Goal: Task Accomplishment & Management: Manage account settings

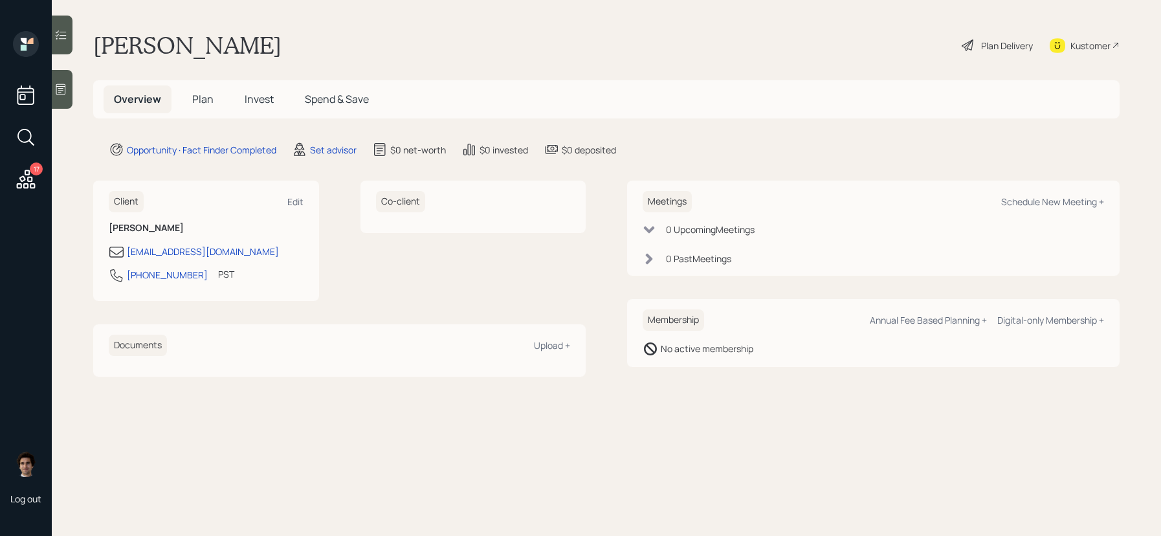
click at [50, 87] on div "17 Log out" at bounding box center [26, 268] width 52 height 536
click at [62, 87] on icon at bounding box center [60, 89] width 13 height 13
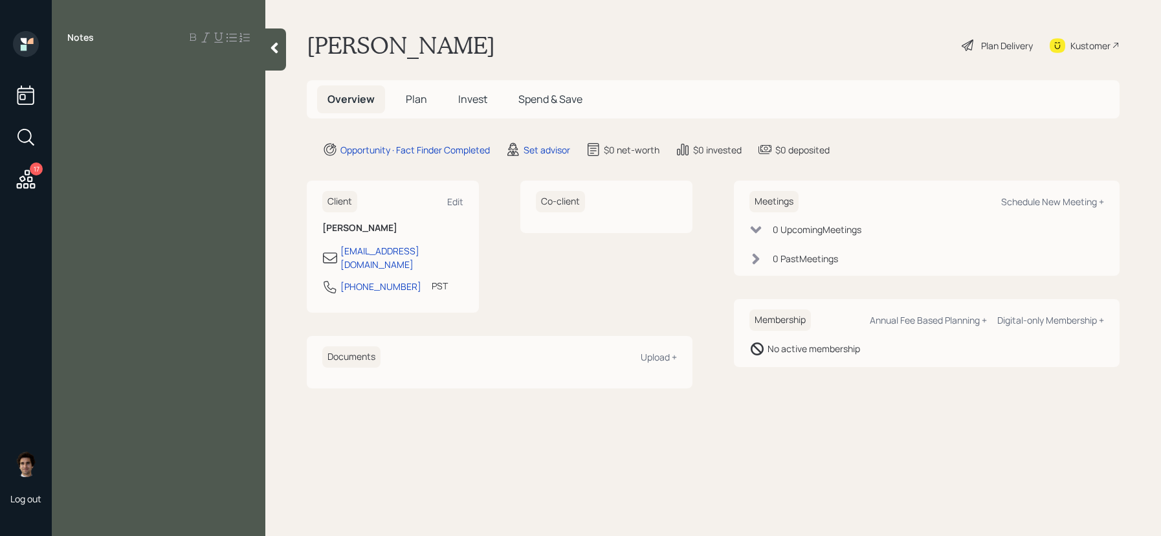
click at [276, 54] on div at bounding box center [275, 49] width 21 height 42
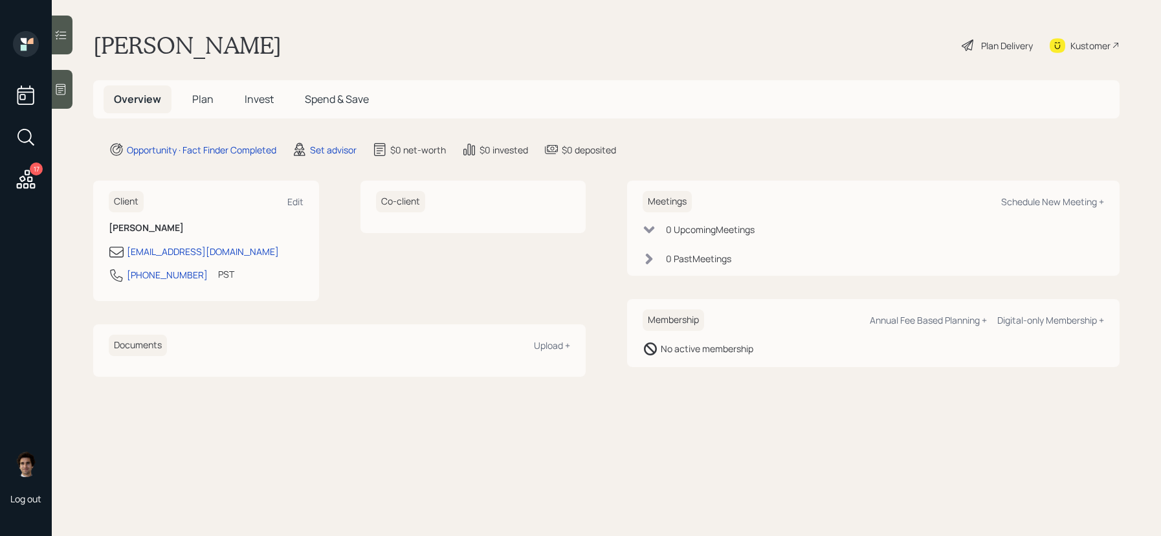
click at [224, 49] on h1 "[PERSON_NAME]" at bounding box center [187, 45] width 188 height 28
click at [521, 258] on div "Co-client" at bounding box center [474, 241] width 226 height 120
click at [326, 151] on div "Set advisor" at bounding box center [333, 150] width 47 height 14
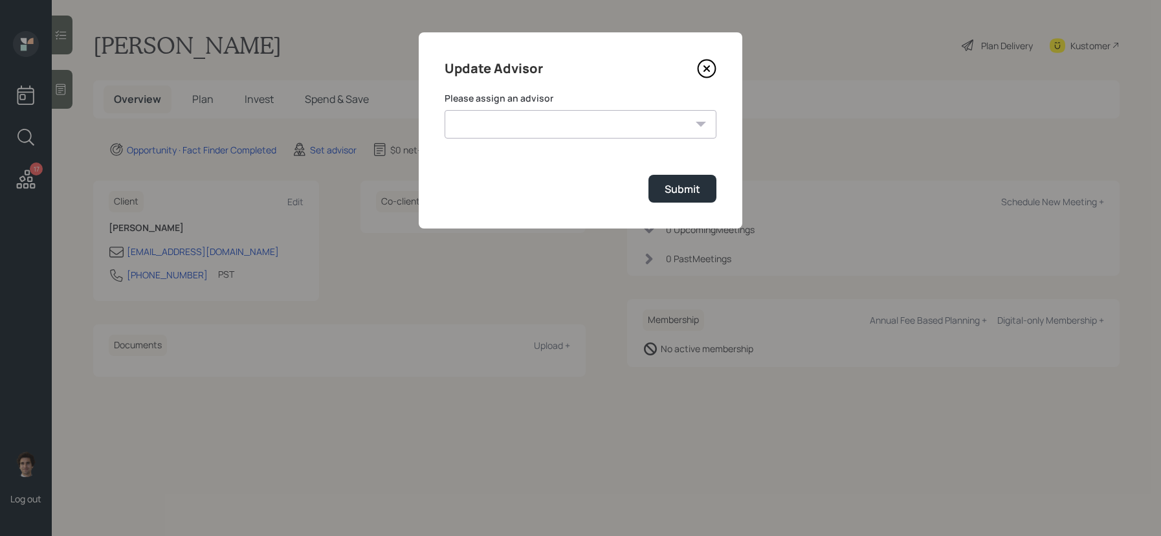
click at [661, 113] on select "[PERSON_NAME] [PERSON_NAME] End [PERSON_NAME] [PERSON_NAME] [PERSON_NAME] [PERS…" at bounding box center [581, 124] width 272 height 28
select select "59554aeb-d739-4552-90b9-0d27d70b4bf7"
click at [445, 110] on select "[PERSON_NAME] [PERSON_NAME] End [PERSON_NAME] [PERSON_NAME] [PERSON_NAME] [PERS…" at bounding box center [581, 124] width 272 height 28
click at [688, 193] on div "Submit" at bounding box center [683, 189] width 36 height 14
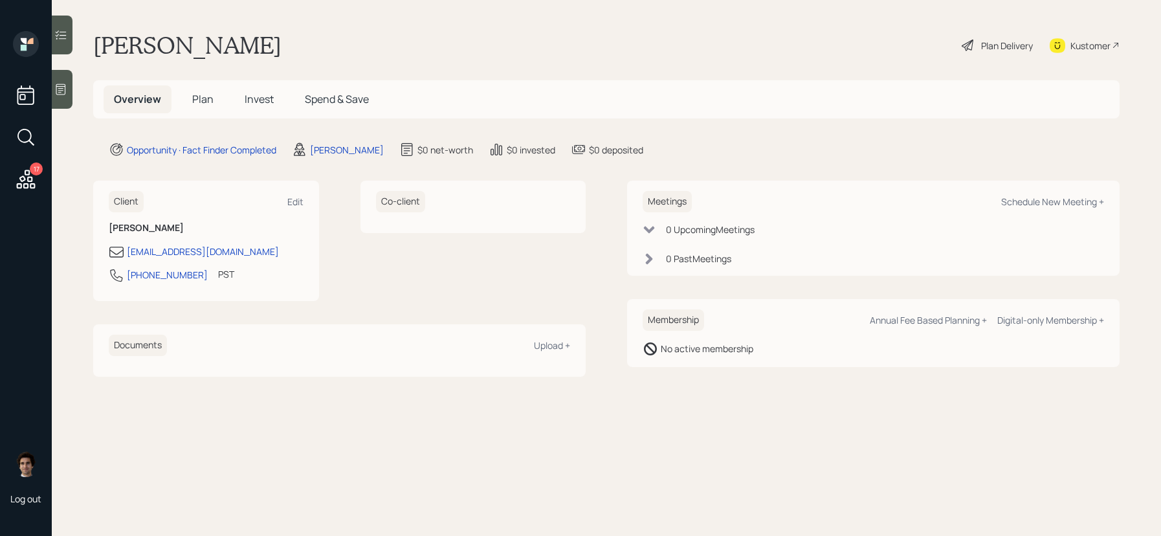
click at [974, 41] on icon at bounding box center [969, 46] width 16 height 16
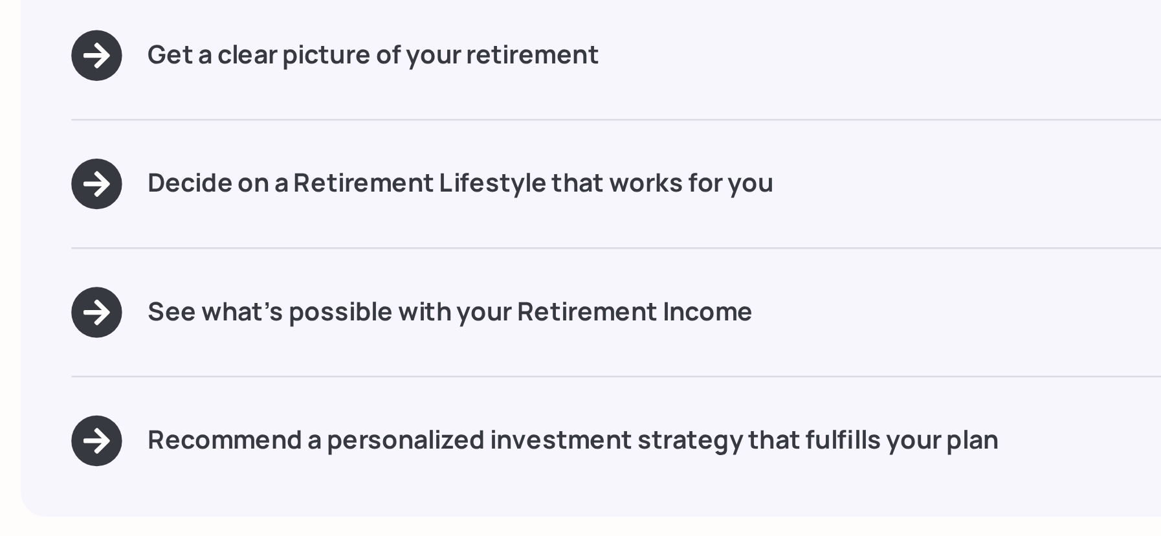
click at [244, 225] on h5 "Decide on a Retirement Lifestyle that works for you" at bounding box center [221, 221] width 256 height 12
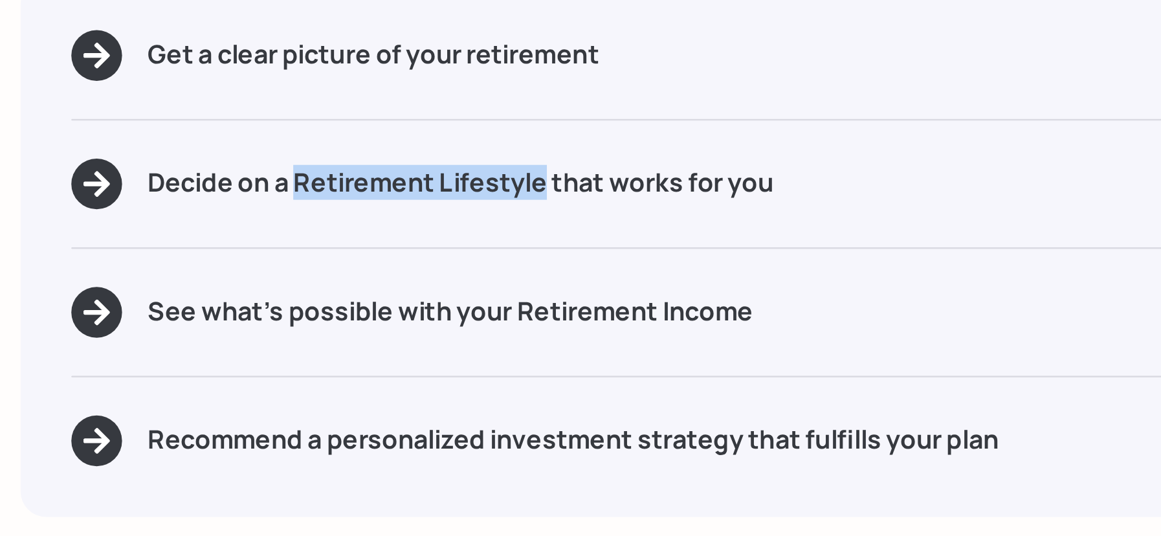
drag, startPoint x: 253, startPoint y: 223, endPoint x: 155, endPoint y: 222, distance: 97.8
click at [155, 222] on h5 "Decide on a Retirement Lifestyle that works for you" at bounding box center [221, 221] width 256 height 12
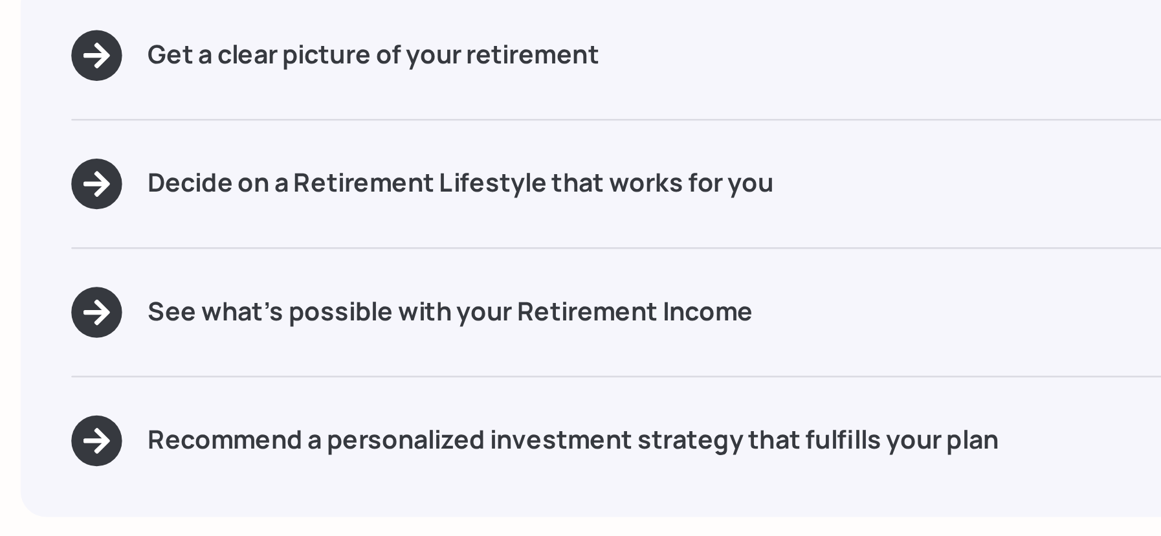
click at [251, 256] on div "Get a clear picture of your retirement Decide on a Retirement Lifestyle that wo…" at bounding box center [440, 247] width 799 height 219
drag, startPoint x: 341, startPoint y: 273, endPoint x: 245, endPoint y: 276, distance: 96.5
click at [245, 276] on div "See what's possible with your Retirement Income" at bounding box center [440, 273] width 757 height 21
click at [262, 322] on h5 "Recommend a personalized investment strategy that fulfills your plan" at bounding box center [267, 326] width 348 height 12
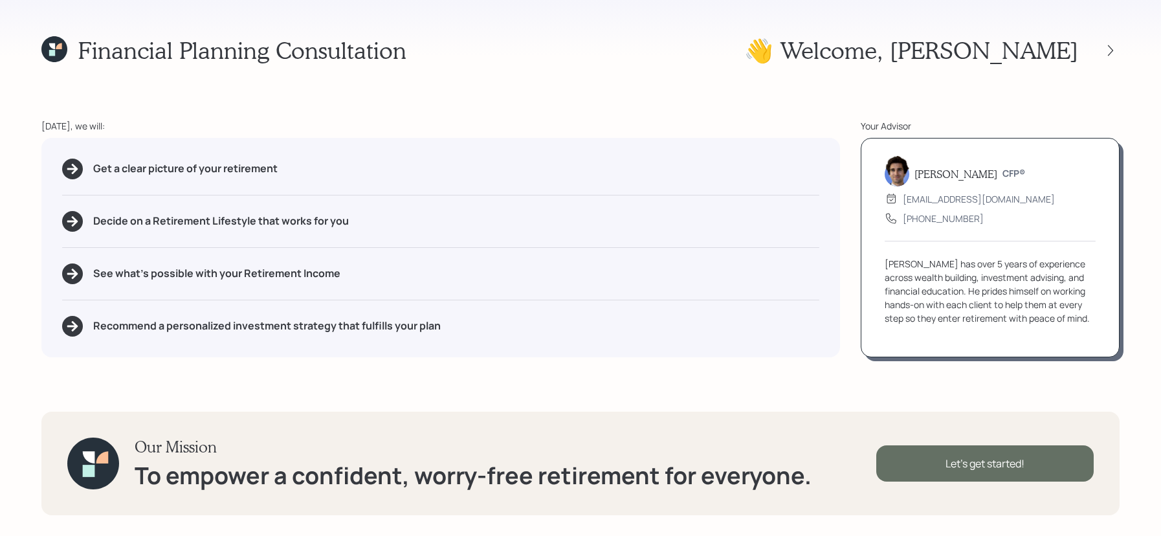
click at [1035, 469] on div "Let's get started!" at bounding box center [986, 463] width 218 height 36
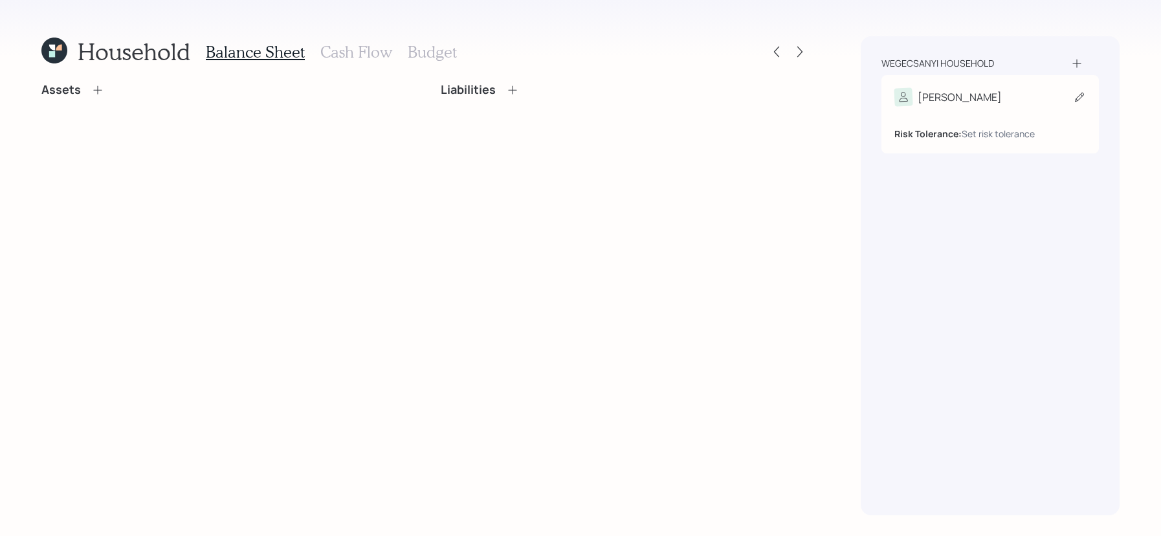
click at [1007, 104] on div "[PERSON_NAME]" at bounding box center [991, 97] width 192 height 18
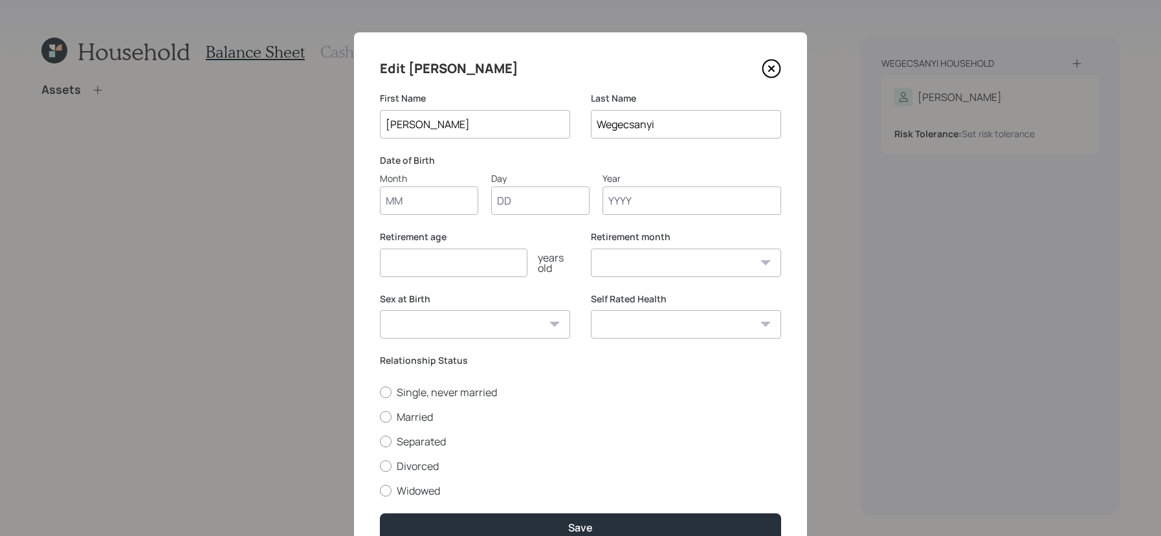
drag, startPoint x: 449, startPoint y: 193, endPoint x: 454, endPoint y: 201, distance: 9.3
click at [454, 200] on input "Month" at bounding box center [429, 200] width 98 height 28
click at [453, 186] on input "Month" at bounding box center [429, 200] width 98 height 28
type input "03"
type input "05"
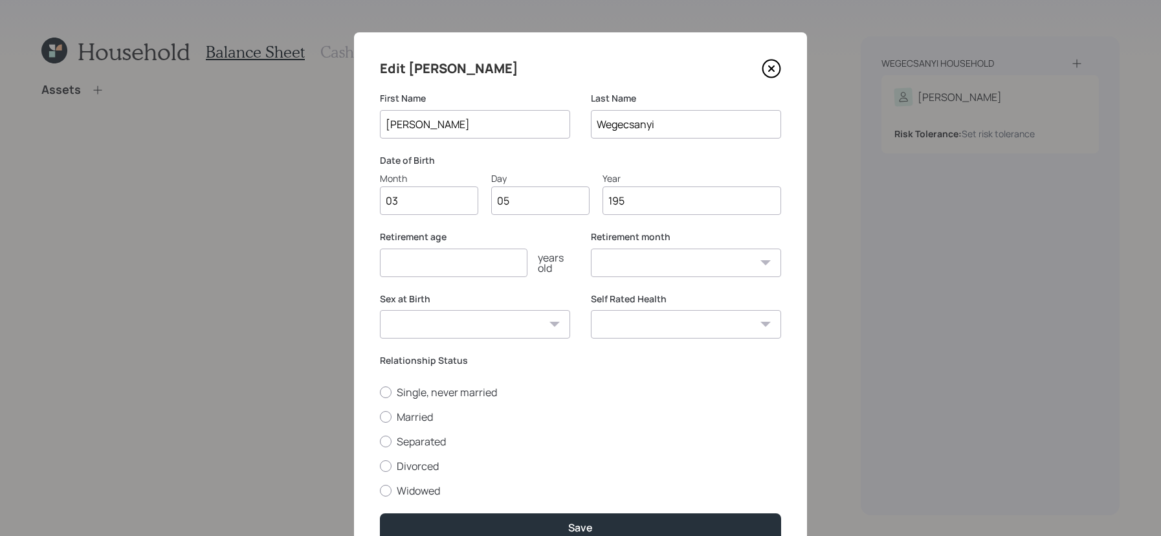
type input "1956"
select select "3"
type input "1956"
click at [435, 265] on input "number" at bounding box center [454, 263] width 148 height 28
type input "70"
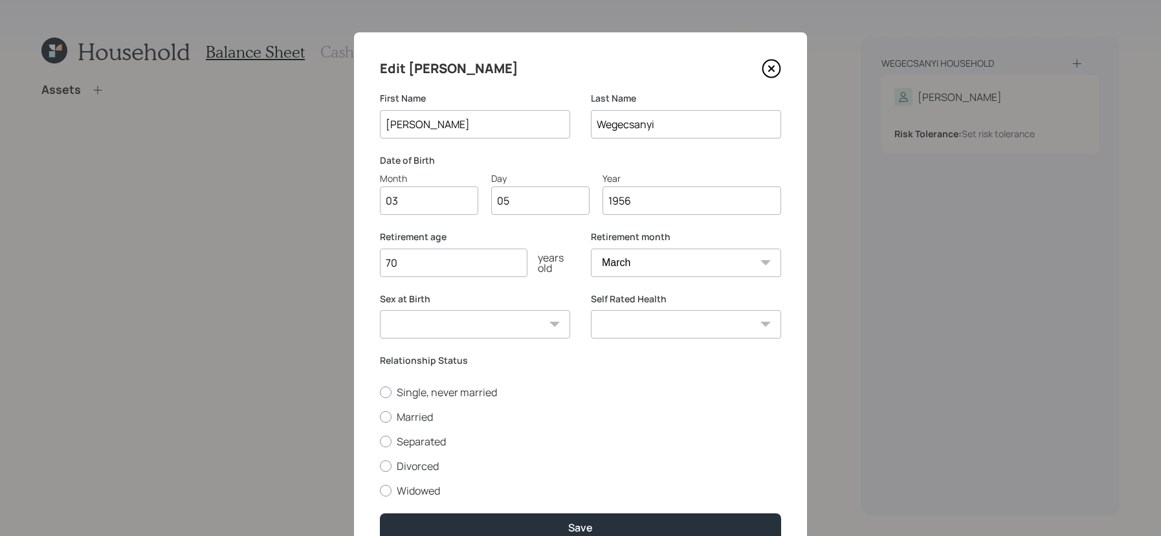
click at [654, 254] on select "January February March April May June July August September October November De…" at bounding box center [686, 263] width 190 height 28
select select "9"
click at [591, 249] on select "January February March April May June July August September October November De…" at bounding box center [686, 263] width 190 height 28
click at [491, 334] on select "[DEMOGRAPHIC_DATA] [DEMOGRAPHIC_DATA] Other / Prefer not to say" at bounding box center [475, 324] width 190 height 28
select select "[DEMOGRAPHIC_DATA]"
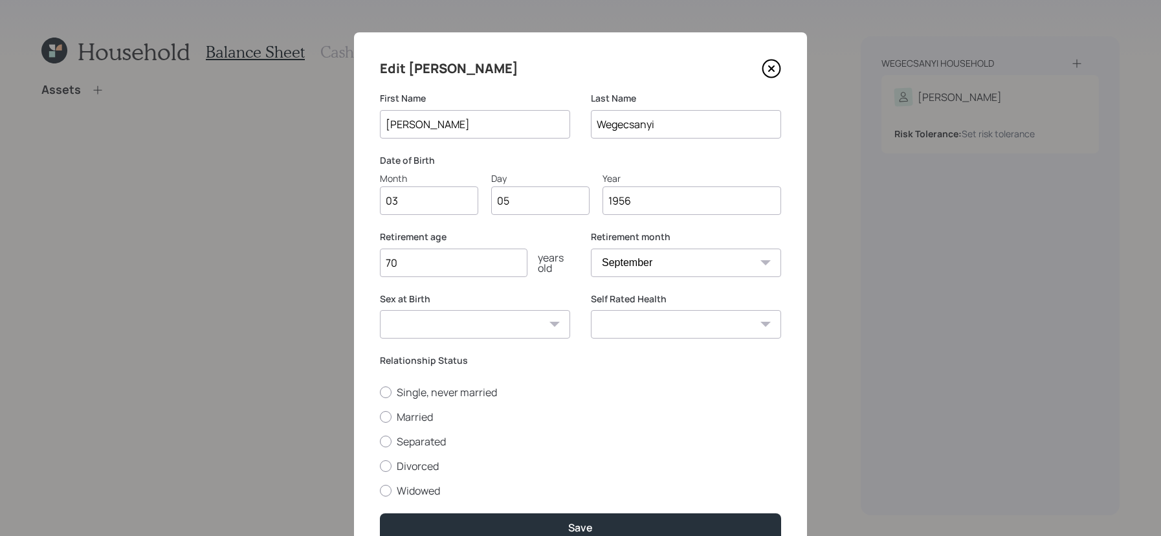
click at [380, 310] on select "[DEMOGRAPHIC_DATA] [DEMOGRAPHIC_DATA] Other / Prefer not to say" at bounding box center [475, 324] width 190 height 28
click at [664, 318] on select "Excellent Very Good Good Fair Poor" at bounding box center [686, 324] width 190 height 28
select select "excellent"
click at [591, 310] on select "Excellent Very Good Good Fair Poor" at bounding box center [686, 324] width 190 height 28
click at [392, 418] on label "Married" at bounding box center [580, 417] width 401 height 14
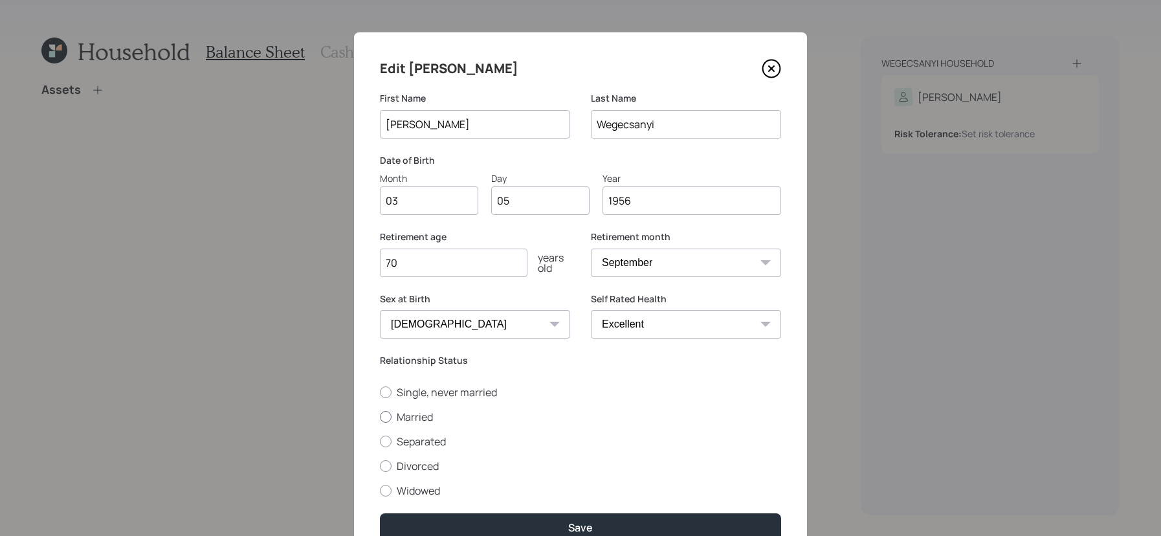
click at [380, 417] on input "Married" at bounding box center [379, 416] width 1 height 1
radio input "true"
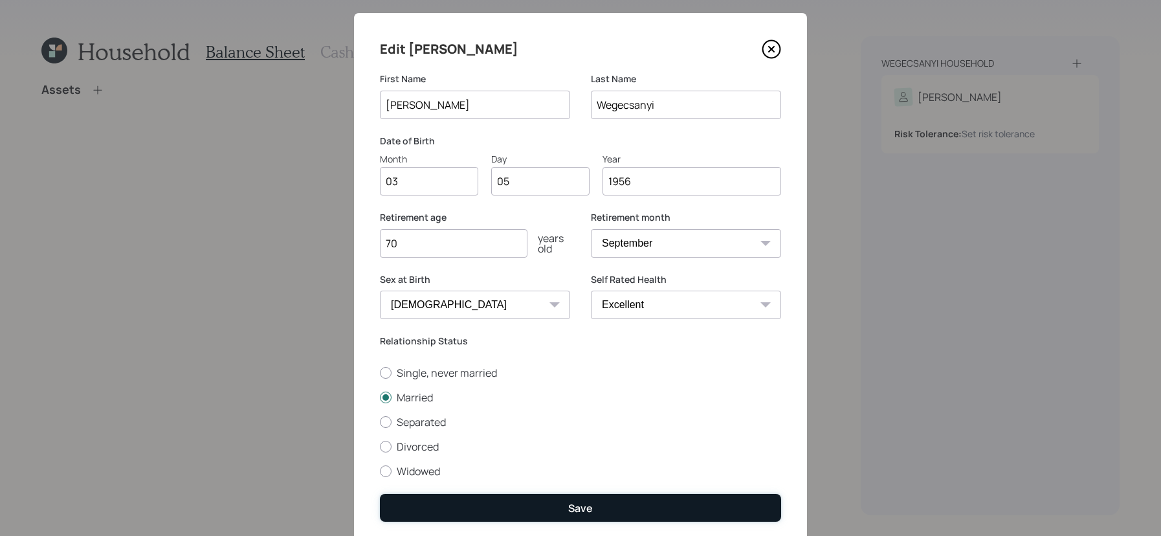
click at [646, 501] on button "Save" at bounding box center [580, 508] width 401 height 28
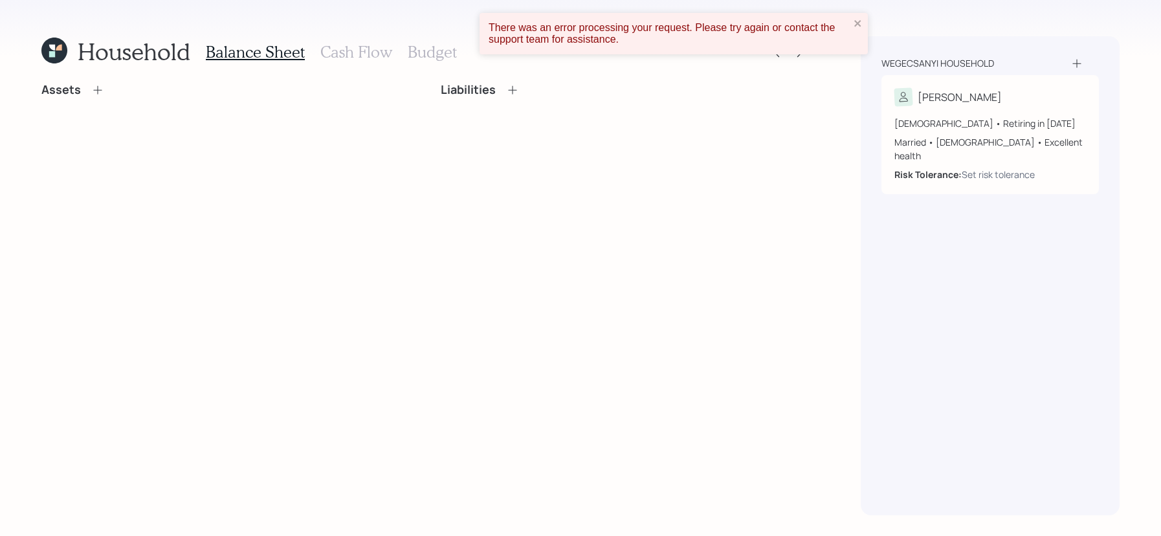
click at [1083, 60] on icon at bounding box center [1077, 63] width 13 height 13
click at [860, 17] on div "There was an error processing your request. Please try again or contact the sup…" at bounding box center [674, 33] width 388 height 41
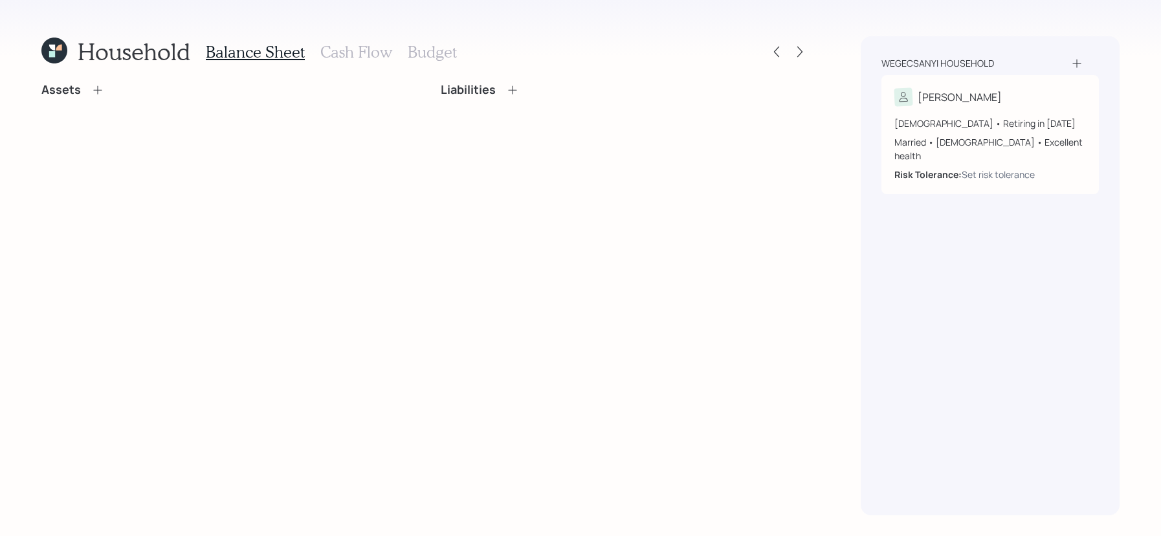
click at [860, 27] on div "There was an error processing your request. Please try again or contact the sup…" at bounding box center [580, 268] width 1161 height 536
click at [1084, 50] on div "Wegecsanyi household [PERSON_NAME] [DEMOGRAPHIC_DATA] • Retiring in [DATE] Marr…" at bounding box center [990, 275] width 259 height 479
click at [1084, 58] on div "Wegecsanyi household" at bounding box center [991, 63] width 218 height 13
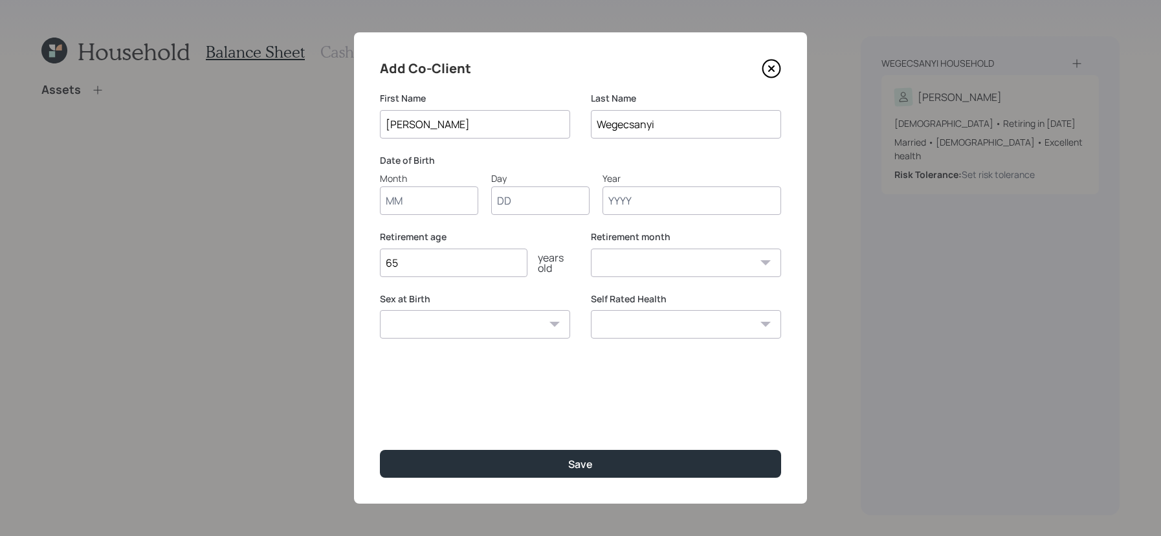
type input "[PERSON_NAME]"
click at [409, 195] on input "Month" at bounding box center [429, 200] width 98 height 28
type input "05"
type input "31"
type input "1955"
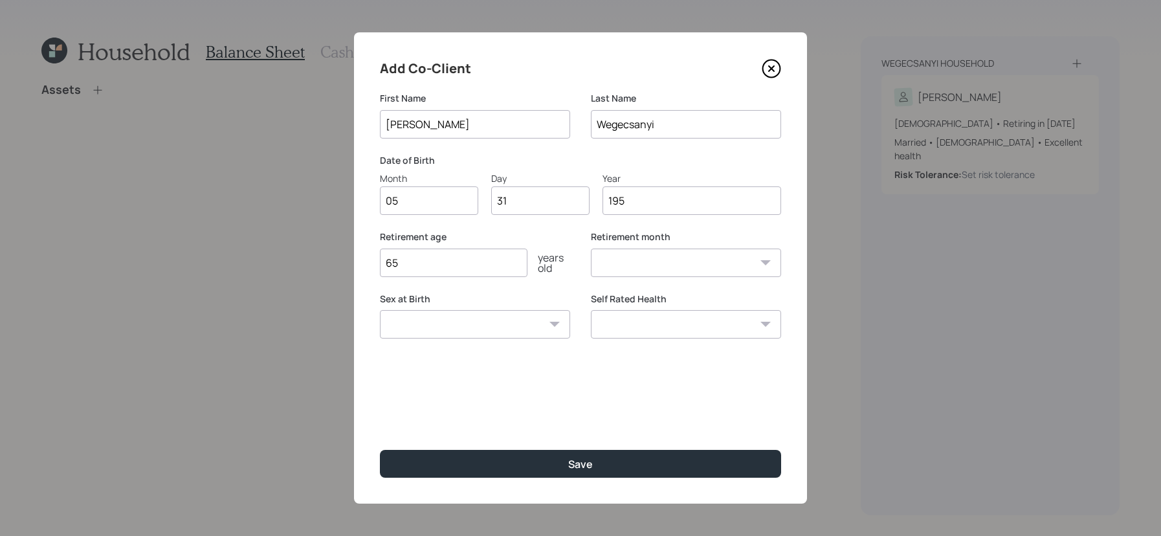
select select "5"
type input "1955"
click at [451, 261] on input "65" at bounding box center [454, 263] width 148 height 28
type input "6"
type input "59"
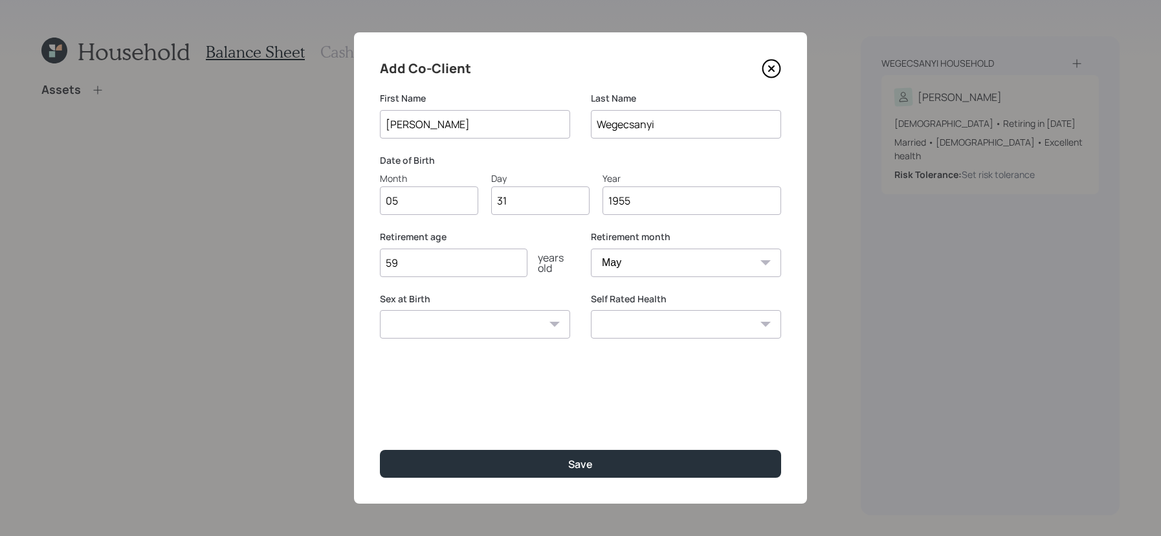
click at [433, 325] on select "[DEMOGRAPHIC_DATA] [DEMOGRAPHIC_DATA] Other / Prefer not to say" at bounding box center [475, 324] width 190 height 28
select select "[DEMOGRAPHIC_DATA]"
click at [380, 310] on select "[DEMOGRAPHIC_DATA] [DEMOGRAPHIC_DATA] Other / Prefer not to say" at bounding box center [475, 324] width 190 height 28
click at [703, 335] on select "Excellent Very Good Good Fair Poor" at bounding box center [686, 324] width 190 height 28
select select "excellent"
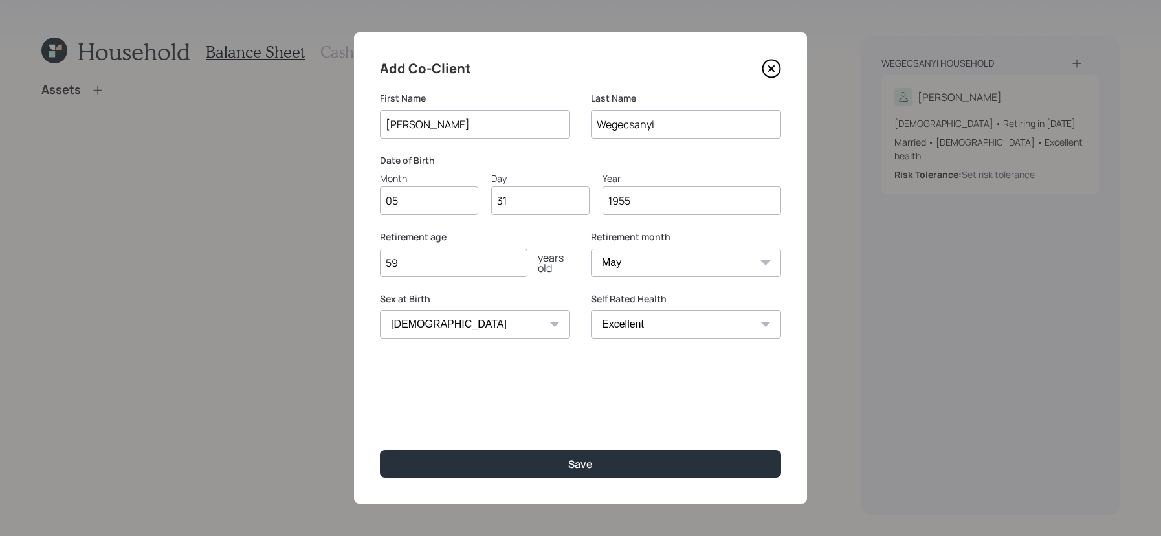
click at [591, 310] on select "Excellent Very Good Good Fair Poor" at bounding box center [686, 324] width 190 height 28
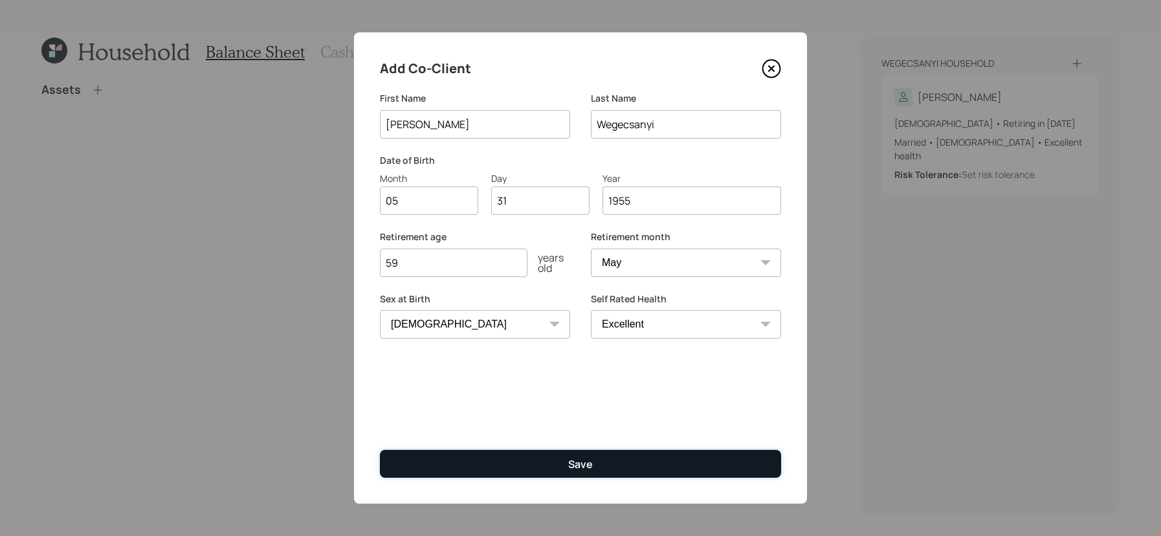
click at [667, 457] on button "Save" at bounding box center [580, 464] width 401 height 28
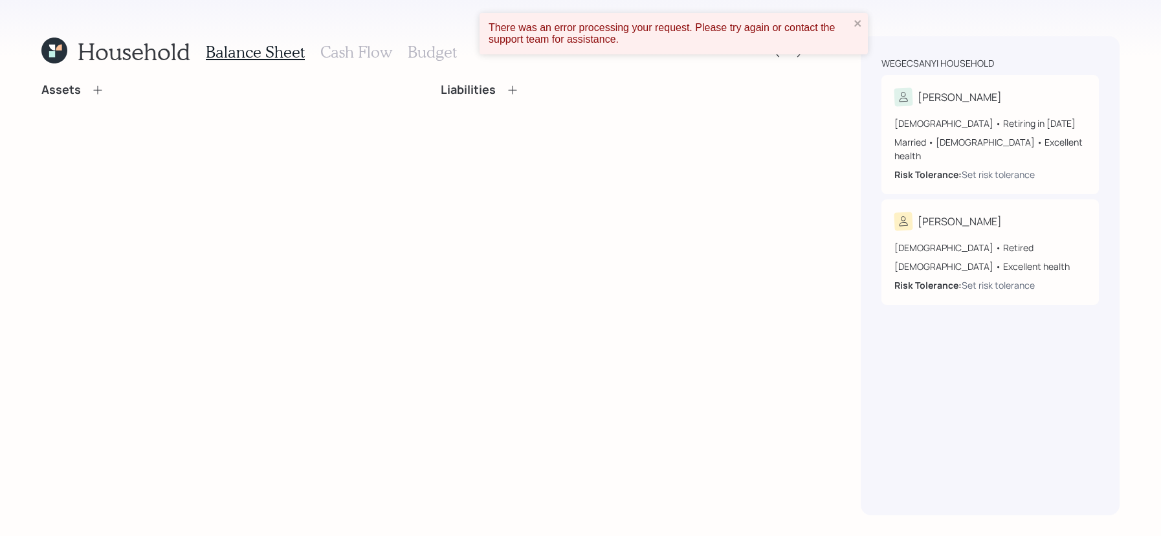
click at [866, 15] on div "There was an error processing your request. Please try again or contact the sup…" at bounding box center [674, 33] width 388 height 41
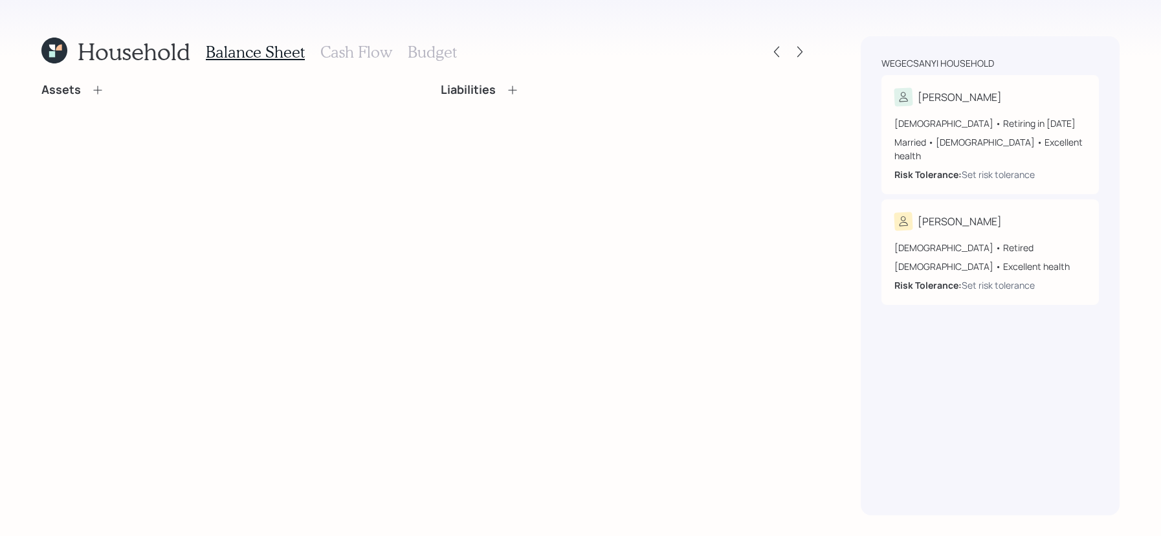
click at [99, 87] on icon at bounding box center [97, 90] width 13 height 13
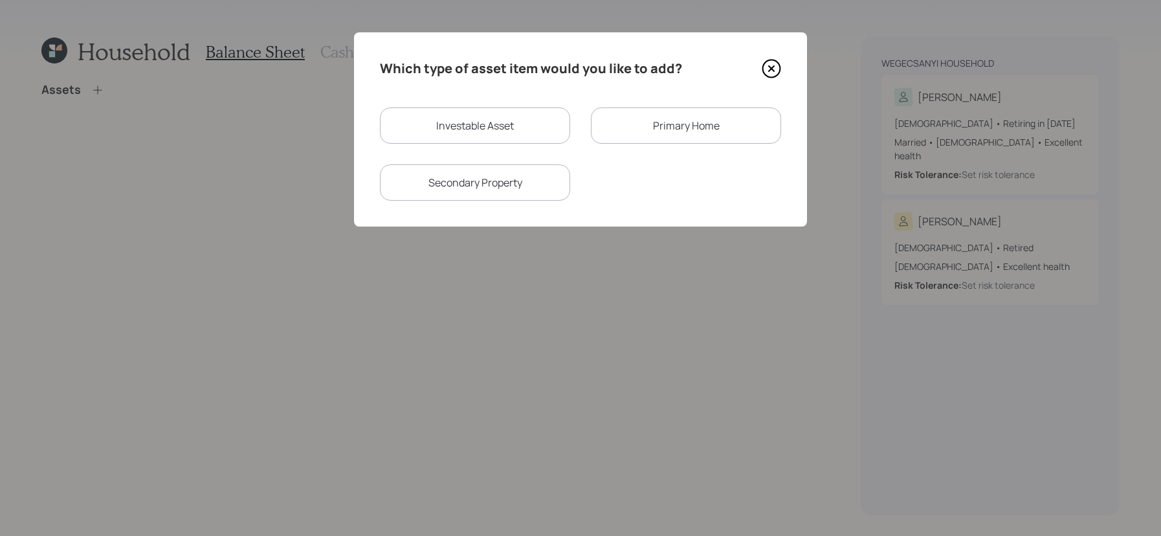
click at [509, 122] on div "Investable Asset" at bounding box center [475, 125] width 190 height 36
select select "taxable"
select select "balanced"
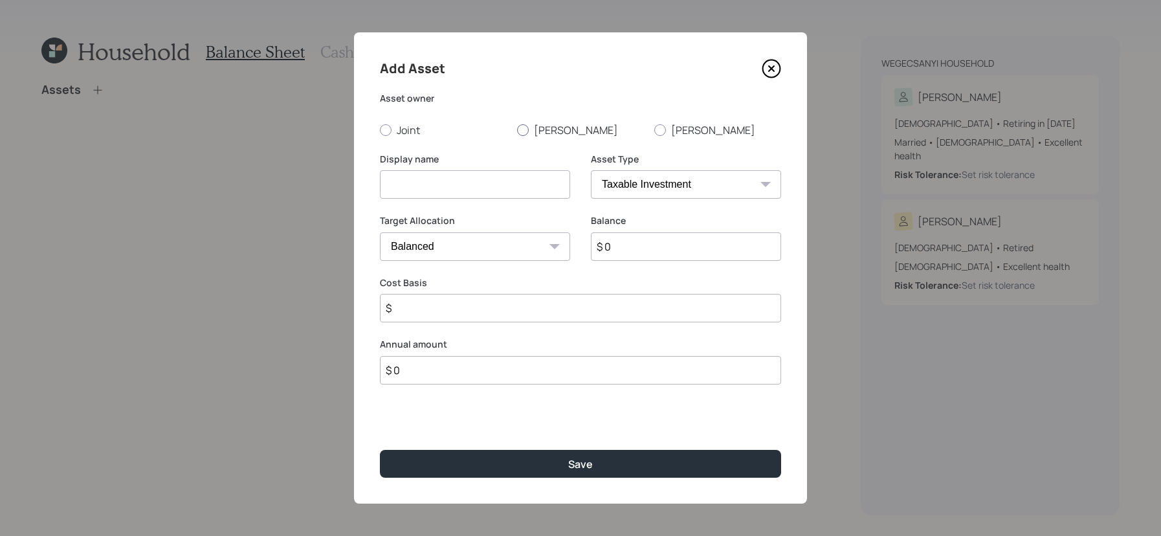
click at [554, 132] on label "[PERSON_NAME]" at bounding box center [580, 130] width 127 height 14
click at [517, 130] on input "[PERSON_NAME]" at bounding box center [517, 129] width 1 height 1
radio input "true"
click at [704, 199] on div "SEP [PERSON_NAME] IRA 401(k) [PERSON_NAME] 401(k) 403(b) [PERSON_NAME] 403(b) 4…" at bounding box center [686, 184] width 190 height 28
click at [708, 185] on select "SEP [PERSON_NAME] IRA 401(k) [PERSON_NAME] 401(k) 403(b) [PERSON_NAME] 403(b) 4…" at bounding box center [686, 184] width 190 height 28
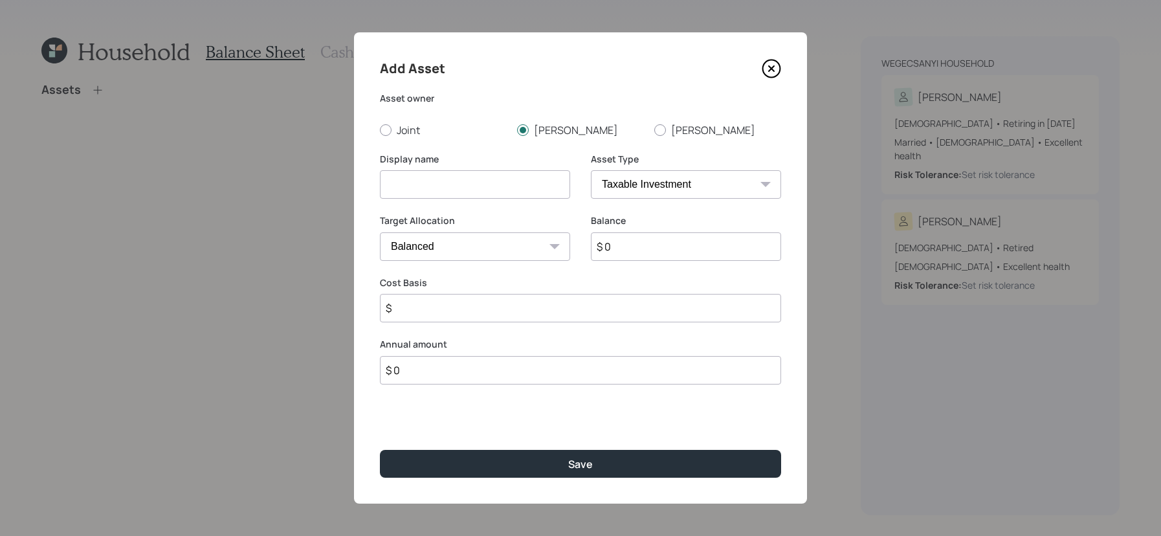
select select "company_sponsored"
click at [591, 170] on select "SEP [PERSON_NAME] IRA 401(k) [PERSON_NAME] 401(k) 403(b) [PERSON_NAME] 403(b) 4…" at bounding box center [686, 184] width 190 height 28
click at [501, 179] on input at bounding box center [475, 184] width 190 height 28
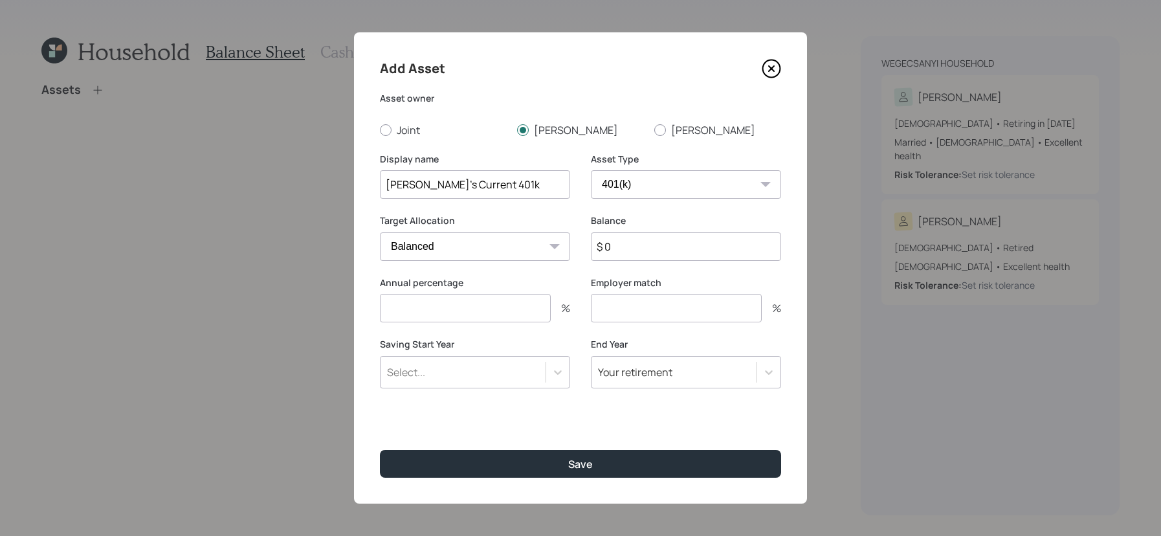
type input "[PERSON_NAME]'s Current 401k"
click at [692, 252] on input "$ 0" at bounding box center [686, 246] width 190 height 28
type input "$ 118,870"
click at [511, 315] on input "number" at bounding box center [465, 308] width 171 height 28
click at [0, 0] on form "Asset owner Joint [PERSON_NAME] Display name [PERSON_NAME]'s Current 401k Asset…" at bounding box center [0, 0] width 0 height 0
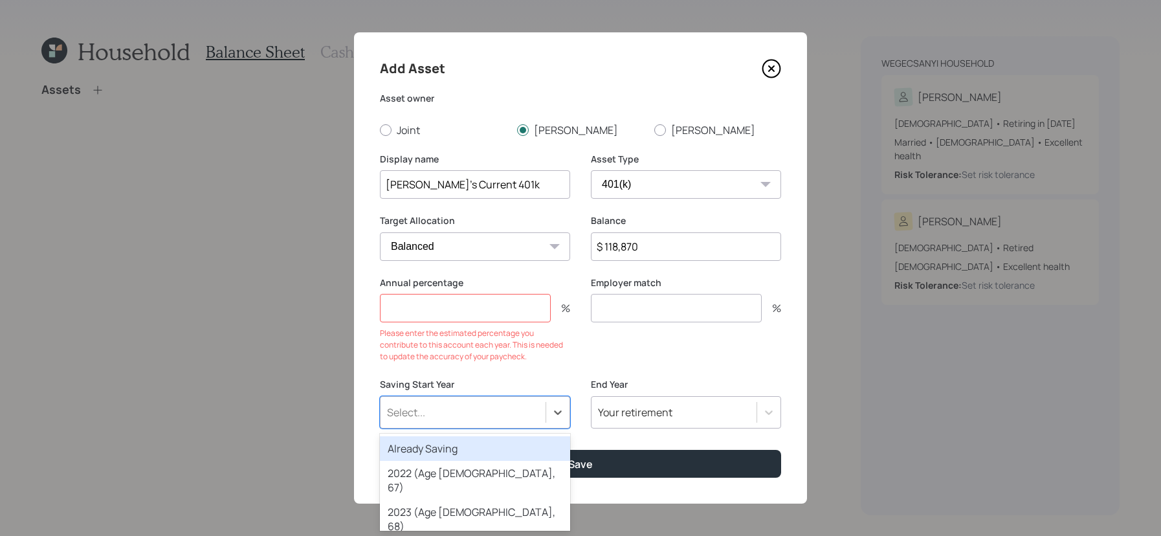
click at [532, 449] on div "Already Saving" at bounding box center [475, 448] width 190 height 25
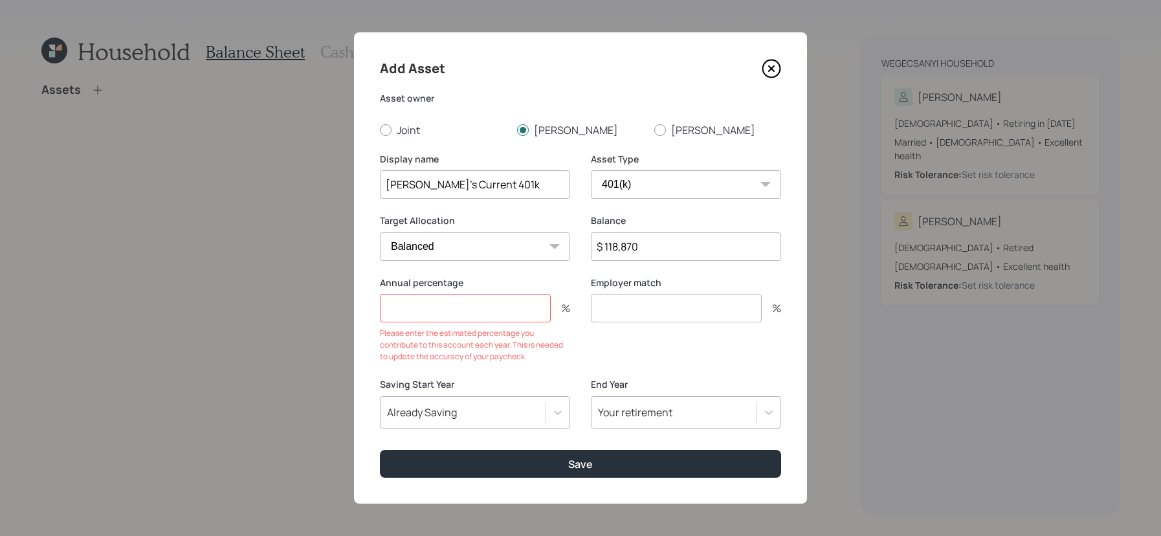
click at [503, 297] on input "number" at bounding box center [465, 308] width 171 height 28
click at [488, 309] on input "number" at bounding box center [465, 308] width 171 height 28
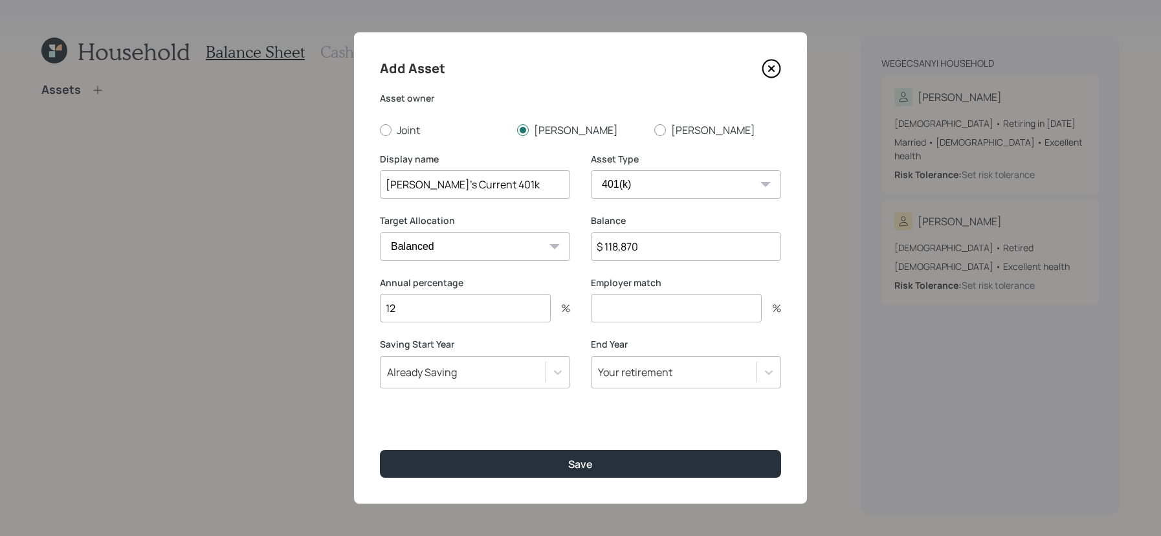
type input "12"
click at [641, 298] on input "number" at bounding box center [676, 308] width 171 height 28
type input "6"
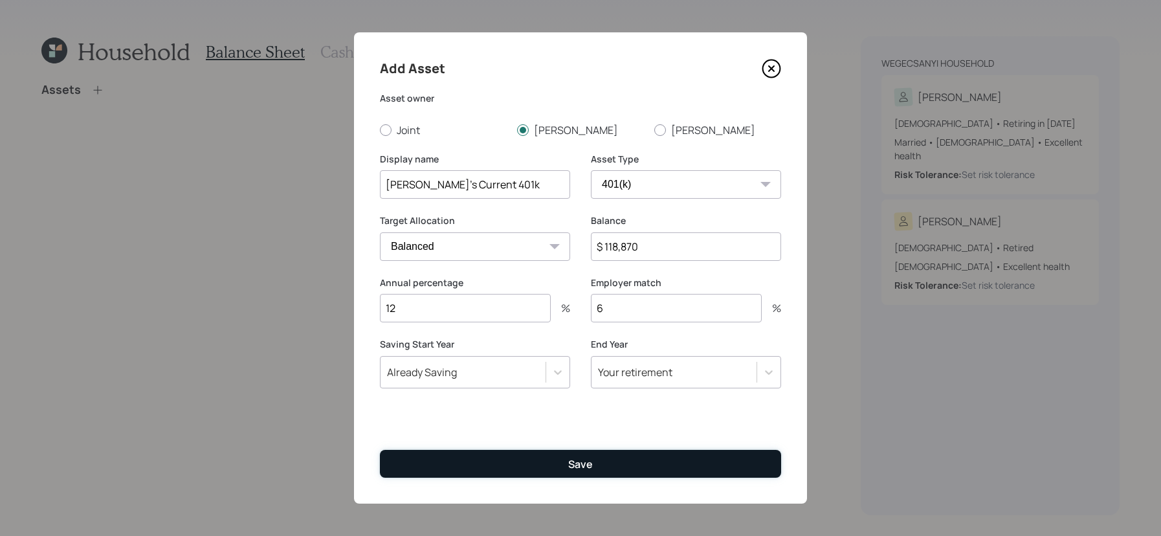
click at [598, 450] on button "Save" at bounding box center [580, 464] width 401 height 28
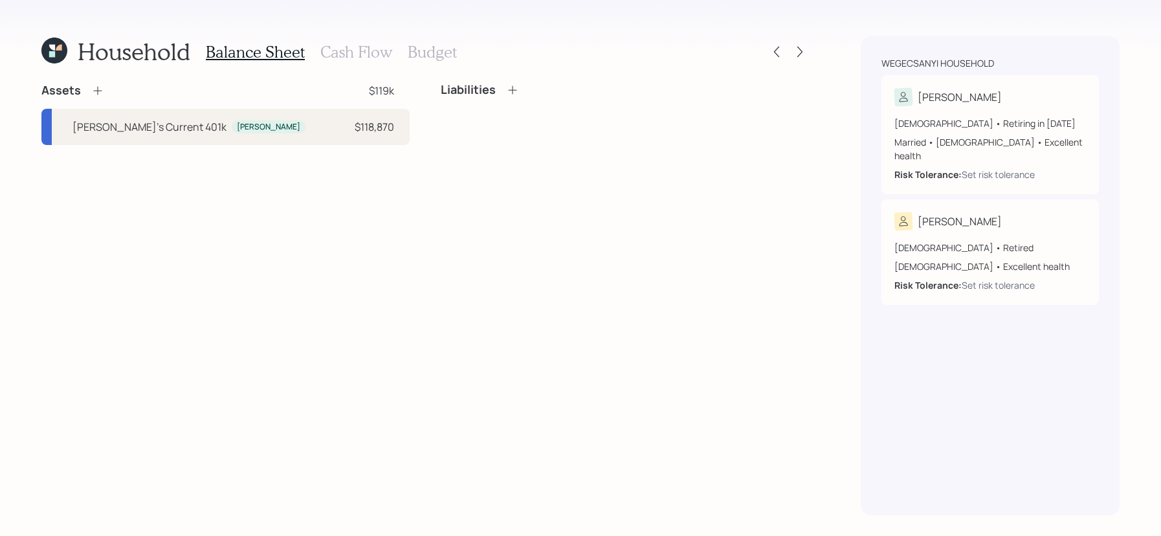
click at [96, 88] on icon at bounding box center [97, 91] width 8 height 8
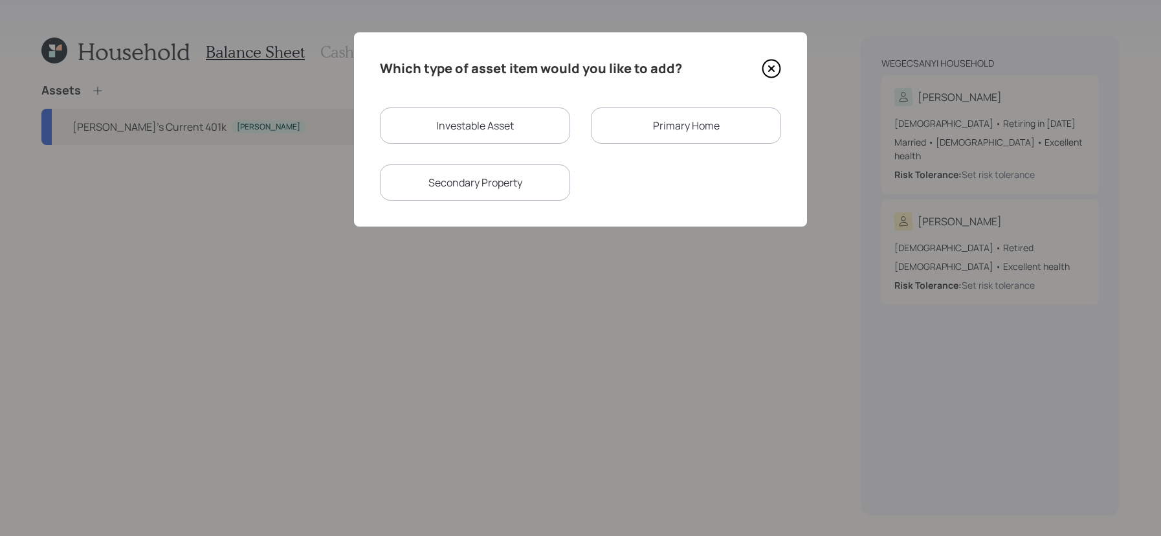
click at [521, 129] on div "Investable Asset" at bounding box center [475, 125] width 190 height 36
select select "taxable"
select select "balanced"
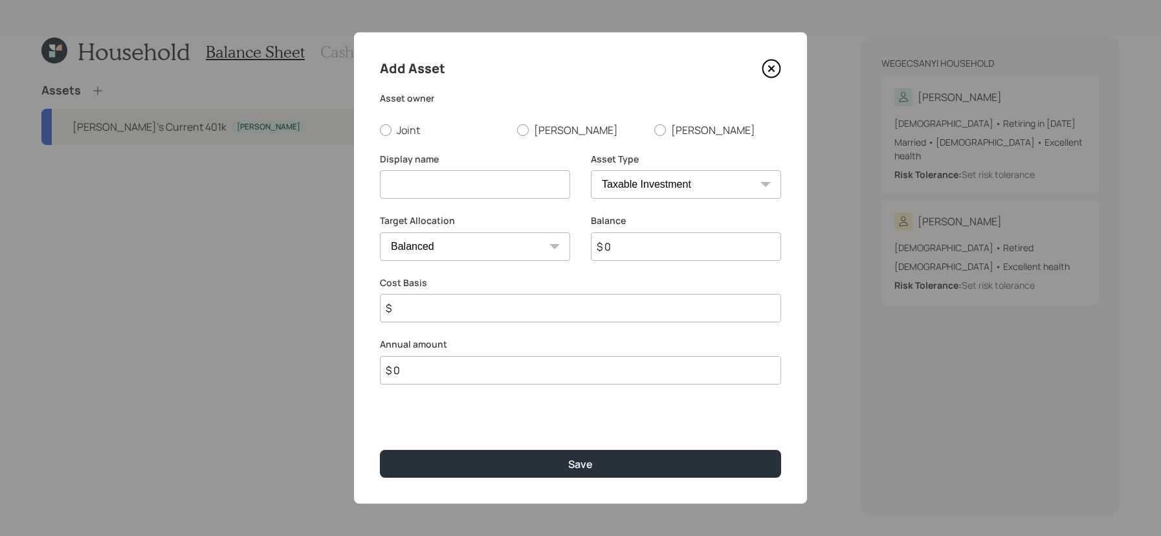
click at [683, 105] on div "Asset owner Joint [PERSON_NAME]" at bounding box center [580, 114] width 401 height 45
click at [682, 126] on label "[PERSON_NAME]" at bounding box center [718, 130] width 127 height 14
click at [655, 129] on input "[PERSON_NAME]" at bounding box center [654, 129] width 1 height 1
radio input "true"
click at [677, 172] on select "SEP [PERSON_NAME] IRA 401(k) [PERSON_NAME] 401(k) 403(b) [PERSON_NAME] 403(b) 4…" at bounding box center [686, 184] width 190 height 28
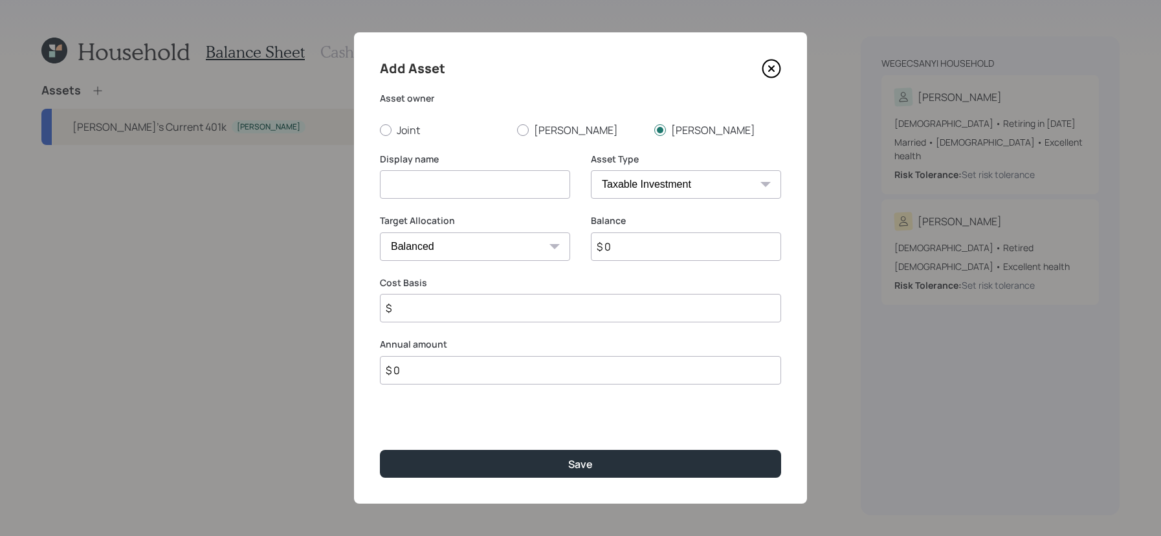
select select "ira"
click at [591, 170] on select "SEP [PERSON_NAME] IRA 401(k) [PERSON_NAME] 401(k) 403(b) [PERSON_NAME] 403(b) 4…" at bounding box center [686, 184] width 190 height 28
type input "$"
click at [492, 186] on input at bounding box center [475, 184] width 190 height 28
type input "[PERSON_NAME]'s Traditional IRA"
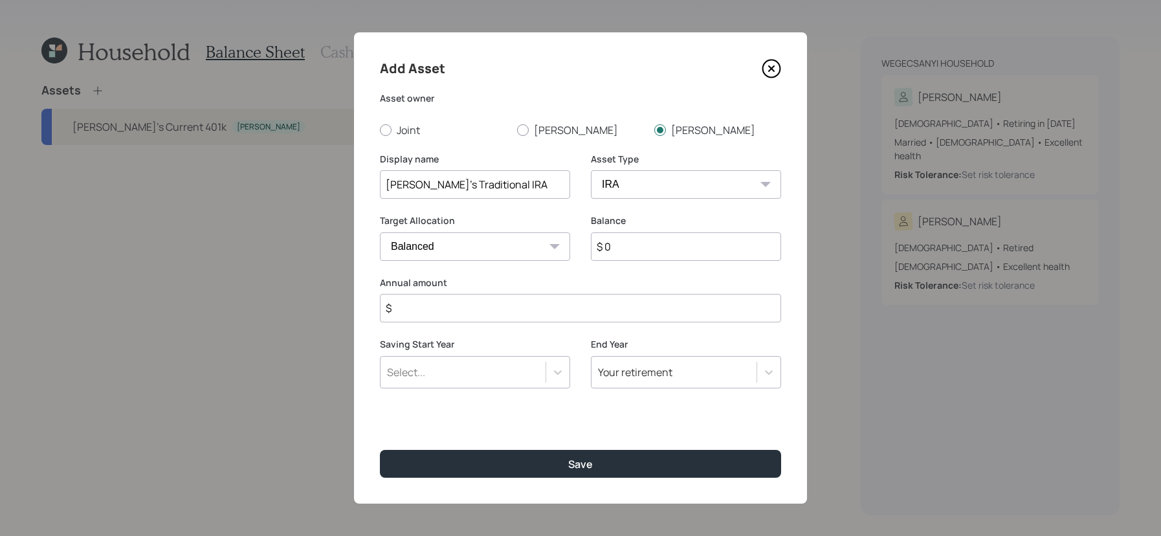
click at [636, 254] on input "$ 0" at bounding box center [686, 246] width 190 height 28
click at [669, 278] on label "Annual amount" at bounding box center [580, 282] width 401 height 13
click at [686, 245] on input "$ 0" at bounding box center [686, 246] width 190 height 28
type input "$ 12,700"
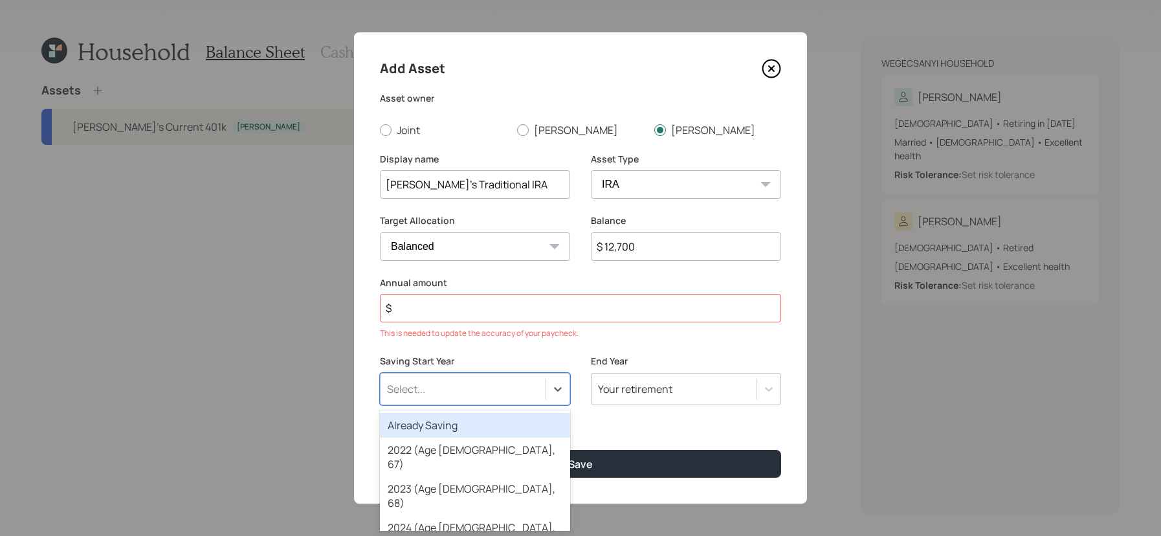
click at [476, 368] on div "Saving Start Year option Already Saving focused, 1 of 79. 79 results available.…" at bounding box center [475, 380] width 190 height 50
click at [475, 419] on div "Already Saving" at bounding box center [475, 425] width 190 height 25
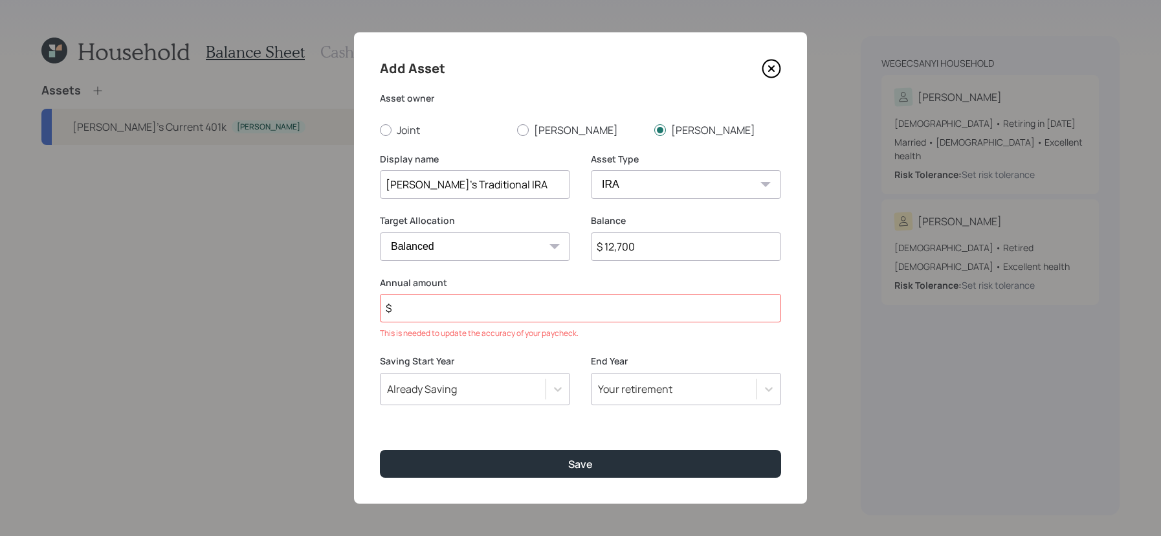
click at [426, 298] on input "$" at bounding box center [580, 308] width 401 height 28
click at [431, 311] on input "$" at bounding box center [580, 308] width 401 height 28
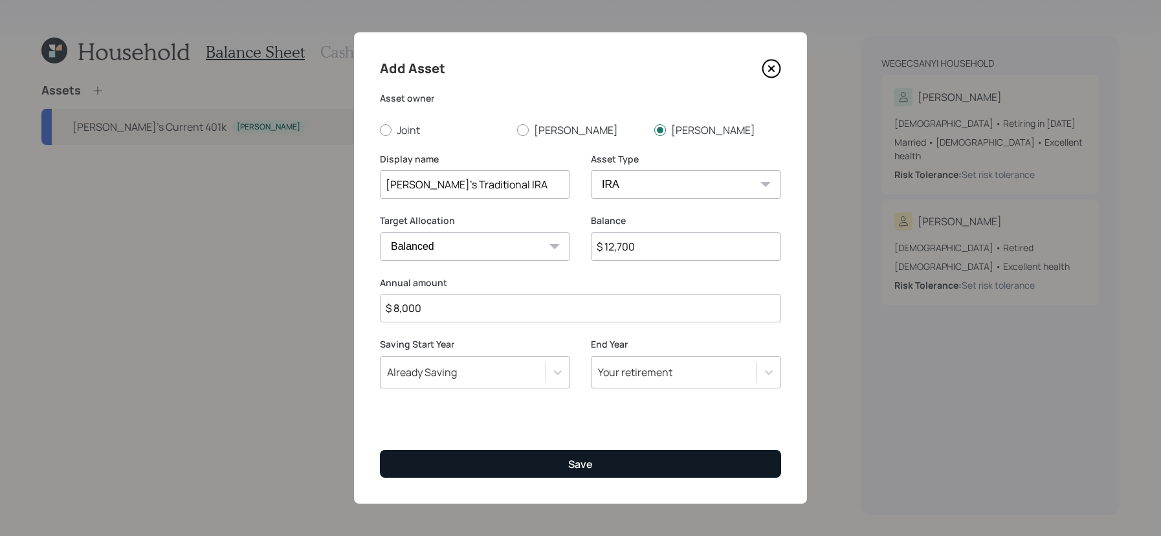
type input "$ 8,000"
click at [619, 454] on button "Save" at bounding box center [580, 464] width 401 height 28
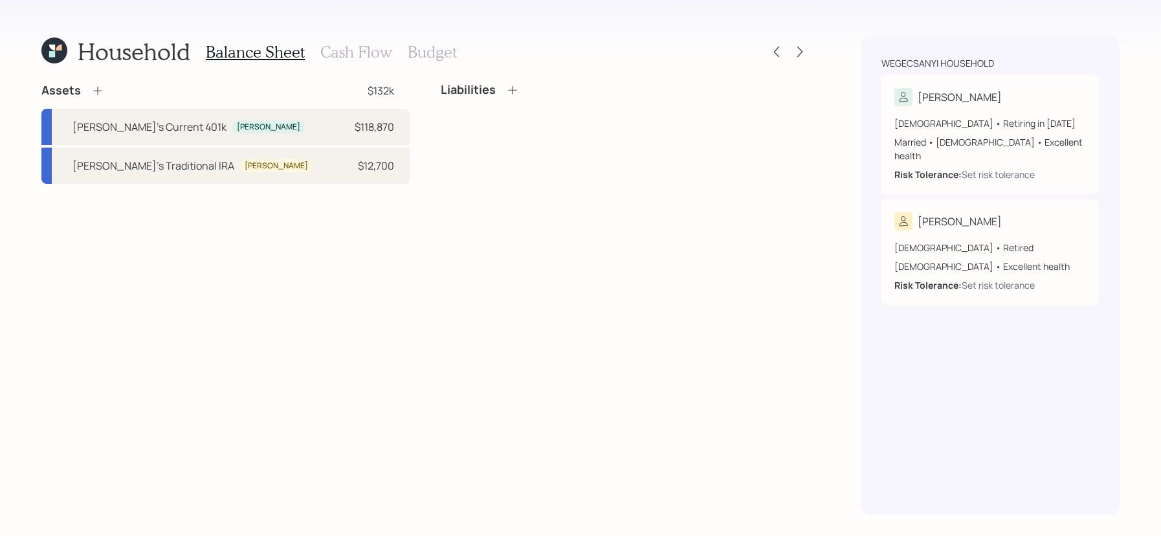
click at [98, 89] on icon at bounding box center [97, 90] width 13 height 13
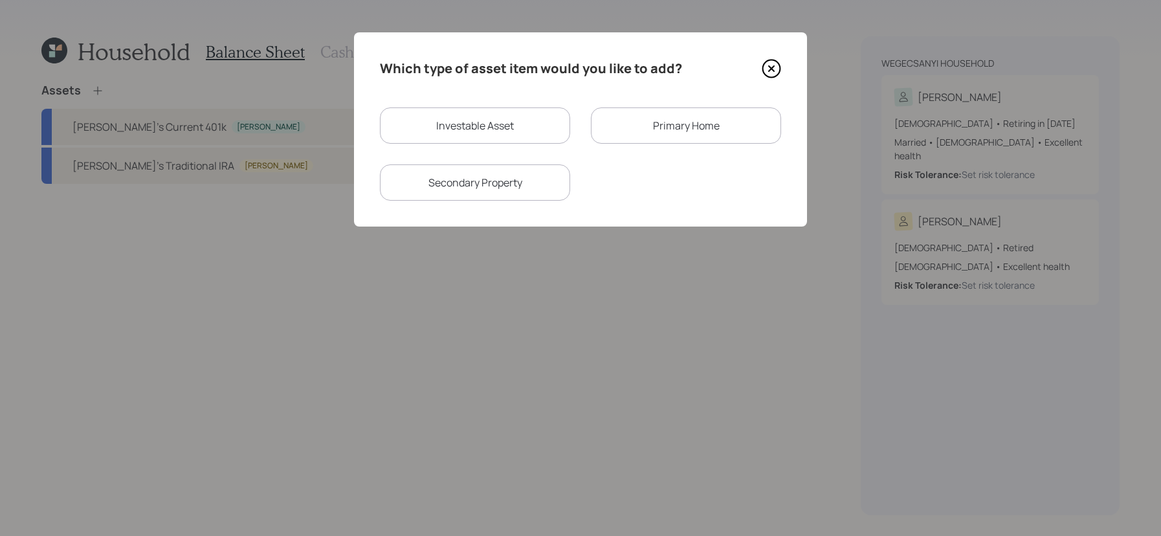
click at [486, 123] on div "Investable Asset" at bounding box center [475, 125] width 190 height 36
select select "taxable"
select select "balanced"
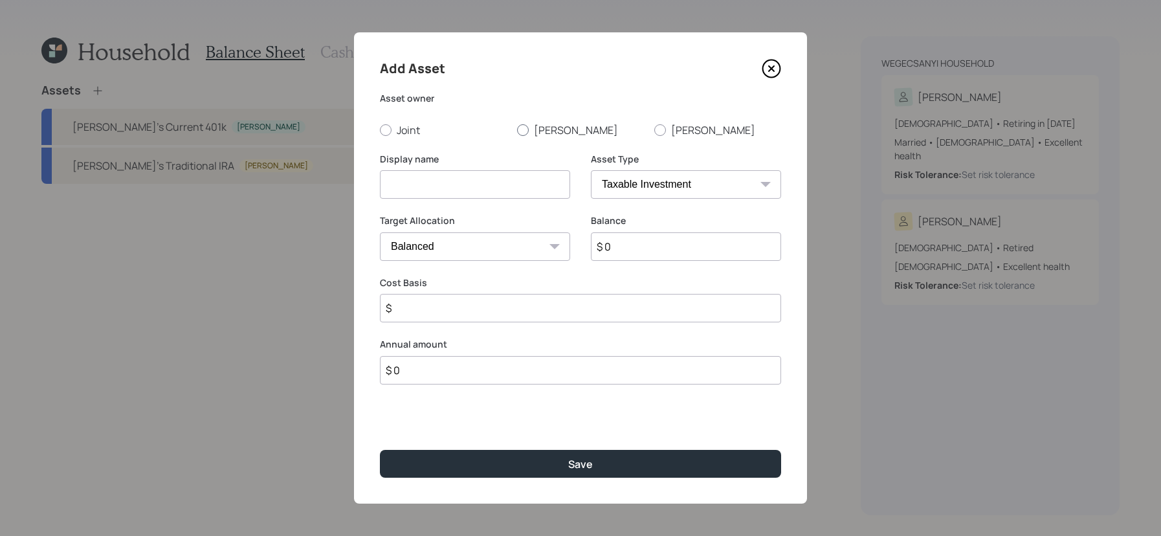
click at [581, 133] on label "[PERSON_NAME]" at bounding box center [580, 130] width 127 height 14
click at [517, 130] on input "[PERSON_NAME]" at bounding box center [517, 129] width 1 height 1
radio input "true"
click at [631, 196] on select "SEP [PERSON_NAME] IRA 401(k) [PERSON_NAME] 401(k) 403(b) [PERSON_NAME] 403(b) 4…" at bounding box center [686, 184] width 190 height 28
click at [591, 170] on select "SEP [PERSON_NAME] IRA 401(k) [PERSON_NAME] 401(k) 403(b) [PERSON_NAME] 403(b) 4…" at bounding box center [686, 184] width 190 height 28
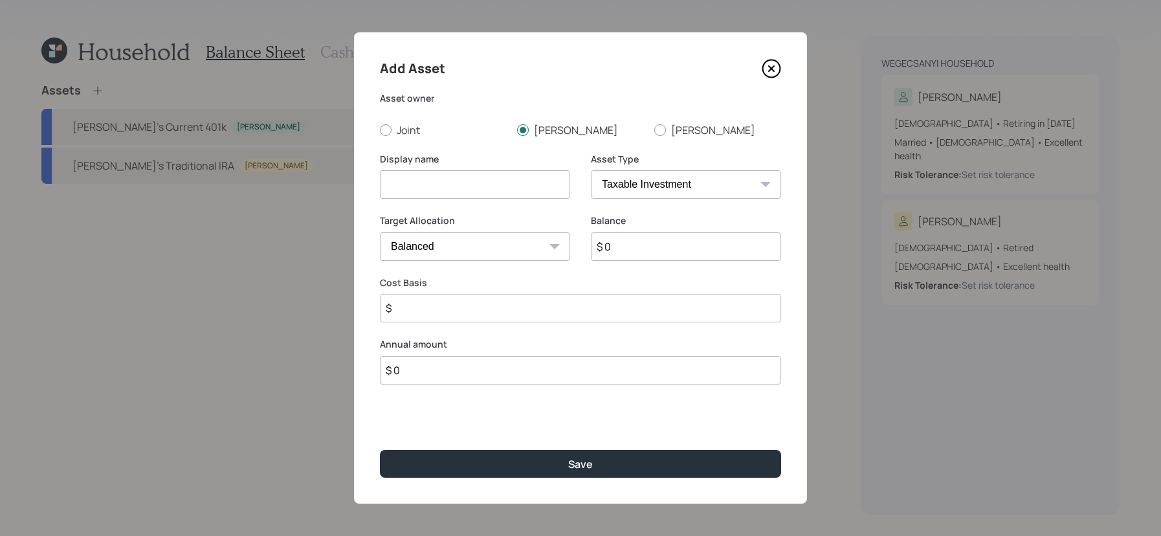
click at [473, 194] on input at bounding box center [475, 184] width 190 height 28
click at [488, 185] on input at bounding box center [475, 184] width 190 height 28
type input "[PERSON_NAME]'s Brokerage (Acorns)"
click at [706, 251] on input "$ 0" at bounding box center [686, 246] width 190 height 28
type input "$"
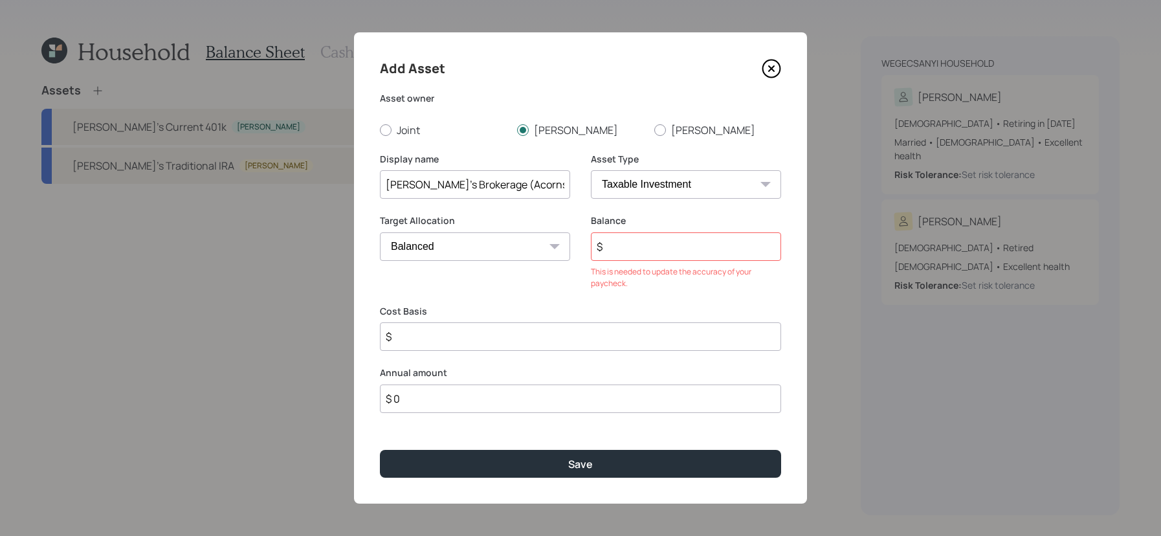
click at [486, 185] on input "[PERSON_NAME]'s Brokerage (Acorns)" at bounding box center [475, 184] width 190 height 28
click at [548, 185] on input "[PERSON_NAME]'s Brokerage - Acorns)" at bounding box center [475, 184] width 190 height 28
type input "[PERSON_NAME]'s Brokerage - Acorns"
click at [646, 255] on input "$" at bounding box center [686, 246] width 190 height 28
type input "$ 3,000"
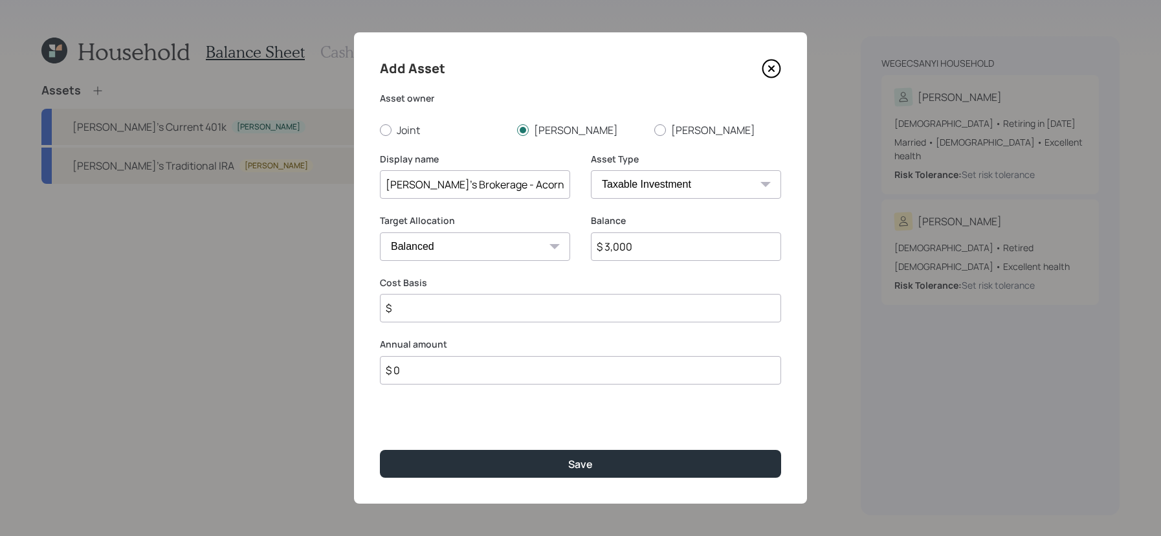
click at [584, 295] on input "$" at bounding box center [580, 308] width 401 height 28
click at [584, 318] on input "$" at bounding box center [580, 308] width 401 height 28
type input "$ 1,000"
click at [380, 450] on button "Save" at bounding box center [580, 464] width 401 height 28
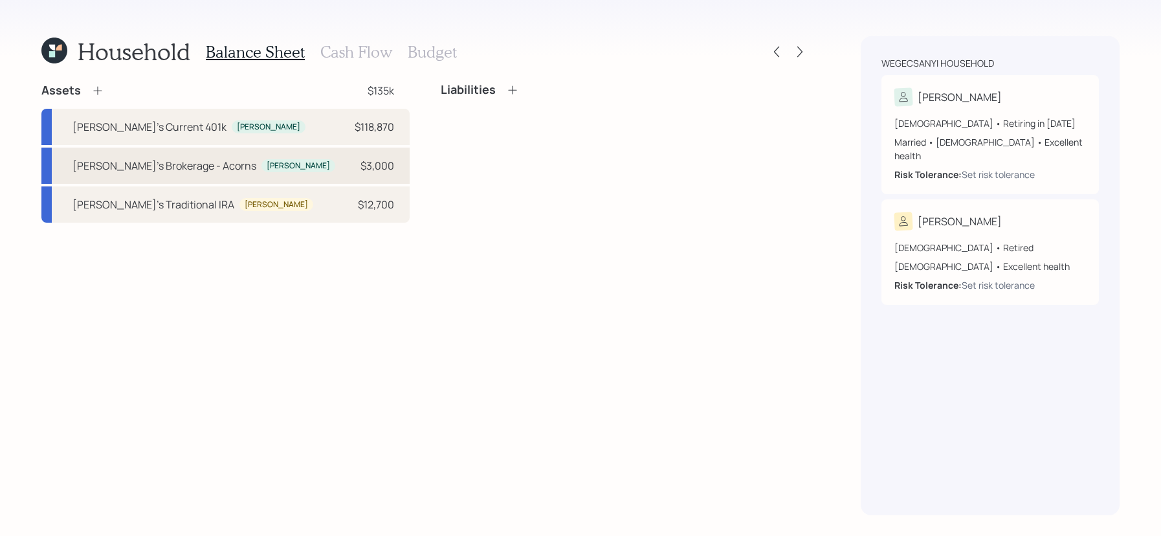
click at [311, 175] on div "[PERSON_NAME]'s Brokerage - Acorns [PERSON_NAME] $3,000" at bounding box center [225, 166] width 368 height 36
select select "taxable"
select select "balanced"
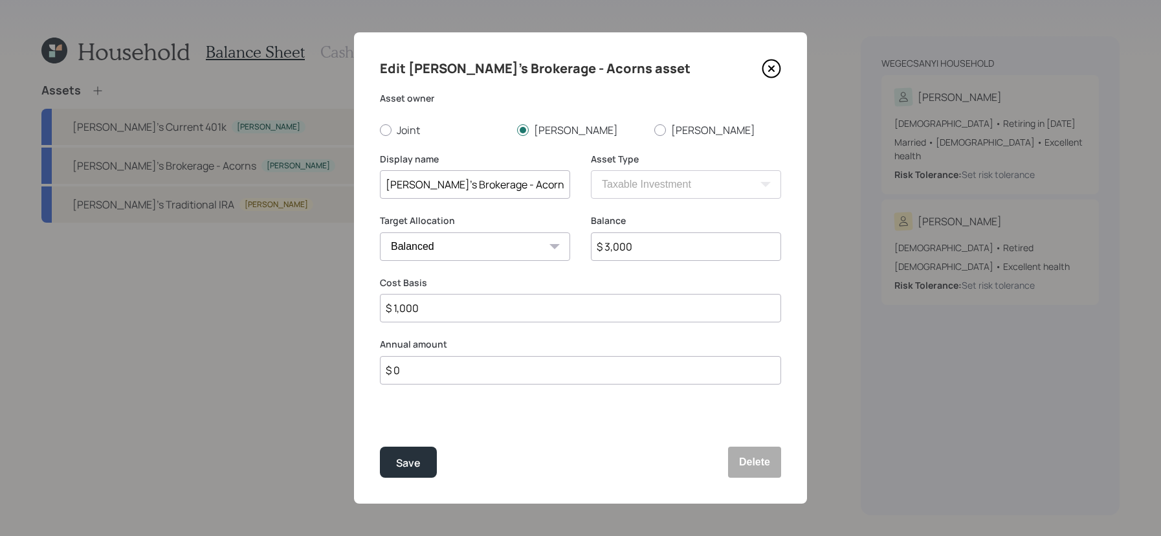
click at [453, 370] on input "$ 0" at bounding box center [580, 370] width 401 height 28
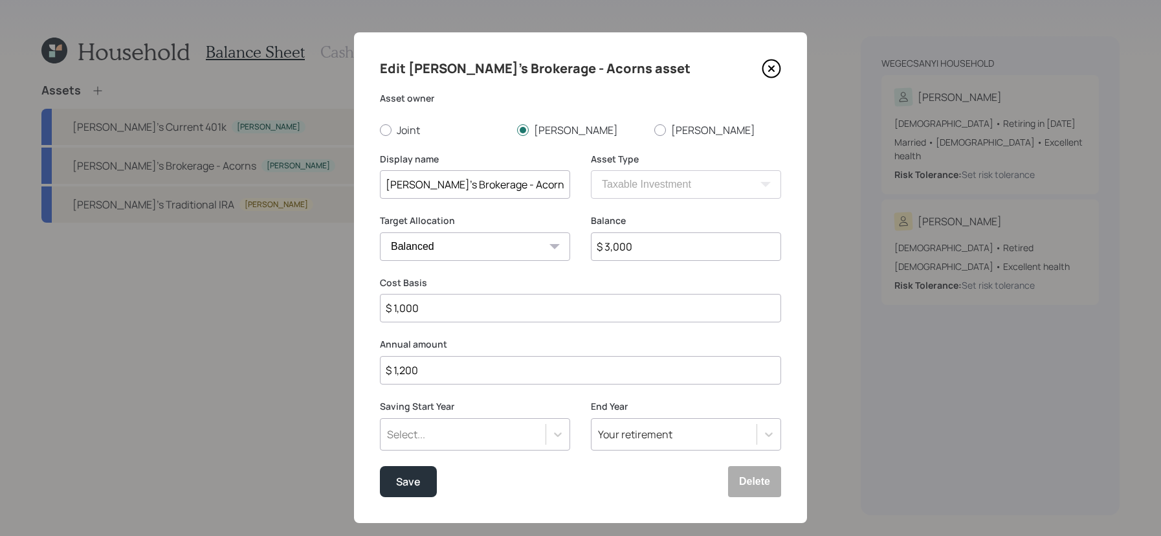
type input "$ 1,200"
click at [437, 434] on div "Select..." at bounding box center [475, 434] width 190 height 32
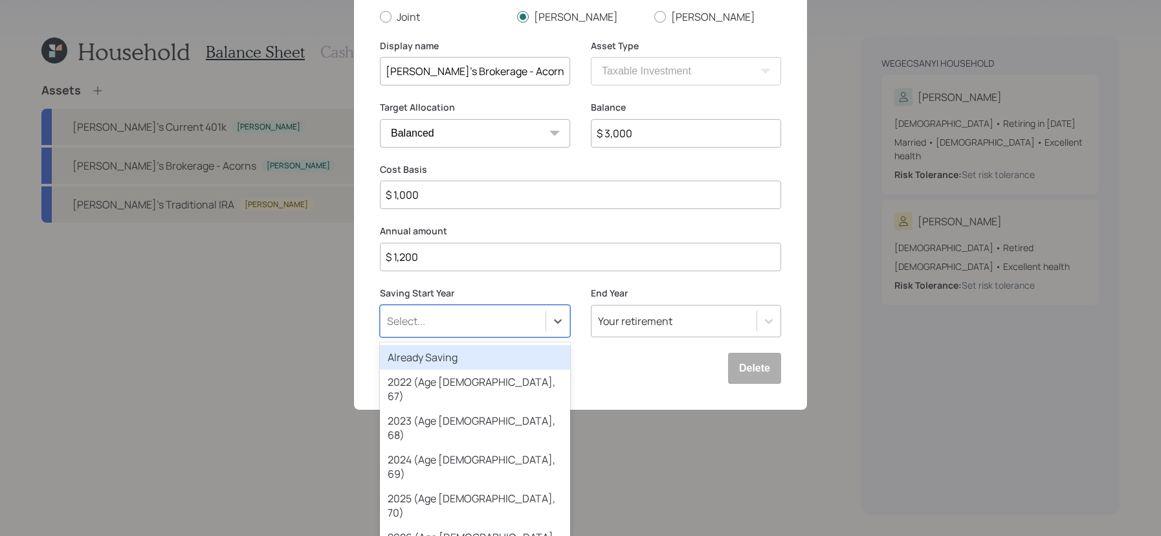
click at [453, 358] on div "Already Saving" at bounding box center [475, 357] width 190 height 25
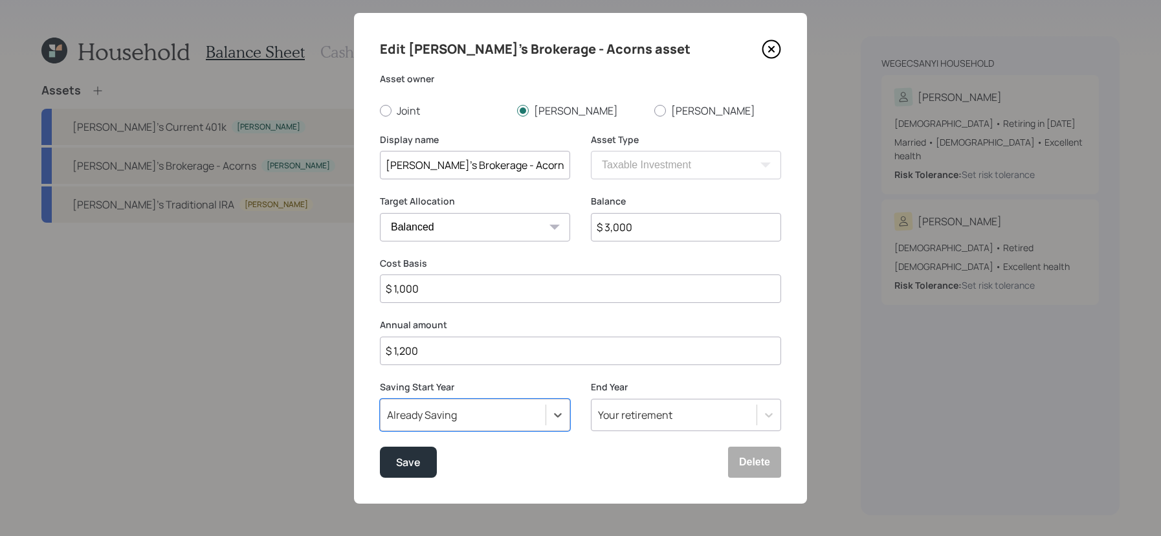
scroll to position [19, 0]
click at [425, 460] on button "Save" at bounding box center [408, 462] width 57 height 31
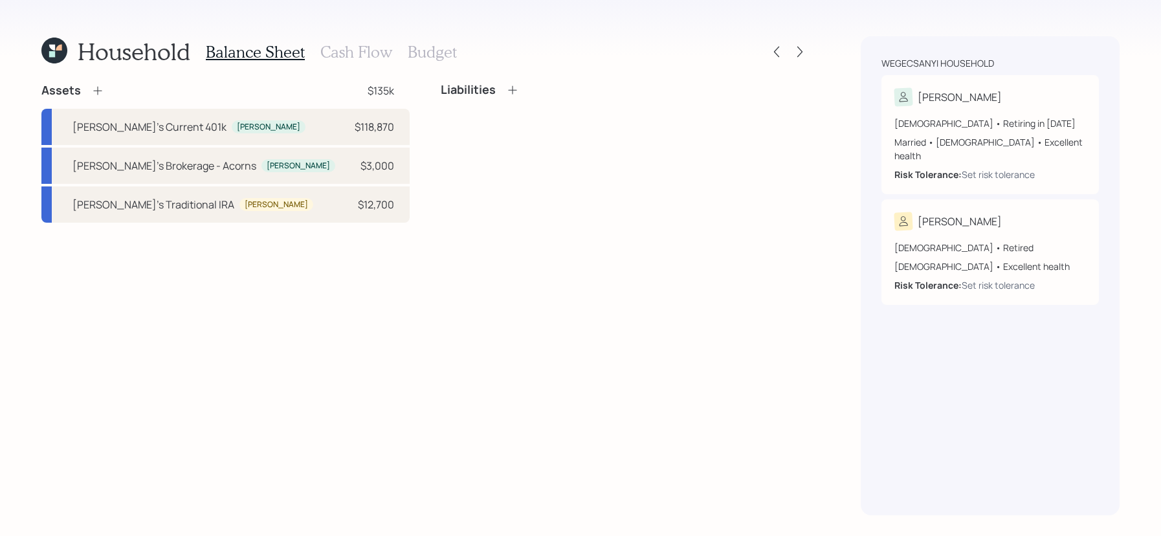
click at [97, 86] on icon at bounding box center [97, 90] width 13 height 13
click at [103, 89] on icon at bounding box center [97, 90] width 13 height 13
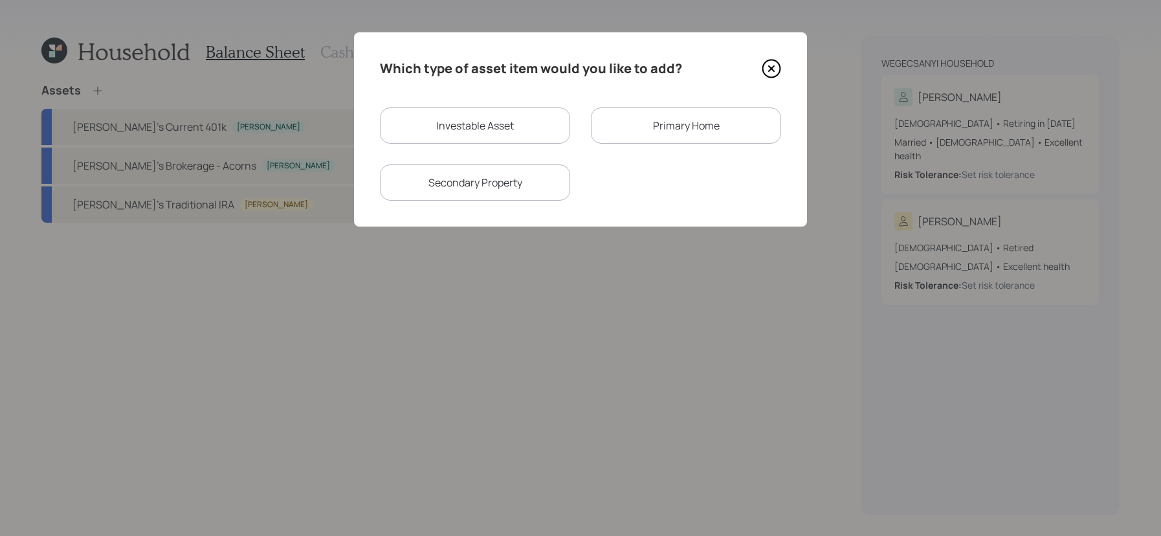
click at [476, 124] on div "Investable Asset" at bounding box center [475, 125] width 190 height 36
select select "taxable"
select select "balanced"
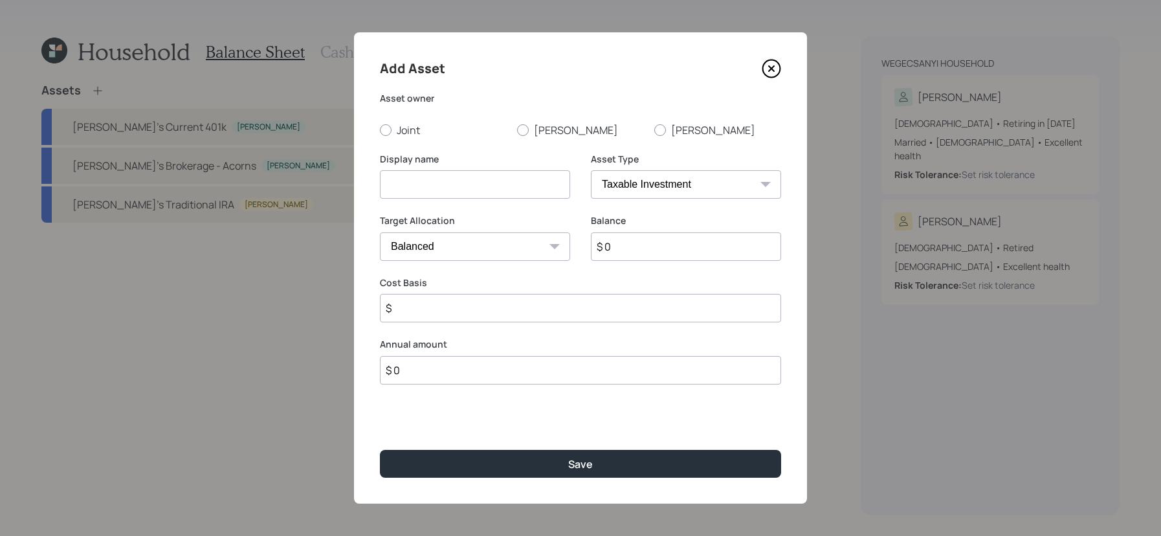
click at [666, 185] on select "SEP [PERSON_NAME] IRA 401(k) [PERSON_NAME] 401(k) 403(b) [PERSON_NAME] 403(b) 4…" at bounding box center [686, 184] width 190 height 28
select select "cash"
click at [591, 170] on select "SEP [PERSON_NAME] IRA 401(k) [PERSON_NAME] 401(k) 403(b) [PERSON_NAME] 403(b) 4…" at bounding box center [686, 184] width 190 height 28
type input "$"
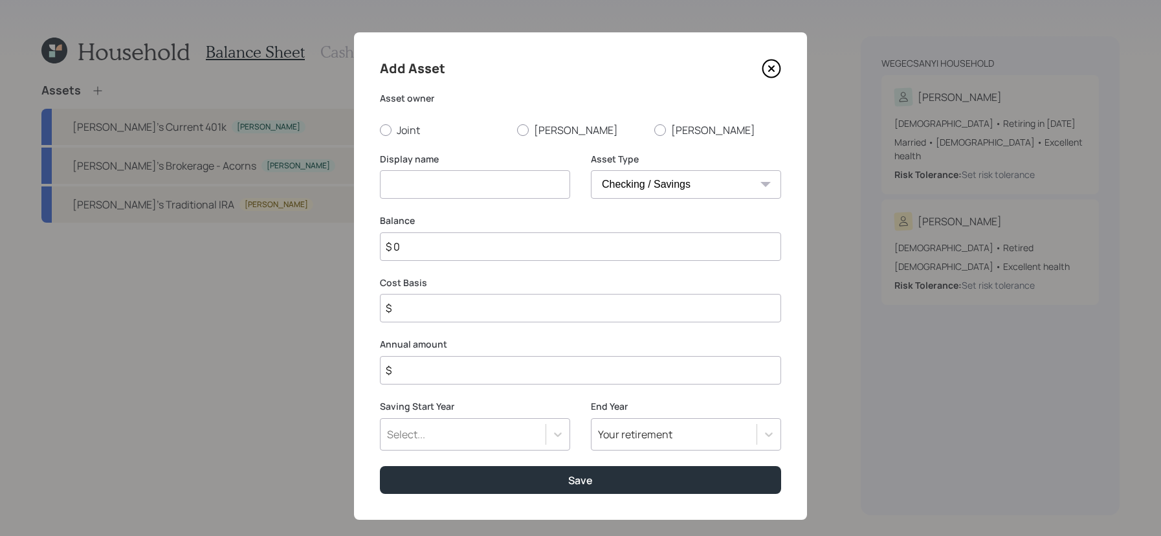
drag, startPoint x: 473, startPoint y: 179, endPoint x: 365, endPoint y: 118, distance: 123.2
click at [365, 118] on div "Add Asset Asset owner Joint [PERSON_NAME] Display name Asset Type SEP [PERSON_N…" at bounding box center [580, 275] width 453 height 487
drag, startPoint x: 365, startPoint y: 118, endPoint x: 390, endPoint y: 125, distance: 26.1
click at [390, 125] on label "Joint" at bounding box center [443, 130] width 127 height 14
click at [380, 129] on input "Joint" at bounding box center [379, 129] width 1 height 1
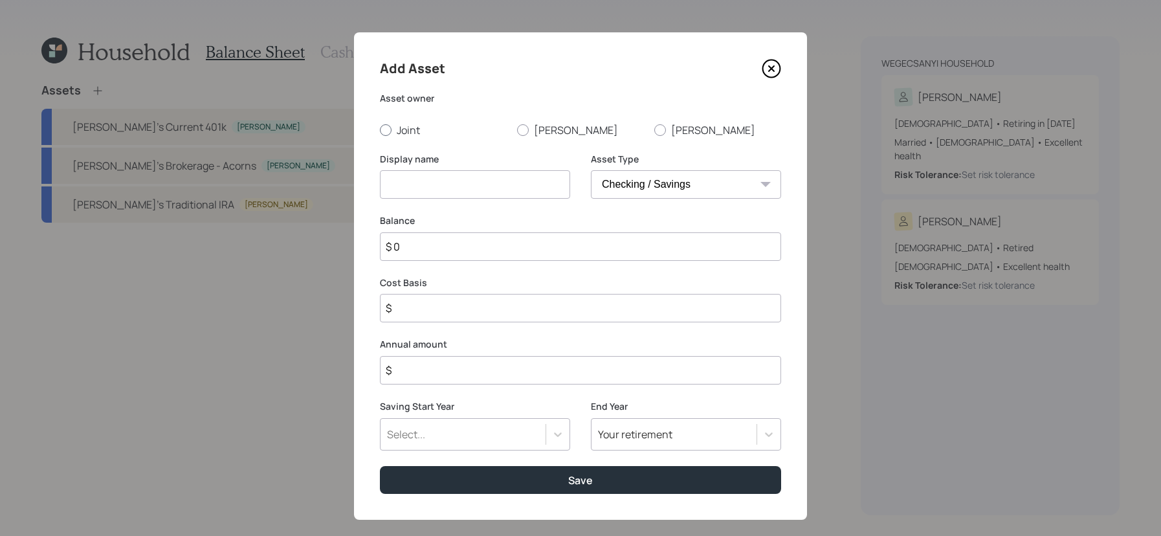
radio input "true"
drag, startPoint x: 390, startPoint y: 125, endPoint x: 434, endPoint y: 185, distance: 74.6
click at [434, 185] on input at bounding box center [475, 184] width 190 height 28
type input "Checking / Savings"
drag, startPoint x: 434, startPoint y: 185, endPoint x: 436, endPoint y: 250, distance: 64.8
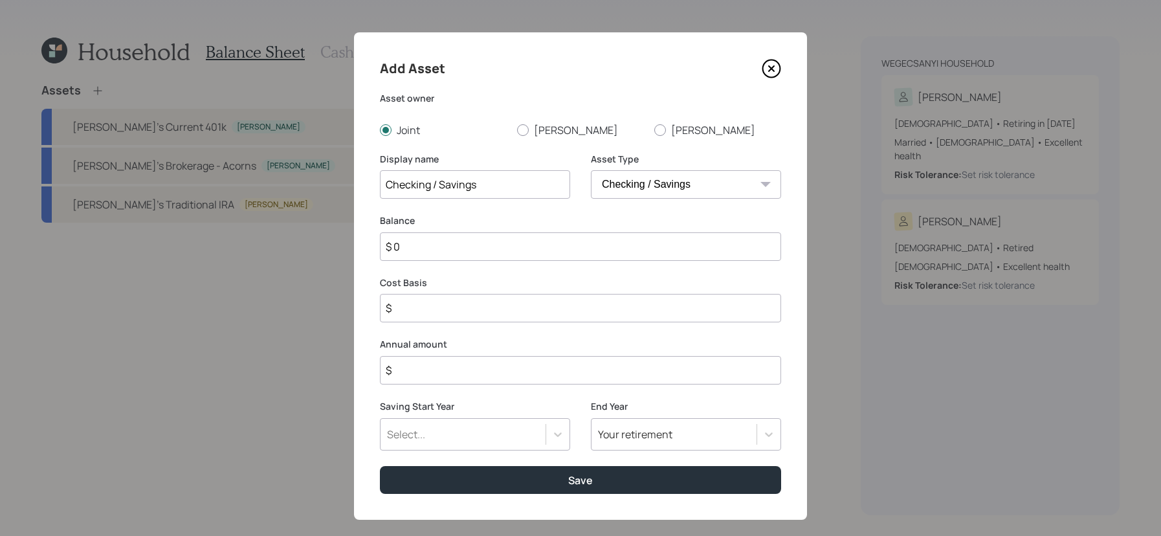
click at [436, 250] on input "$ 0" at bounding box center [580, 246] width 401 height 28
type input "$"
type input "$ 3"
type input "$ 30"
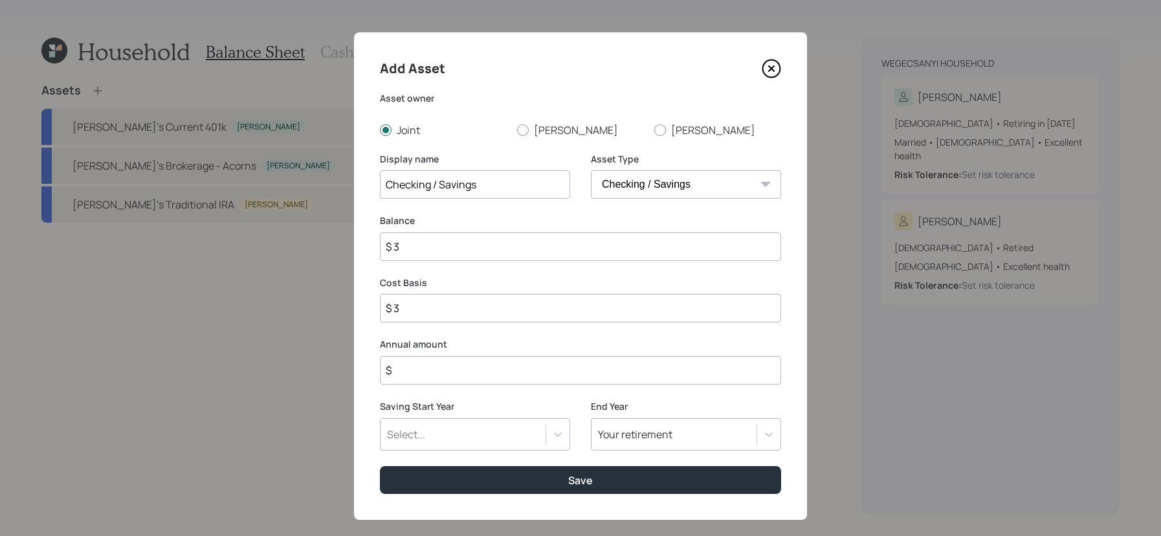
type input "$ 30"
type input "$ 300"
type input "$ 3,000"
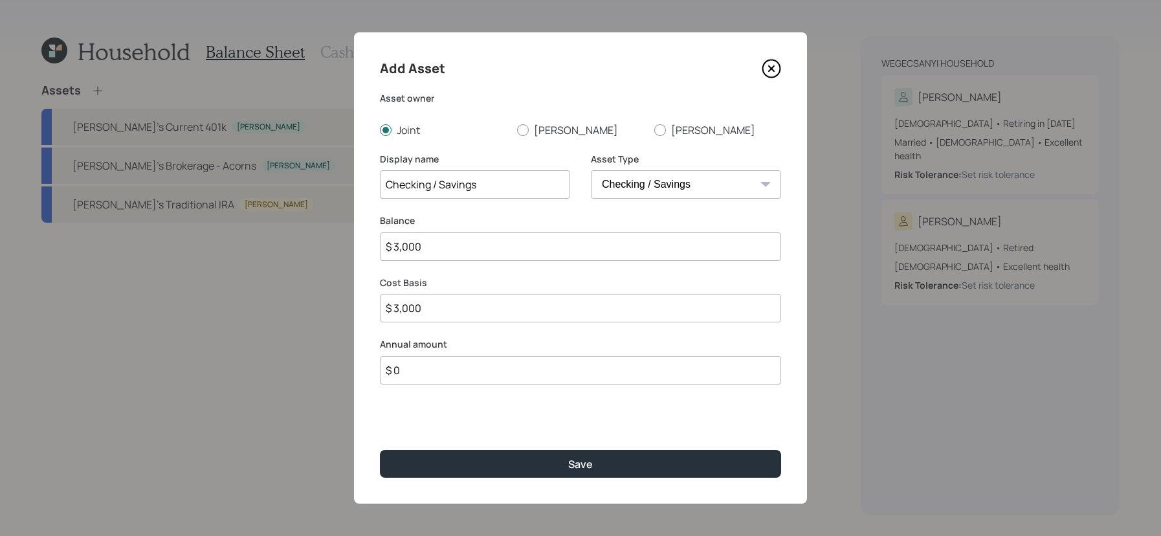
type input "$ 0"
click at [380, 450] on button "Save" at bounding box center [580, 464] width 401 height 28
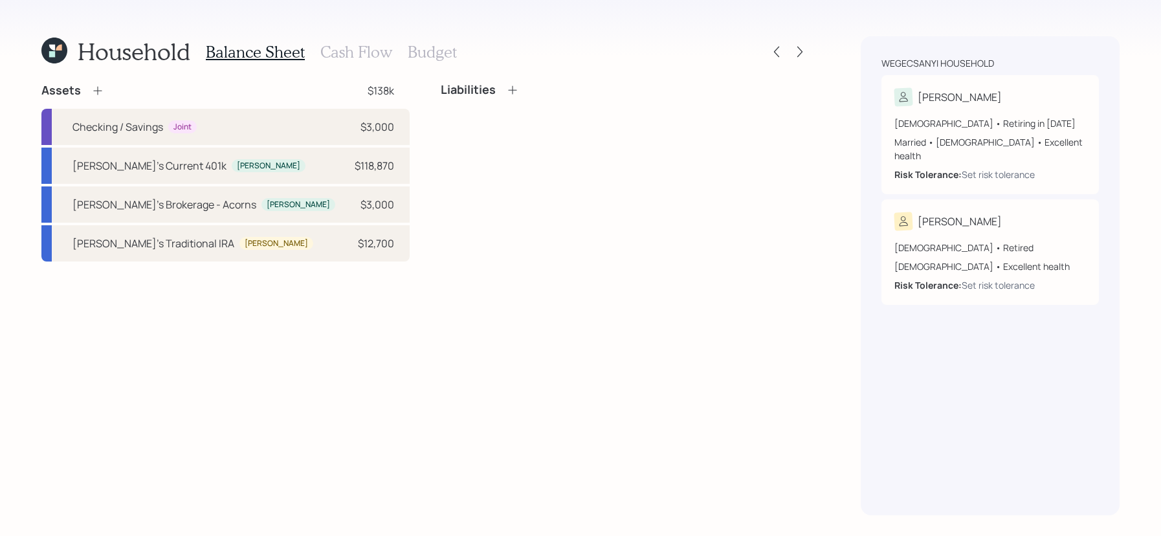
drag, startPoint x: 436, startPoint y: 250, endPoint x: 99, endPoint y: 87, distance: 374.1
click at [99, 87] on icon at bounding box center [97, 90] width 13 height 13
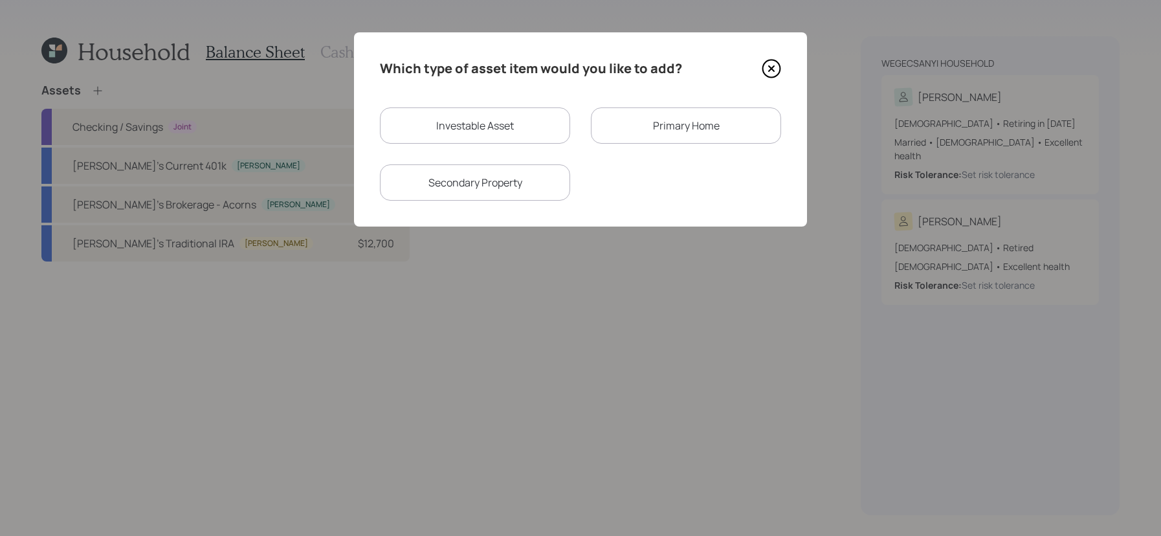
drag, startPoint x: 99, startPoint y: 87, endPoint x: 581, endPoint y: 126, distance: 483.3
click at [581, 126] on div "Investable Asset Primary Home Secondary Property" at bounding box center [580, 153] width 401 height 93
click at [550, 126] on div "Investable Asset" at bounding box center [475, 125] width 190 height 36
select select "taxable"
select select "balanced"
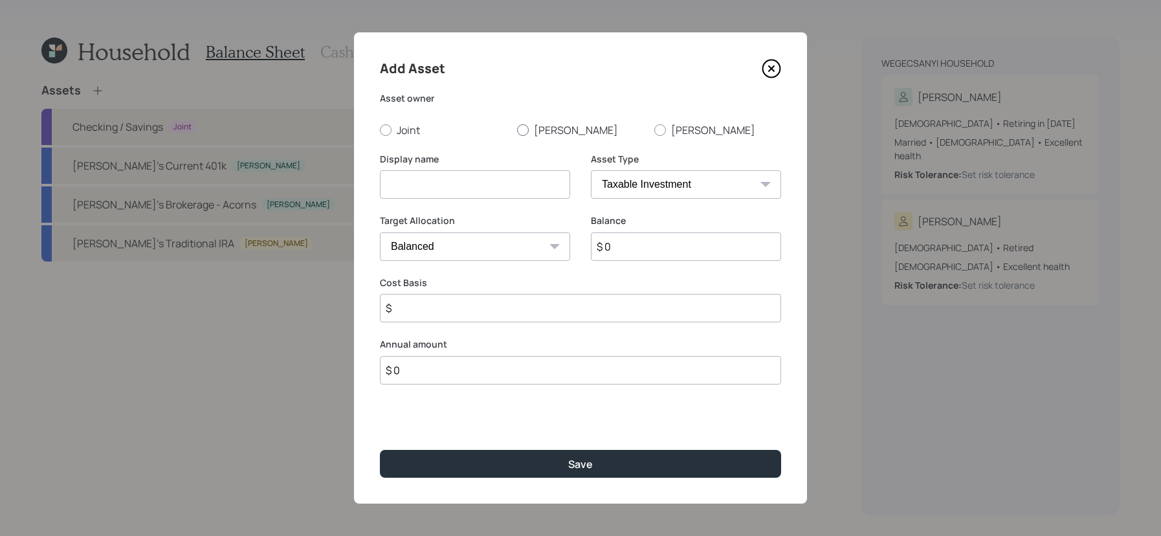
drag, startPoint x: 581, startPoint y: 126, endPoint x: 533, endPoint y: 132, distance: 48.3
click at [533, 132] on label "[PERSON_NAME]" at bounding box center [580, 130] width 127 height 14
click at [517, 130] on input "[PERSON_NAME]" at bounding box center [517, 129] width 1 height 1
radio input "true"
click at [392, 133] on label "Joint" at bounding box center [443, 130] width 127 height 14
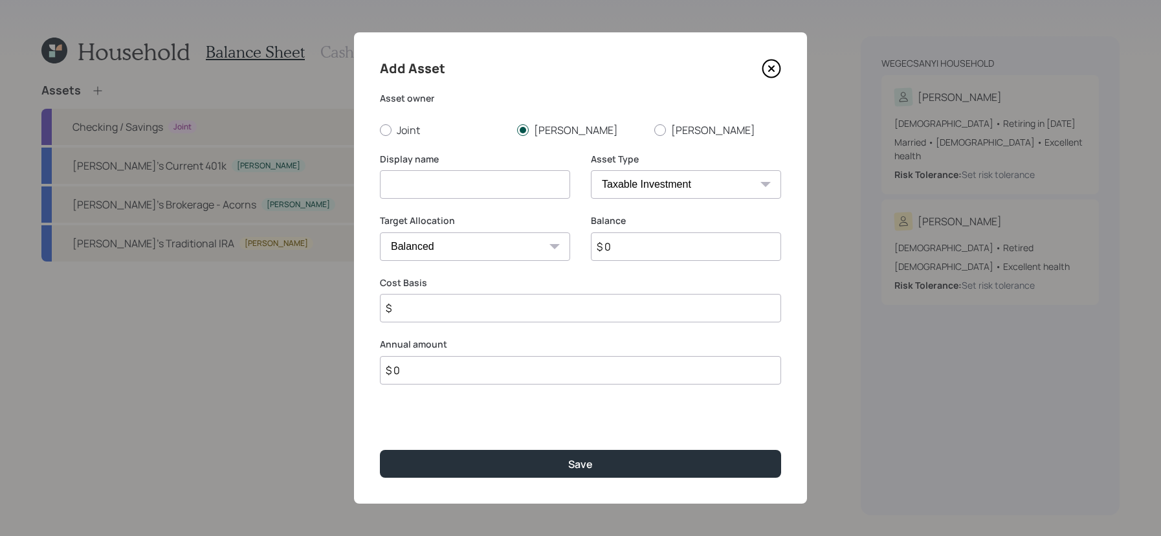
click at [380, 130] on input "Joint" at bounding box center [379, 129] width 1 height 1
radio input "true"
drag, startPoint x: 533, startPoint y: 132, endPoint x: 761, endPoint y: 199, distance: 237.6
click at [761, 199] on div "Asset Type SEP [PERSON_NAME] IRA 401(k) [PERSON_NAME] 401(k) 403(b) [PERSON_NAM…" at bounding box center [686, 184] width 190 height 62
click at [761, 185] on div "SEP [PERSON_NAME] IRA 401(k) [PERSON_NAME] 401(k) 403(b) [PERSON_NAME] 403(b) 4…" at bounding box center [686, 184] width 190 height 28
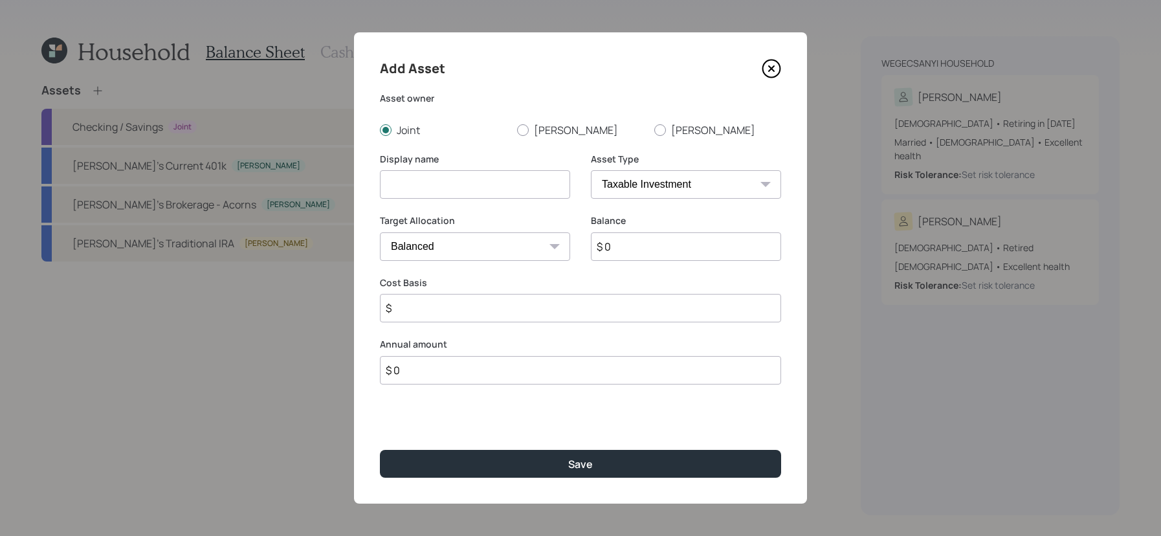
drag, startPoint x: 761, startPoint y: 199, endPoint x: 735, endPoint y: 183, distance: 30.9
click at [735, 183] on select "SEP [PERSON_NAME] IRA 401(k) [PERSON_NAME] 401(k) 403(b) [PERSON_NAME] 403(b) 4…" at bounding box center [686, 184] width 190 height 28
select select "emergency_fund"
click at [591, 170] on select "SEP [PERSON_NAME] IRA 401(k) [PERSON_NAME] 401(k) 403(b) [PERSON_NAME] 403(b) 4…" at bounding box center [686, 184] width 190 height 28
click at [439, 188] on input at bounding box center [475, 184] width 190 height 28
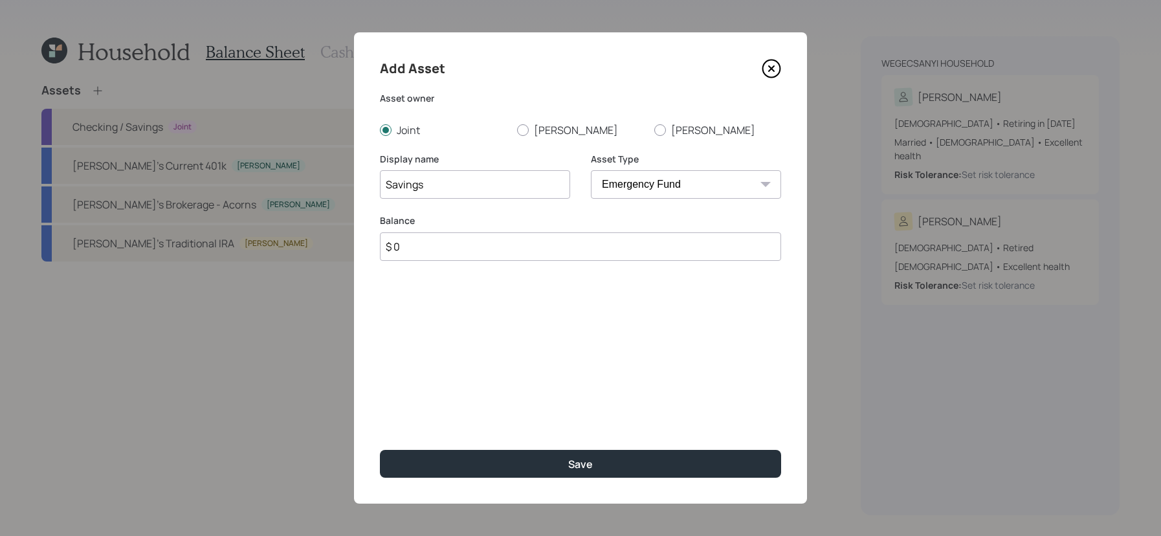
type input "Savings"
click at [431, 251] on input "$ 0" at bounding box center [580, 246] width 401 height 28
type input "$ 15,000"
click at [380, 450] on button "Save" at bounding box center [580, 464] width 401 height 28
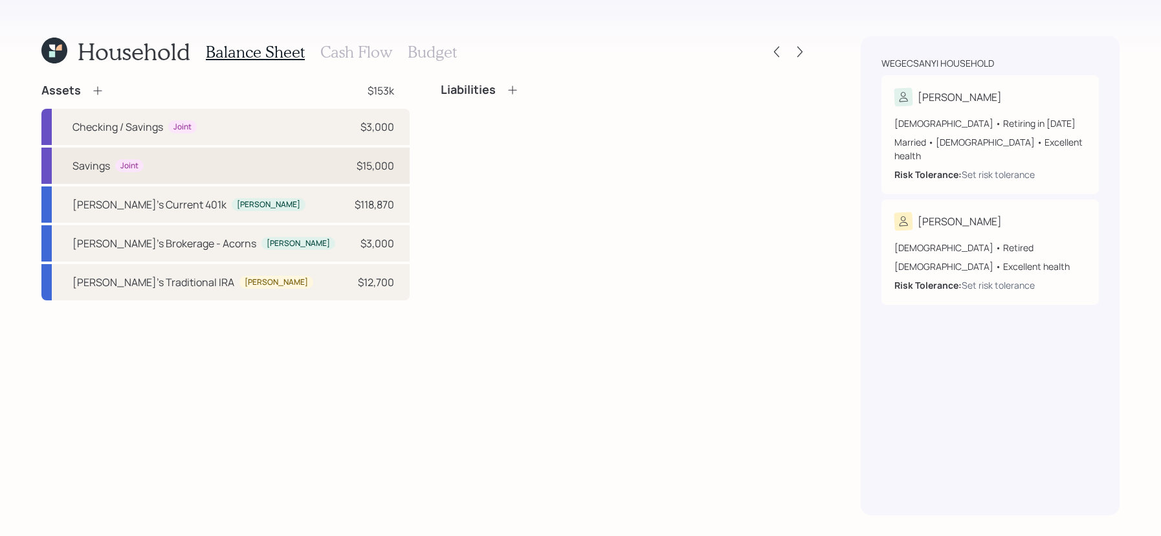
click at [95, 176] on div "Savings Joint $15,000" at bounding box center [225, 166] width 368 height 36
select select "emergency_fund"
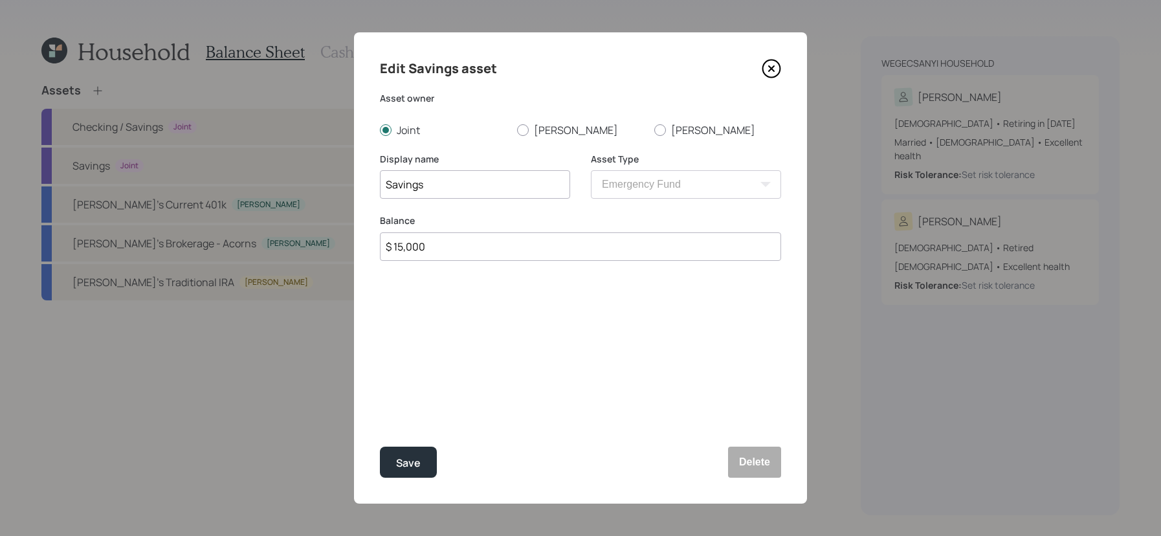
click at [386, 183] on input "Savings" at bounding box center [475, 184] width 190 height 28
type input "Emergency Savings"
click at [380, 447] on button "Save" at bounding box center [408, 462] width 57 height 31
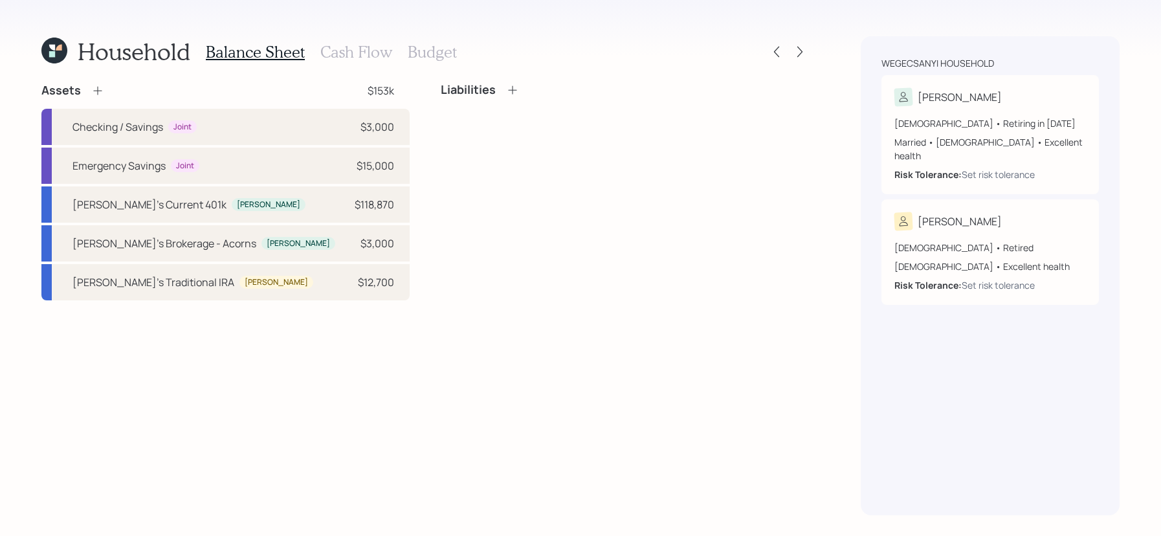
click at [93, 92] on icon at bounding box center [97, 90] width 13 height 13
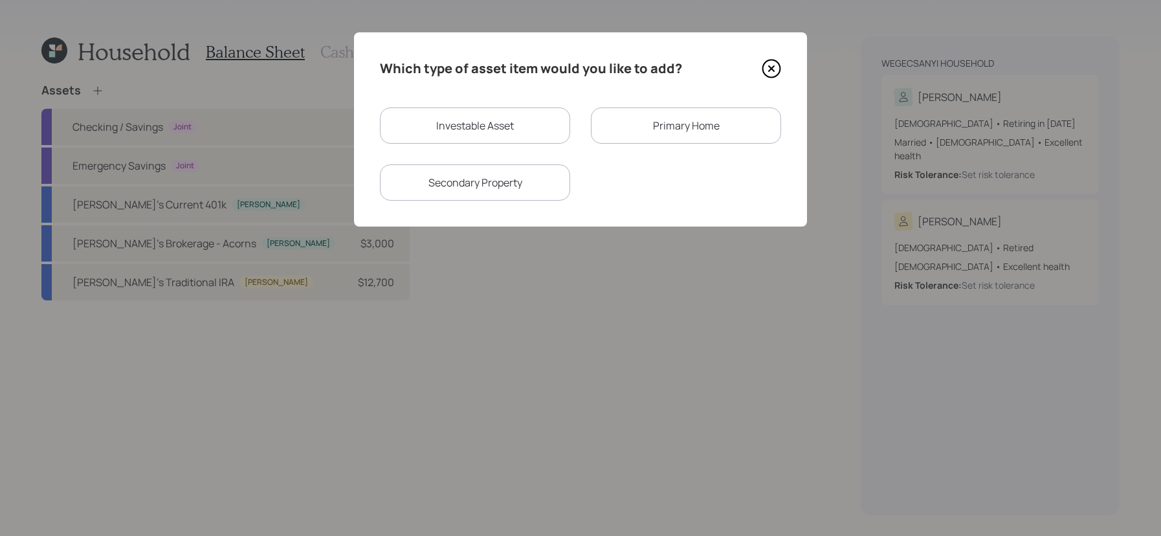
click at [678, 115] on div "Primary Home" at bounding box center [686, 125] width 190 height 36
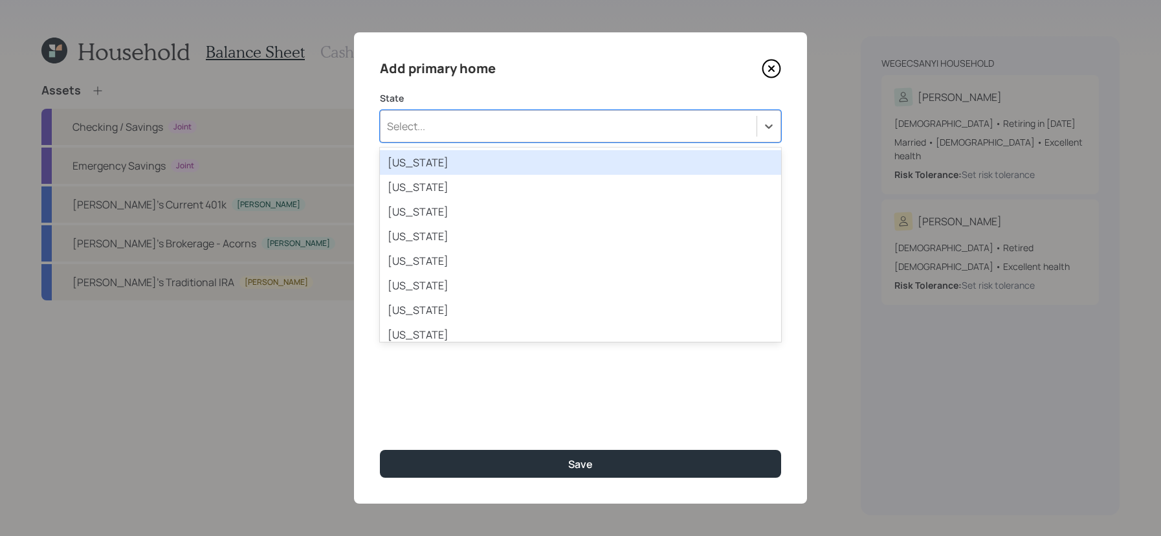
click at [399, 137] on div "Select..." at bounding box center [580, 126] width 401 height 32
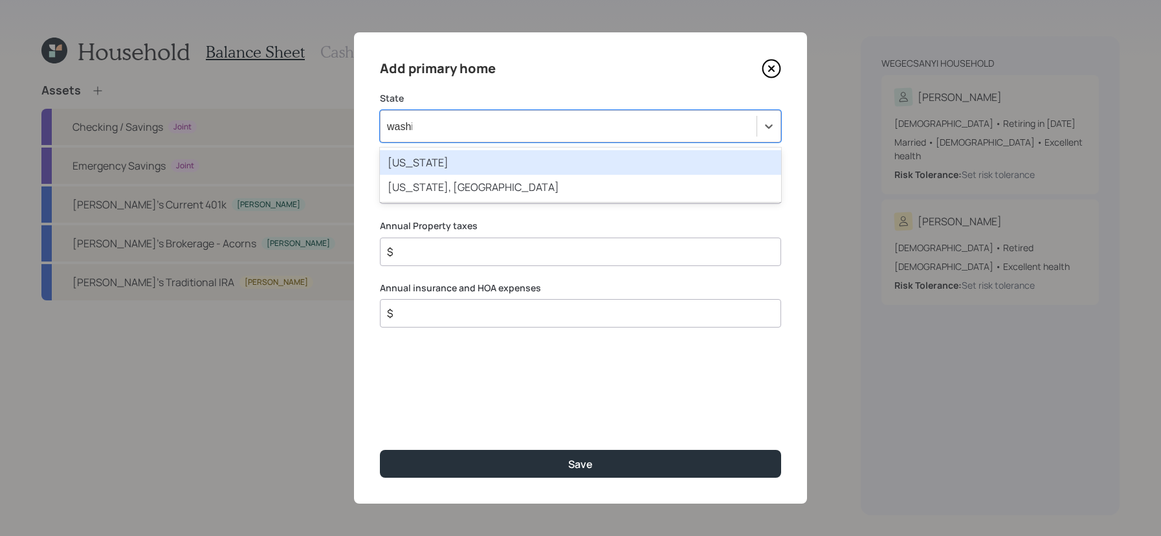
type input "washin"
click at [403, 157] on div "[US_STATE]" at bounding box center [580, 162] width 401 height 25
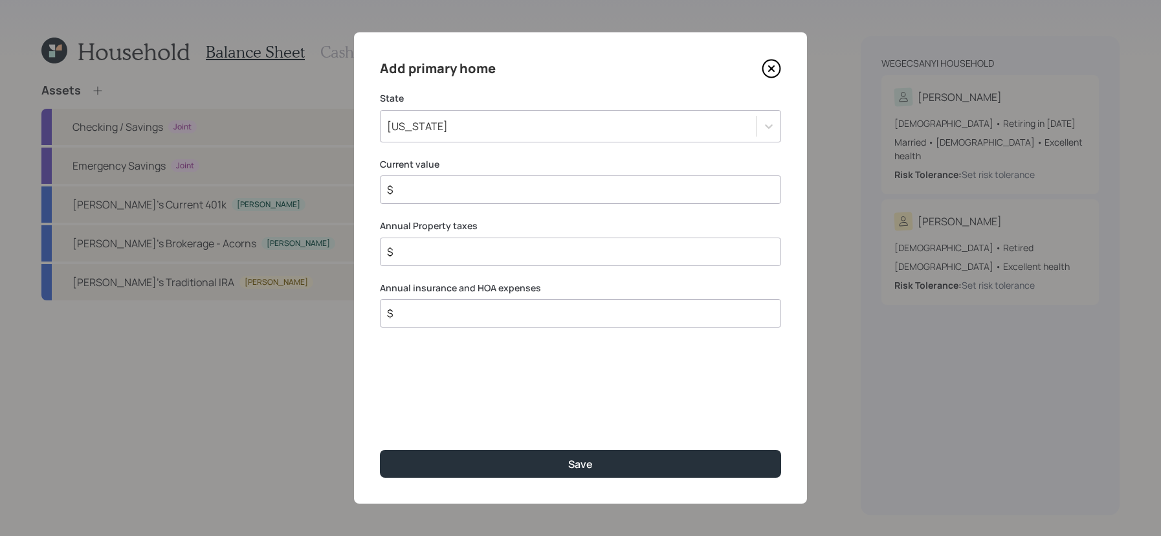
click at [414, 194] on input "$" at bounding box center [575, 190] width 379 height 16
type input "$ 1,000,000"
click at [444, 258] on input "$" at bounding box center [575, 252] width 379 height 16
type input "$ 4,500"
click at [416, 314] on input "$" at bounding box center [575, 314] width 379 height 16
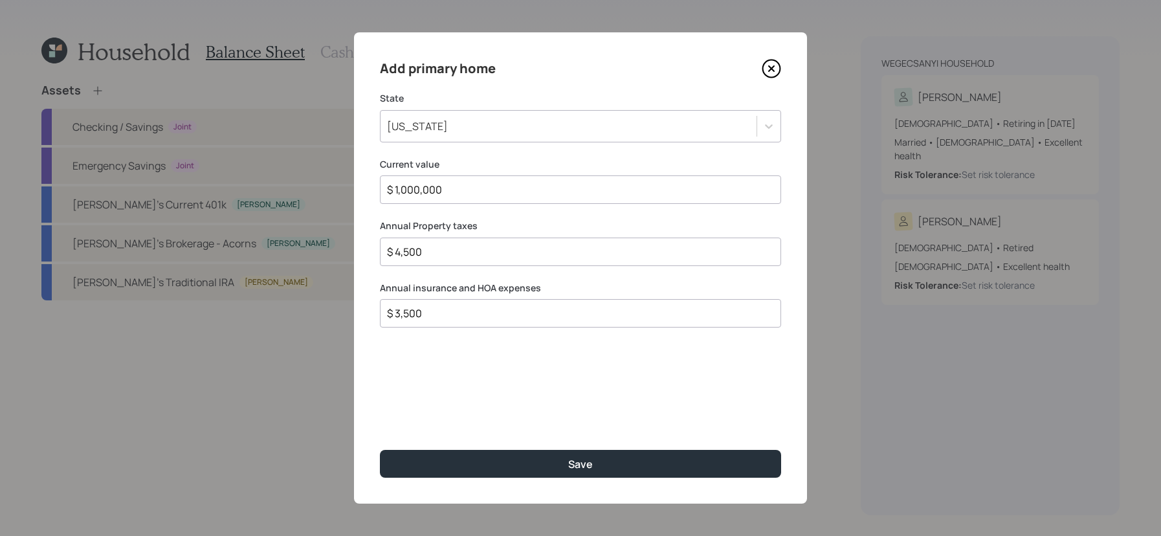
type input "$ 3,500"
click at [380, 450] on button "Save" at bounding box center [580, 464] width 401 height 28
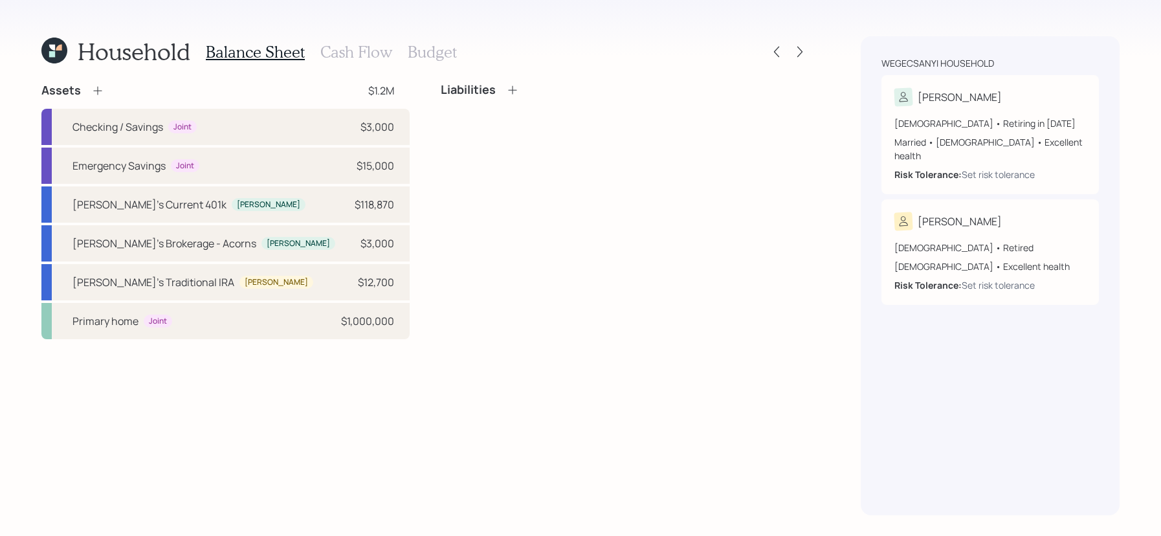
click at [508, 89] on icon at bounding box center [512, 90] width 13 height 13
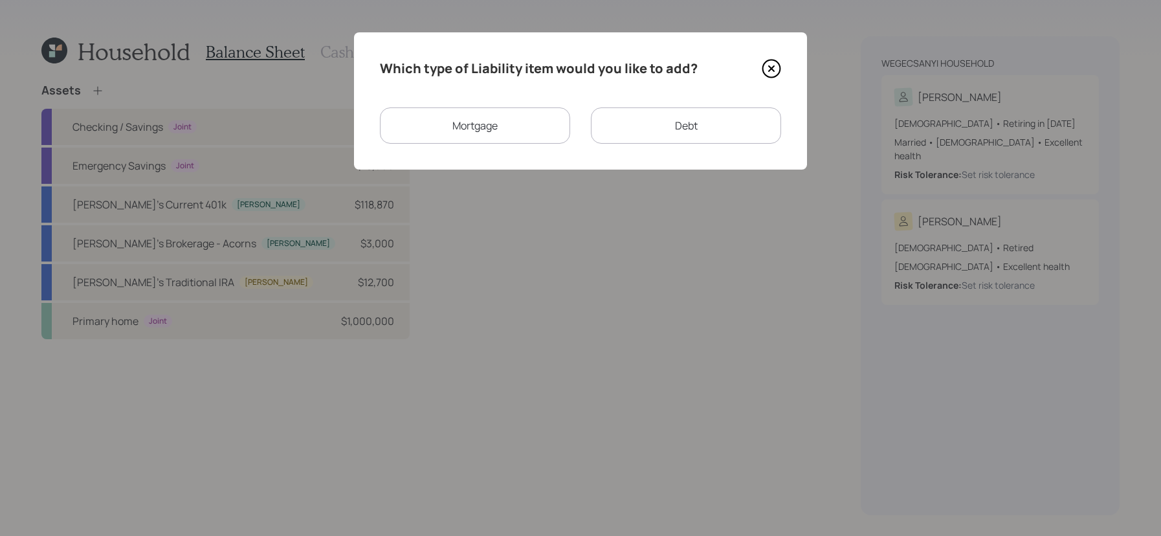
click at [657, 141] on div "Debt" at bounding box center [686, 125] width 190 height 36
select select "credit_card"
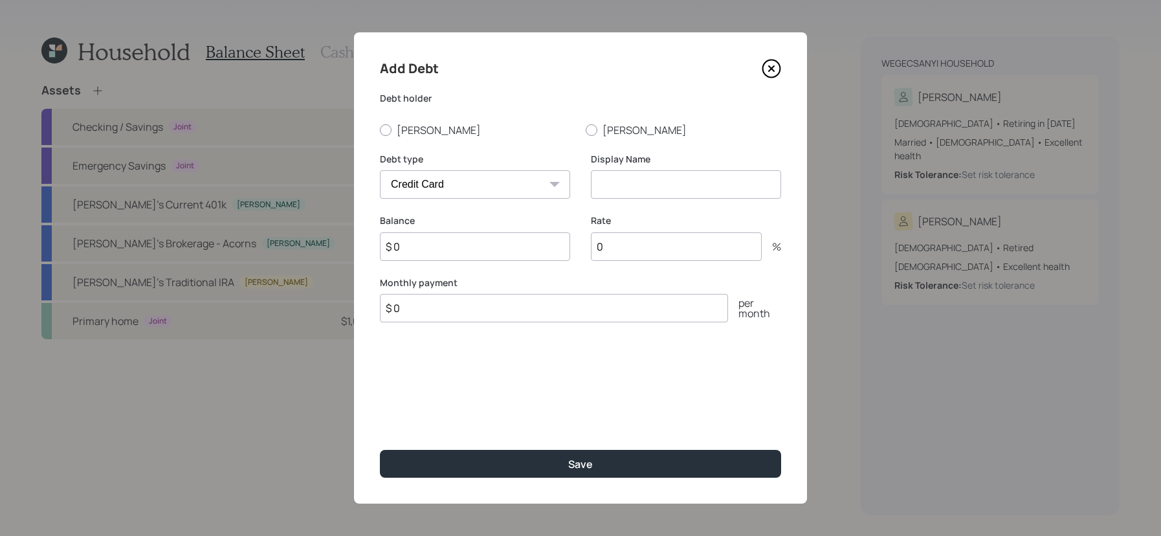
click at [770, 65] on icon at bounding box center [771, 68] width 19 height 19
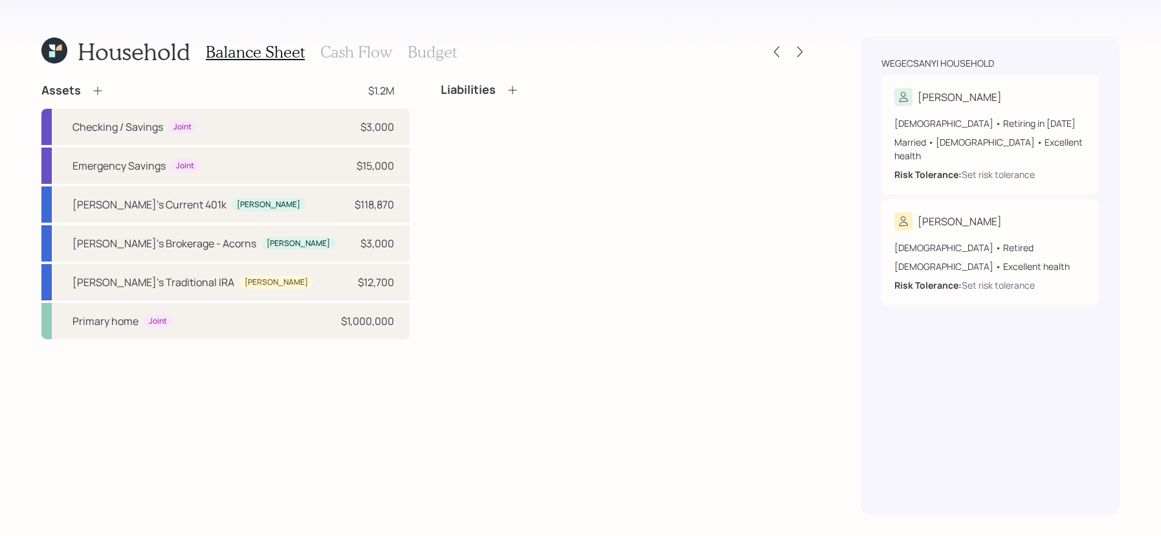
click at [513, 90] on icon at bounding box center [512, 89] width 8 height 8
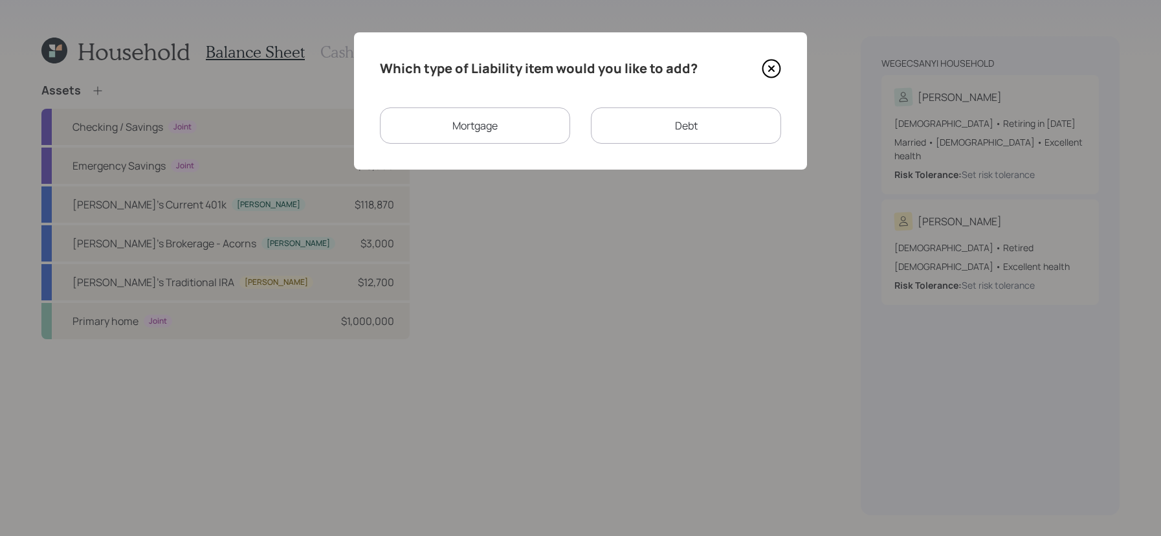
click at [493, 130] on div "Mortgage" at bounding box center [475, 125] width 190 height 36
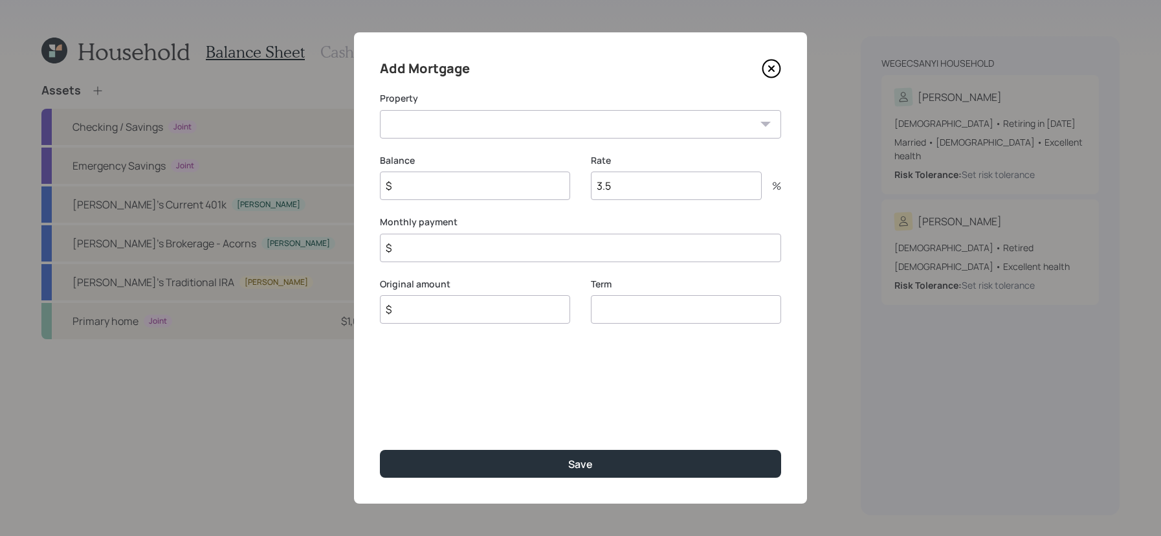
click at [466, 137] on select "WA Primary home" at bounding box center [580, 124] width 401 height 28
select select "46c8fe50-d7bb-418d-8895-efed92e8af4a"
click at [380, 110] on select "WA Primary home" at bounding box center [580, 124] width 401 height 28
click at [478, 175] on input "$" at bounding box center [475, 186] width 190 height 28
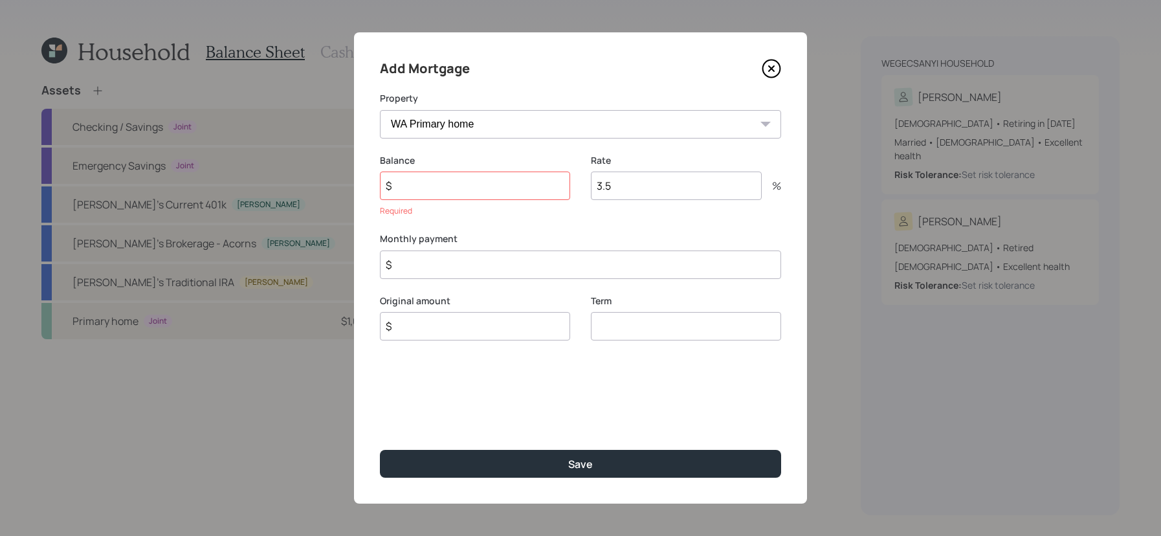
click at [531, 188] on input "$" at bounding box center [475, 186] width 190 height 28
type input "$ 188,350"
click at [613, 192] on input "3.5" at bounding box center [676, 186] width 171 height 28
drag, startPoint x: 617, startPoint y: 189, endPoint x: 559, endPoint y: 189, distance: 58.3
click at [559, 189] on div "Balance $ 188,350 Rate 3.5 %" at bounding box center [580, 185] width 401 height 62
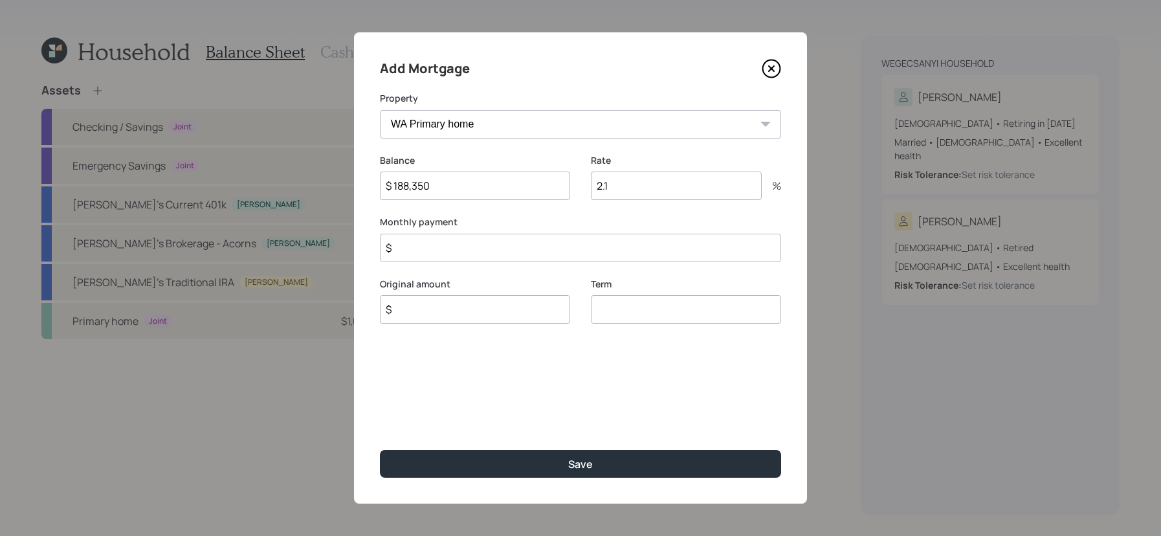
type input "2.1"
click at [621, 251] on input "$" at bounding box center [580, 248] width 401 height 28
click at [495, 319] on input "$" at bounding box center [475, 309] width 190 height 28
drag, startPoint x: 436, startPoint y: 240, endPoint x: 337, endPoint y: 235, distance: 99.2
click at [337, 235] on div "Add Mortgage Property WA Primary home Balance $ 188,350 Rate 2.1 % Monthly paym…" at bounding box center [580, 268] width 1161 height 536
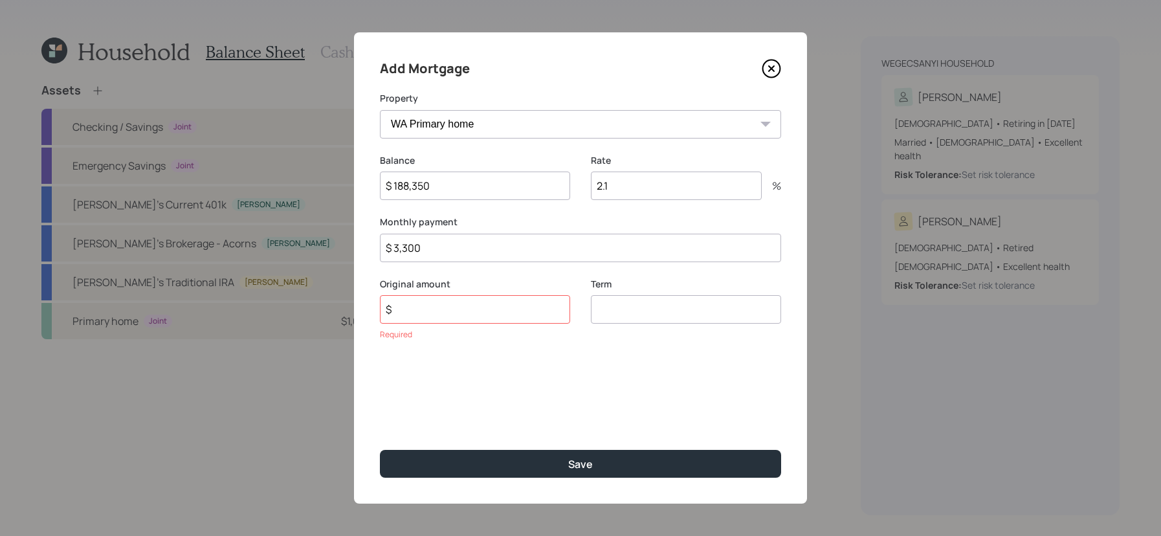
drag, startPoint x: 404, startPoint y: 247, endPoint x: 484, endPoint y: 248, distance: 79.6
click at [484, 248] on input "$ 3,300" at bounding box center [580, 248] width 401 height 28
click at [438, 254] on input "$ 3,300" at bounding box center [580, 248] width 401 height 28
drag, startPoint x: 431, startPoint y: 251, endPoint x: 407, endPoint y: 252, distance: 24.6
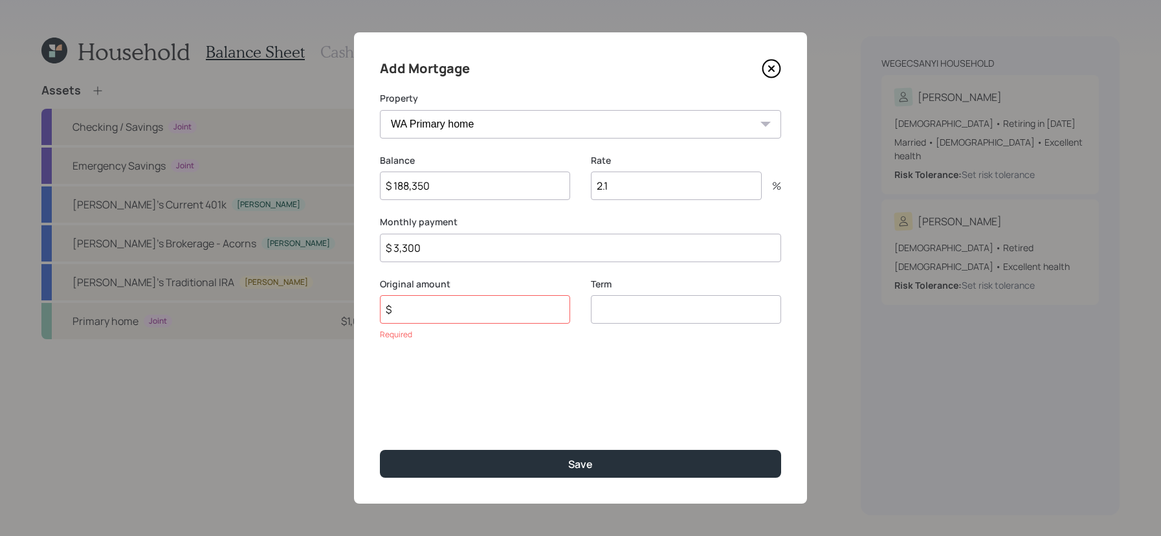
click at [407, 252] on input "$ 3,300" at bounding box center [580, 248] width 401 height 28
drag, startPoint x: 403, startPoint y: 247, endPoint x: 460, endPoint y: 245, distance: 57.0
click at [460, 245] on input "$ 3,300" at bounding box center [580, 248] width 401 height 28
type input "$ 3,500"
click at [451, 303] on input "$" at bounding box center [475, 309] width 190 height 28
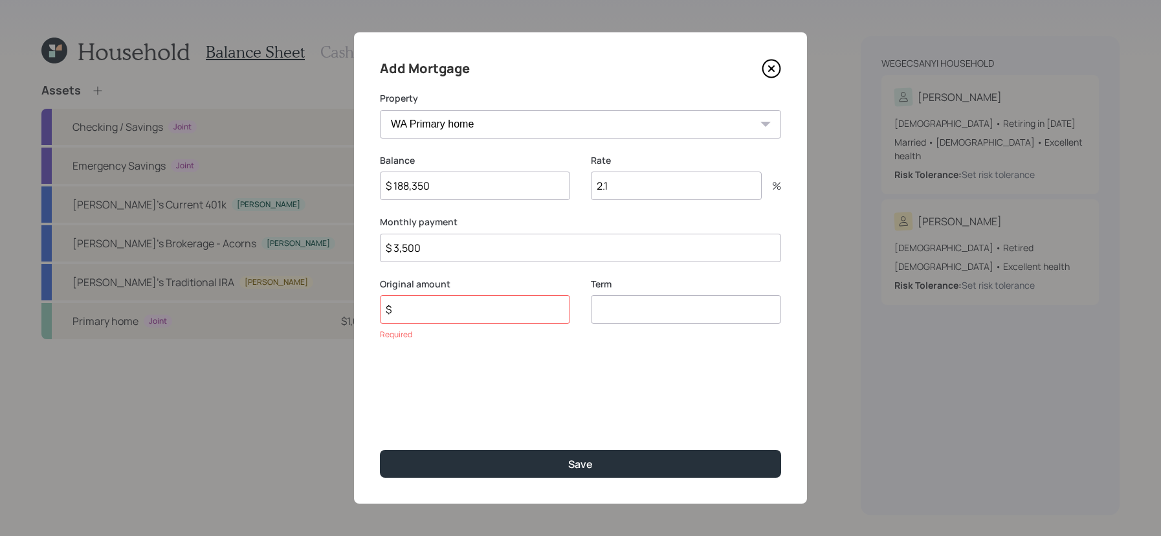
click at [680, 330] on div "Term" at bounding box center [686, 317] width 190 height 79
click at [680, 322] on input "number" at bounding box center [686, 309] width 190 height 28
type input "15"
click at [493, 326] on div "Original amount $ Required" at bounding box center [475, 309] width 190 height 63
click at [498, 304] on input "$" at bounding box center [475, 309] width 190 height 28
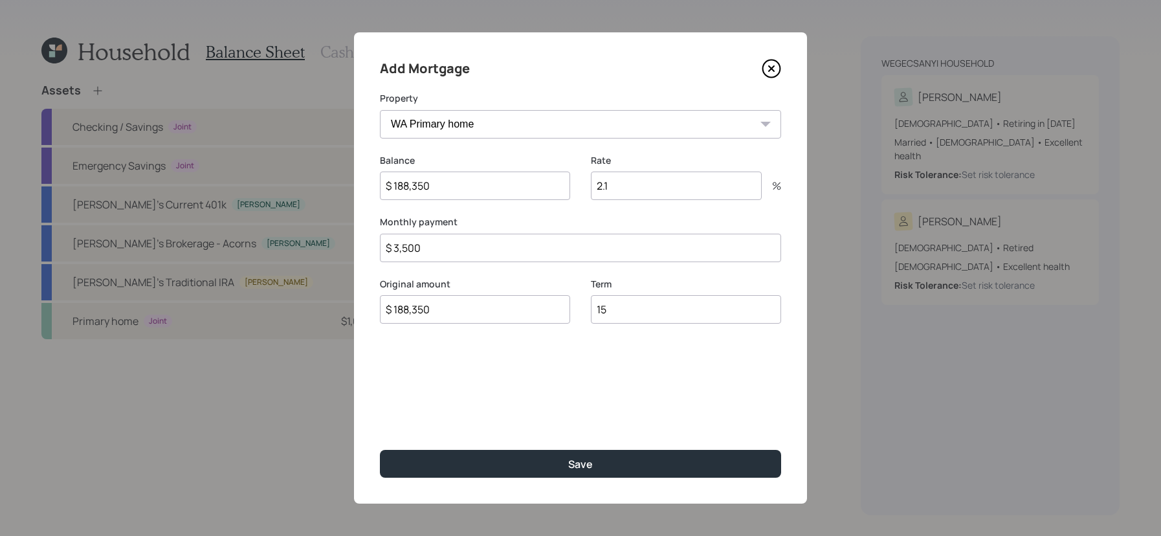
type input "$ 188,350"
click at [380, 450] on button "Save" at bounding box center [580, 464] width 401 height 28
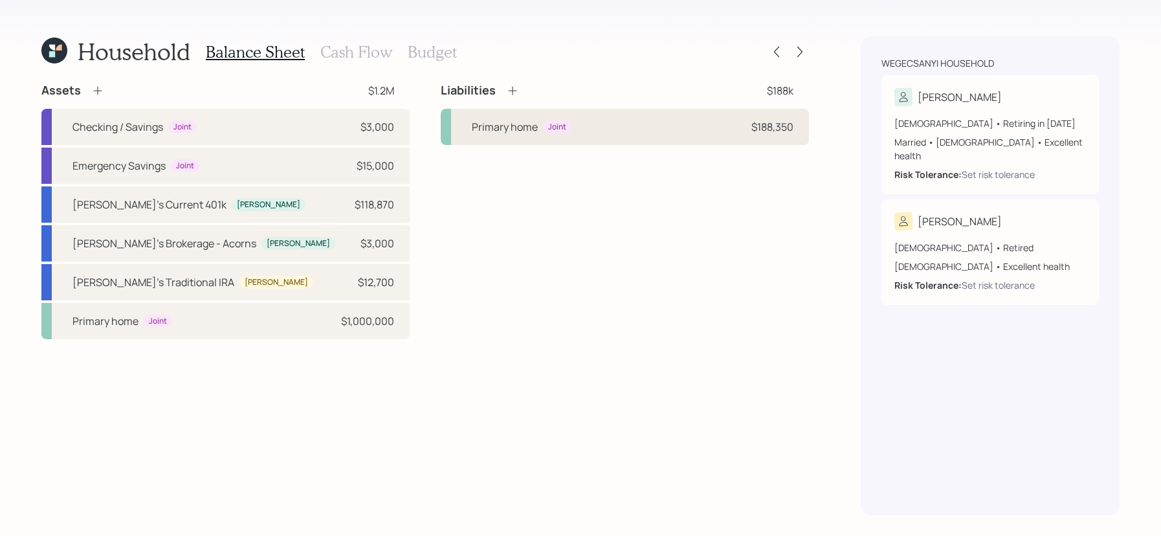
click at [544, 126] on div "Joint" at bounding box center [557, 127] width 28 height 14
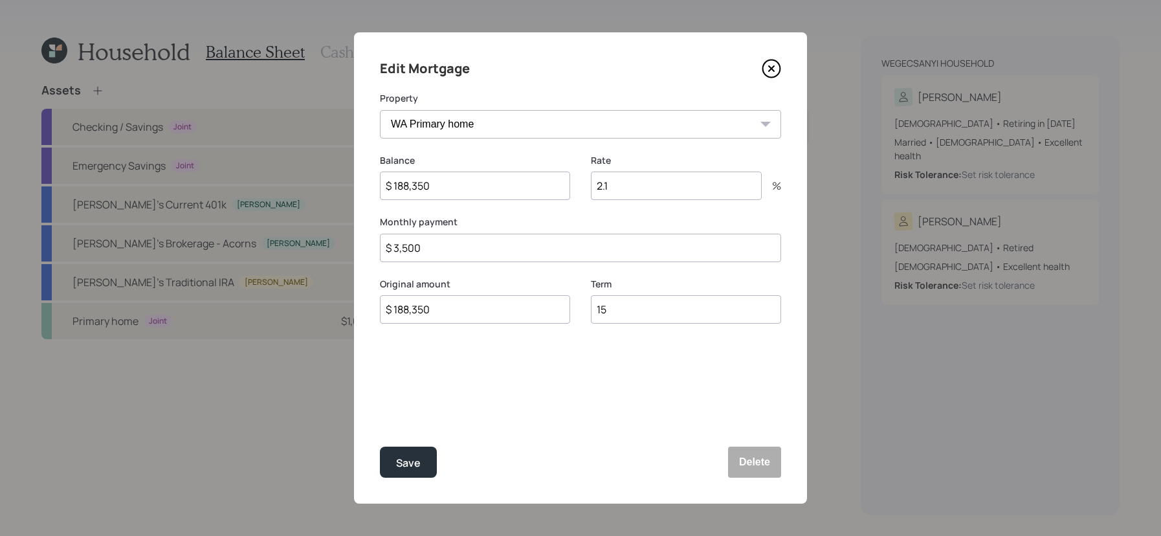
drag, startPoint x: 421, startPoint y: 247, endPoint x: 310, endPoint y: 247, distance: 110.7
click at [310, 247] on div "Edit Mortgage Property WA Primary home Balance $ 188,350 Rate 2.1 % Monthly pay…" at bounding box center [580, 268] width 1161 height 536
type input "$ 4,000"
click at [380, 447] on button "Save" at bounding box center [408, 462] width 57 height 31
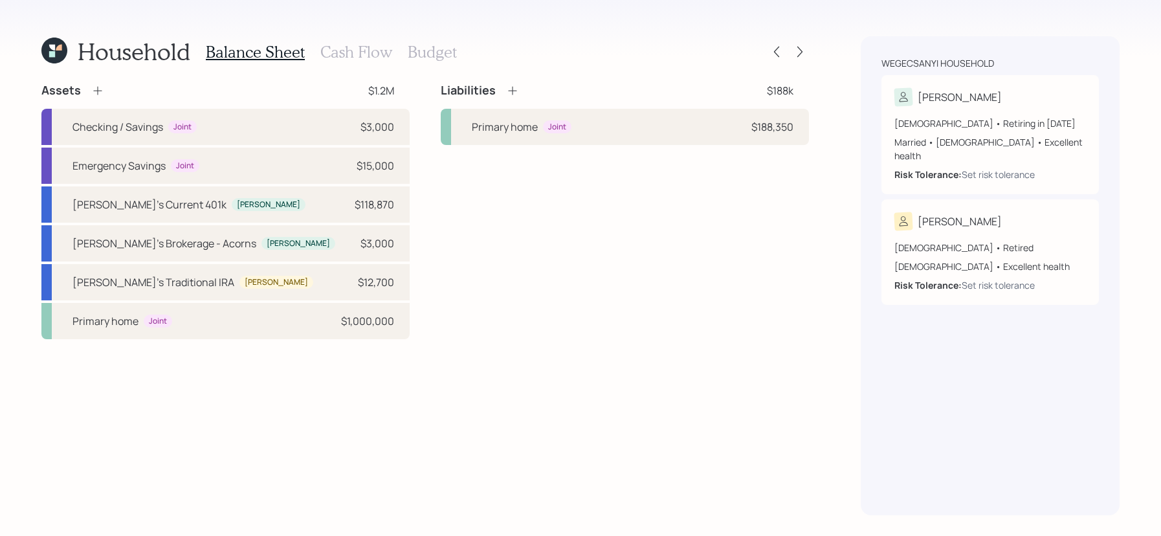
click at [515, 84] on icon at bounding box center [512, 90] width 13 height 13
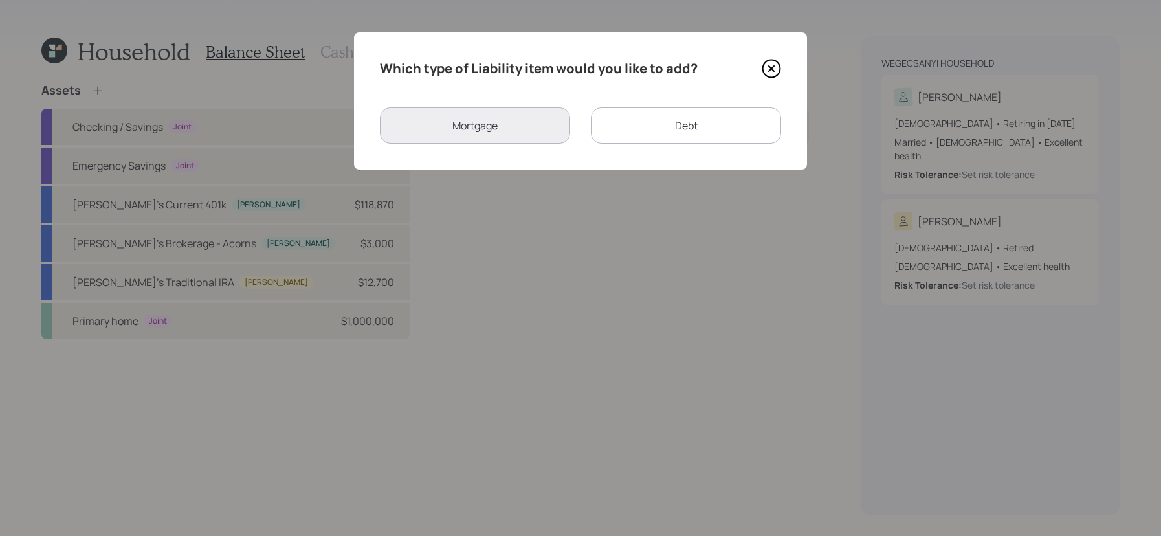
click at [664, 140] on div "Debt" at bounding box center [686, 125] width 190 height 36
select select "credit_card"
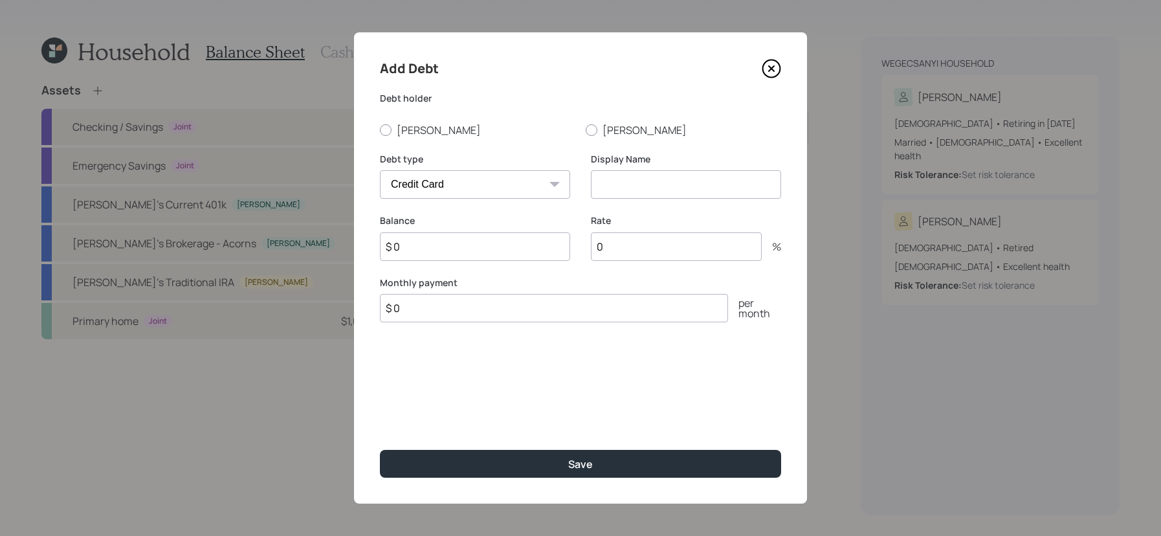
click at [379, 127] on div "Add Debt Debt [PERSON_NAME] [PERSON_NAME] Debt type Car Credit Card Medical Stu…" at bounding box center [580, 267] width 453 height 471
click at [423, 115] on div "Debt [PERSON_NAME] [PERSON_NAME]" at bounding box center [580, 114] width 401 height 45
click at [423, 123] on label "[PERSON_NAME]" at bounding box center [478, 130] width 196 height 14
click at [380, 129] on input "[PERSON_NAME]" at bounding box center [379, 129] width 1 height 1
radio input "true"
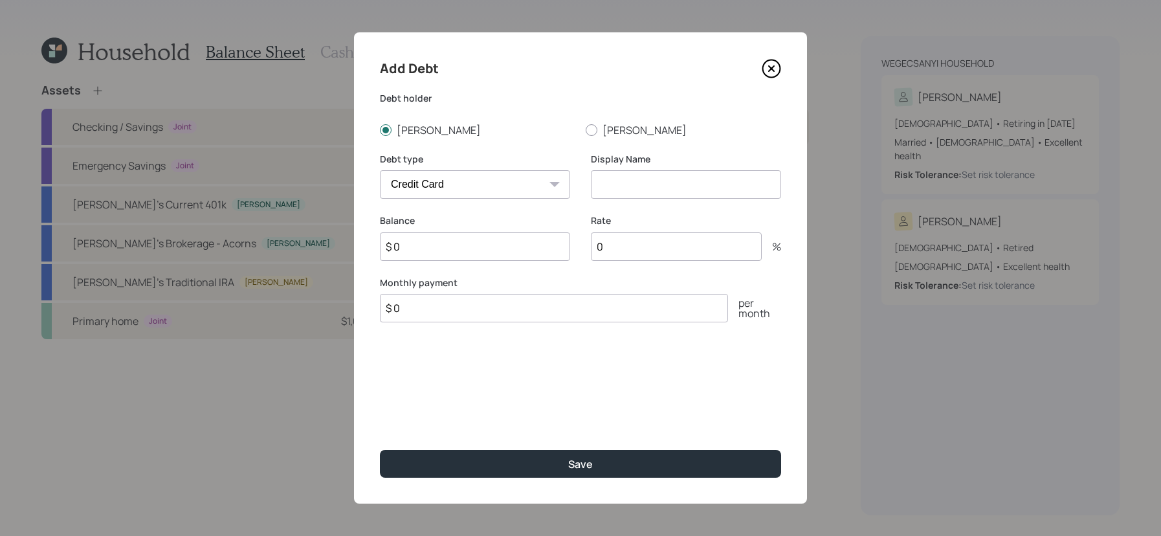
click at [430, 186] on select "Car Credit Card Medical Student Other" at bounding box center [475, 184] width 190 height 28
select select "other"
click at [380, 170] on select "Car Credit Card Medical Student Other" at bounding box center [475, 184] width 190 height 28
click at [647, 199] on div "Display Name" at bounding box center [686, 184] width 190 height 62
click at [647, 193] on input at bounding box center [686, 184] width 190 height 28
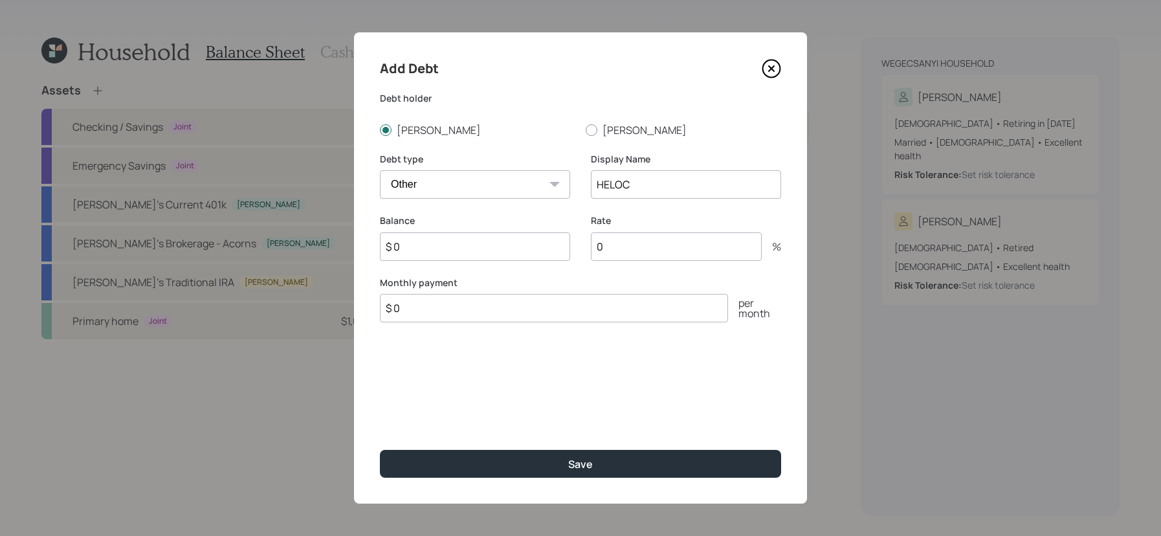
type input "HELOC"
click at [550, 251] on input "$ 0" at bounding box center [475, 246] width 190 height 28
type input "$ 80,000"
click at [631, 254] on input "0" at bounding box center [676, 246] width 171 height 28
type input "8"
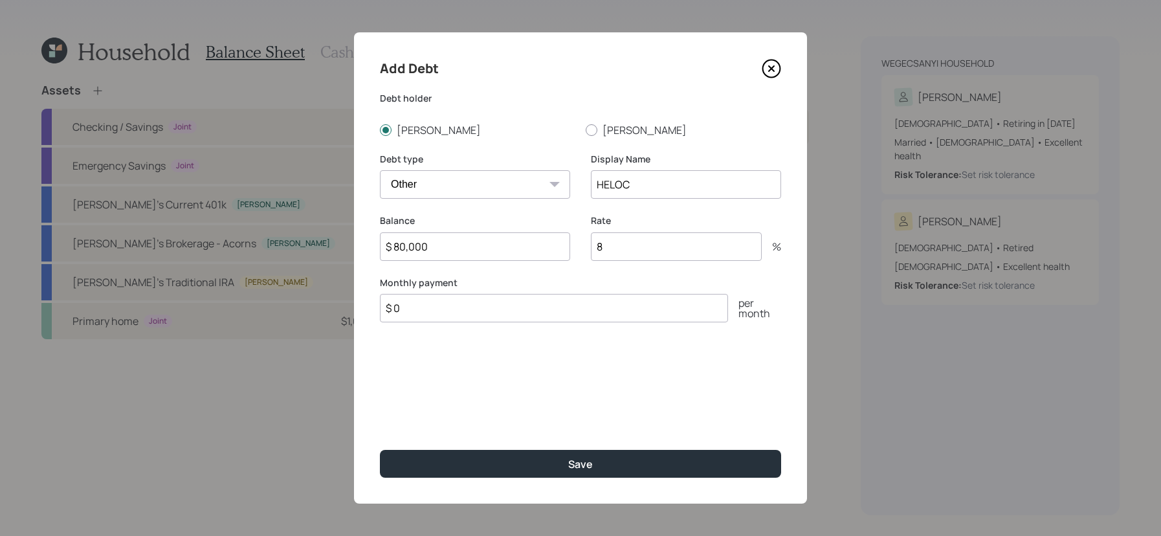
click at [613, 309] on input "$ 0" at bounding box center [554, 308] width 348 height 28
type input "$ 1,400"
click at [380, 450] on button "Save" at bounding box center [580, 464] width 401 height 28
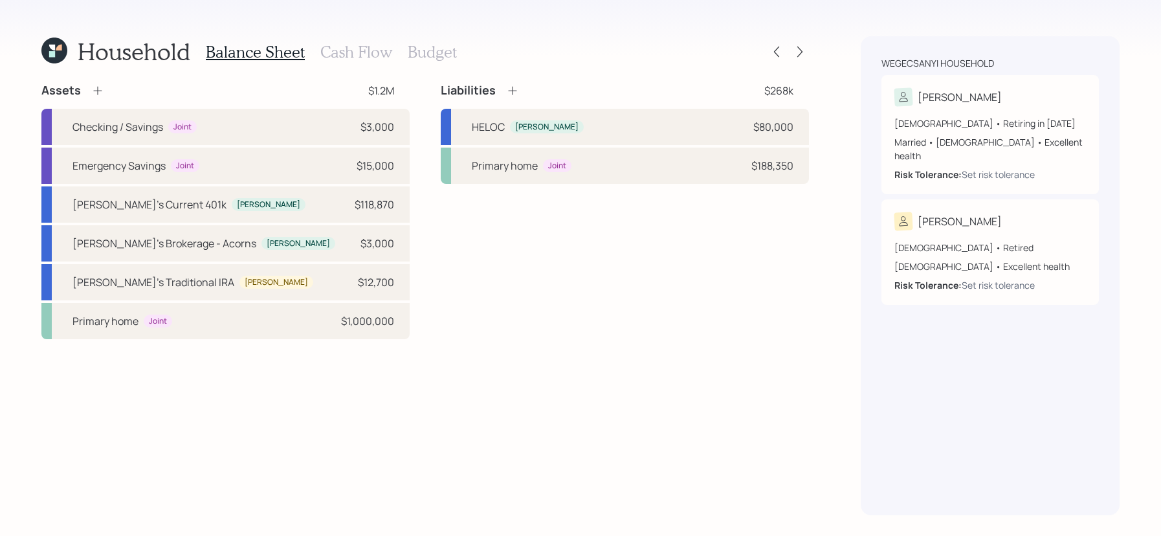
click at [374, 52] on h3 "Cash Flow" at bounding box center [356, 52] width 72 height 19
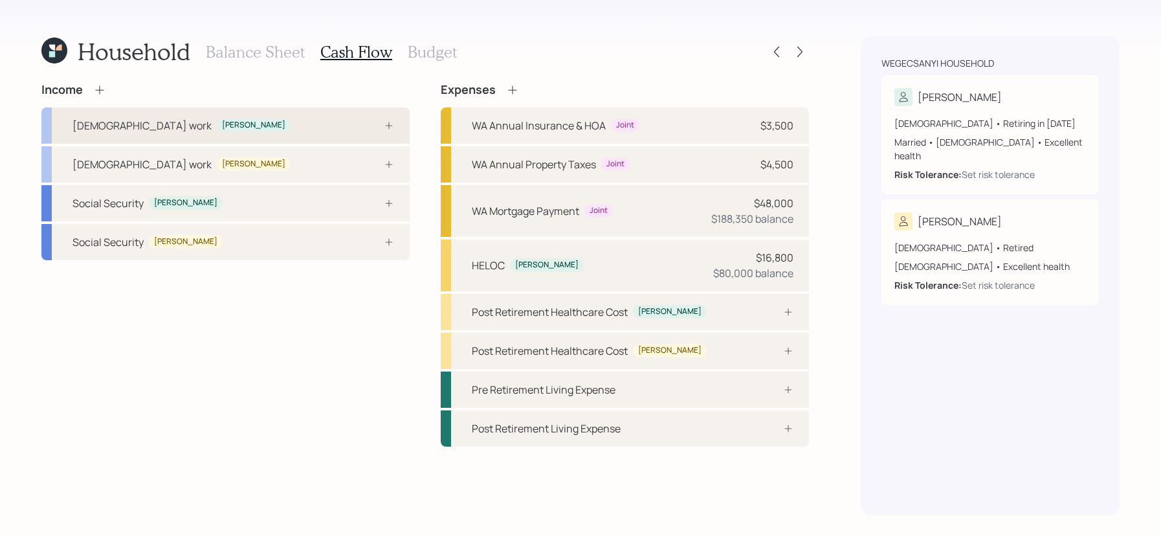
click at [277, 117] on div "[DEMOGRAPHIC_DATA] work [PERSON_NAME]" at bounding box center [225, 125] width 368 height 36
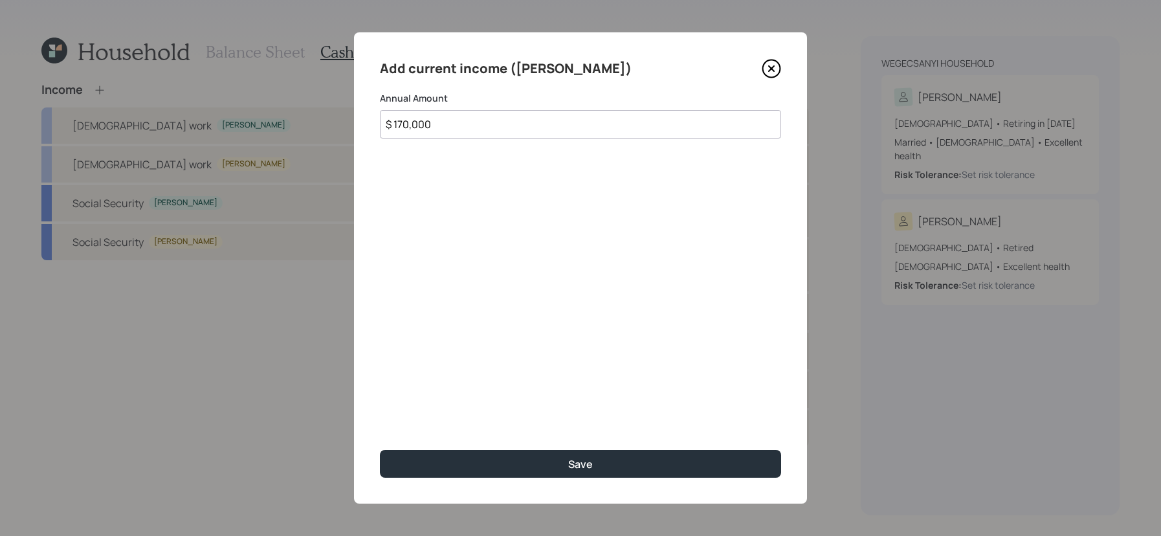
type input "$ 170,000"
click at [380, 450] on button "Save" at bounding box center [580, 464] width 401 height 28
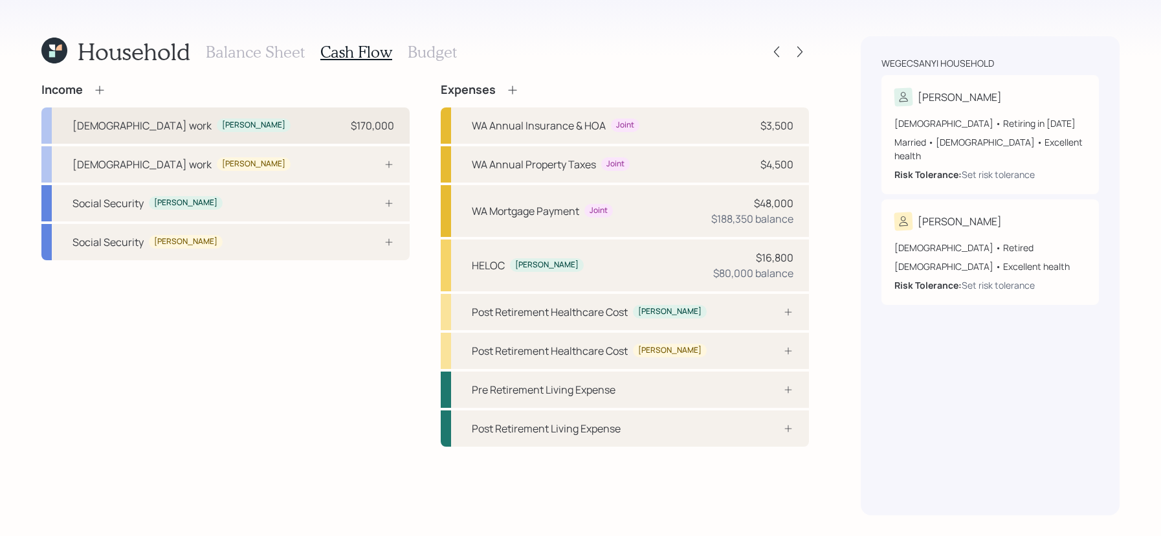
click at [374, 129] on div "$170,000" at bounding box center [372, 126] width 43 height 16
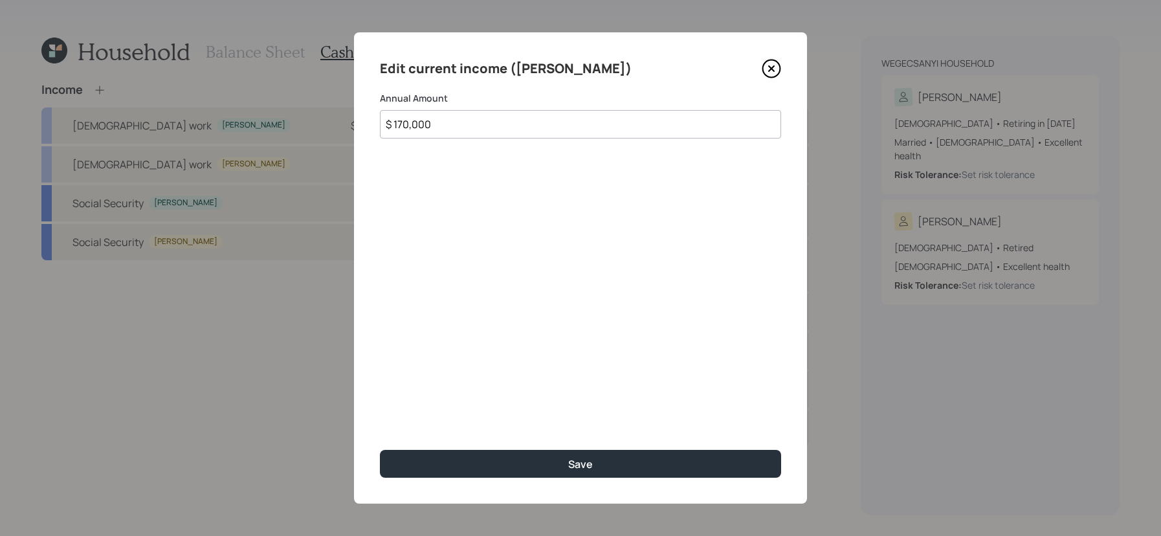
drag, startPoint x: 502, startPoint y: 125, endPoint x: 92, endPoint y: 22, distance: 423.2
click at [92, 22] on div "Edit current income ([PERSON_NAME]) Annual Amount $ 170,000 Save" at bounding box center [580, 268] width 1161 height 536
type input "$ 180,000"
click at [380, 450] on button "Save" at bounding box center [580, 464] width 401 height 28
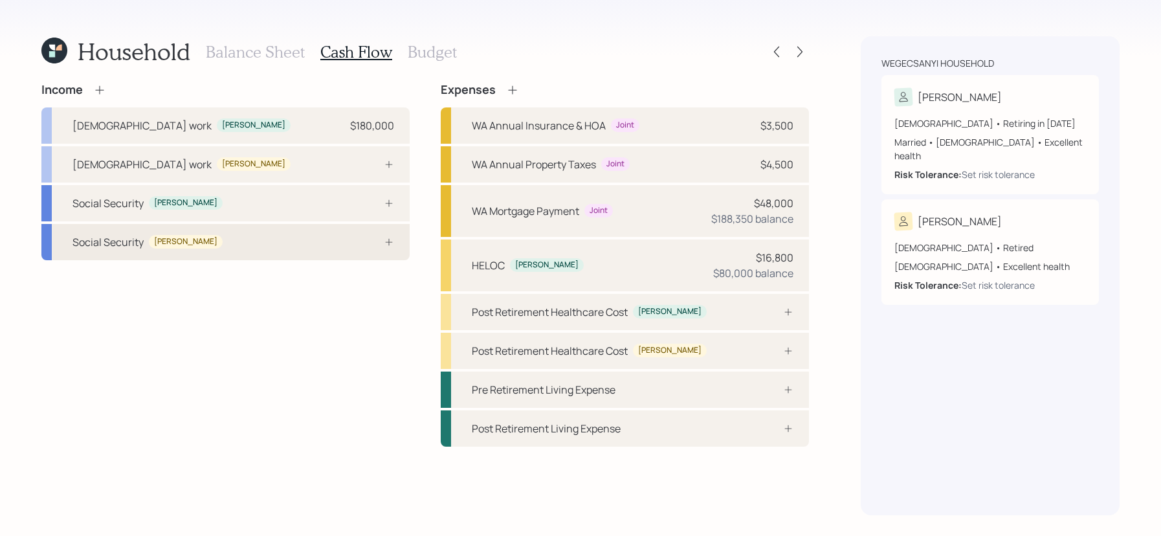
click at [255, 243] on div "Social Security [PERSON_NAME]" at bounding box center [225, 242] width 368 height 36
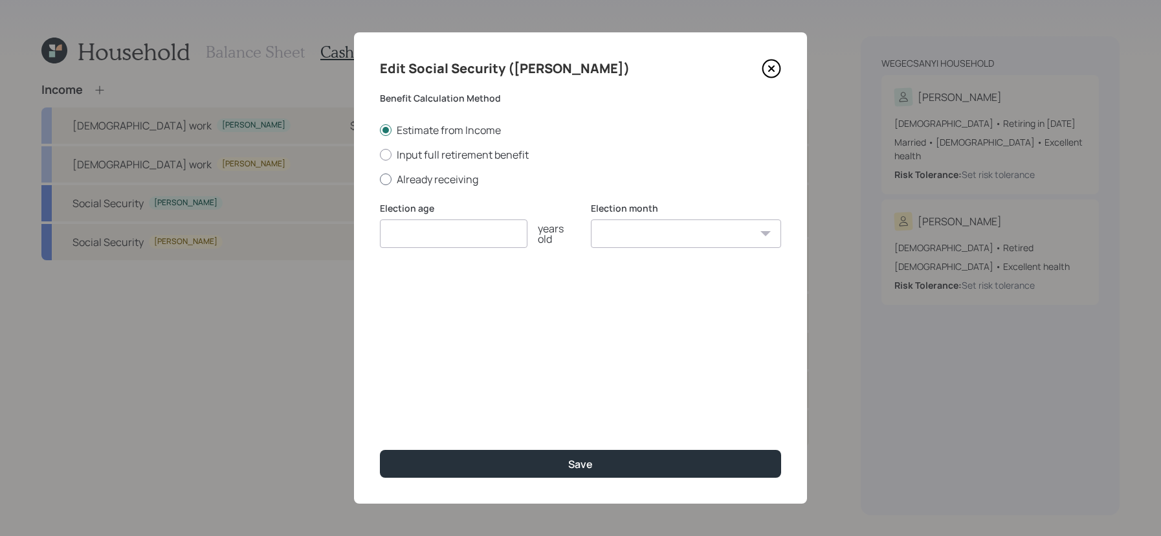
click at [457, 185] on label "Already receiving" at bounding box center [580, 179] width 401 height 14
click at [380, 179] on input "Already receiving" at bounding box center [379, 179] width 1 height 1
radio input "true"
click at [449, 234] on input "number" at bounding box center [454, 233] width 148 height 28
click at [480, 282] on input "$" at bounding box center [580, 296] width 401 height 28
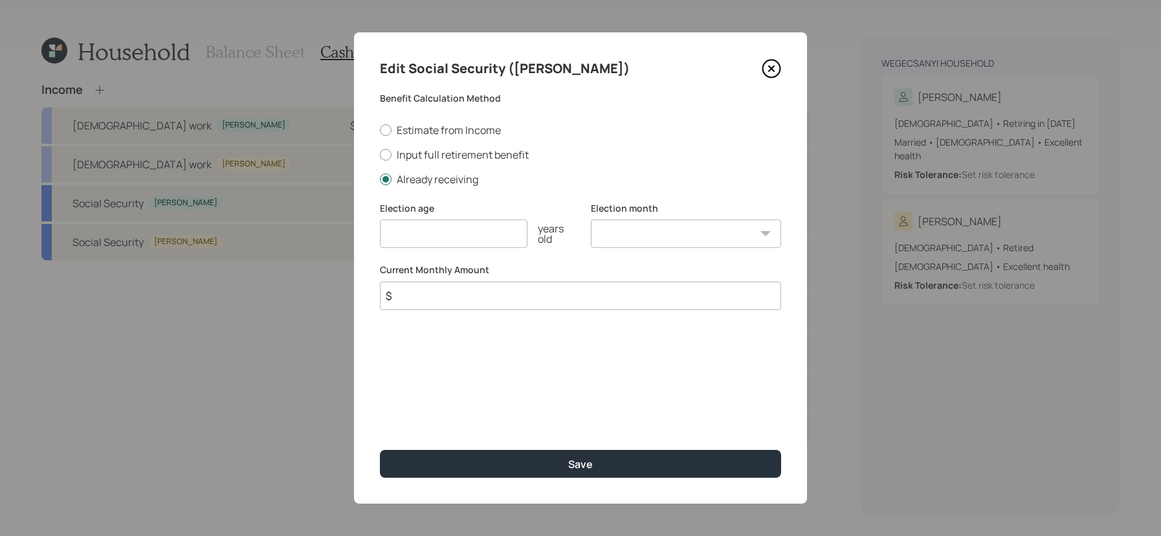
click at [481, 293] on input "$" at bounding box center [580, 296] width 401 height 28
type input "$ 1,050"
click at [450, 237] on input "number" at bounding box center [454, 233] width 148 height 28
type input "65"
click at [380, 450] on button "Save" at bounding box center [580, 464] width 401 height 28
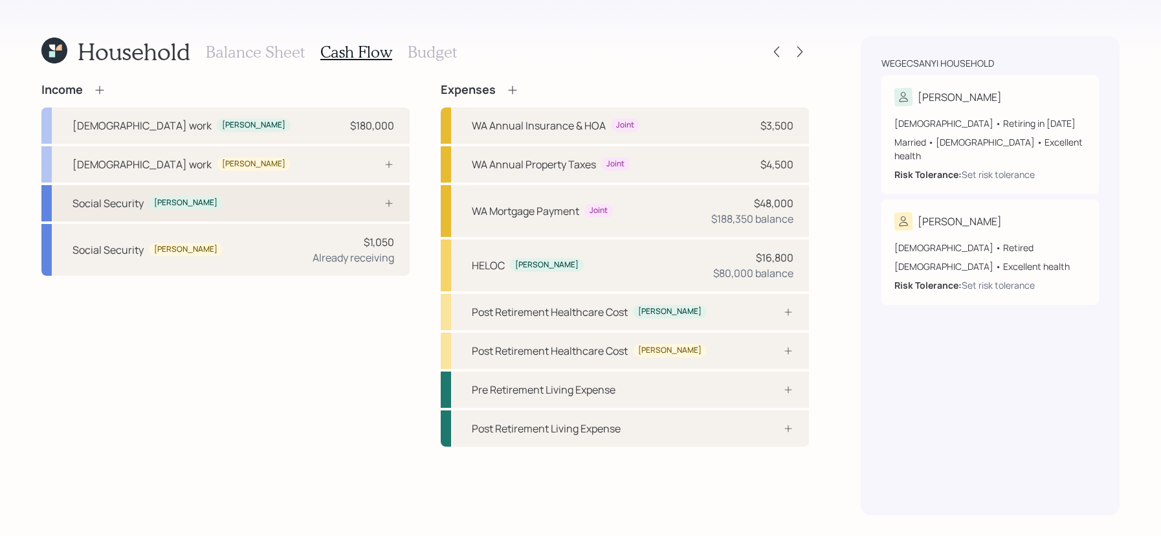
click at [294, 218] on div "Social Security [PERSON_NAME]" at bounding box center [225, 203] width 368 height 36
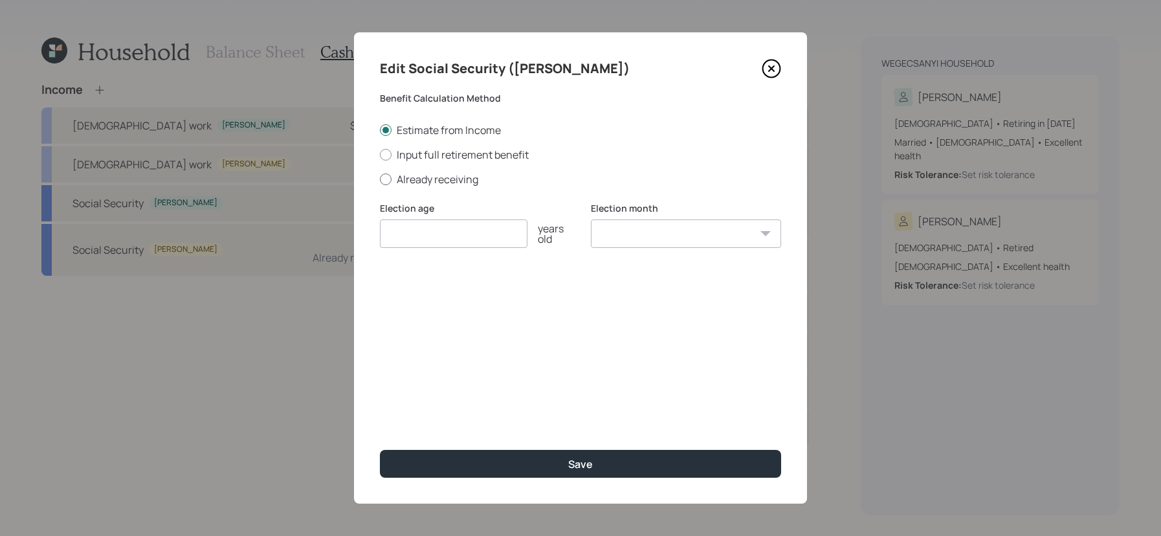
click at [454, 181] on label "Already receiving" at bounding box center [580, 179] width 401 height 14
click at [380, 179] on input "Already receiving" at bounding box center [379, 179] width 1 height 1
radio input "true"
click at [472, 232] on input "number" at bounding box center [454, 233] width 148 height 28
click at [455, 321] on div "Edit Social Security ([PERSON_NAME]) Benefit Calculation Method Estimate from I…" at bounding box center [580, 267] width 453 height 471
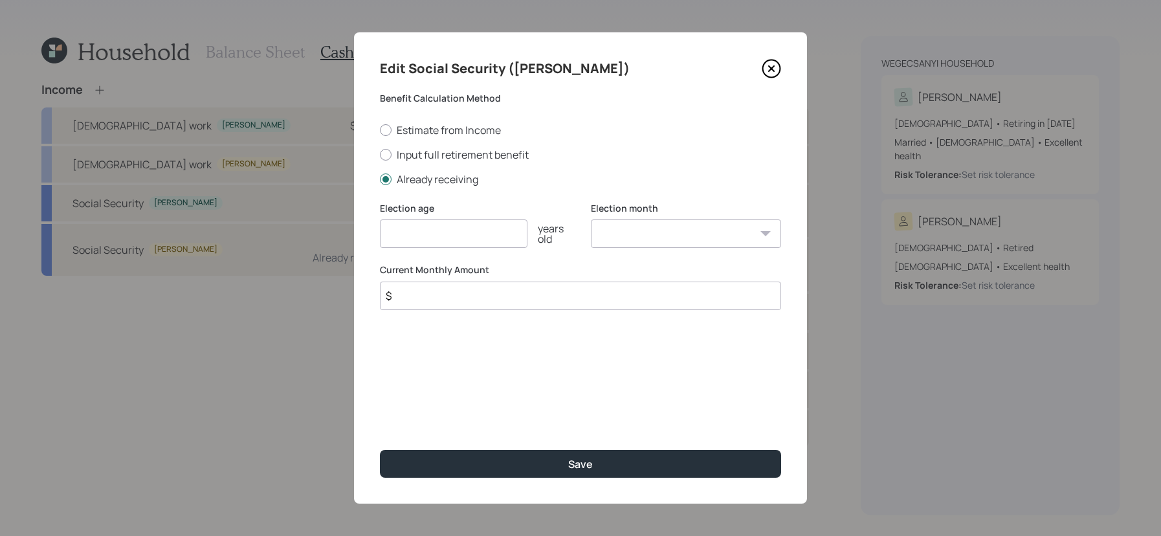
click at [456, 311] on div "Edit Social Security ([PERSON_NAME]) Benefit Calculation Method Estimate from I…" at bounding box center [580, 267] width 453 height 471
click at [459, 294] on input "$" at bounding box center [580, 296] width 401 height 28
type input "$ 2,300"
click at [517, 208] on label "Election age" at bounding box center [475, 208] width 190 height 13
click at [515, 225] on input "number" at bounding box center [454, 233] width 148 height 28
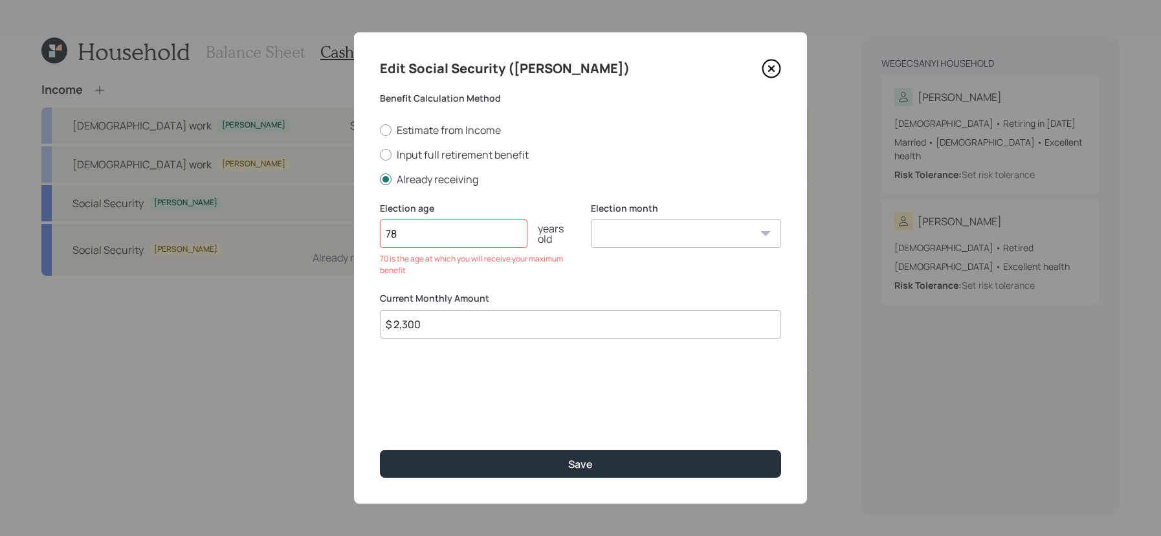
type input "7"
type input "68"
click at [380, 450] on button "Save" at bounding box center [580, 464] width 401 height 28
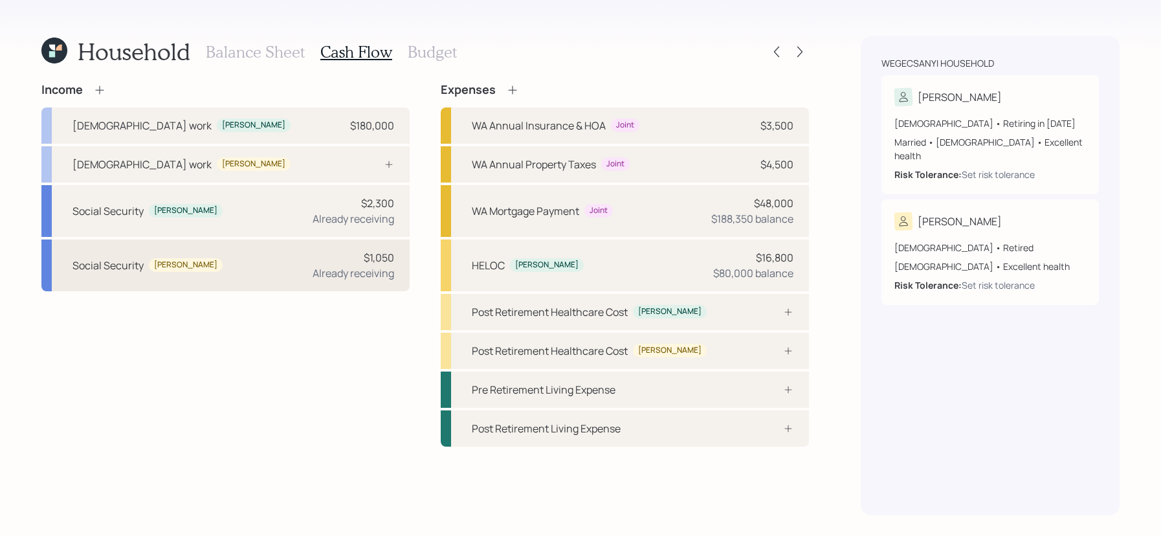
click at [368, 251] on div "$1,050" at bounding box center [379, 258] width 30 height 16
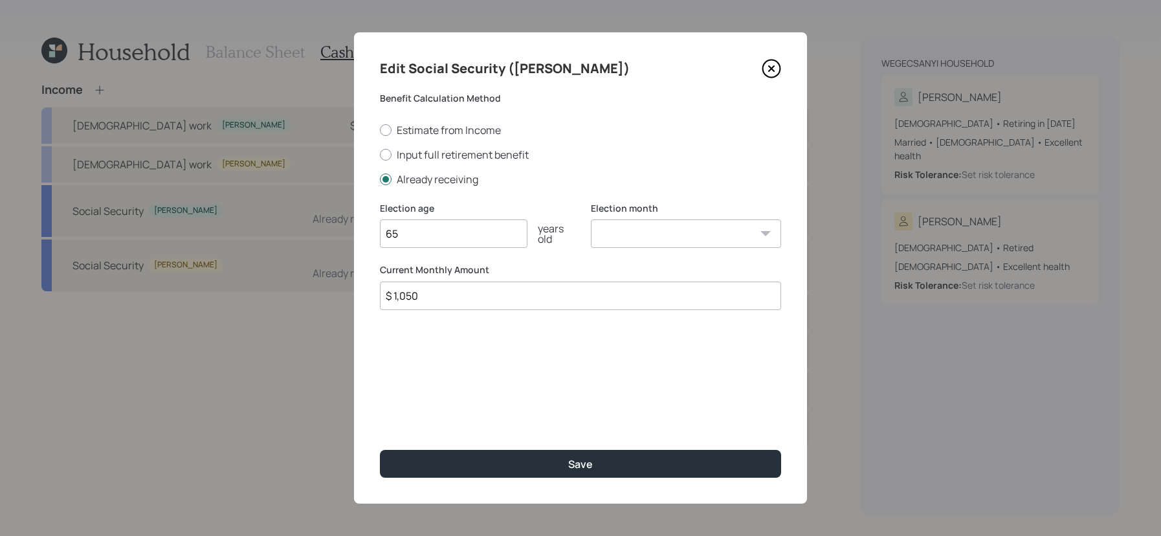
click at [769, 64] on icon at bounding box center [771, 68] width 19 height 19
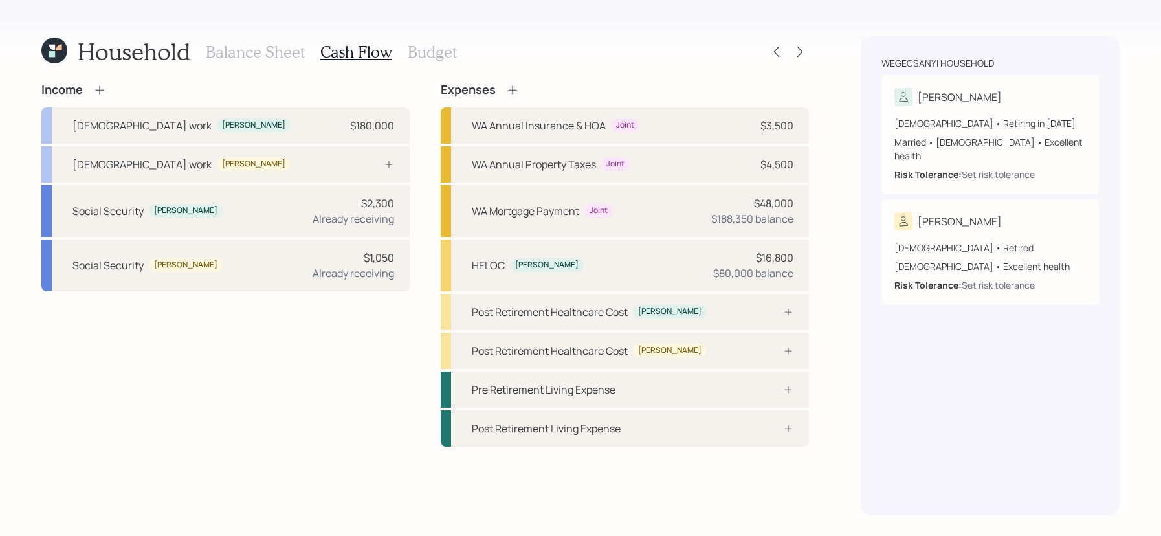
click at [506, 86] on icon at bounding box center [512, 90] width 13 height 13
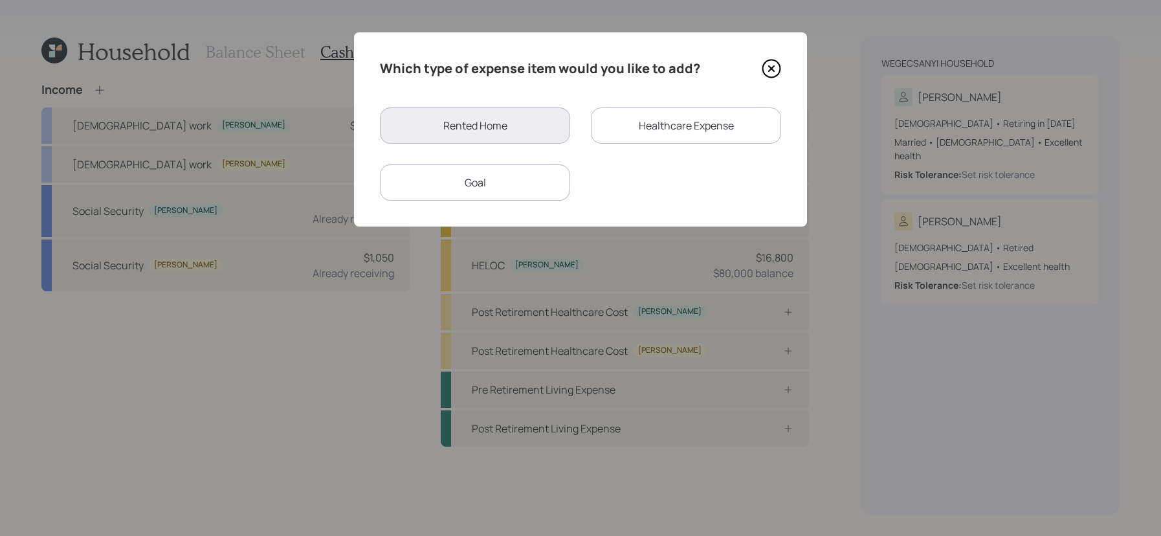
click at [730, 127] on div "Healthcare Expense" at bounding box center [686, 125] width 190 height 36
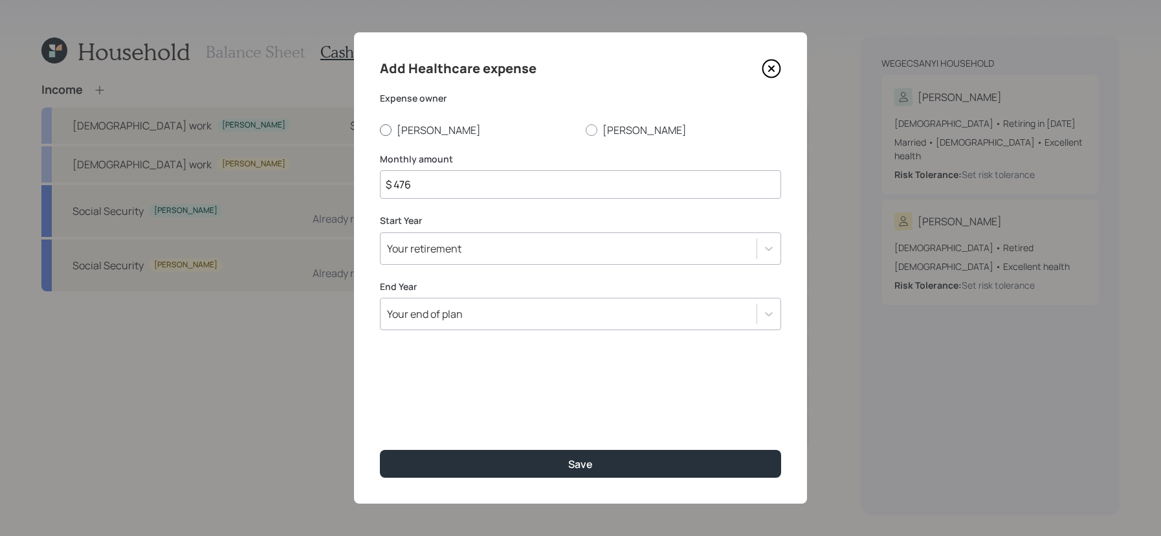
click at [399, 134] on label "[PERSON_NAME]" at bounding box center [478, 130] width 196 height 14
click at [380, 130] on input "[PERSON_NAME]" at bounding box center [379, 129] width 1 height 1
radio input "true"
drag, startPoint x: 425, startPoint y: 183, endPoint x: 286, endPoint y: 179, distance: 138.6
click at [286, 179] on div "Add Healthcare expense Expense owner [PERSON_NAME] Monthly amount $ 476 Start Y…" at bounding box center [580, 268] width 1161 height 536
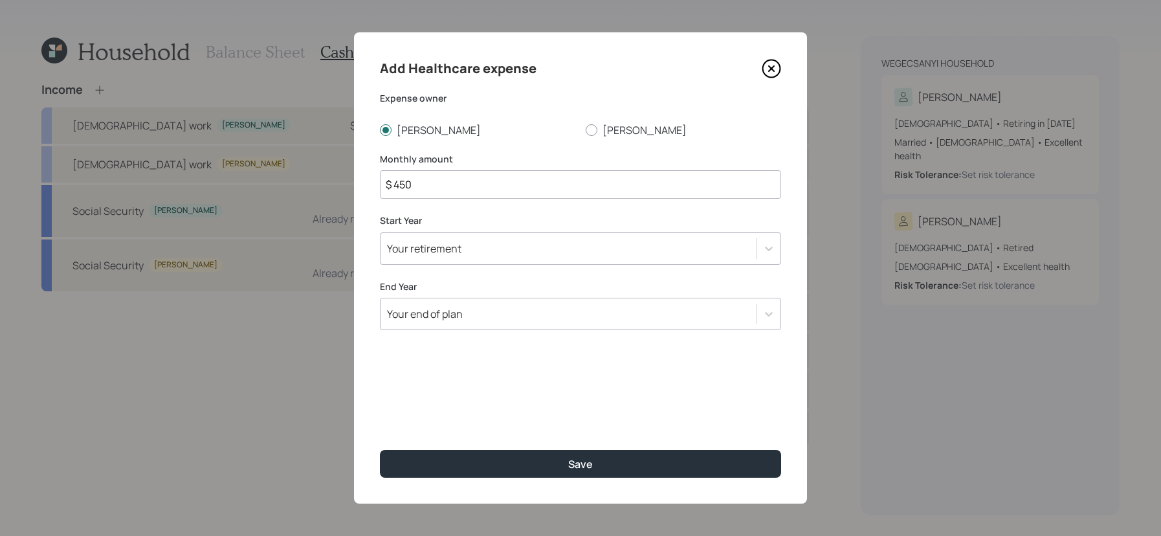
type input "$ 450"
click at [449, 221] on label "Start Year" at bounding box center [580, 220] width 401 height 13
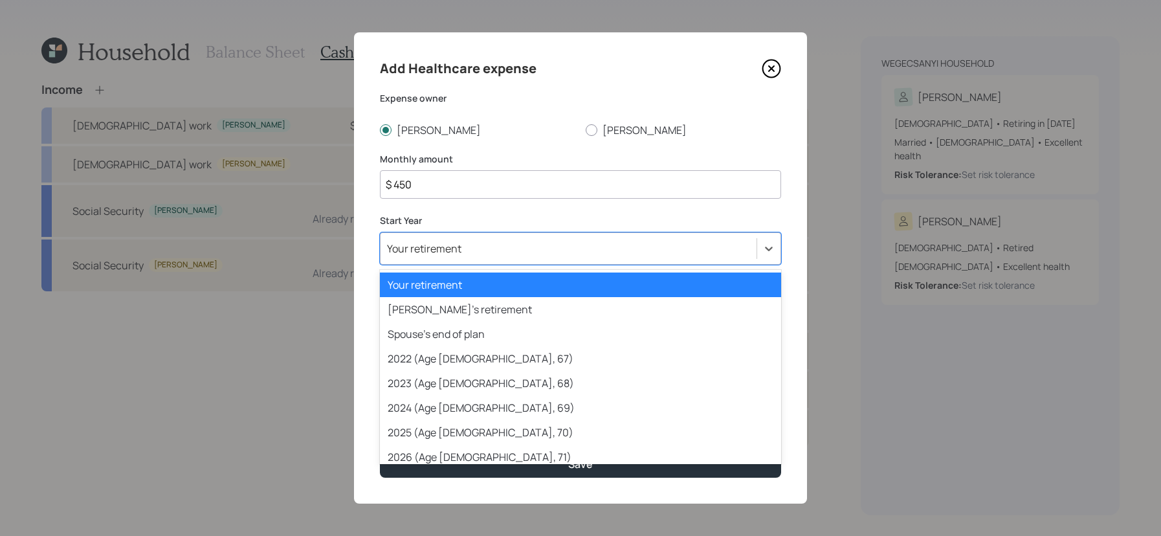
click at [449, 252] on div "Your retirement" at bounding box center [424, 248] width 74 height 14
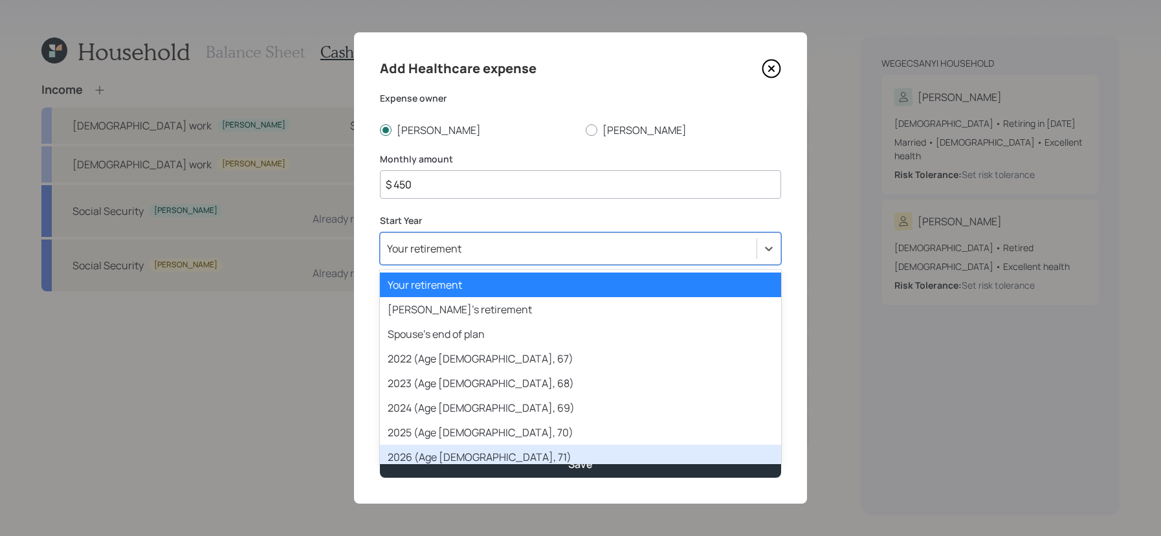
click at [474, 457] on div "2026 (Age [DEMOGRAPHIC_DATA], 71)" at bounding box center [580, 457] width 401 height 25
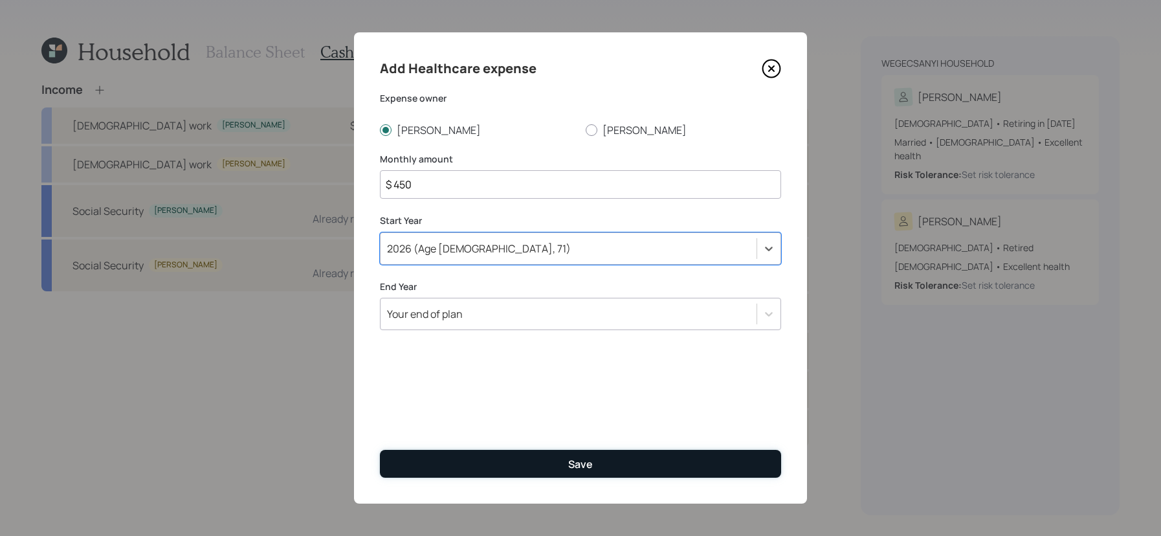
click at [555, 467] on button "Save" at bounding box center [580, 464] width 401 height 28
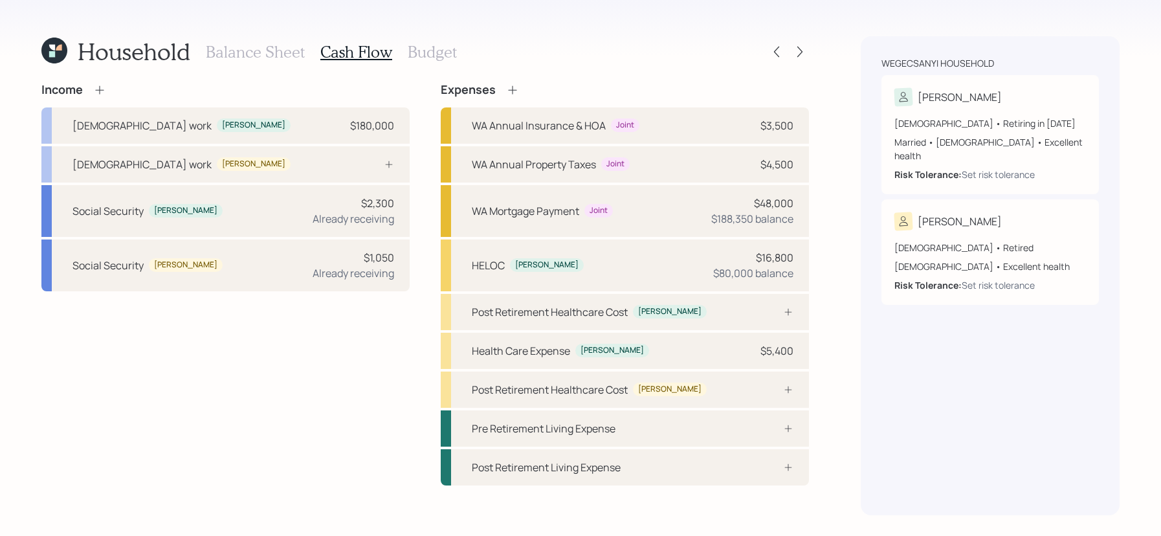
click at [515, 91] on icon at bounding box center [512, 90] width 13 height 13
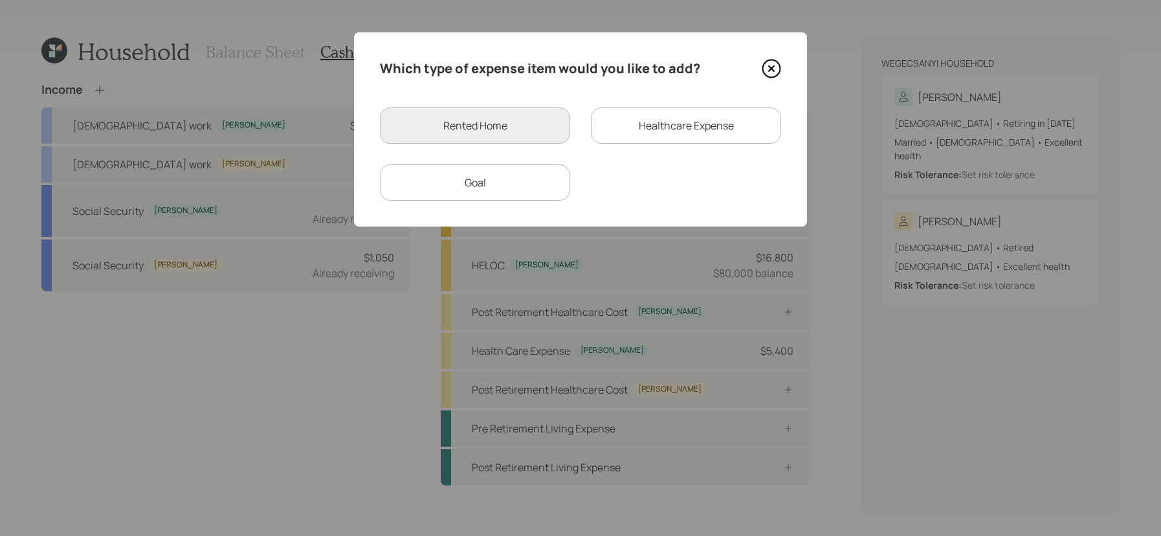
click at [619, 116] on div "Healthcare Expense" at bounding box center [686, 125] width 190 height 36
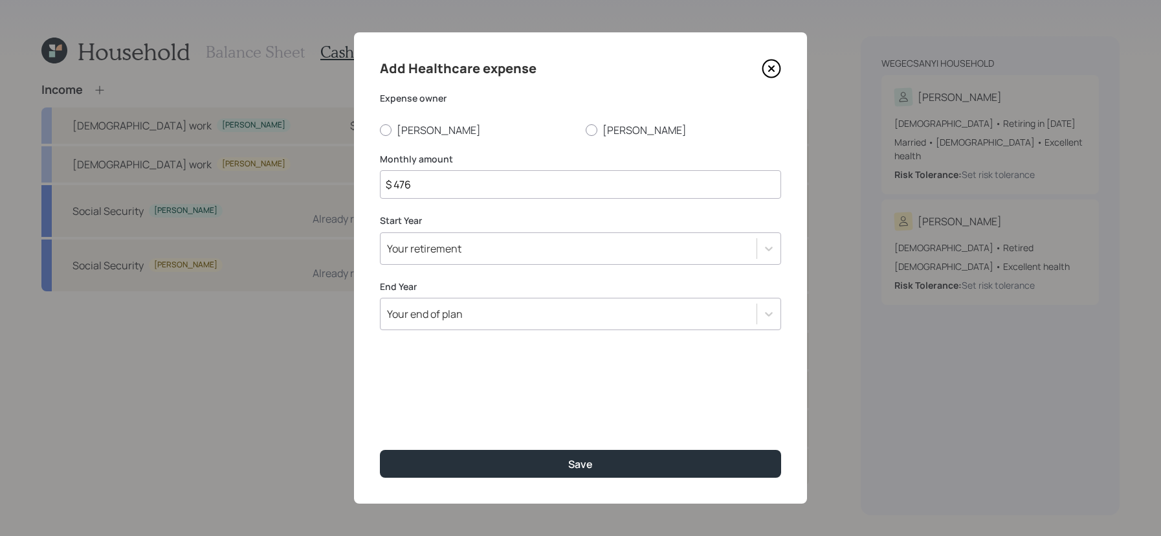
click at [458, 189] on input "$ 476" at bounding box center [580, 184] width 401 height 28
type input "$ 400"
click at [582, 137] on div "[PERSON_NAME]" at bounding box center [580, 130] width 401 height 14
click at [588, 129] on div at bounding box center [592, 130] width 12 height 12
click at [586, 129] on input "[PERSON_NAME]" at bounding box center [585, 129] width 1 height 1
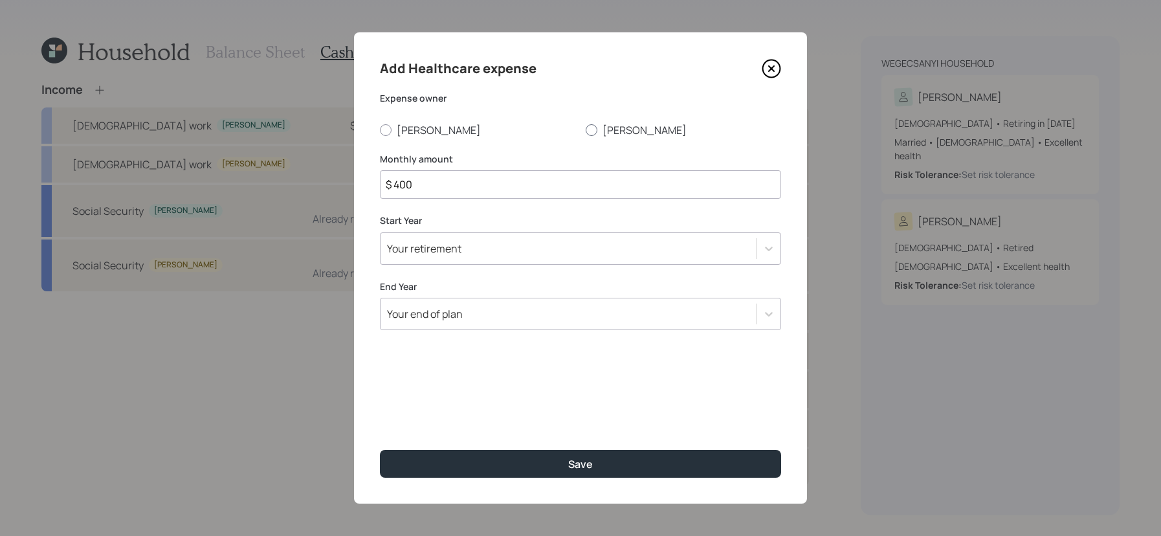
radio input "true"
click at [524, 237] on div "Your retirement" at bounding box center [580, 248] width 401 height 32
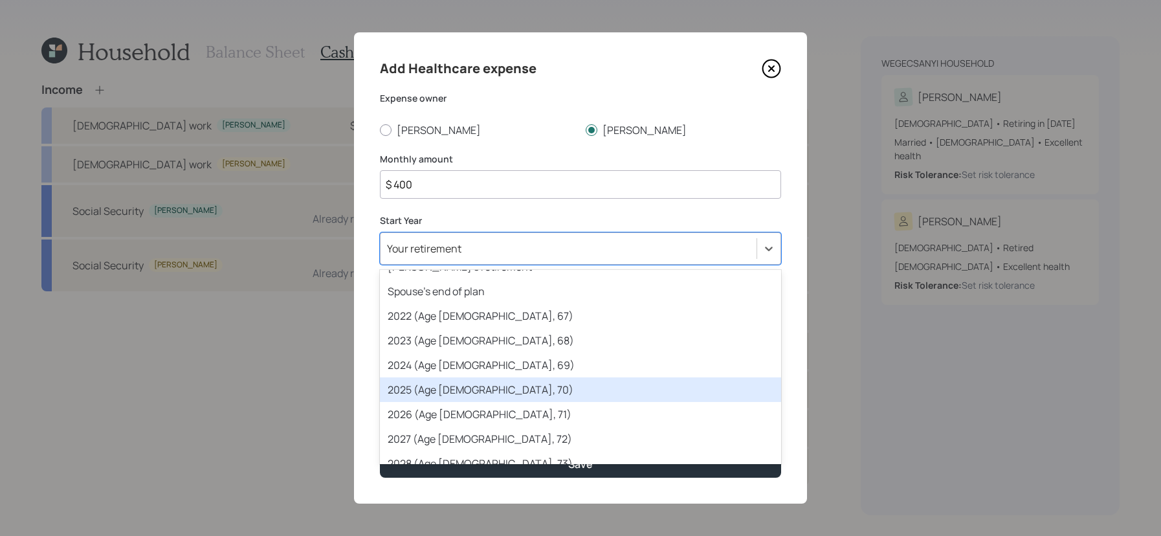
scroll to position [43, 0]
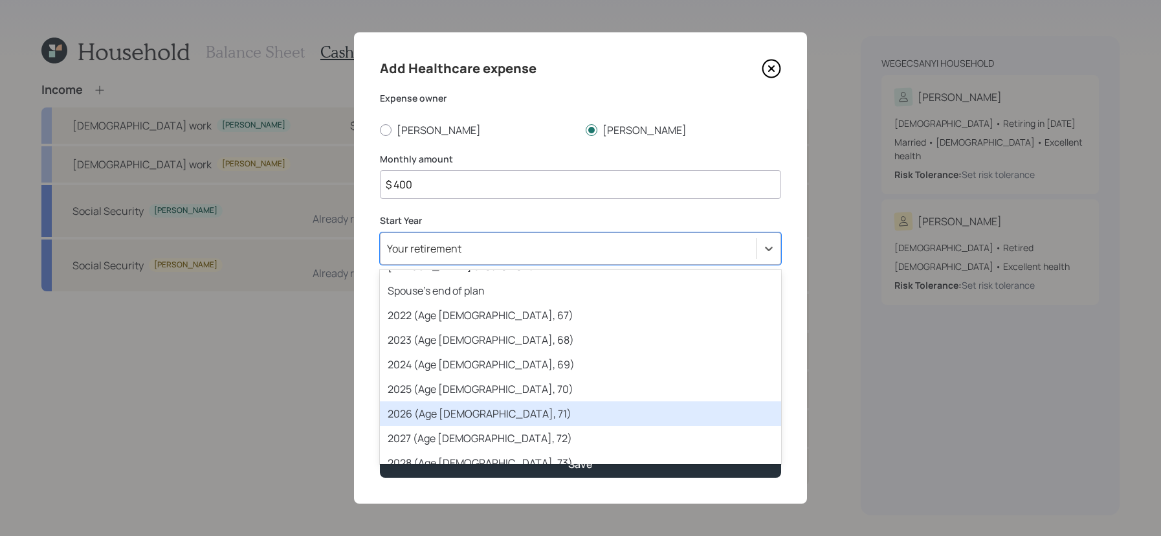
click at [504, 409] on div "2026 (Age [DEMOGRAPHIC_DATA], 71)" at bounding box center [580, 413] width 401 height 25
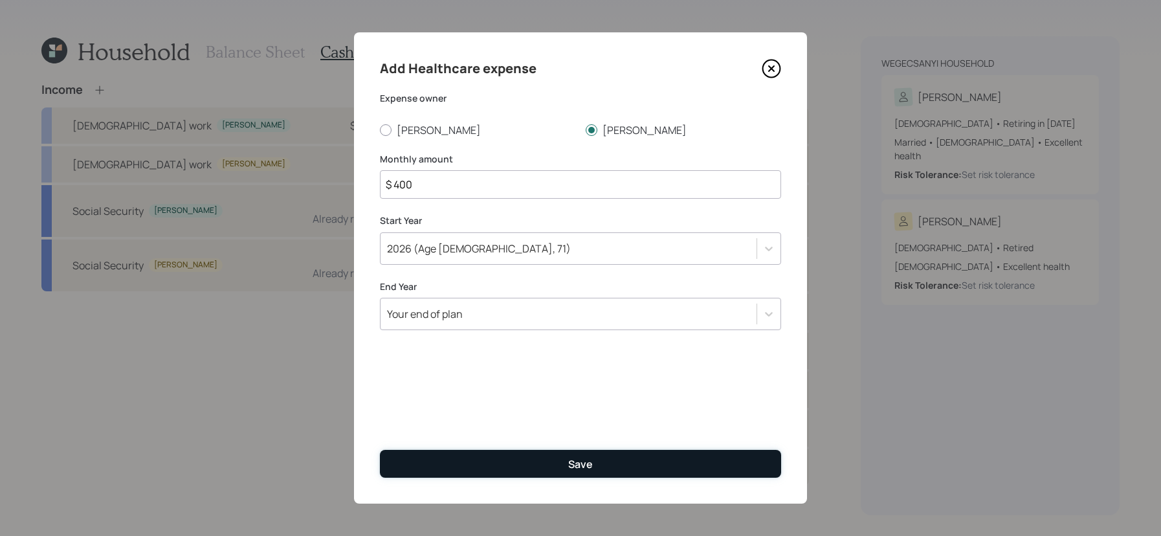
click at [521, 476] on button "Save" at bounding box center [580, 464] width 401 height 28
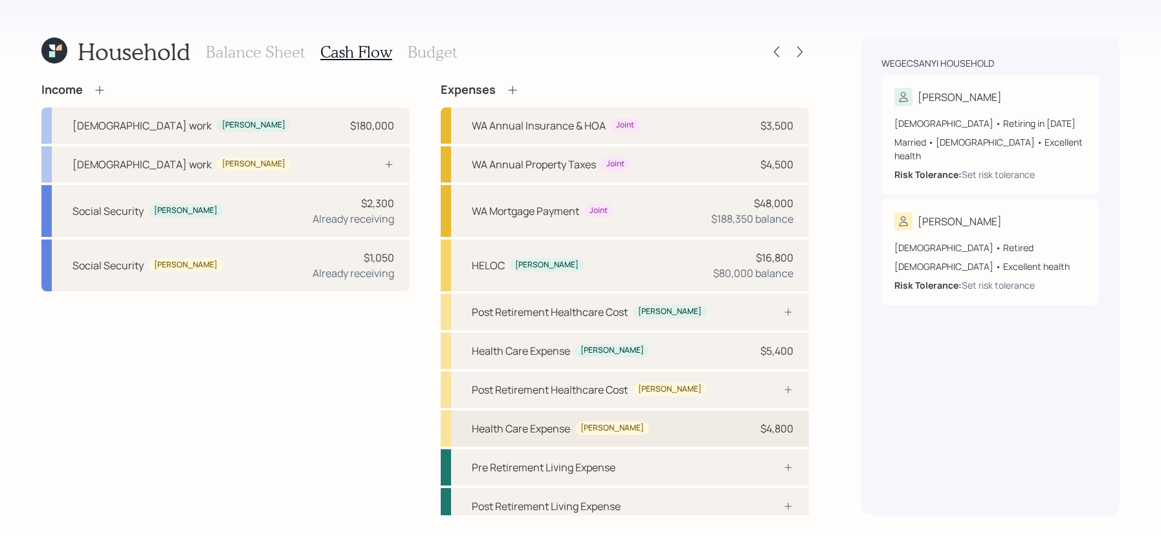
click at [689, 425] on div "Health Care Expense [PERSON_NAME] $4,800" at bounding box center [625, 428] width 368 height 36
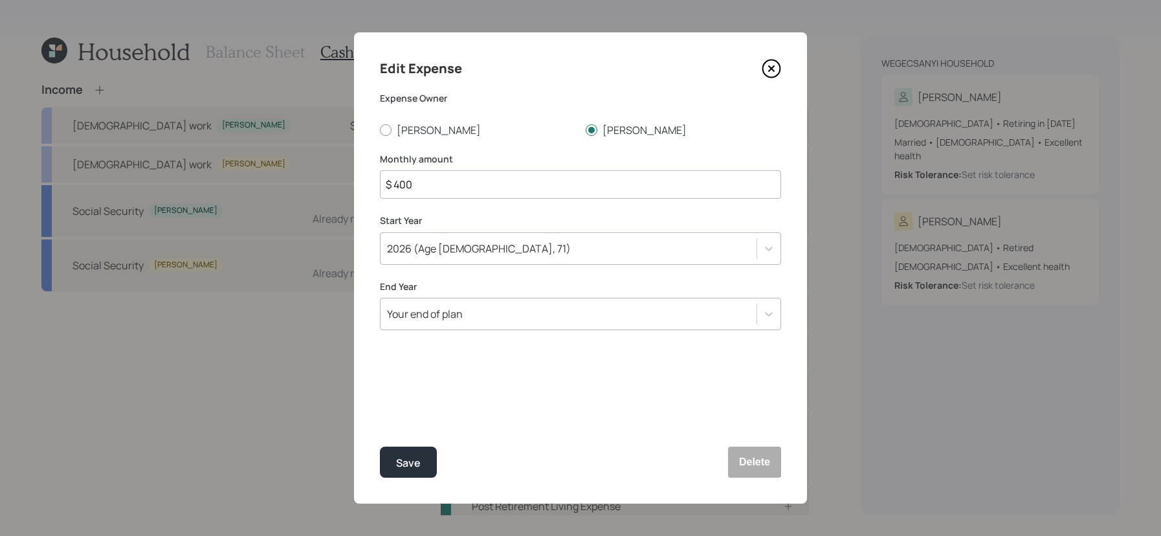
click at [759, 62] on div "Edit Expense" at bounding box center [580, 68] width 401 height 21
click at [774, 66] on icon at bounding box center [771, 68] width 5 height 5
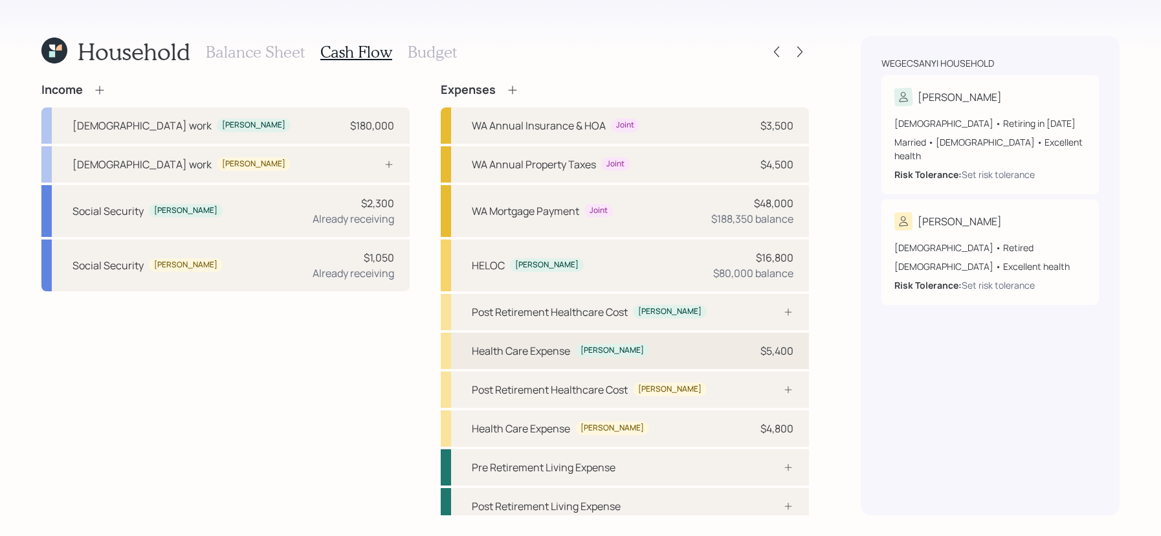
click at [742, 357] on div "Health Care Expense [PERSON_NAME] $5,400" at bounding box center [625, 351] width 368 height 36
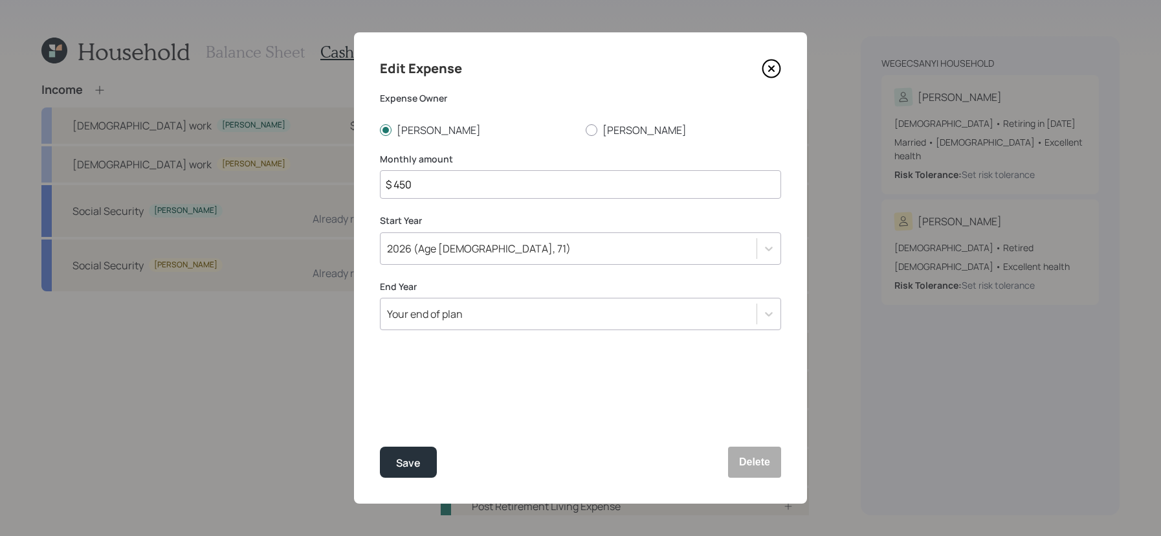
drag, startPoint x: 438, startPoint y: 180, endPoint x: 337, endPoint y: 177, distance: 101.0
click at [338, 178] on div "Edit Expense Expense Owner [PERSON_NAME] Monthly amount $ 450 Start Year [DATE]…" at bounding box center [580, 268] width 1161 height 536
type input "$ 400"
click at [380, 447] on button "Save" at bounding box center [408, 462] width 57 height 31
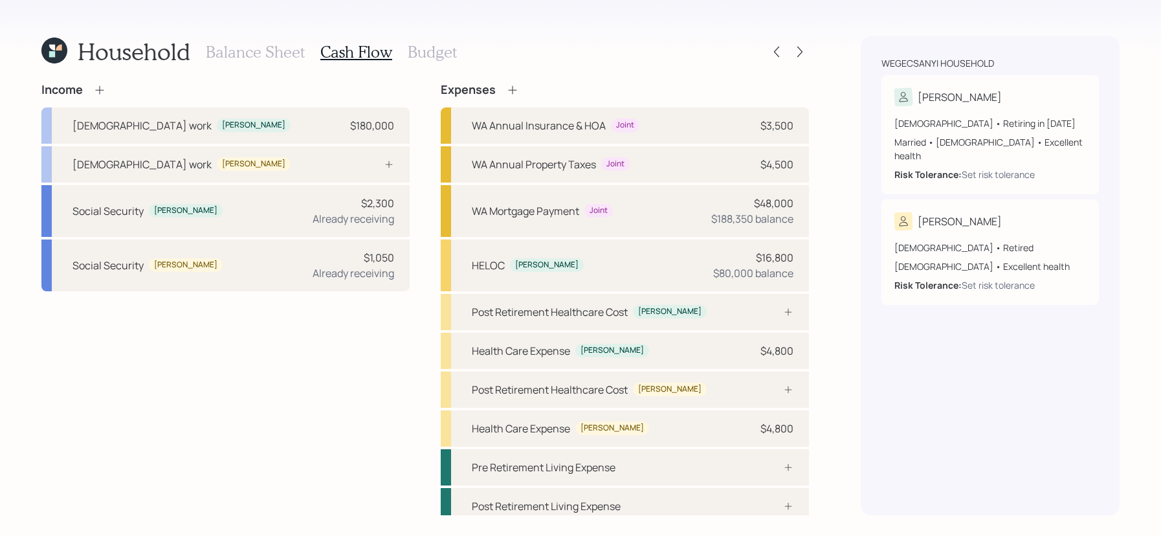
scroll to position [8, 0]
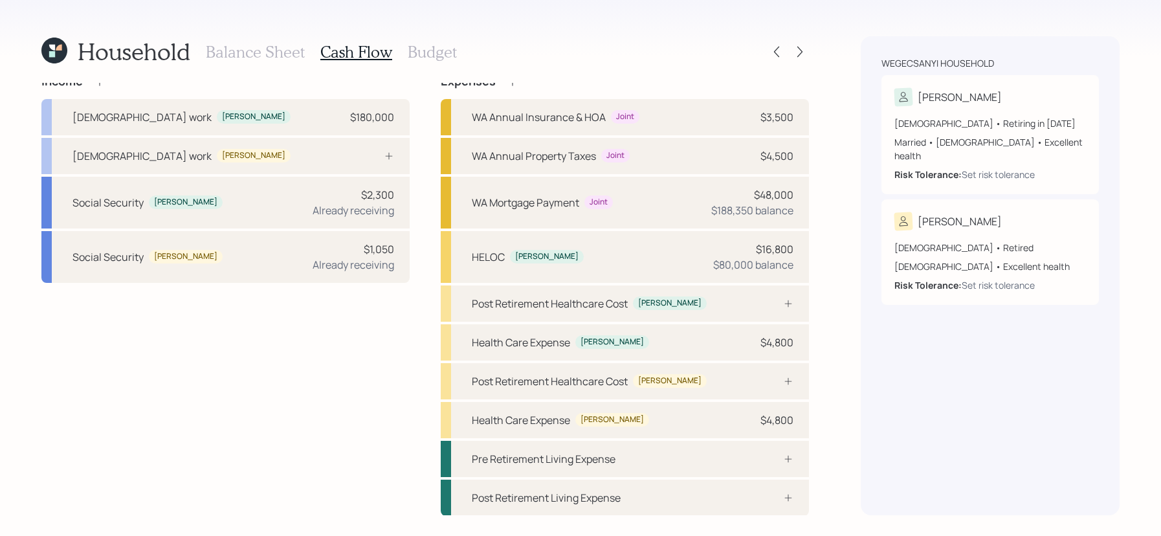
click at [455, 58] on div "Household Balance Sheet Cash Flow Budget" at bounding box center [425, 51] width 768 height 31
click at [454, 58] on h3 "Budget" at bounding box center [432, 52] width 49 height 19
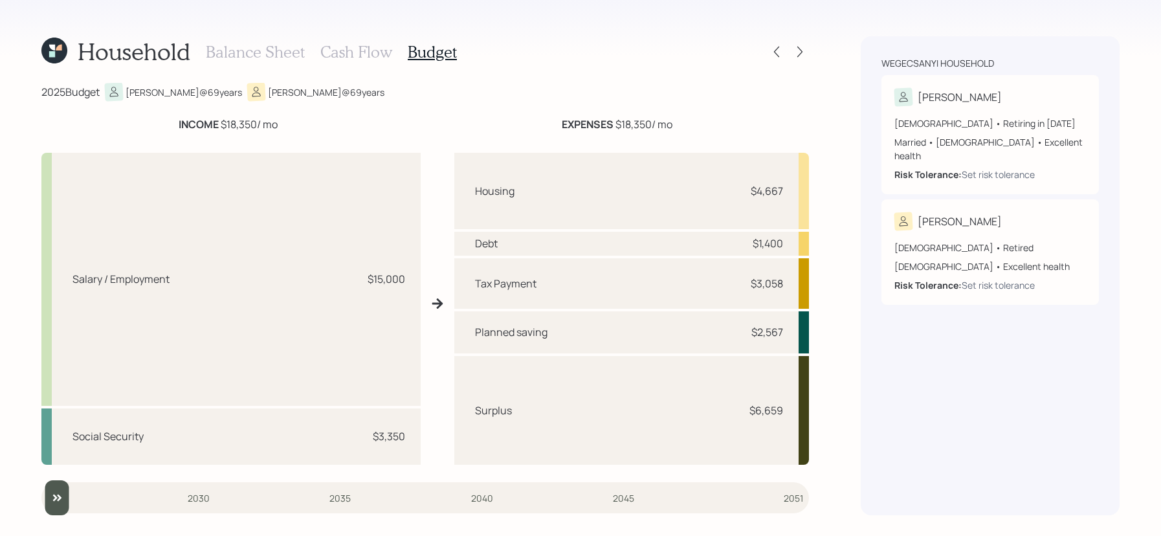
drag, startPoint x: 283, startPoint y: 124, endPoint x: 122, endPoint y: 130, distance: 160.7
click at [122, 130] on div "INCOME $18,350 / mo" at bounding box center [227, 125] width 373 height 16
click at [370, 60] on h3 "Cash Flow" at bounding box center [356, 52] width 72 height 19
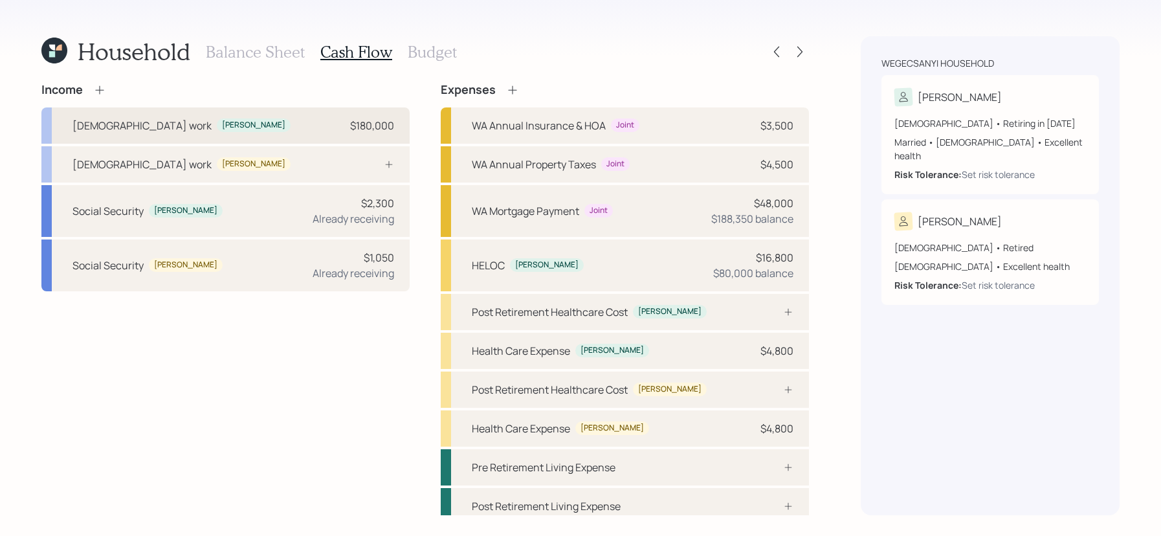
click at [326, 123] on div "[DEMOGRAPHIC_DATA] work [PERSON_NAME] $180,000" at bounding box center [225, 125] width 368 height 36
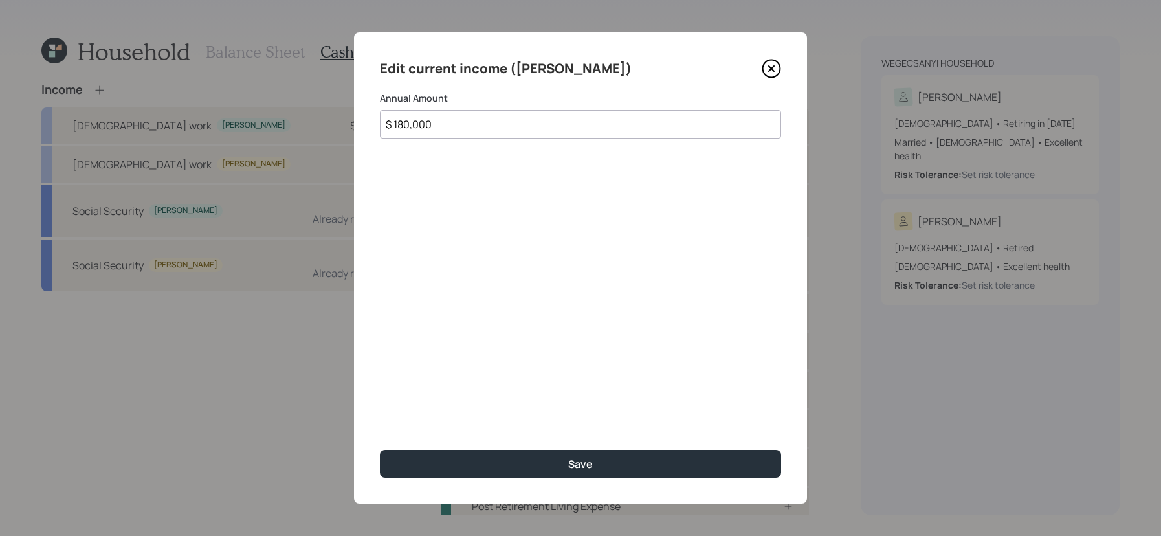
drag, startPoint x: 462, startPoint y: 127, endPoint x: 229, endPoint y: 111, distance: 233.6
click at [229, 111] on div "Edit current income ([PERSON_NAME]) Annual Amount $ 180,000 Save" at bounding box center [580, 268] width 1161 height 536
type input "$ 150,000"
click at [380, 450] on button "Save" at bounding box center [580, 464] width 401 height 28
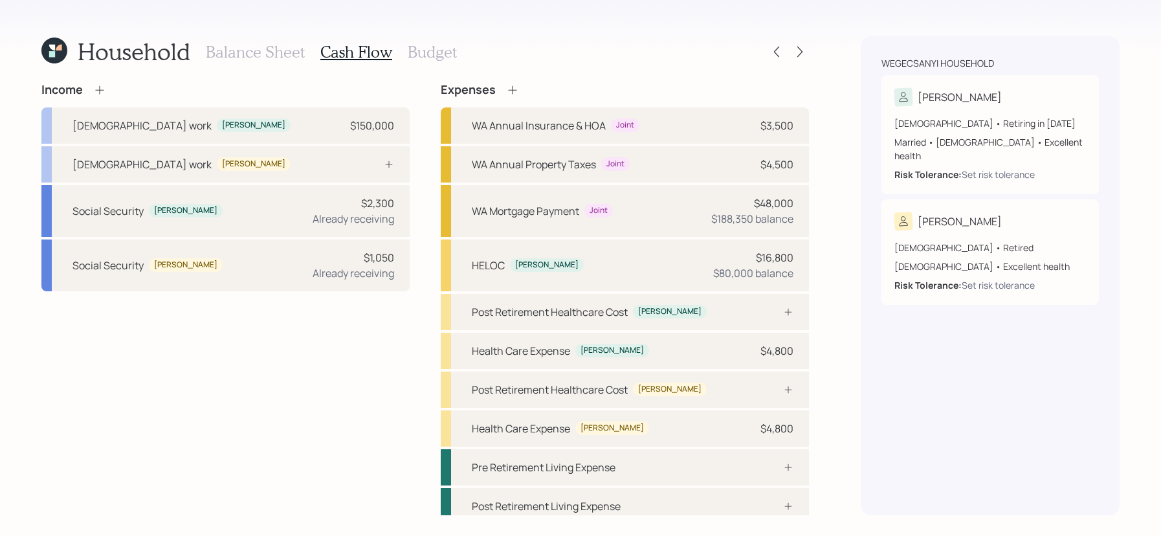
click at [418, 49] on h3 "Budget" at bounding box center [432, 52] width 49 height 19
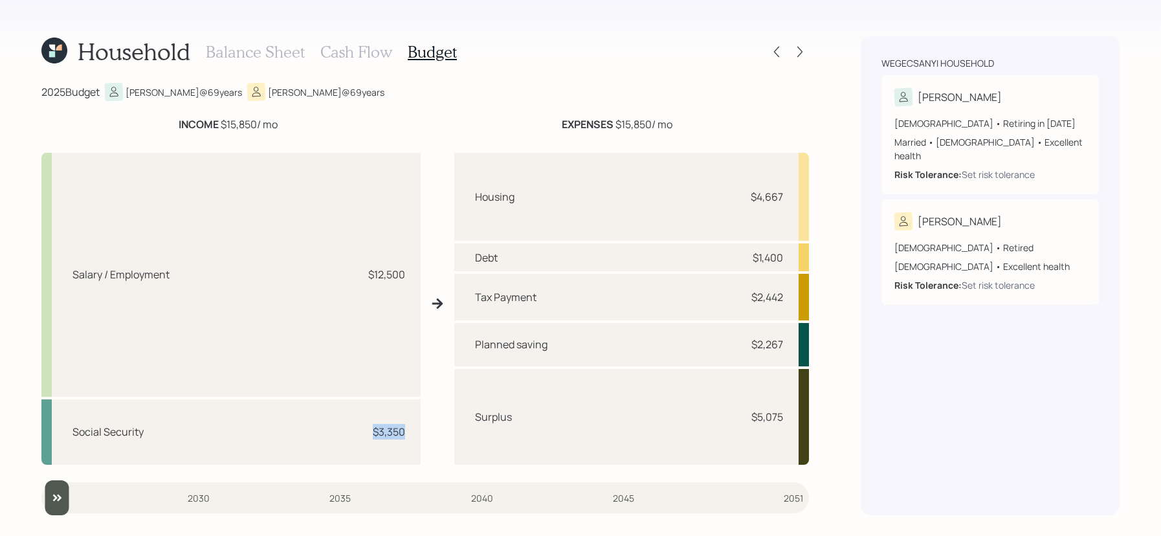
drag, startPoint x: 412, startPoint y: 429, endPoint x: 315, endPoint y: 429, distance: 97.1
click at [315, 429] on div "Social Security $3,350" at bounding box center [230, 431] width 379 height 65
drag, startPoint x: 406, startPoint y: 276, endPoint x: 361, endPoint y: 276, distance: 44.7
click at [361, 276] on div "Salary / Employment $12,500" at bounding box center [230, 275] width 379 height 244
click at [361, 275] on div "Salary / Employment $12,500" at bounding box center [230, 275] width 379 height 244
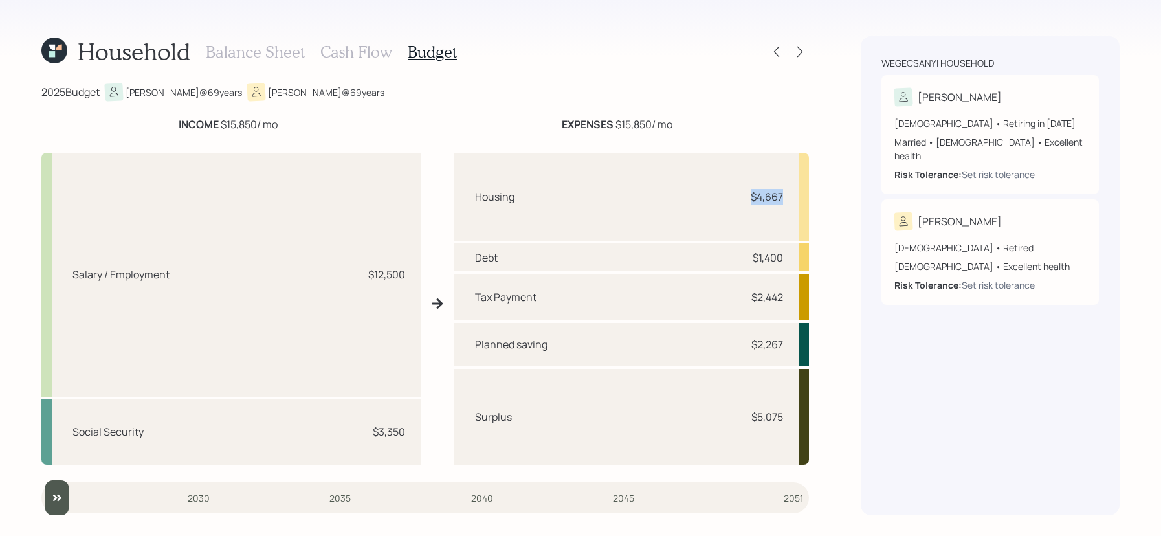
drag, startPoint x: 796, startPoint y: 196, endPoint x: 736, endPoint y: 195, distance: 60.2
click at [736, 195] on div "Housing $4,667" at bounding box center [631, 197] width 355 height 88
drag, startPoint x: 791, startPoint y: 257, endPoint x: 697, endPoint y: 257, distance: 94.5
click at [697, 257] on div "Debt $1,400" at bounding box center [631, 257] width 355 height 28
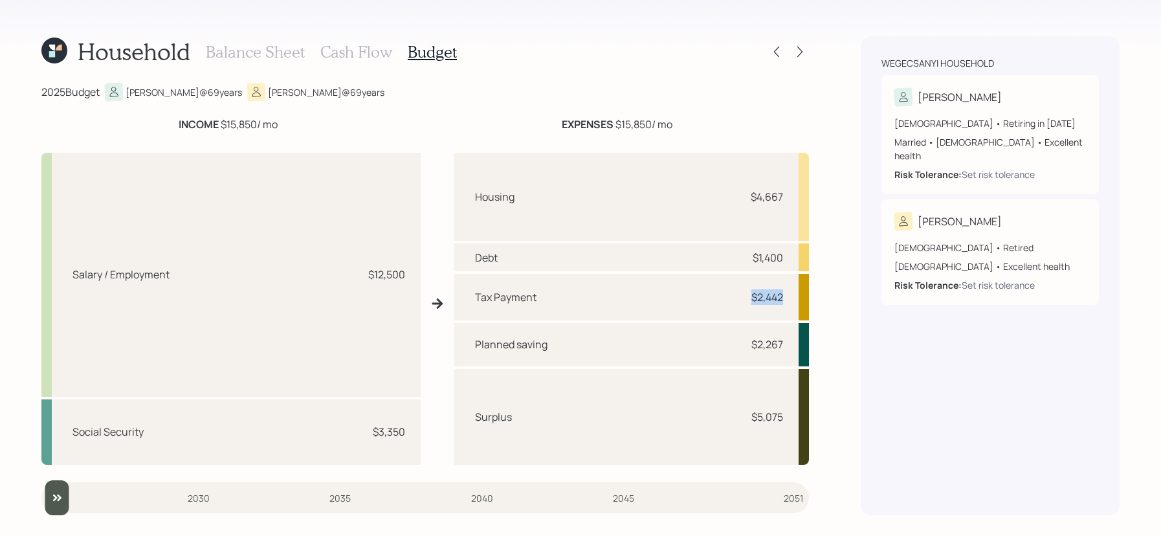
drag, startPoint x: 800, startPoint y: 302, endPoint x: 726, endPoint y: 302, distance: 73.8
click at [726, 302] on div "Tax Payment $2,442" at bounding box center [631, 297] width 355 height 47
drag, startPoint x: 792, startPoint y: 342, endPoint x: 734, endPoint y: 342, distance: 57.6
click at [734, 342] on div "Planned saving $2,267" at bounding box center [631, 344] width 355 height 43
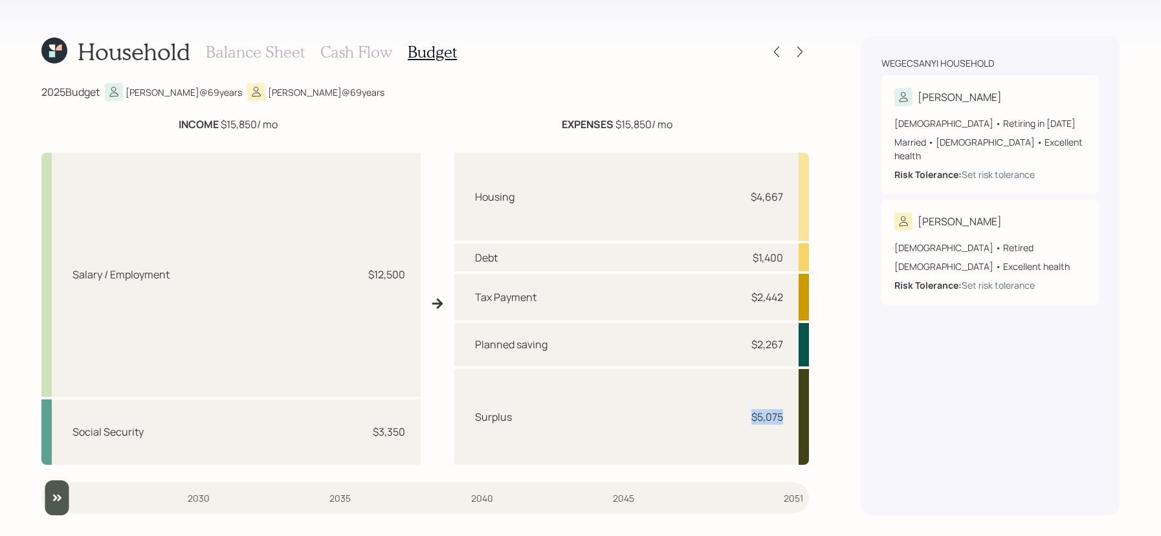
drag, startPoint x: 789, startPoint y: 414, endPoint x: 743, endPoint y: 414, distance: 46.6
click at [743, 414] on div "Surplus $5,075" at bounding box center [631, 417] width 355 height 96
drag, startPoint x: 785, startPoint y: 199, endPoint x: 735, endPoint y: 199, distance: 50.5
click at [735, 199] on div "Housing $4,667" at bounding box center [631, 197] width 355 height 88
drag, startPoint x: 787, startPoint y: 420, endPoint x: 741, endPoint y: 420, distance: 46.6
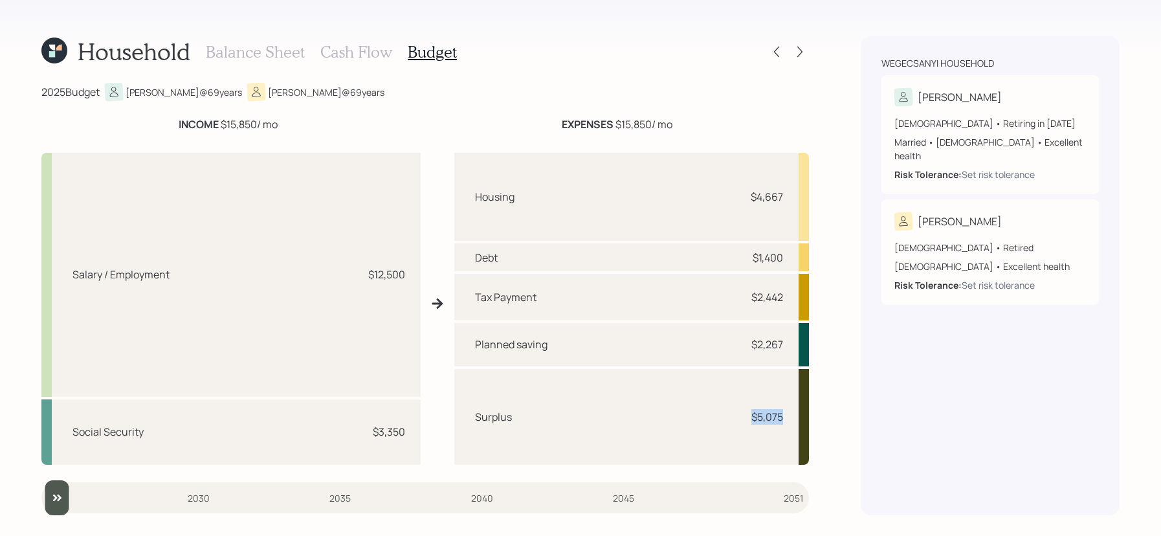
click at [741, 420] on div "Surplus $5,075" at bounding box center [631, 417] width 355 height 96
click at [667, 293] on div "Tax Payment $2,442" at bounding box center [631, 297] width 355 height 47
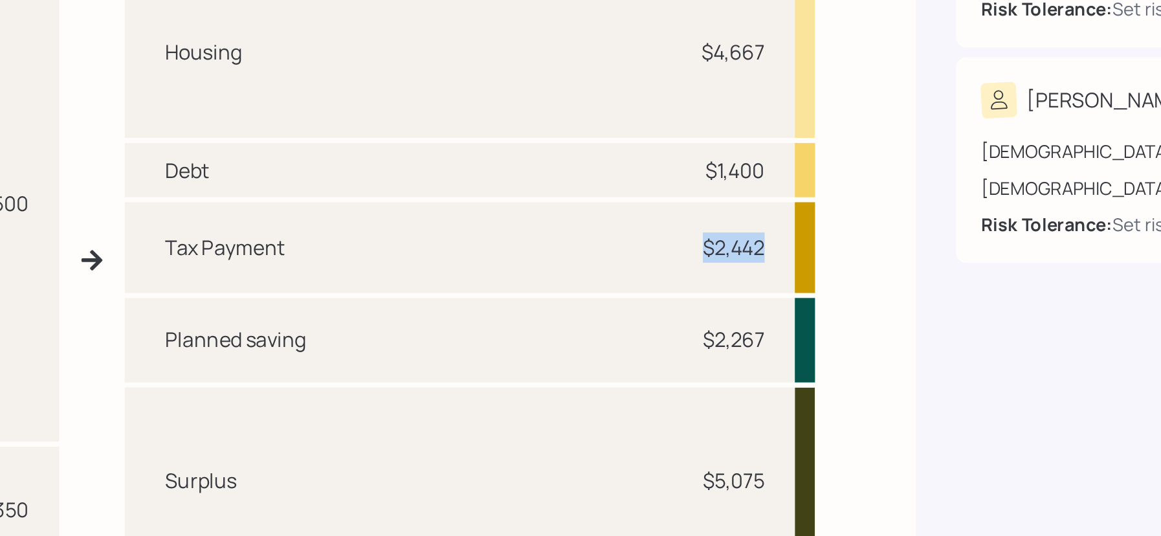
drag, startPoint x: 785, startPoint y: 299, endPoint x: 689, endPoint y: 298, distance: 95.8
click at [689, 298] on div "Tax Payment $2,442" at bounding box center [631, 297] width 355 height 47
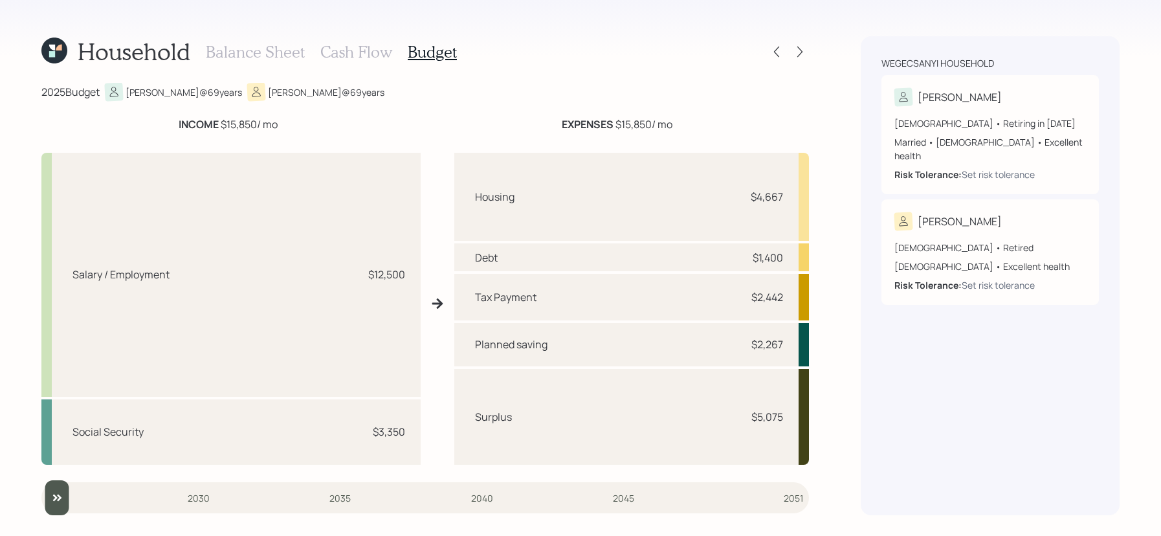
click at [548, 181] on div "Housing $4,667" at bounding box center [631, 197] width 355 height 88
drag, startPoint x: 409, startPoint y: 276, endPoint x: 347, endPoint y: 276, distance: 62.2
click at [347, 276] on div "Salary / Employment $12,500" at bounding box center [230, 275] width 379 height 244
drag, startPoint x: 402, startPoint y: 428, endPoint x: 348, endPoint y: 440, distance: 55.0
click at [348, 440] on div "Social Security $3,350" at bounding box center [230, 431] width 379 height 65
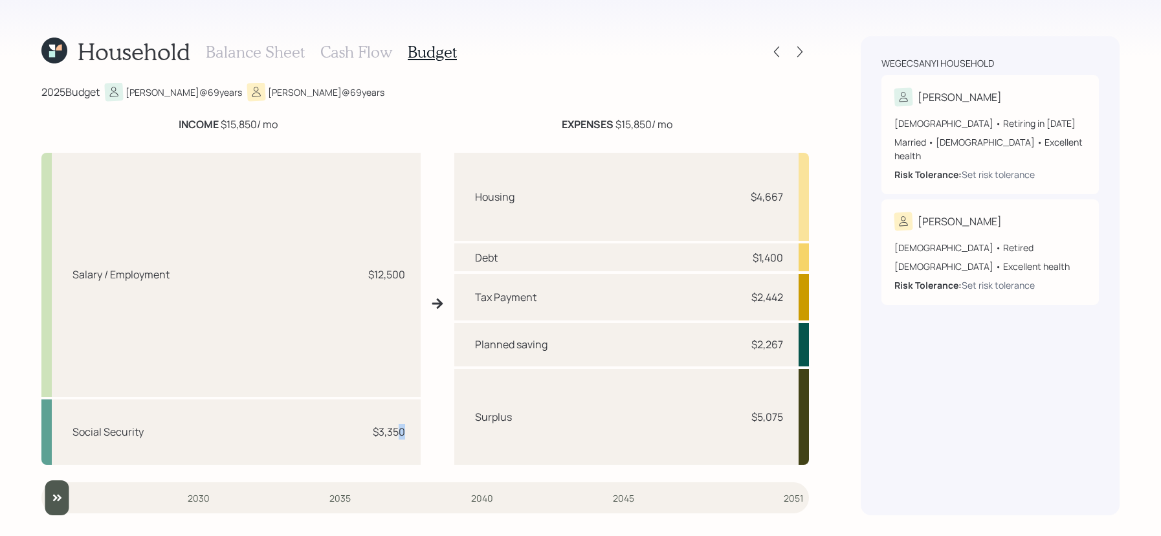
click at [348, 440] on div "Social Security $3,350" at bounding box center [230, 431] width 379 height 65
drag, startPoint x: 794, startPoint y: 191, endPoint x: 733, endPoint y: 191, distance: 61.5
click at [733, 191] on div "Housing $4,667" at bounding box center [631, 197] width 355 height 88
drag, startPoint x: 792, startPoint y: 253, endPoint x: 728, endPoint y: 257, distance: 64.2
click at [728, 257] on div "Debt $1,400" at bounding box center [631, 257] width 355 height 28
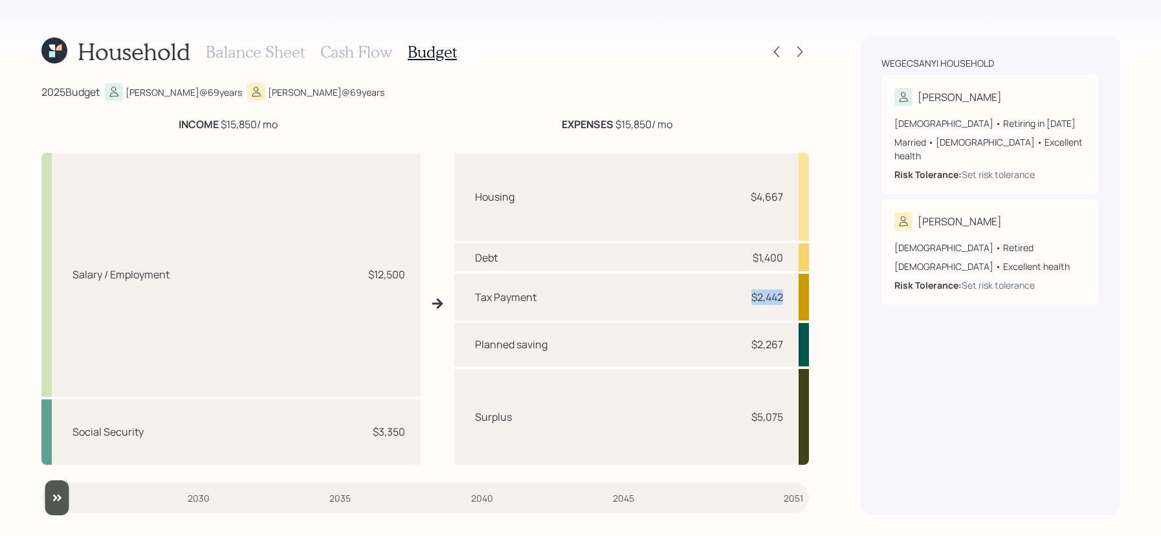
drag, startPoint x: 790, startPoint y: 299, endPoint x: 738, endPoint y: 300, distance: 52.5
click at [738, 300] on div "Tax Payment $2,442" at bounding box center [631, 297] width 355 height 47
drag, startPoint x: 798, startPoint y: 354, endPoint x: 715, endPoint y: 340, distance: 84.1
click at [715, 340] on div "Planned saving $2,267" at bounding box center [631, 344] width 355 height 43
drag, startPoint x: 787, startPoint y: 416, endPoint x: 720, endPoint y: 424, distance: 67.1
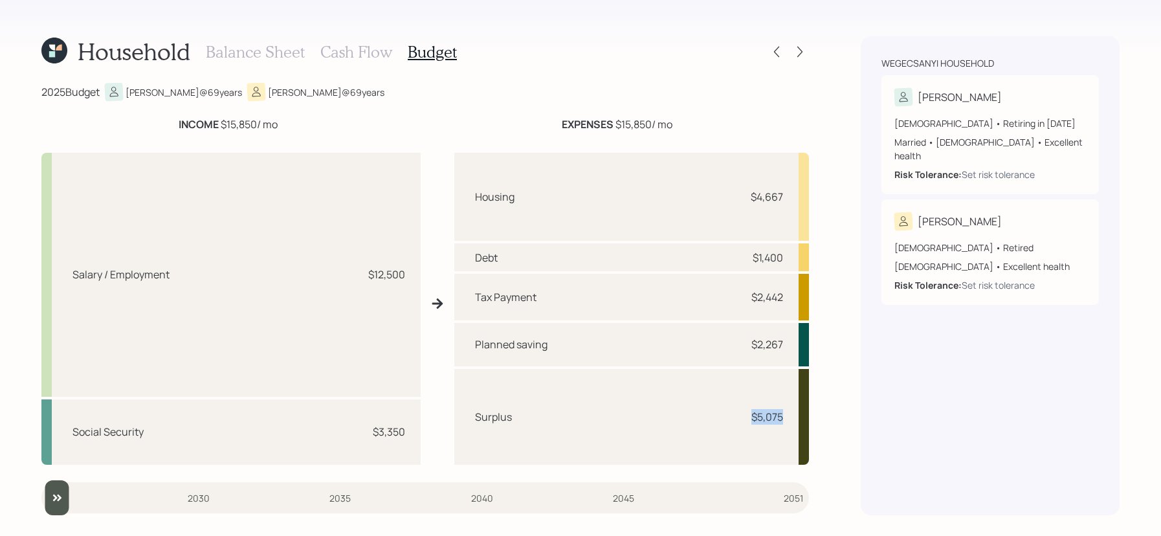
click at [720, 424] on div "Surplus $5,075" at bounding box center [631, 417] width 355 height 96
click at [774, 436] on div "Surplus $5,075" at bounding box center [631, 417] width 355 height 96
click at [789, 410] on div "Surplus $5,075" at bounding box center [631, 417] width 355 height 96
drag, startPoint x: 789, startPoint y: 411, endPoint x: 725, endPoint y: 412, distance: 63.4
click at [725, 412] on div "Surplus $5,075" at bounding box center [631, 417] width 355 height 96
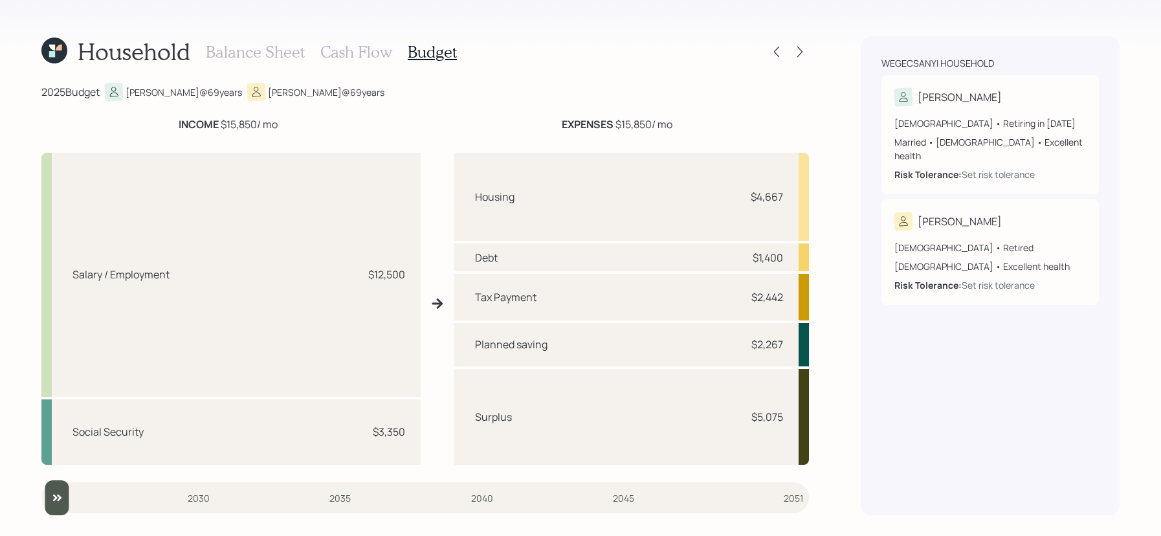
click at [332, 49] on h3 "Cash Flow" at bounding box center [356, 52] width 72 height 19
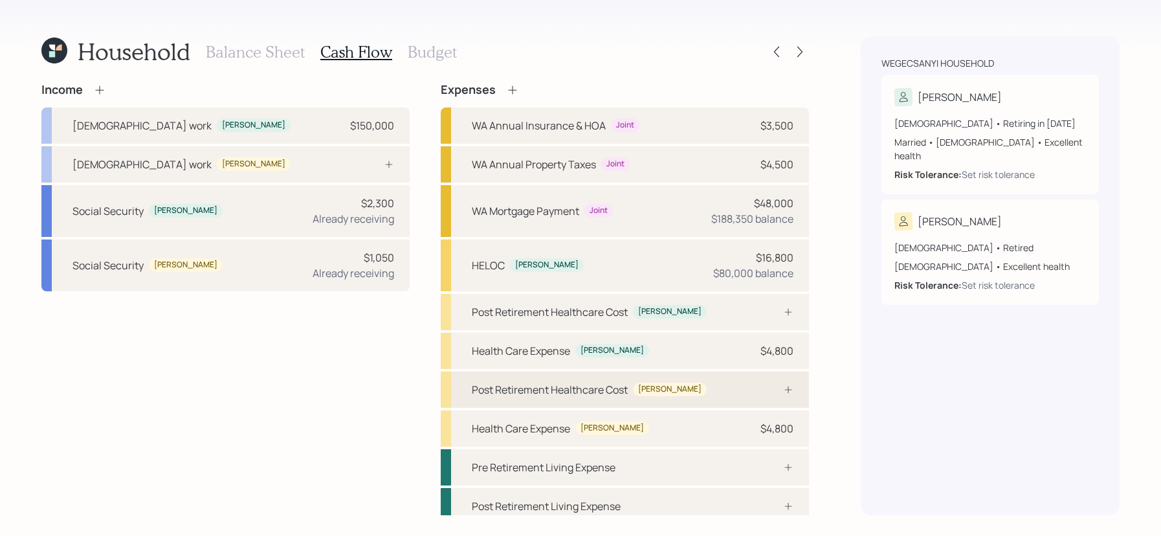
scroll to position [8, 0]
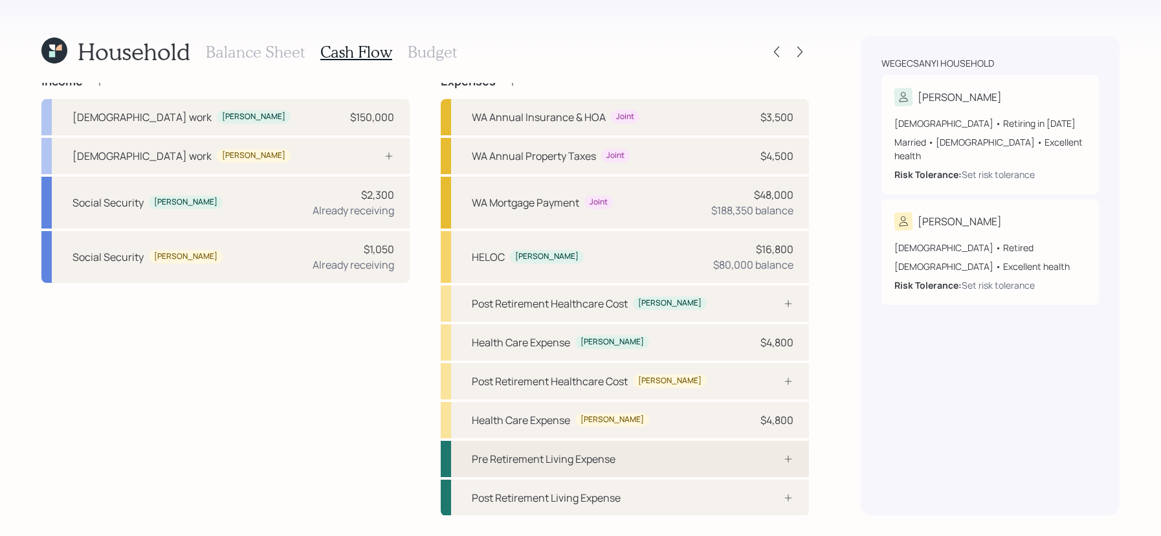
click at [693, 468] on div "Pre Retirement Living Expense" at bounding box center [625, 459] width 368 height 36
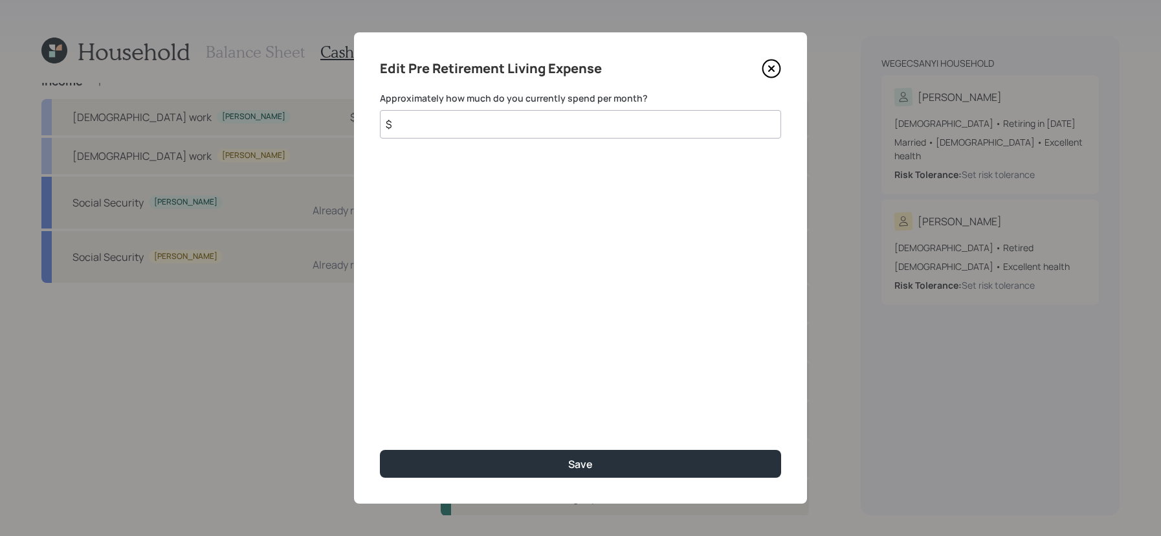
click at [531, 119] on input "$" at bounding box center [580, 124] width 401 height 28
type input "$ 2,500"
click at [380, 450] on button "Save" at bounding box center [580, 464] width 401 height 28
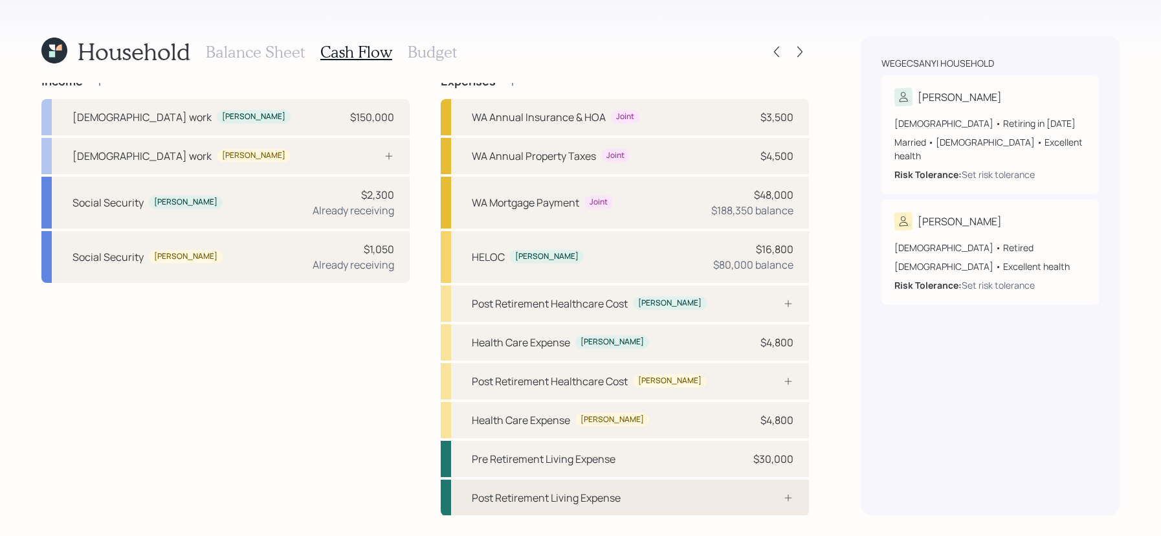
click at [691, 495] on div "Post Retirement Living Expense" at bounding box center [625, 498] width 368 height 36
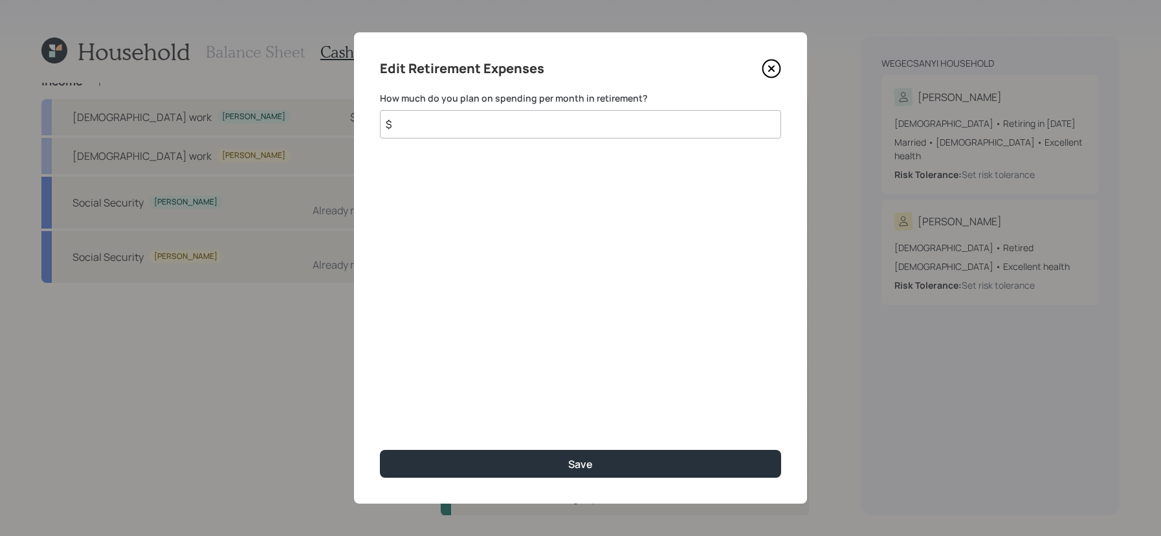
click at [484, 133] on input "$" at bounding box center [580, 124] width 401 height 28
type input "$ 2,500"
click at [380, 450] on button "Save" at bounding box center [580, 464] width 401 height 28
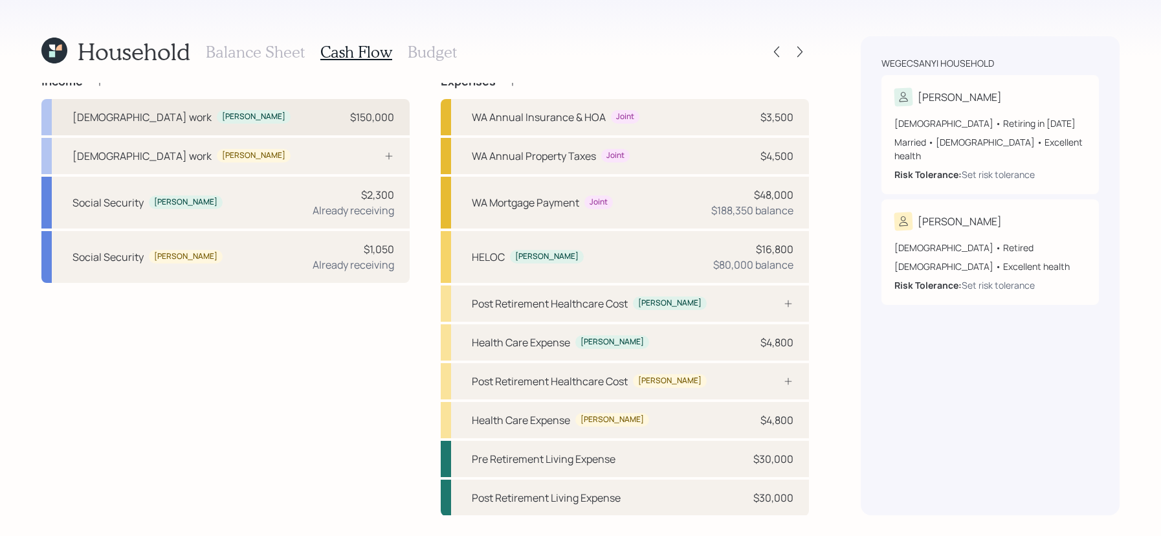
click at [313, 133] on div "[DEMOGRAPHIC_DATA] work [PERSON_NAME] $150,000" at bounding box center [225, 117] width 368 height 36
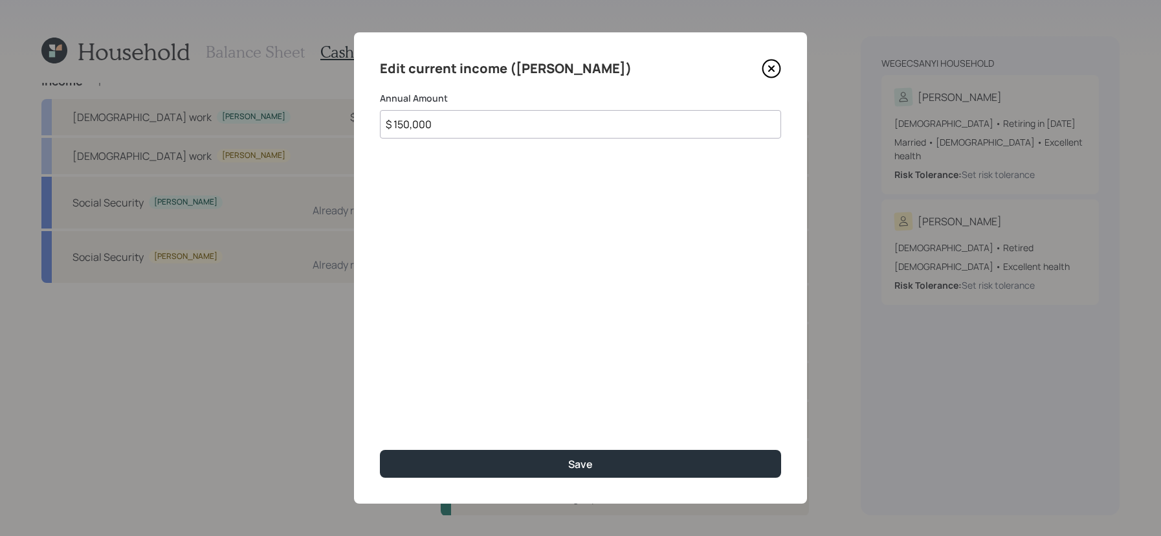
drag, startPoint x: 472, startPoint y: 135, endPoint x: 328, endPoint y: 130, distance: 143.8
click at [328, 130] on div "Edit current income ([PERSON_NAME]) Annual Amount $ 150,000 Save" at bounding box center [580, 268] width 1161 height 536
type input "$ 180,000"
click at [380, 450] on button "Save" at bounding box center [580, 464] width 401 height 28
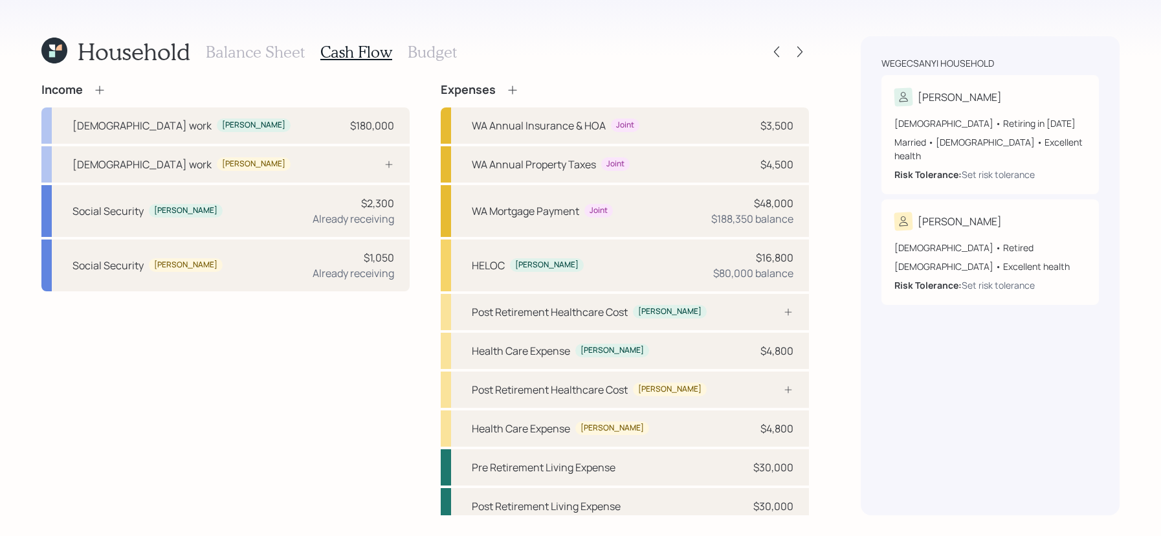
click at [421, 47] on h3 "Budget" at bounding box center [432, 52] width 49 height 19
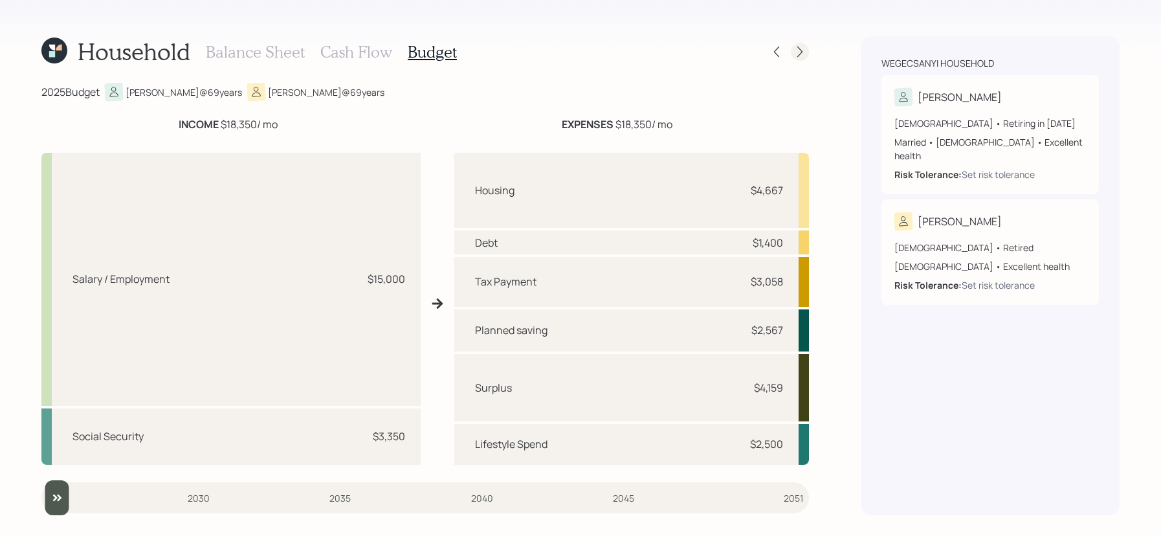
click at [802, 48] on icon at bounding box center [800, 51] width 13 height 13
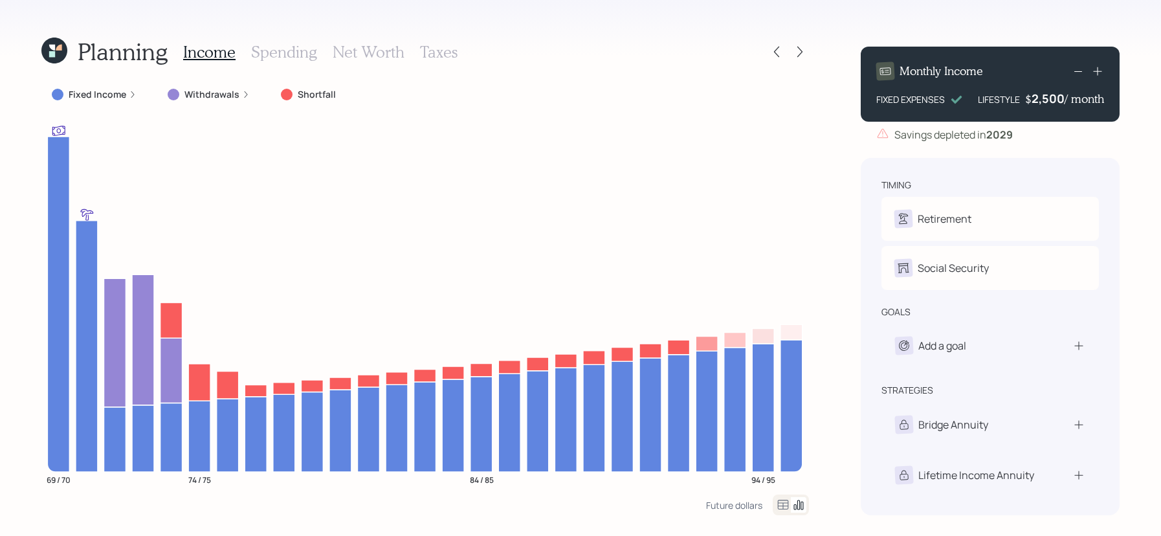
click at [100, 94] on label "Fixed Income" at bounding box center [98, 94] width 58 height 13
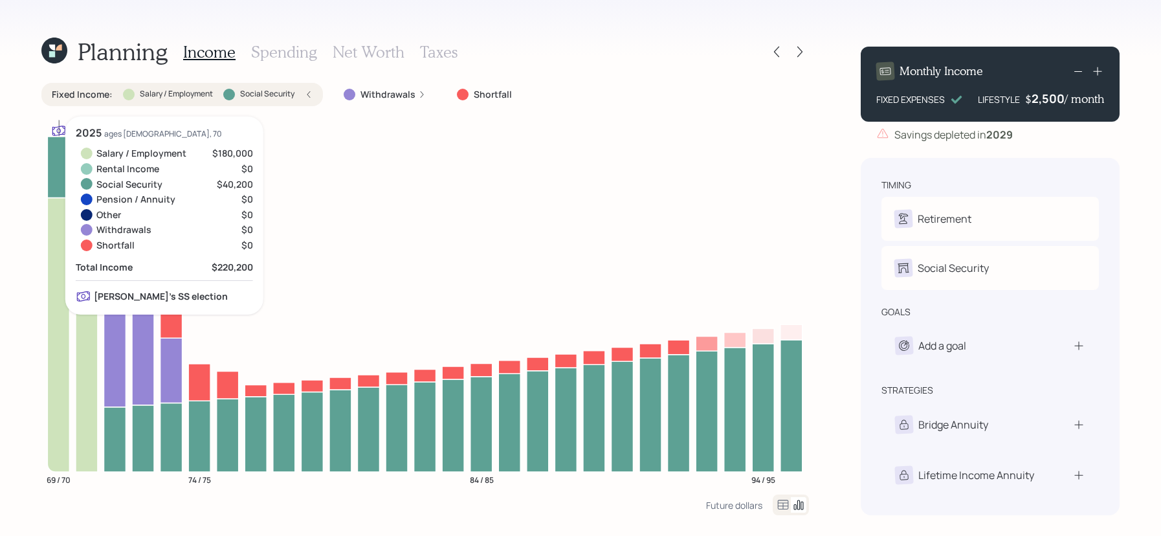
click at [62, 265] on icon at bounding box center [58, 334] width 22 height 274
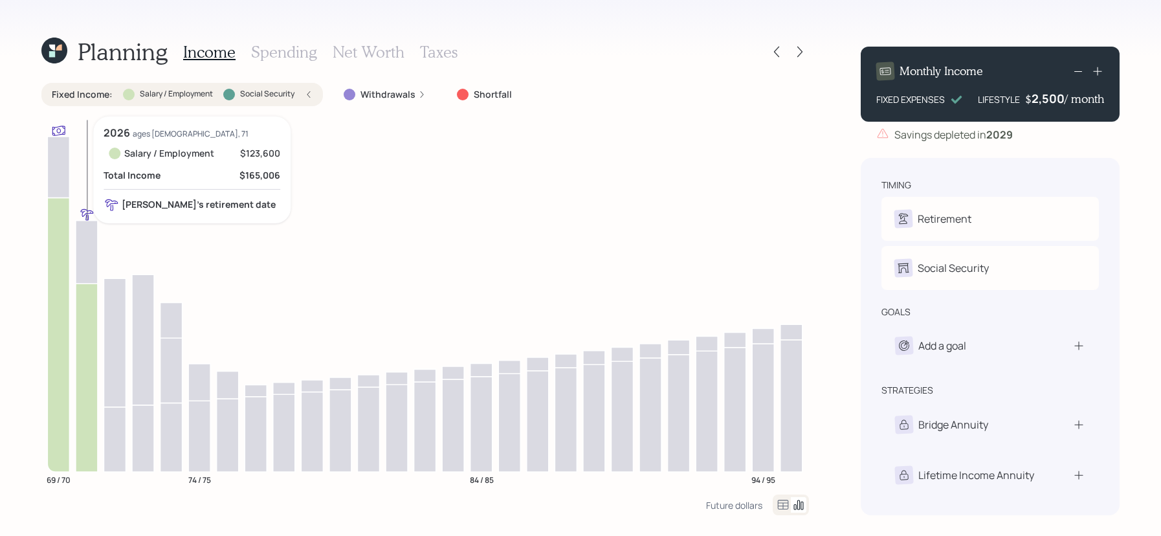
click at [83, 316] on icon at bounding box center [87, 378] width 22 height 188
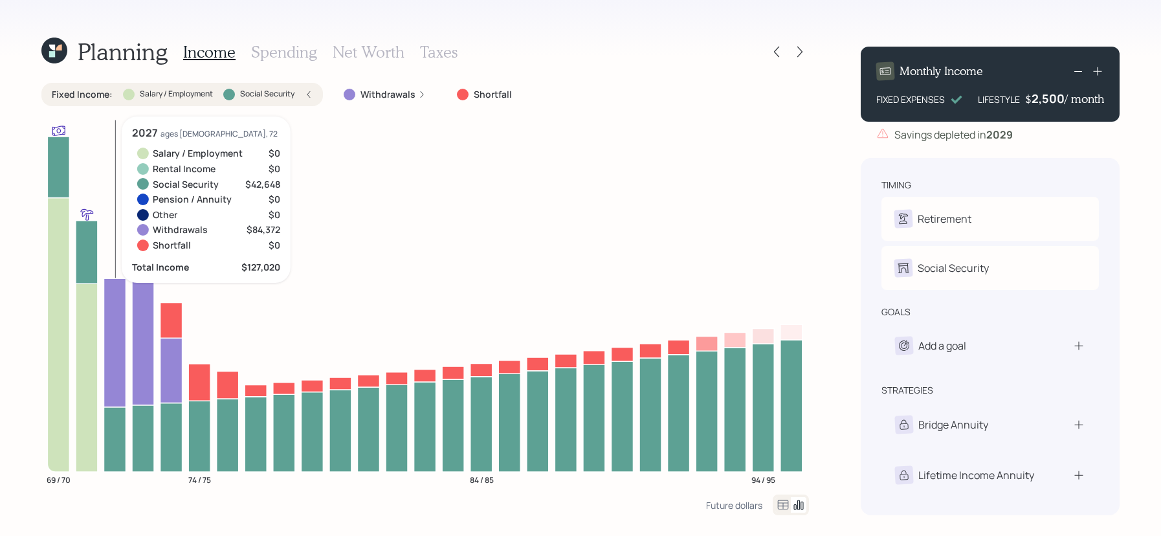
click at [120, 441] on icon at bounding box center [115, 439] width 22 height 65
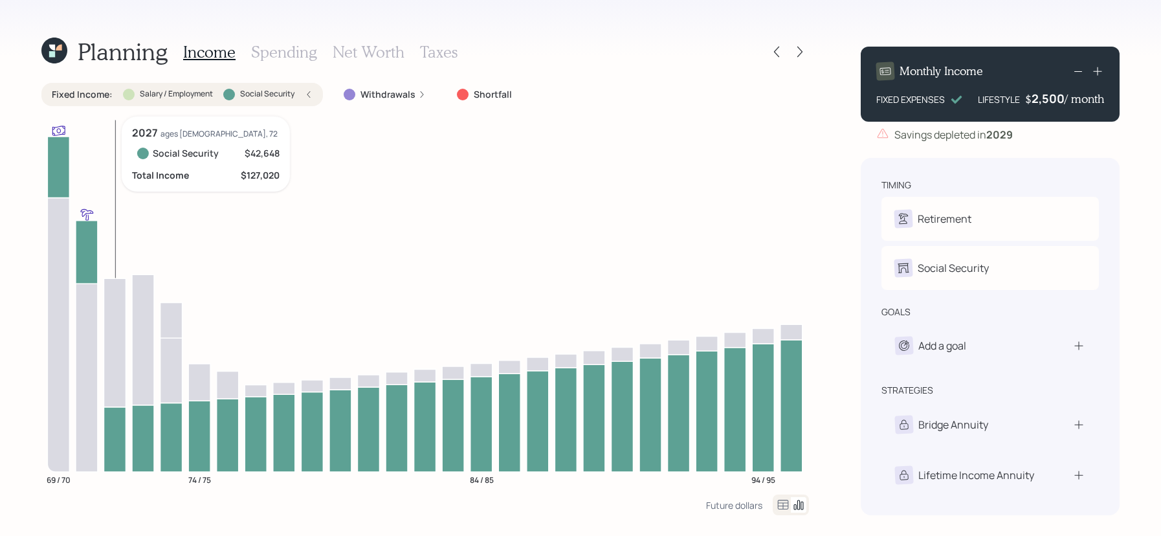
click at [123, 376] on icon at bounding box center [115, 342] width 22 height 129
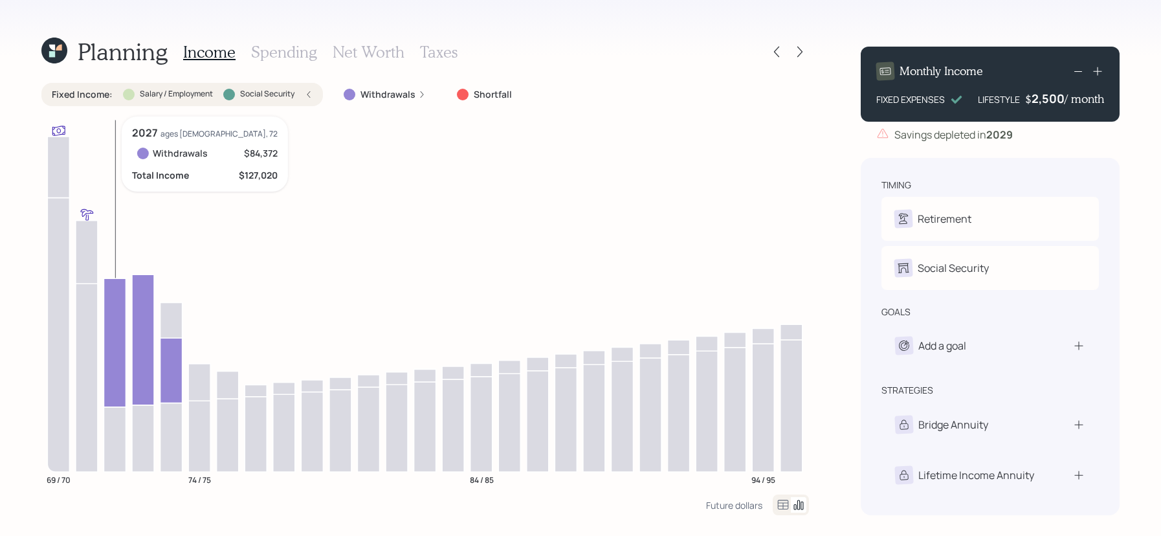
click at [123, 376] on icon at bounding box center [115, 342] width 22 height 129
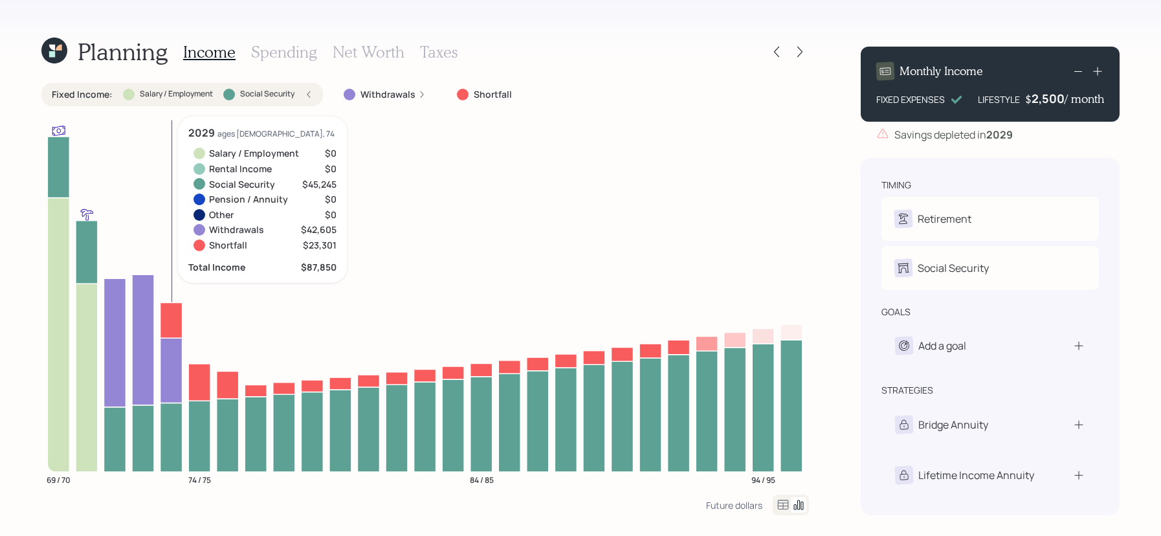
click at [174, 314] on icon at bounding box center [172, 320] width 22 height 36
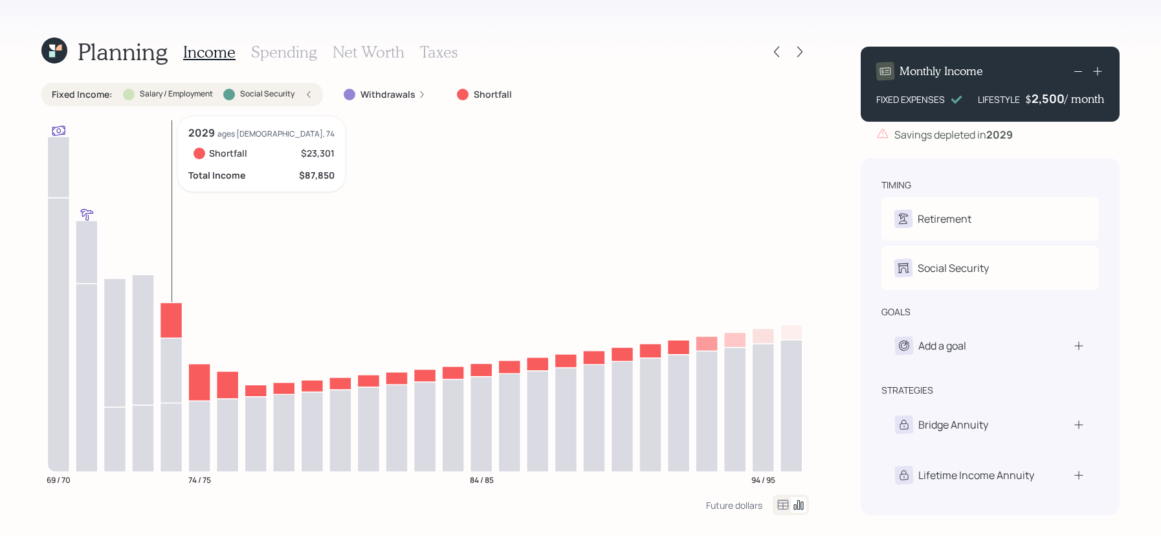
click at [174, 314] on icon at bounding box center [172, 320] width 22 height 36
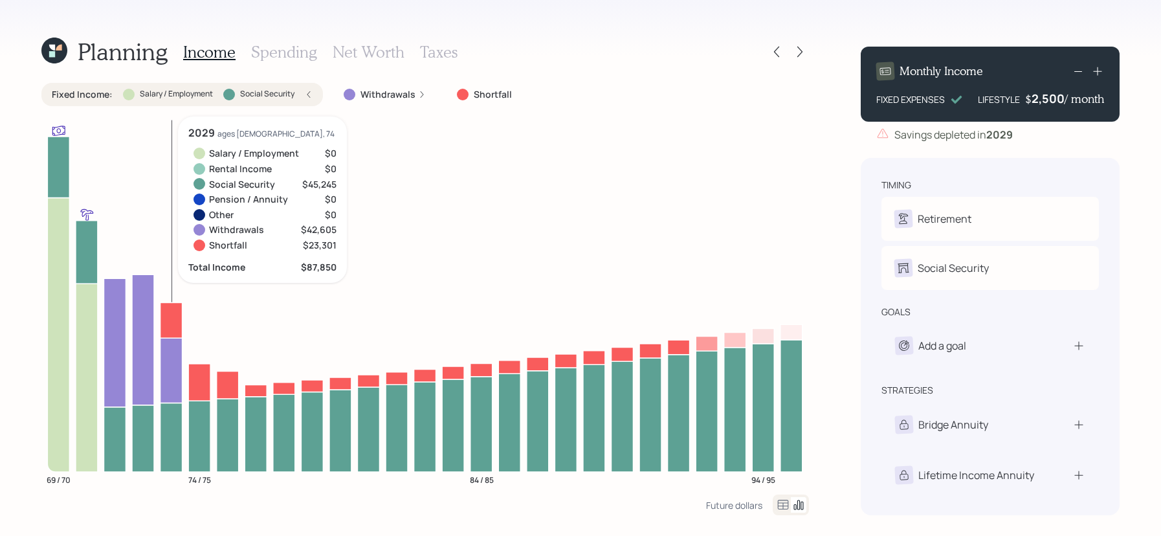
click at [164, 313] on icon at bounding box center [172, 320] width 22 height 36
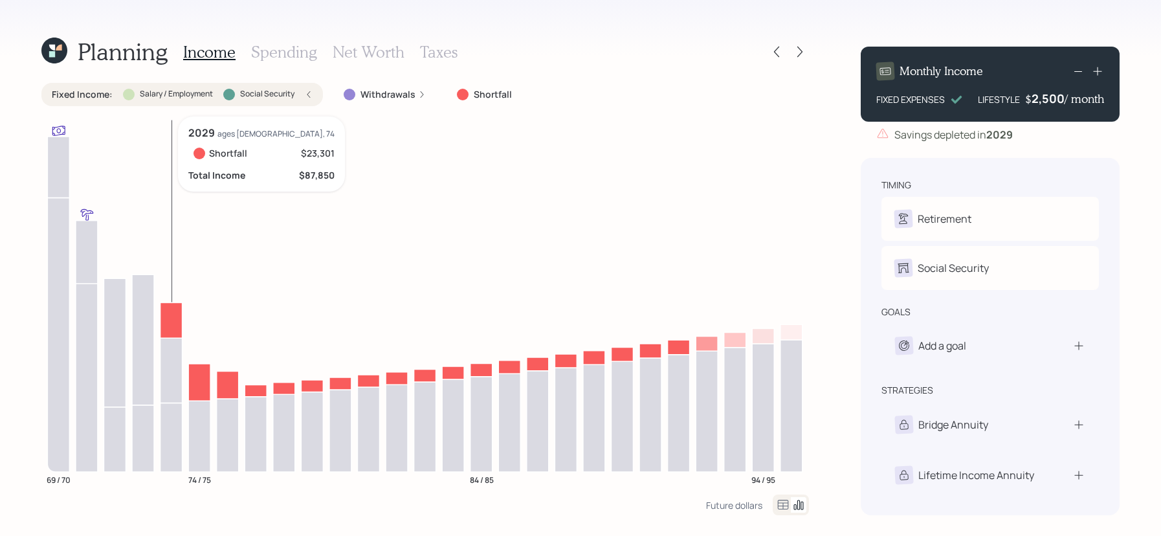
click at [164, 313] on icon at bounding box center [172, 320] width 22 height 36
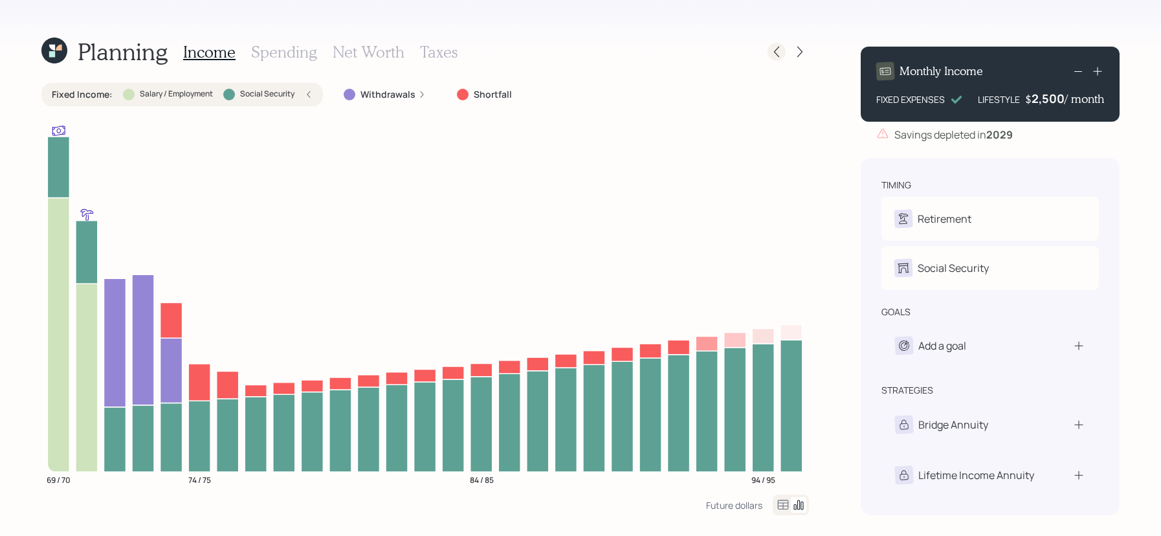
click at [779, 60] on div at bounding box center [777, 52] width 18 height 18
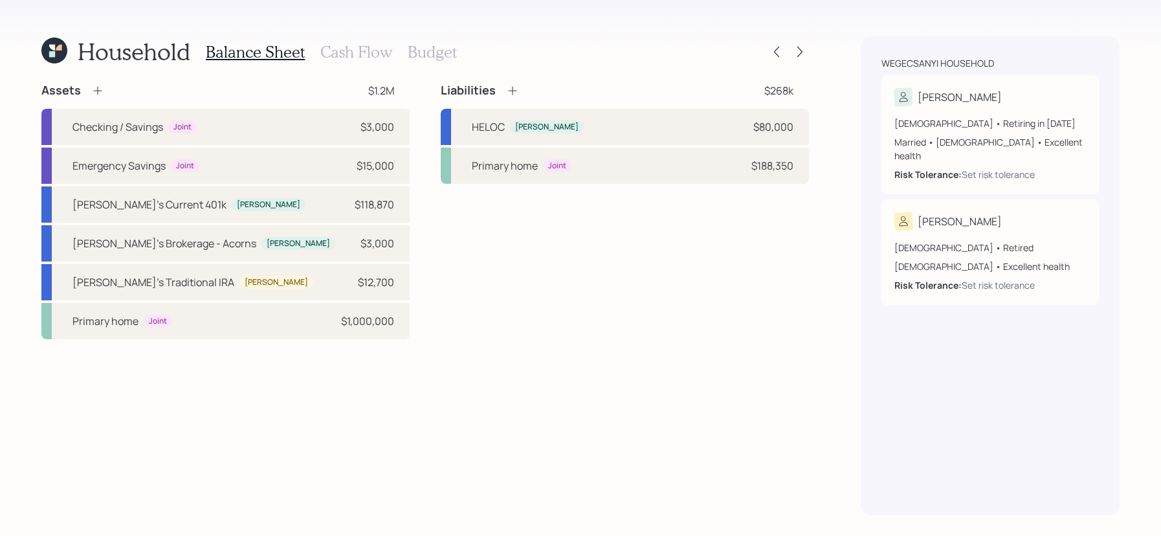
click at [328, 55] on h3 "Cash Flow" at bounding box center [356, 52] width 72 height 19
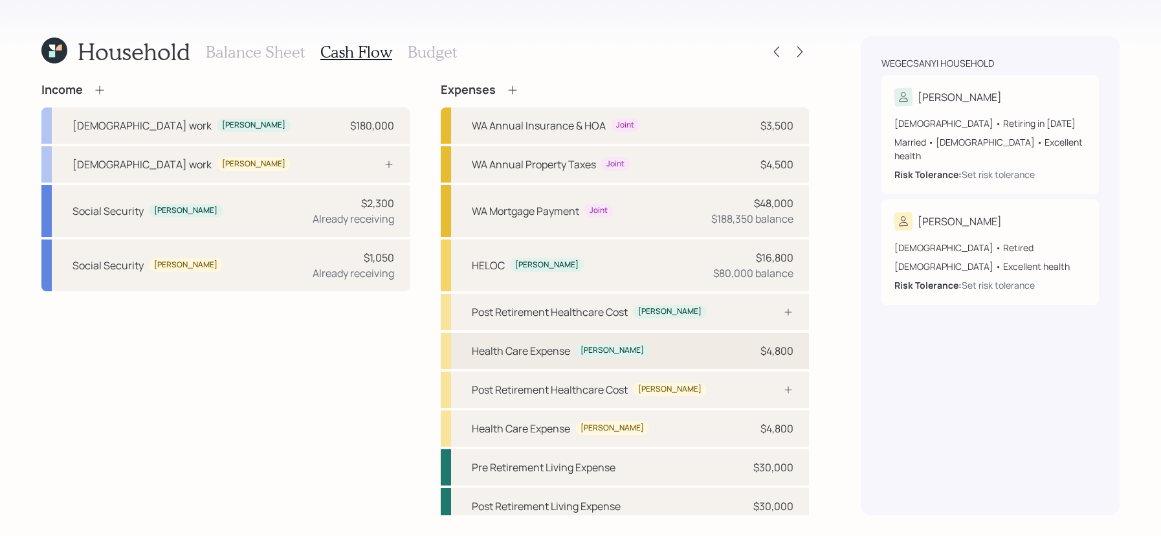
scroll to position [8, 0]
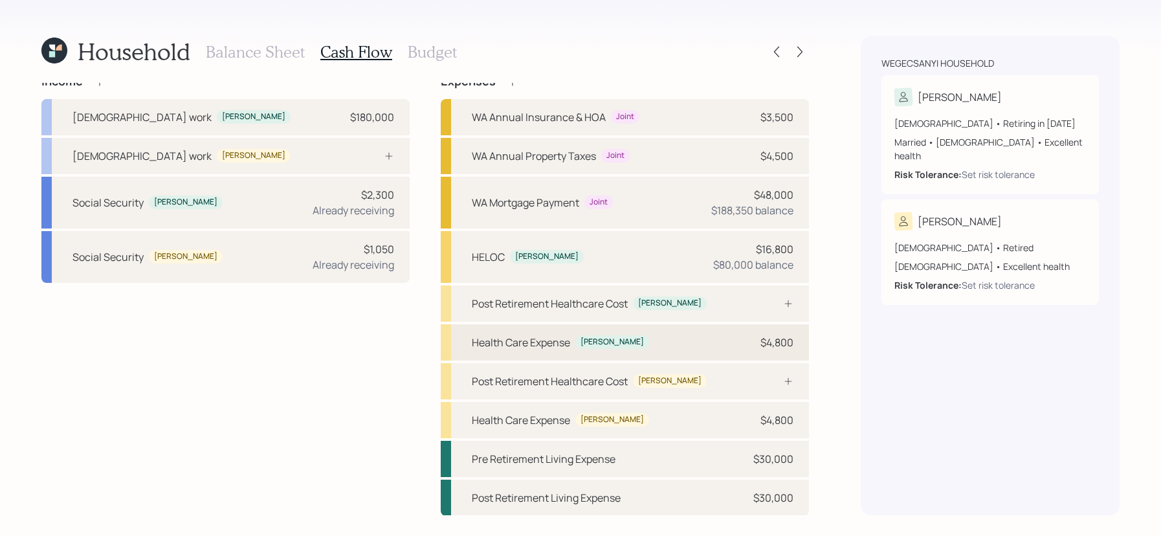
click at [658, 338] on div "Health Care Expense [PERSON_NAME] $4,800" at bounding box center [625, 342] width 368 height 36
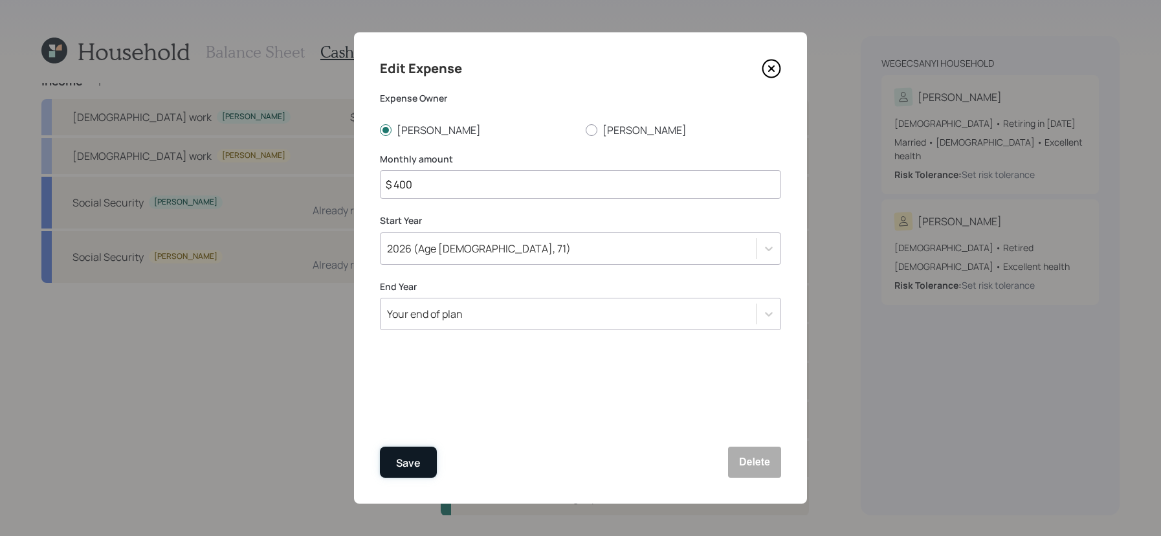
click at [430, 464] on button "Save" at bounding box center [408, 462] width 57 height 31
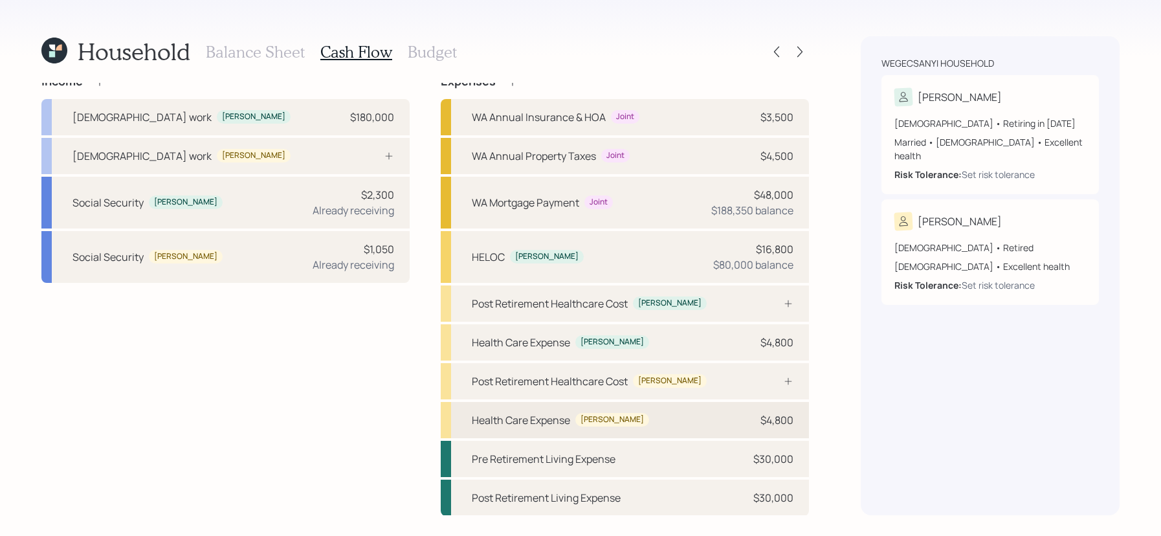
click at [689, 419] on div "Health Care Expense [PERSON_NAME] $4,800" at bounding box center [625, 420] width 368 height 36
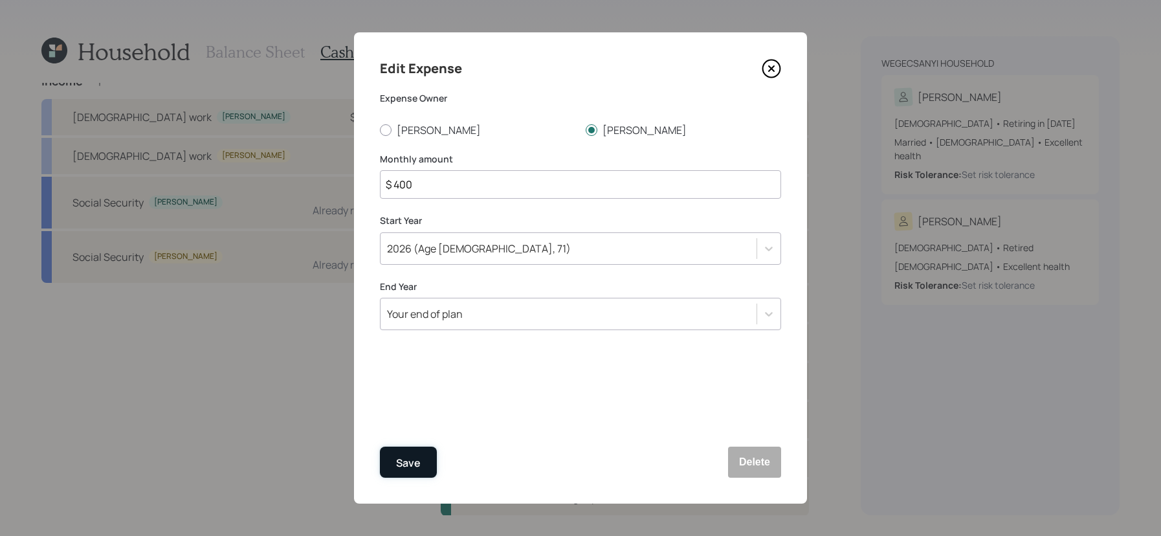
click at [410, 471] on button "Save" at bounding box center [408, 462] width 57 height 31
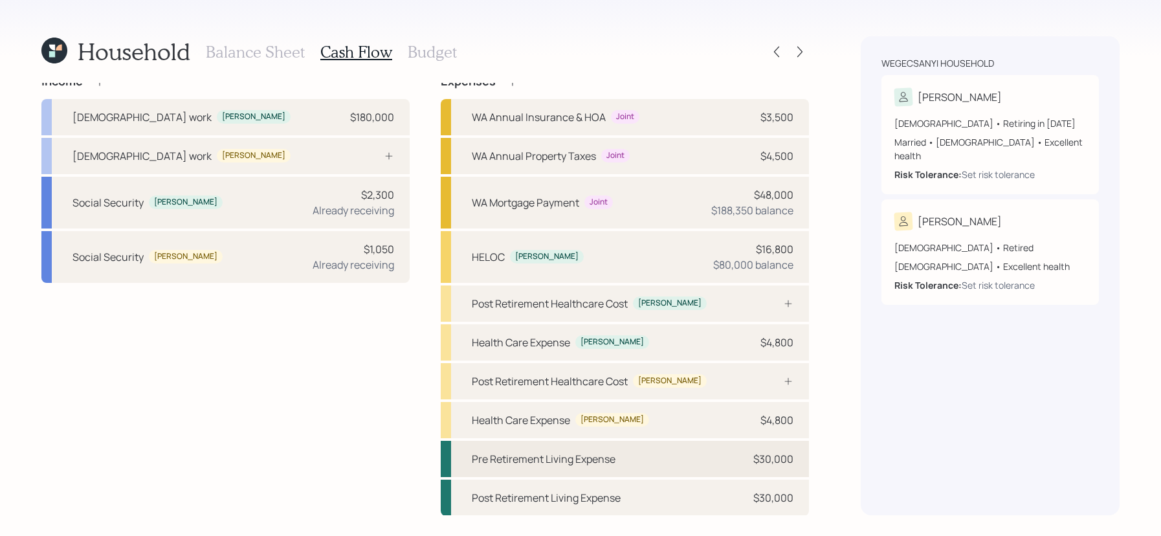
click at [677, 450] on div "Pre Retirement Living Expense $30,000" at bounding box center [625, 459] width 368 height 36
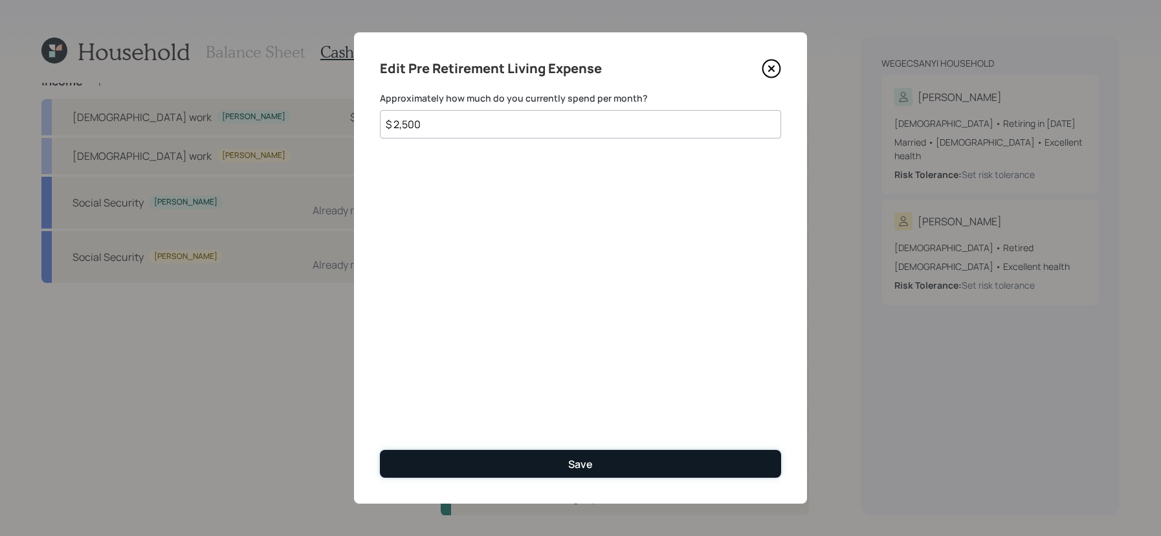
click at [454, 463] on button "Save" at bounding box center [580, 464] width 401 height 28
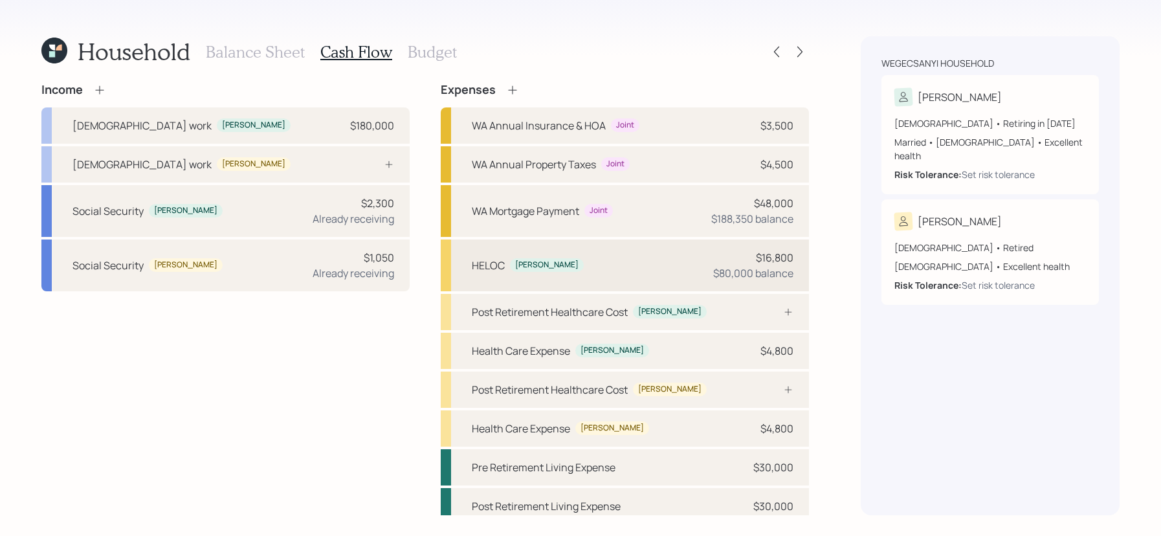
click at [550, 252] on div "HELOC [PERSON_NAME] $16,800 $80,000 balance" at bounding box center [625, 266] width 368 height 52
select select "other"
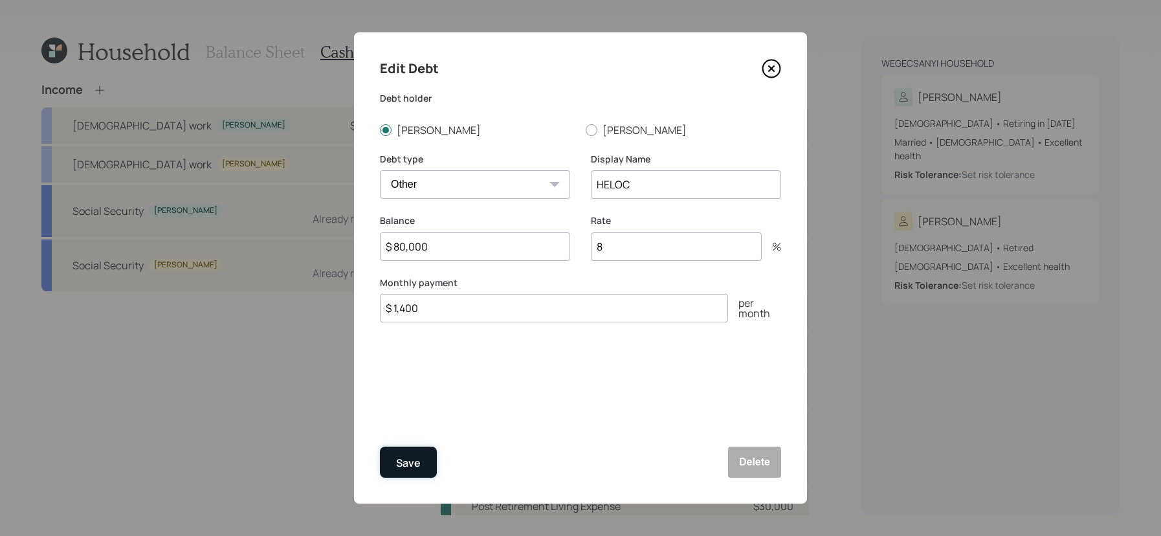
click at [434, 472] on button "Save" at bounding box center [408, 462] width 57 height 31
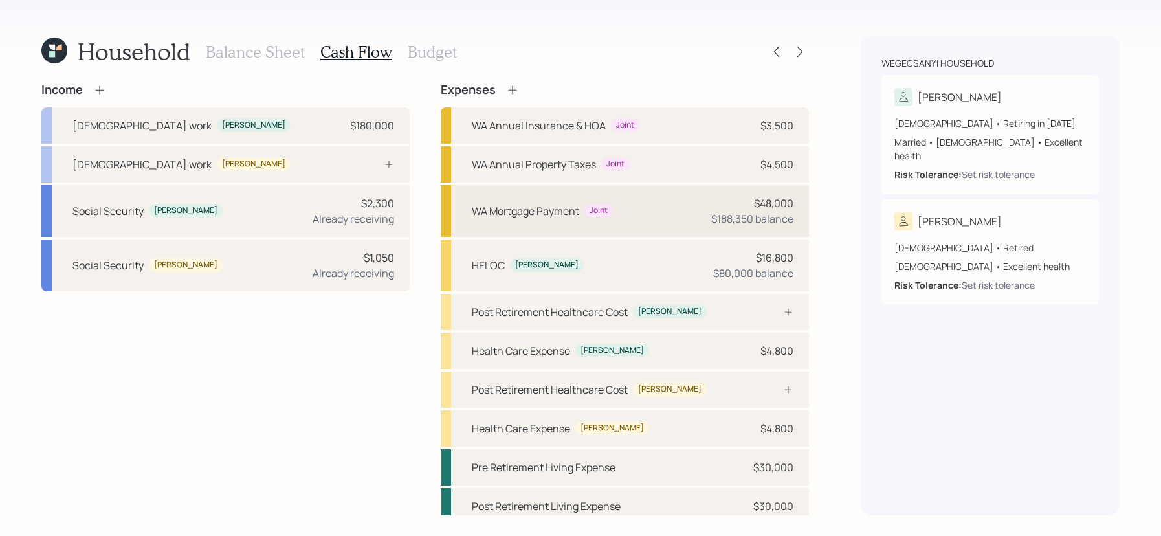
click at [695, 203] on div "WA Mortgage Payment Joint $48,000 $188,350 balance" at bounding box center [625, 211] width 368 height 52
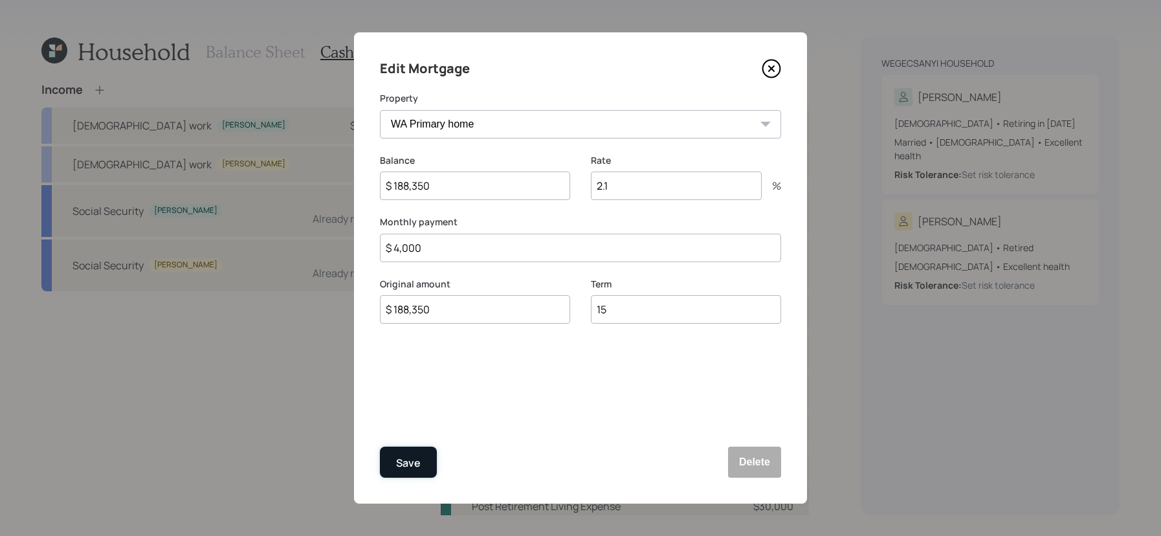
click at [418, 461] on div "Save" at bounding box center [408, 462] width 25 height 17
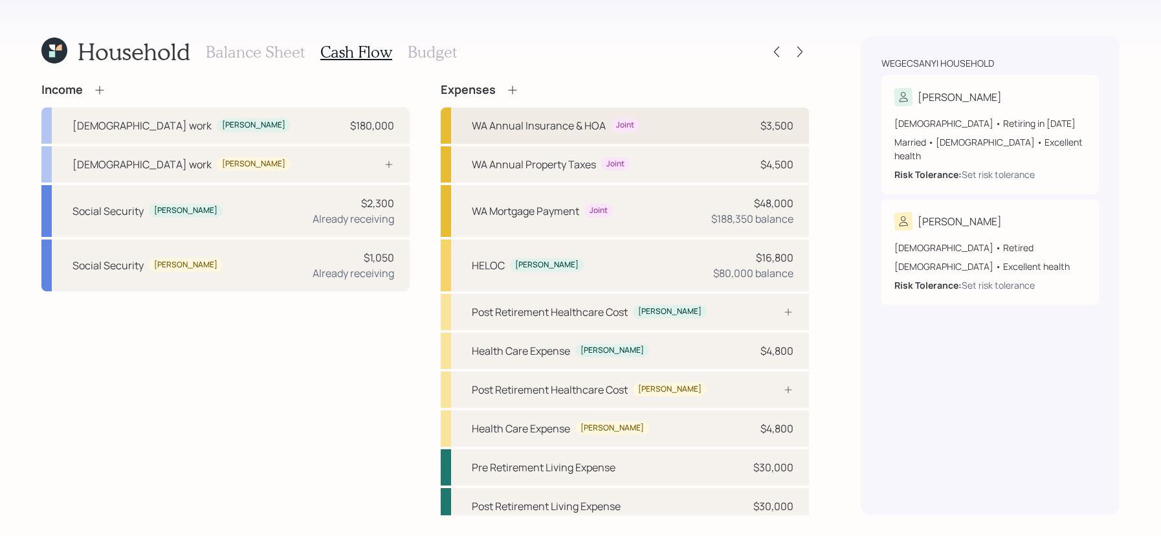
click at [643, 140] on div "WA Annual Insurance & HOA Joint $3,500" at bounding box center [625, 125] width 368 height 36
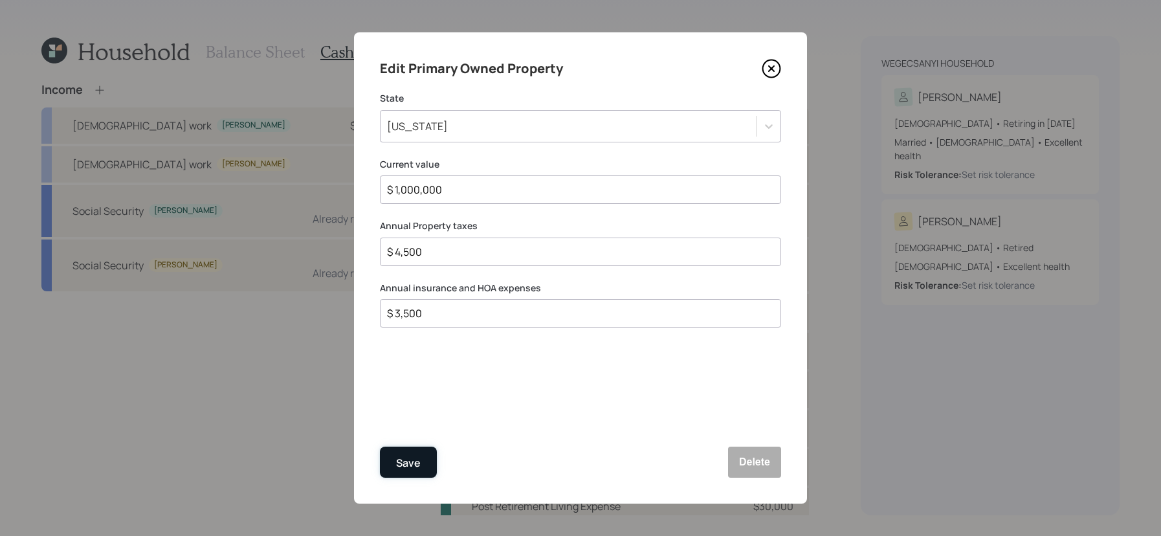
click at [427, 460] on button "Save" at bounding box center [408, 462] width 57 height 31
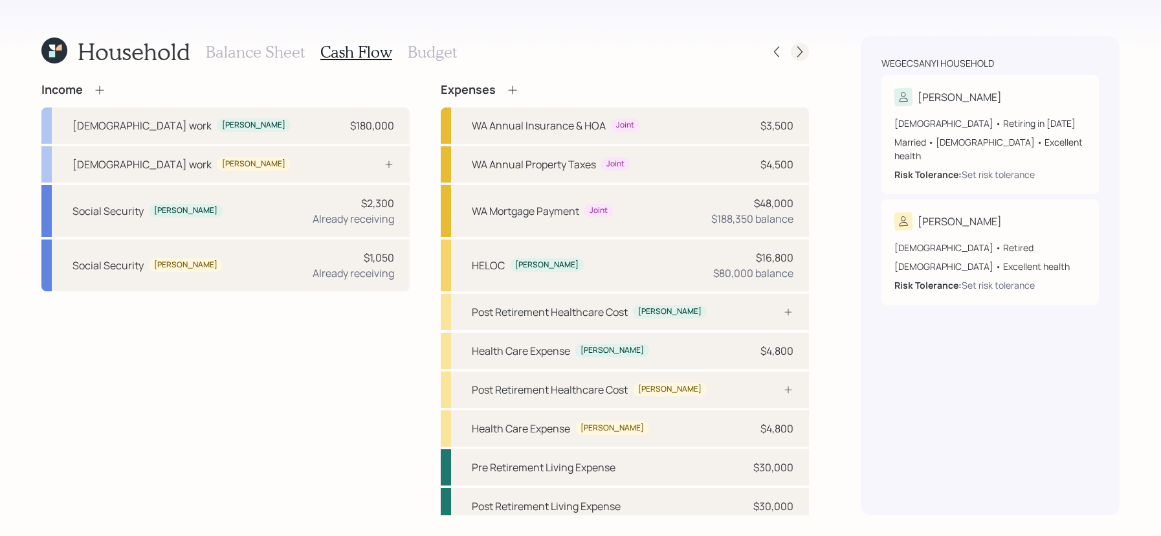
click at [806, 44] on div at bounding box center [788, 52] width 41 height 18
click at [805, 47] on icon at bounding box center [800, 51] width 13 height 13
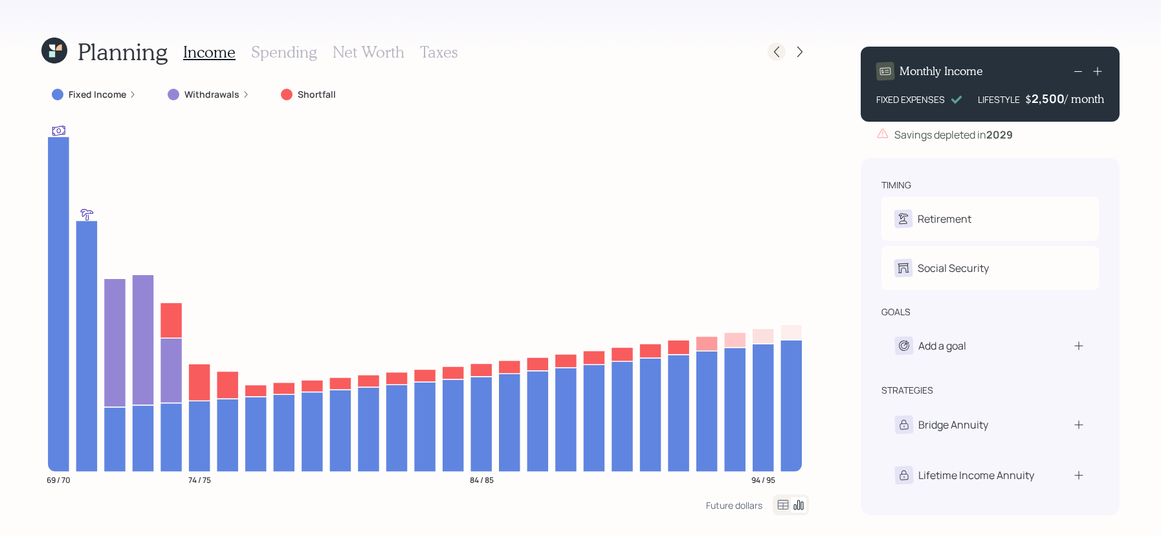
click at [783, 52] on icon at bounding box center [776, 51] width 13 height 13
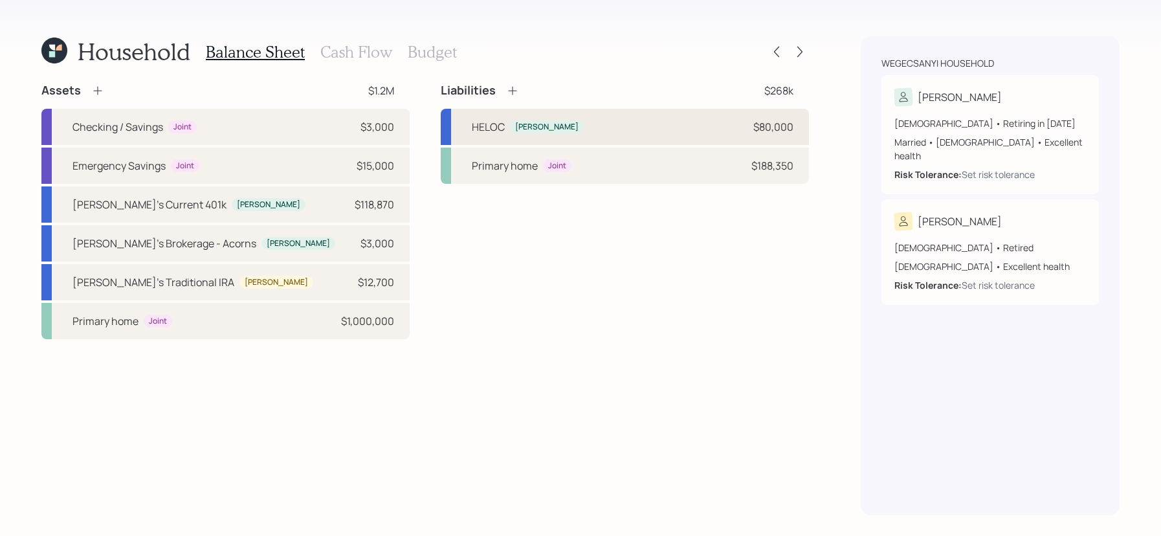
click at [585, 144] on div "HELOC [PERSON_NAME] $80,000" at bounding box center [625, 127] width 368 height 36
select select "other"
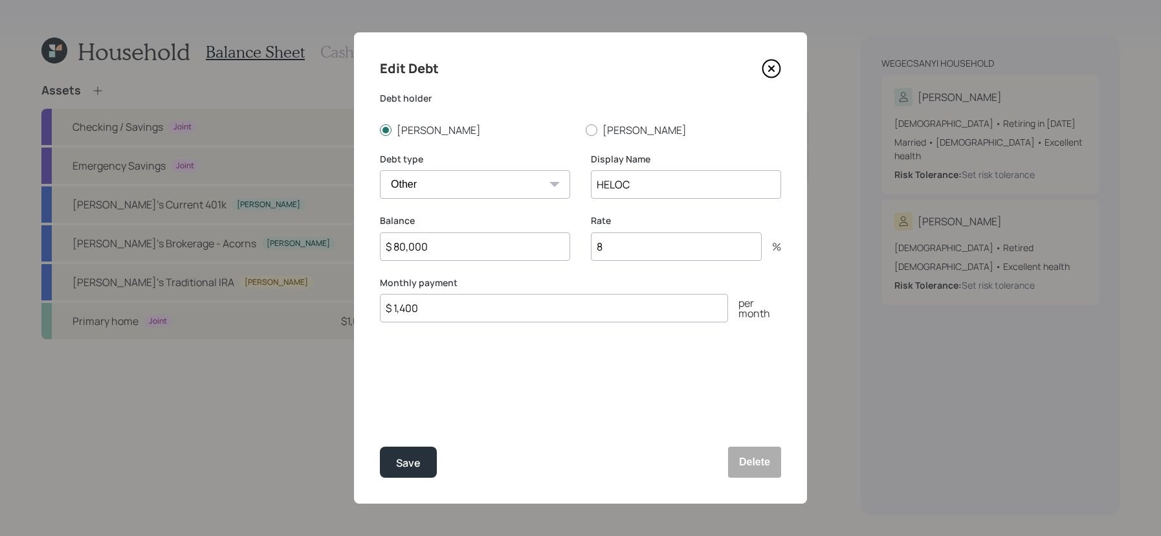
drag, startPoint x: 526, startPoint y: 317, endPoint x: 98, endPoint y: 207, distance: 441.9
click at [98, 207] on div "Edit Debt Debt [PERSON_NAME] [PERSON_NAME] Debt type Car Credit Card Medical St…" at bounding box center [580, 268] width 1161 height 536
type input "$ 300"
click at [380, 447] on button "Save" at bounding box center [408, 462] width 57 height 31
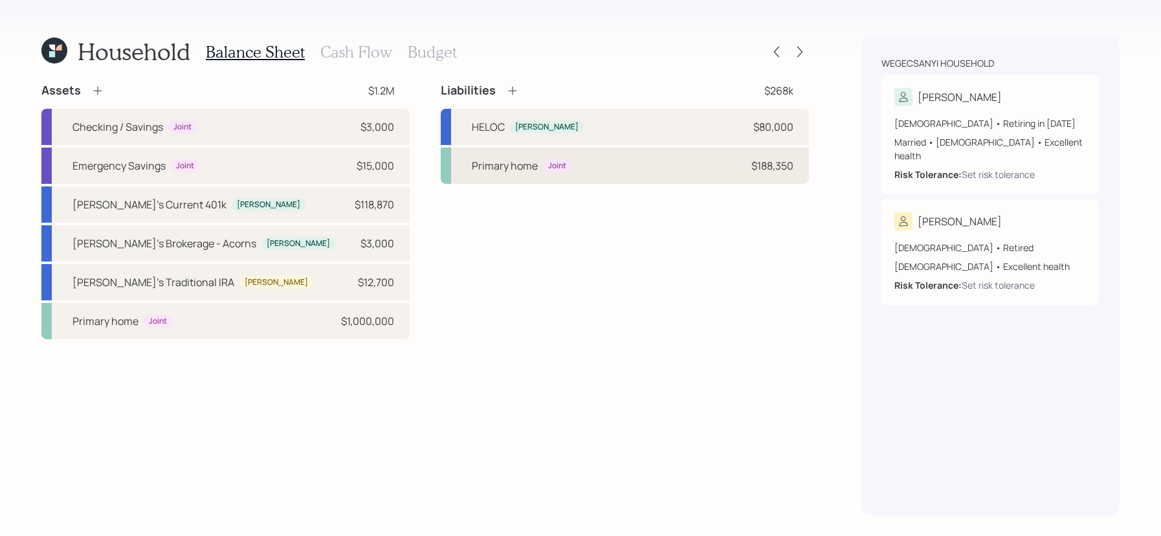
click at [636, 163] on div "Primary home Joint $188,350" at bounding box center [625, 166] width 368 height 36
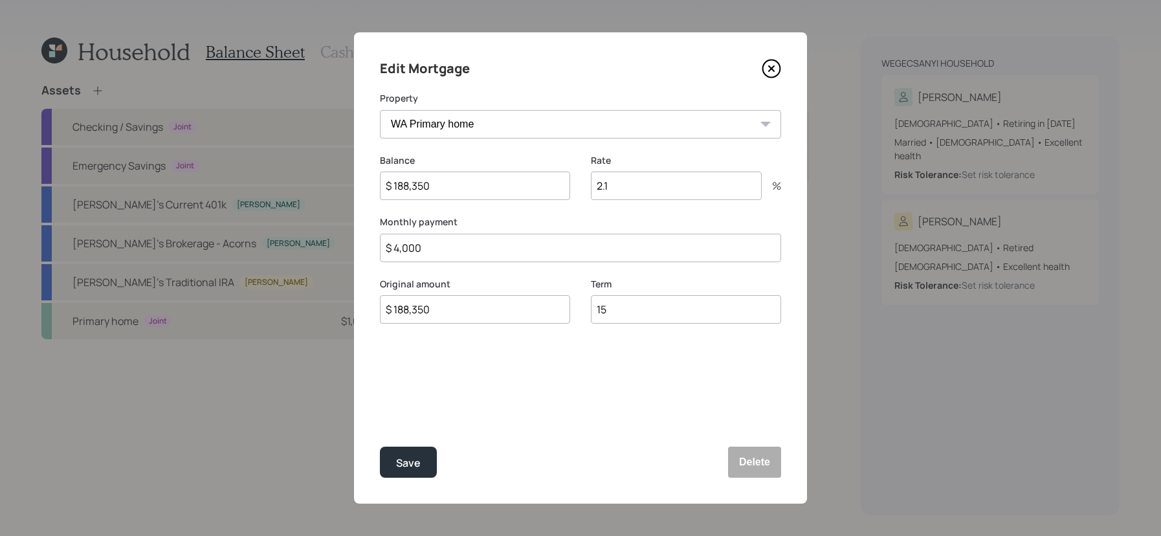
click at [770, 68] on icon at bounding box center [771, 68] width 5 height 5
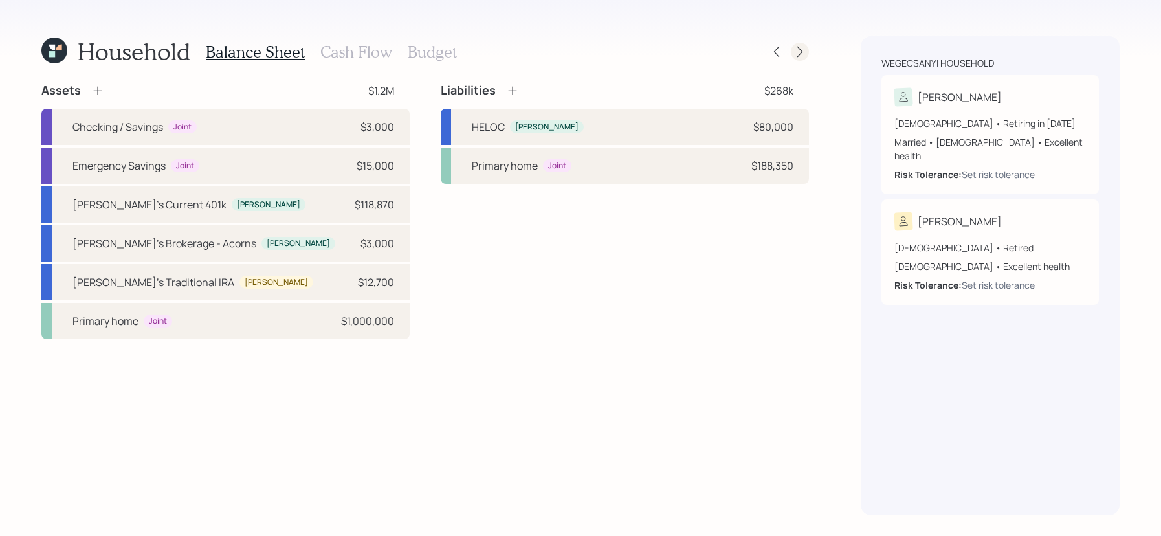
click at [798, 54] on icon at bounding box center [800, 51] width 13 height 13
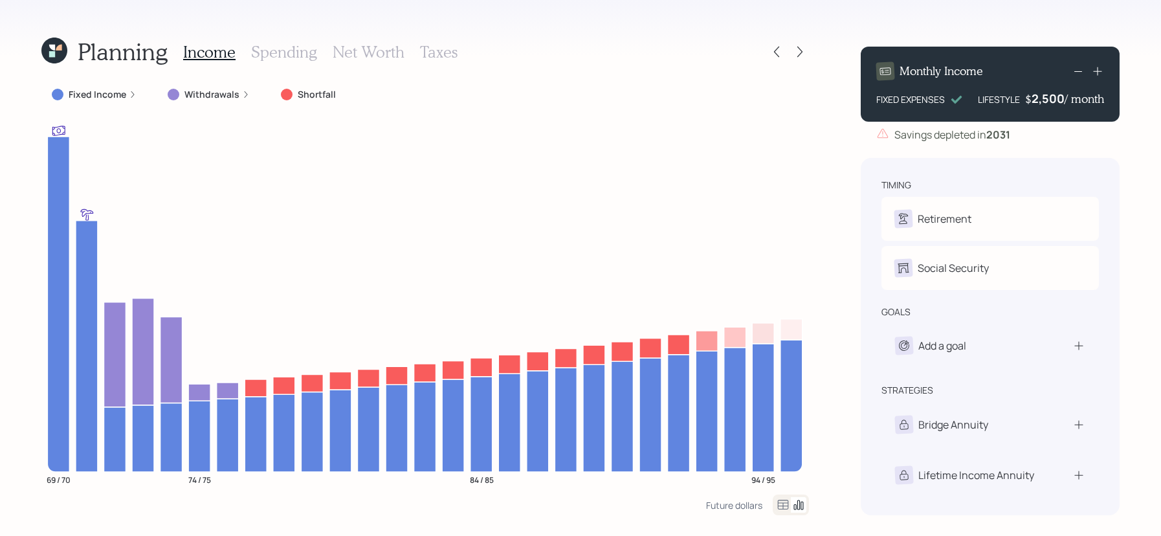
click at [1078, 71] on rect at bounding box center [1079, 71] width 8 height 1
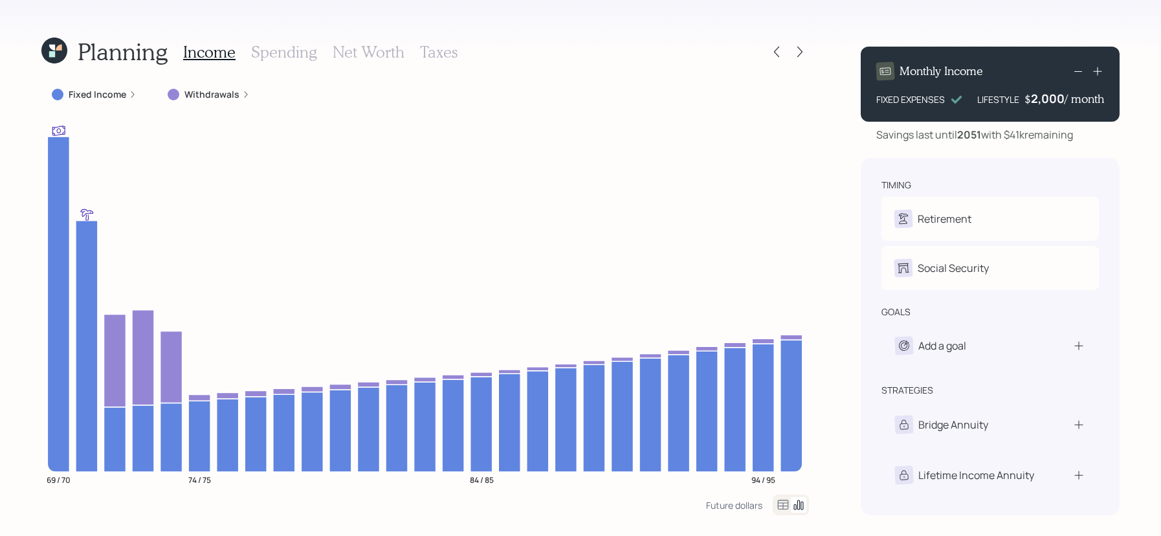
click at [388, 41] on div "Income Spending Net Worth Taxes" at bounding box center [320, 51] width 274 height 31
click at [388, 47] on h3 "Net Worth" at bounding box center [369, 52] width 72 height 19
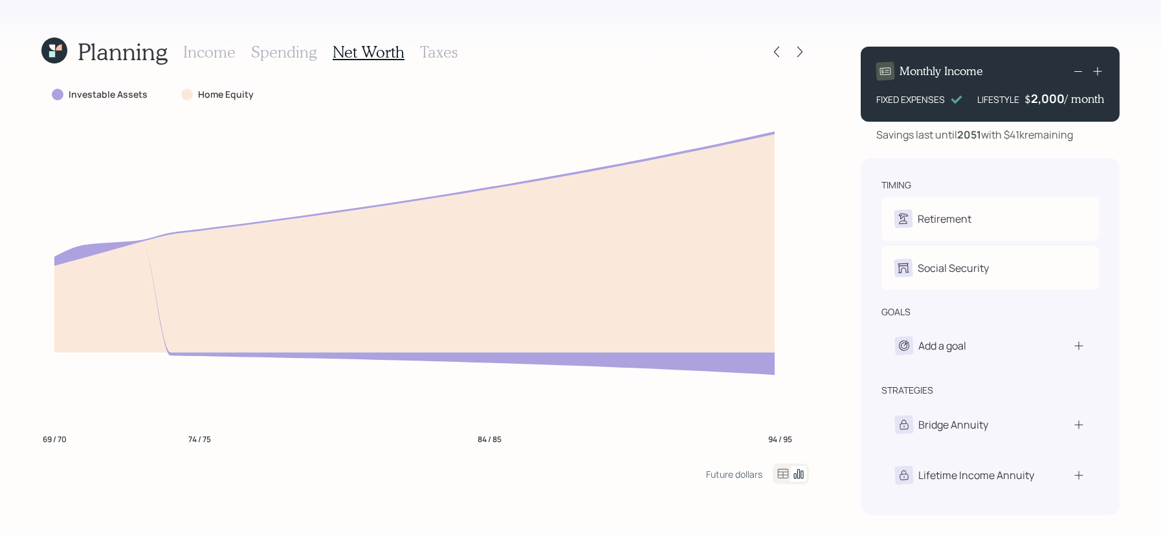
click at [785, 474] on icon at bounding box center [784, 474] width 16 height 16
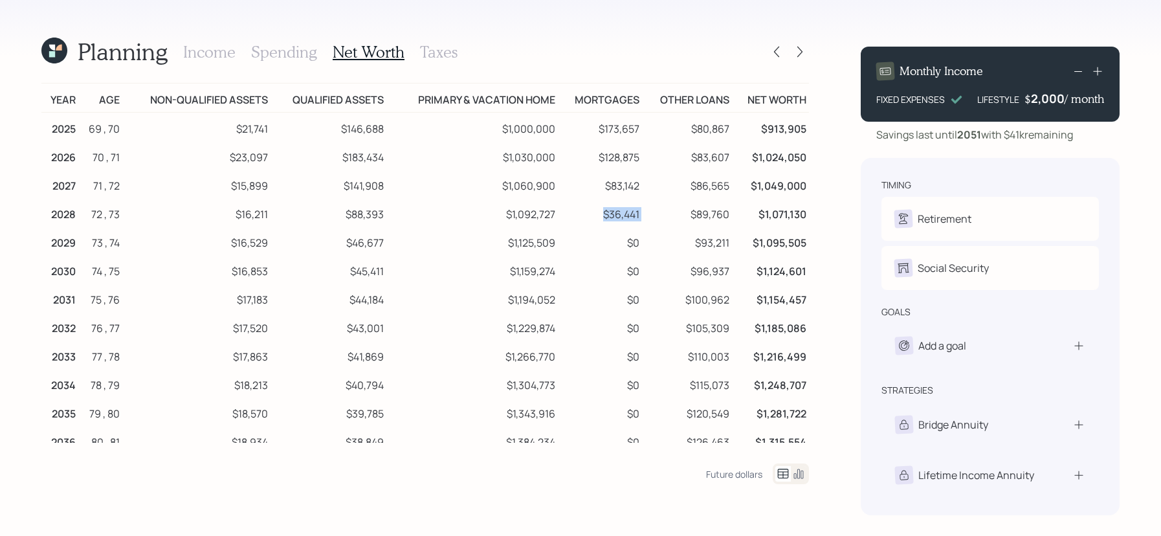
drag, startPoint x: 647, startPoint y: 214, endPoint x: 588, endPoint y: 214, distance: 58.9
click at [588, 214] on tr "2028 72 , 73 $16,211 $88,393 $1,092,727 $36,441 $89,760 $1,071,130" at bounding box center [425, 212] width 768 height 28
click at [582, 219] on td "$36,441" at bounding box center [600, 212] width 84 height 28
click at [787, 58] on div at bounding box center [788, 52] width 41 height 18
click at [785, 58] on div at bounding box center [788, 52] width 41 height 18
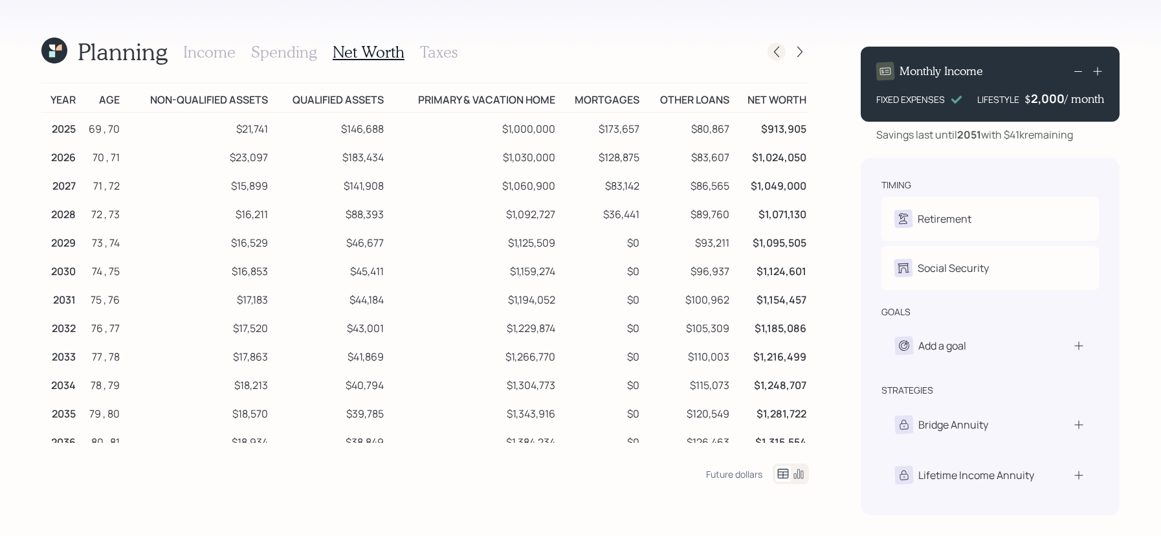
click at [781, 58] on icon at bounding box center [776, 51] width 13 height 13
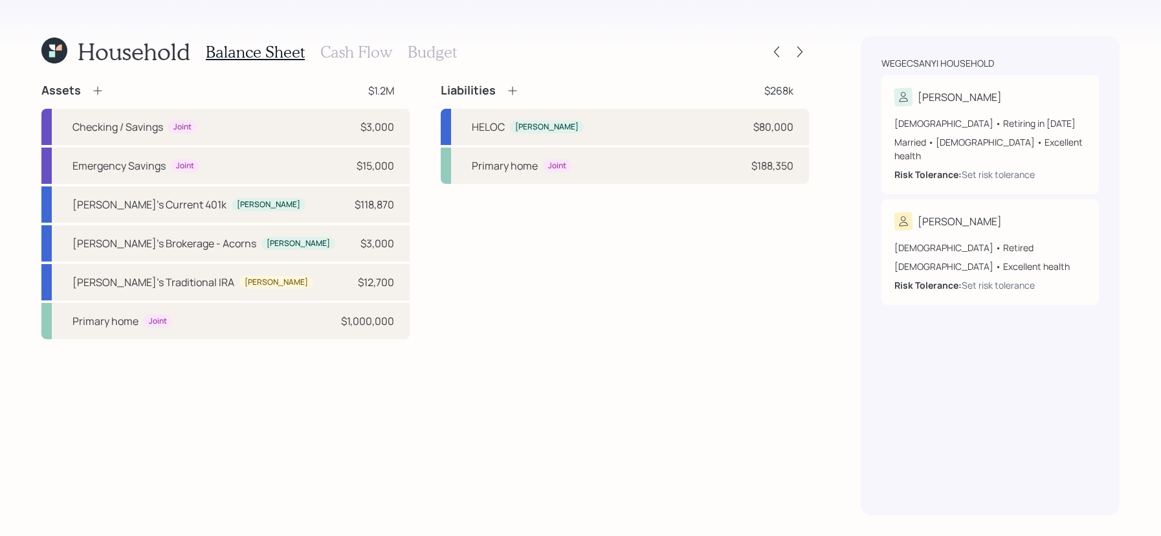
click at [362, 59] on h3 "Cash Flow" at bounding box center [356, 52] width 72 height 19
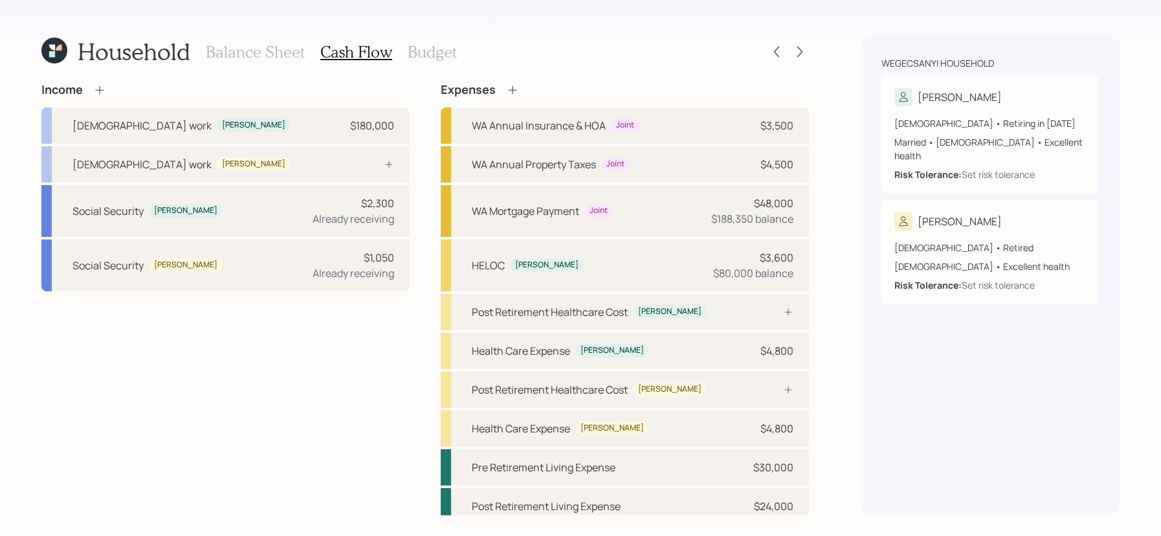
click at [96, 93] on icon at bounding box center [99, 90] width 13 height 13
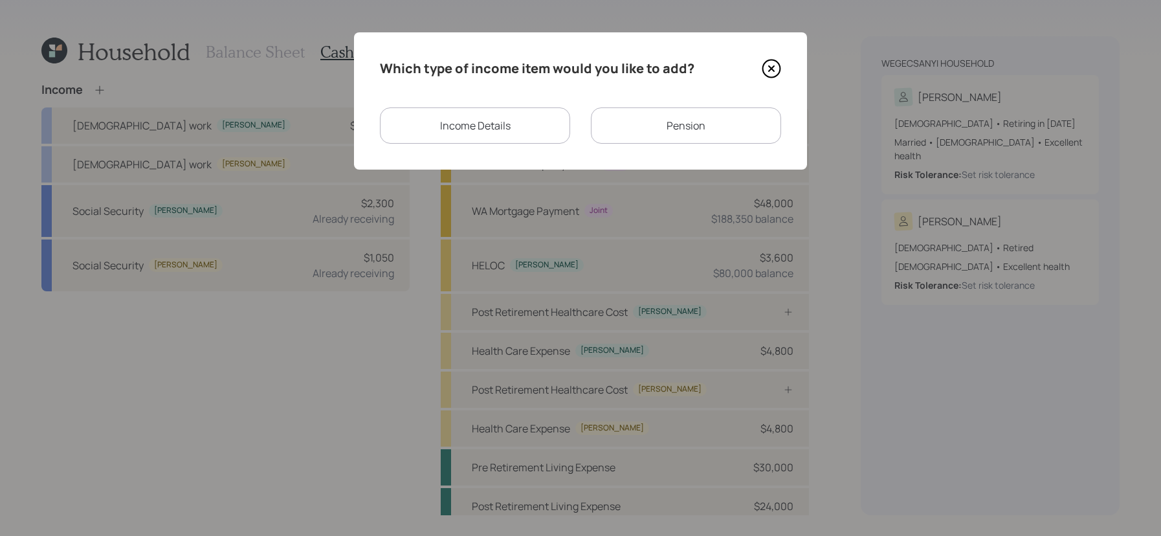
click at [574, 130] on div "Income Details Pension" at bounding box center [580, 125] width 401 height 36
click at [531, 130] on div "Income Details" at bounding box center [475, 125] width 190 height 36
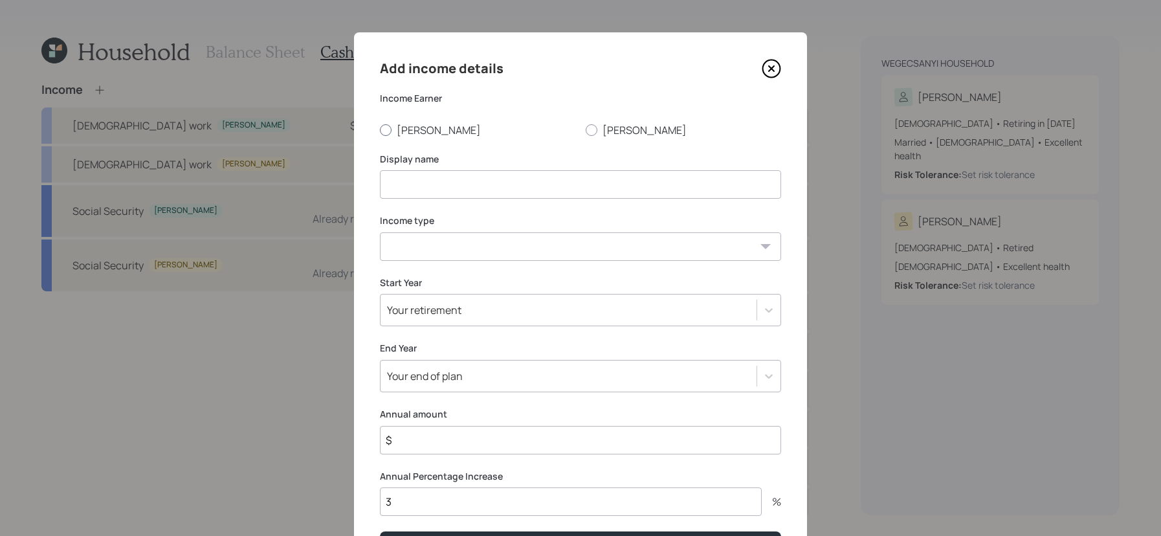
click at [422, 125] on label "[PERSON_NAME]" at bounding box center [478, 130] width 196 height 14
click at [380, 129] on input "[PERSON_NAME]" at bounding box center [379, 129] width 1 height 1
radio input "true"
click at [504, 189] on input at bounding box center [580, 184] width 401 height 28
type input "[PERSON_NAME]'s garden design work"
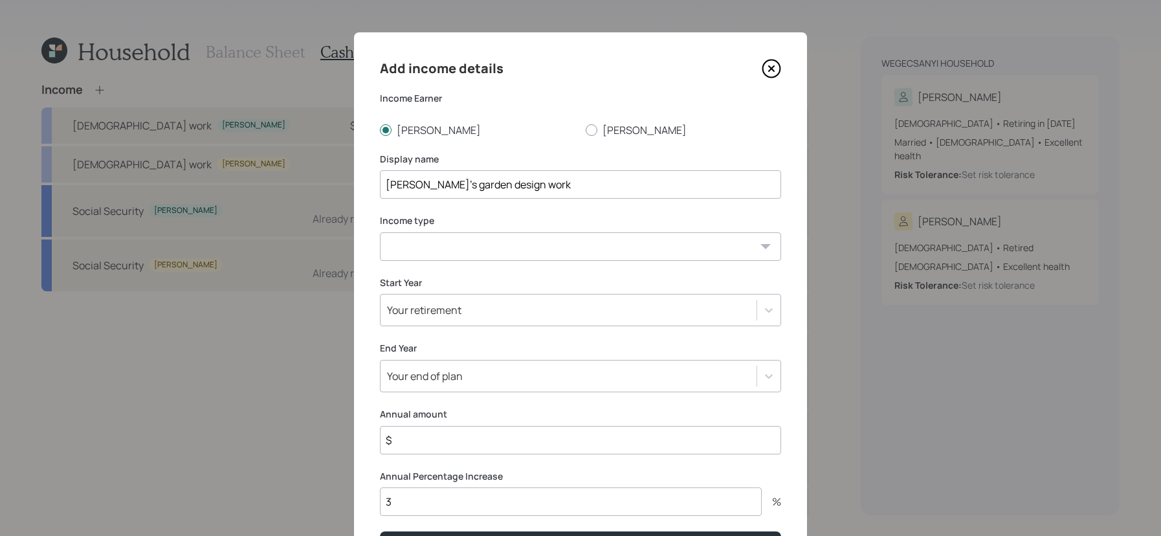
click at [564, 265] on div "Add income details Income Earner [PERSON_NAME] Display name [PERSON_NAME]'s gar…" at bounding box center [580, 309] width 453 height 554
click at [564, 256] on select "[DEMOGRAPHIC_DATA] work [DEMOGRAPHIC_DATA] work Self employment Other" at bounding box center [580, 246] width 401 height 28
click at [380, 232] on select "[DEMOGRAPHIC_DATA] work [DEMOGRAPHIC_DATA] work Self employment Other" at bounding box center [580, 246] width 401 height 28
click at [532, 258] on select "[DEMOGRAPHIC_DATA] work [DEMOGRAPHIC_DATA] work Self employment Other" at bounding box center [580, 246] width 401 height 28
select select "other"
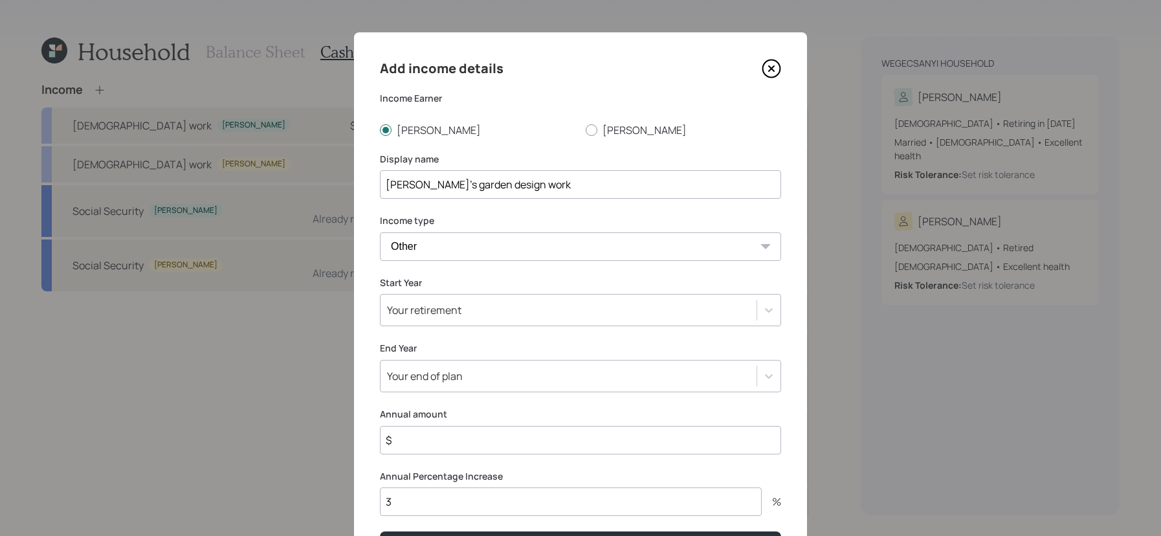
click at [380, 232] on select "[DEMOGRAPHIC_DATA] work [DEMOGRAPHIC_DATA] work Self employment Other" at bounding box center [580, 246] width 401 height 28
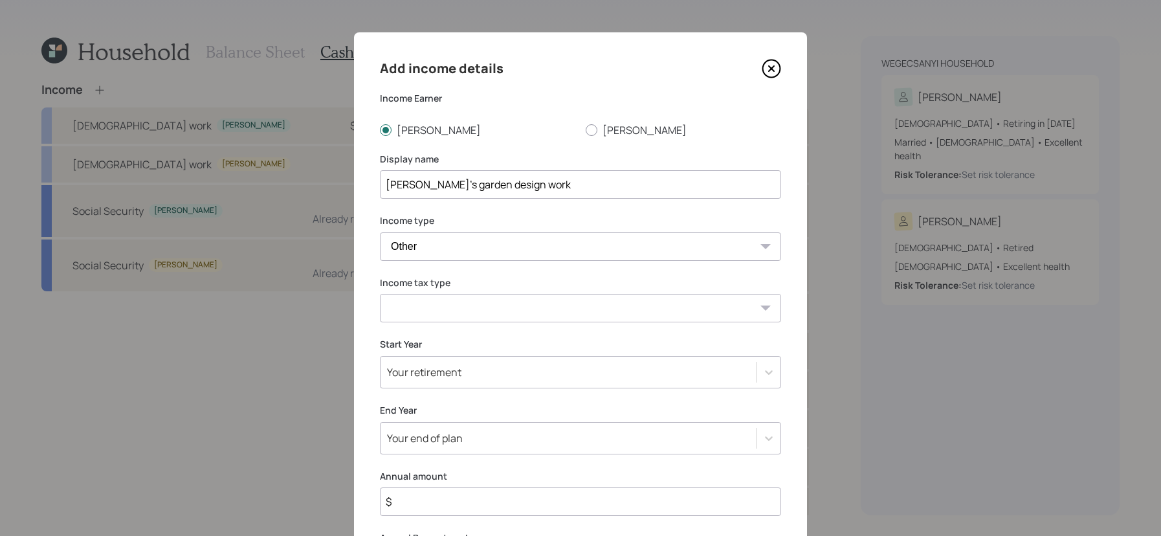
click at [445, 317] on select "Tax-free Earned Self Employment Alimony Royalties Pension / Annuity Interest Di…" at bounding box center [580, 308] width 401 height 28
select select "earned"
click at [380, 294] on select "Tax-free Earned Self Employment Alimony Royalties Pension / Annuity Interest Di…" at bounding box center [580, 308] width 401 height 28
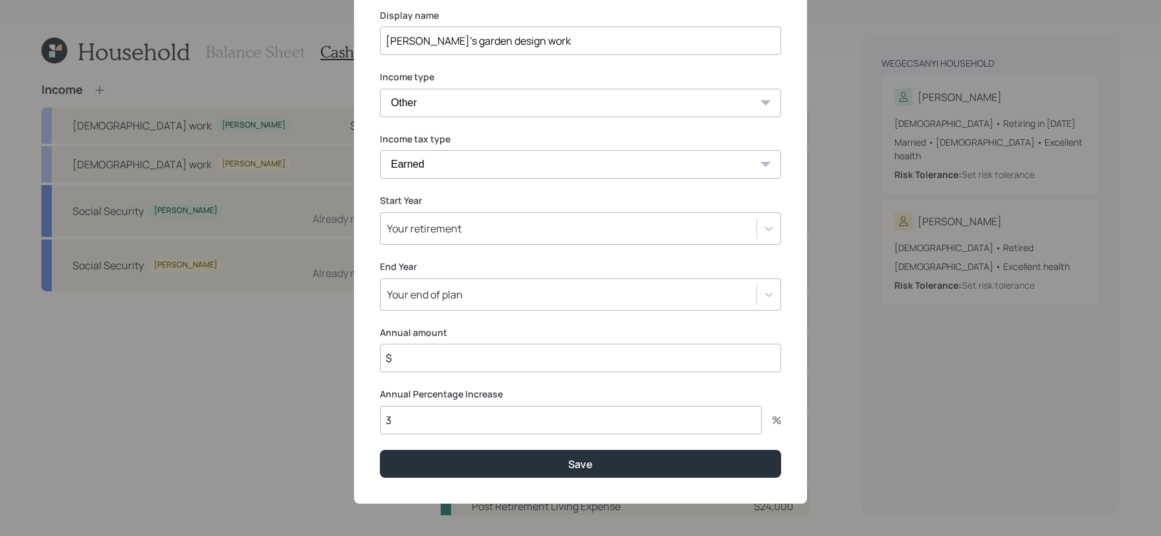
click at [478, 239] on div "Your retirement" at bounding box center [580, 228] width 401 height 32
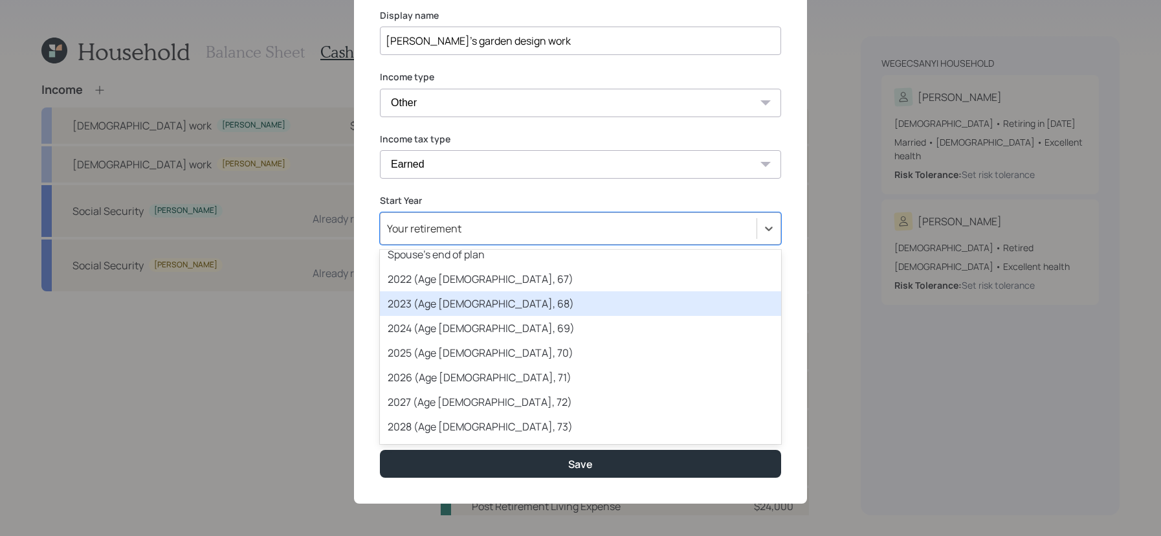
scroll to position [57, 0]
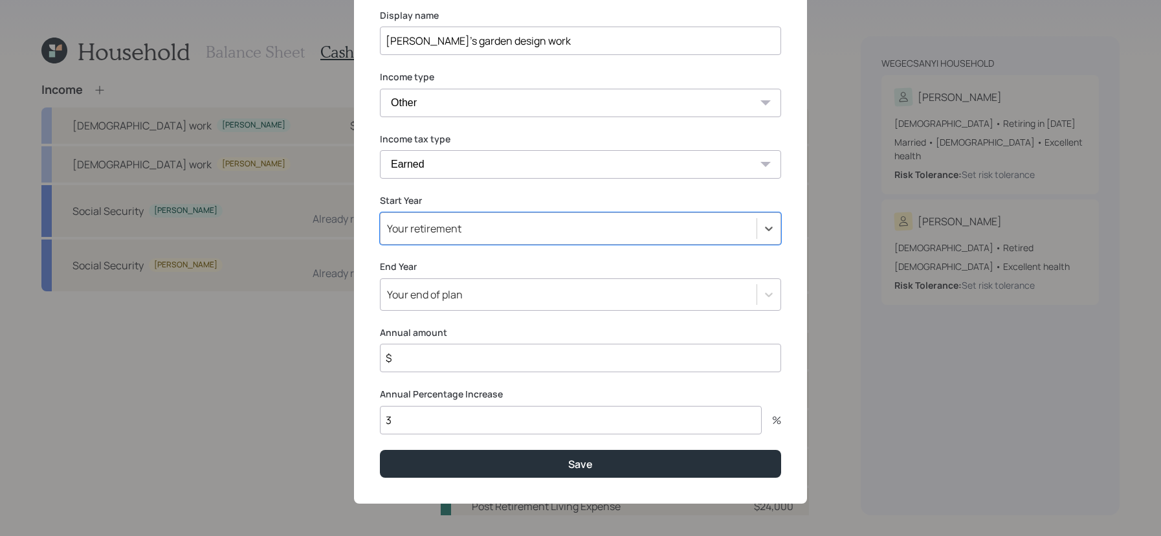
click at [511, 232] on div "Your retirement" at bounding box center [569, 229] width 376 height 22
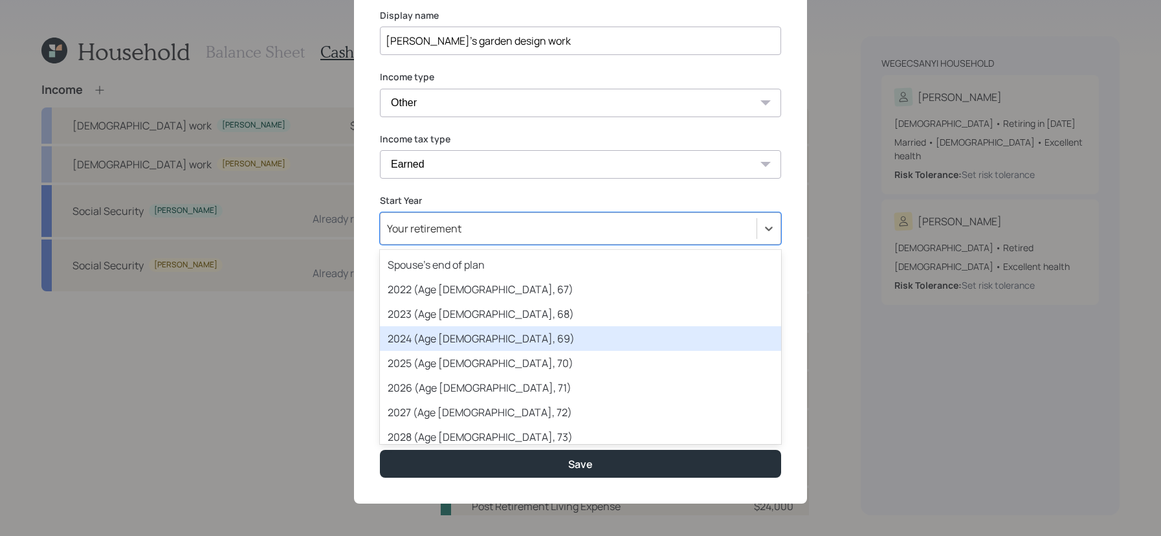
scroll to position [52, 0]
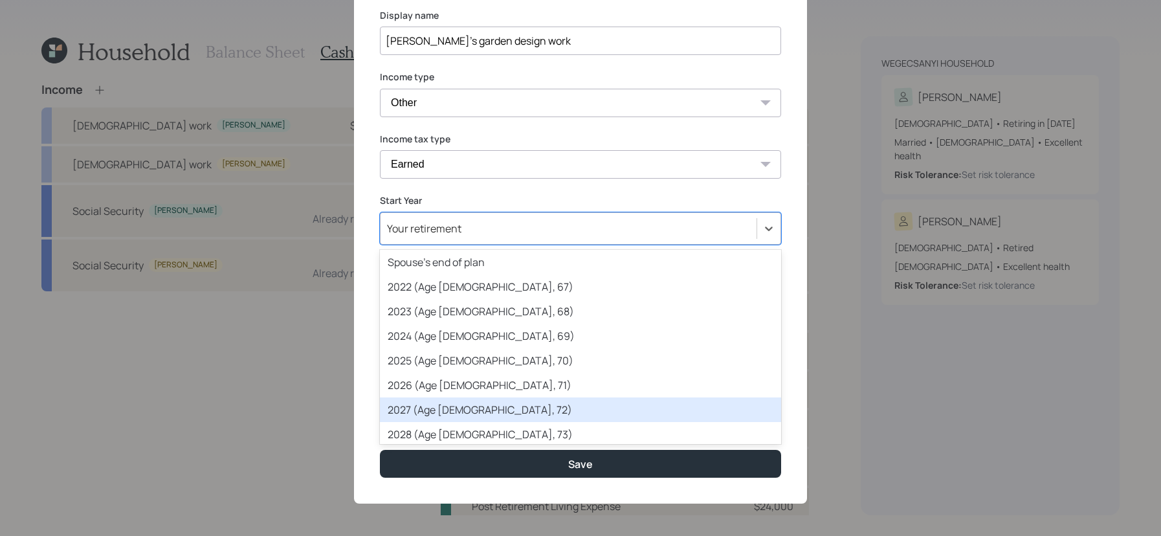
click at [493, 401] on div "2027 (Age [DEMOGRAPHIC_DATA], 72)" at bounding box center [580, 410] width 401 height 25
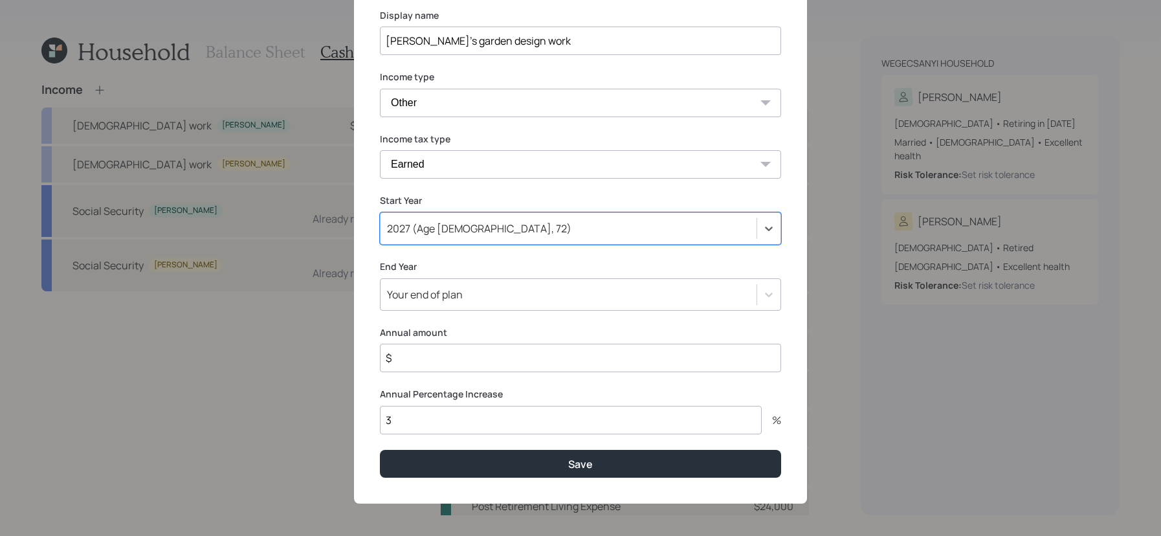
click at [454, 299] on div "Your end of plan" at bounding box center [425, 294] width 76 height 14
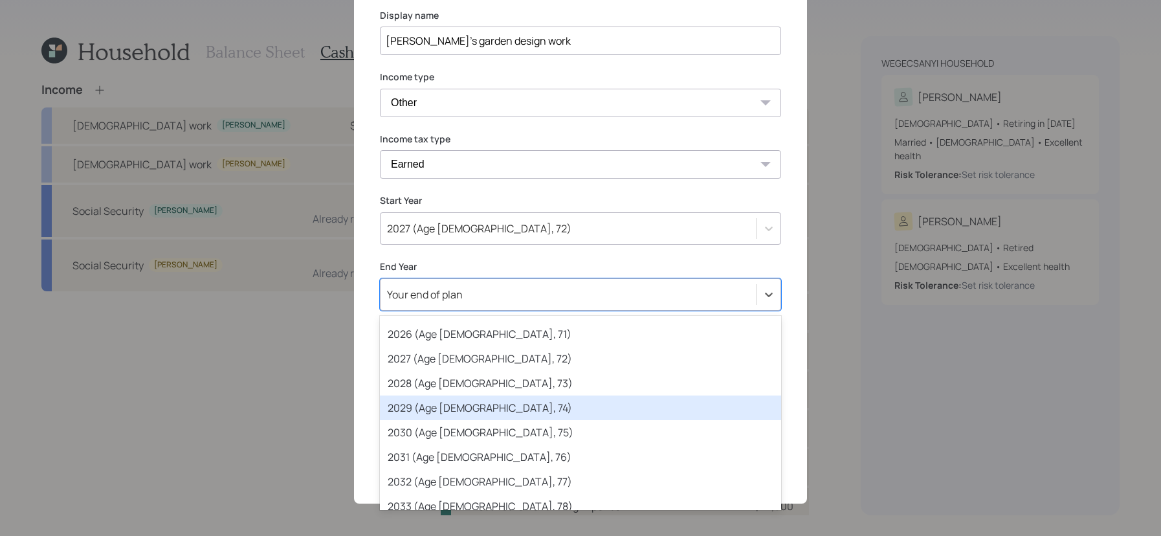
scroll to position [194, 0]
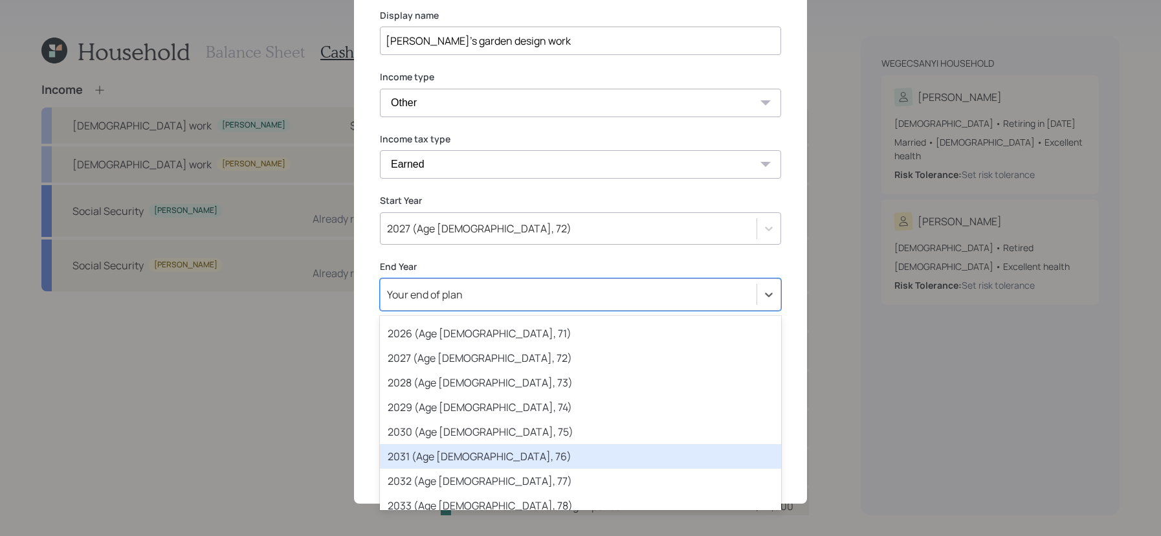
click at [484, 458] on div "2031 (Age [DEMOGRAPHIC_DATA], 76)" at bounding box center [580, 456] width 401 height 25
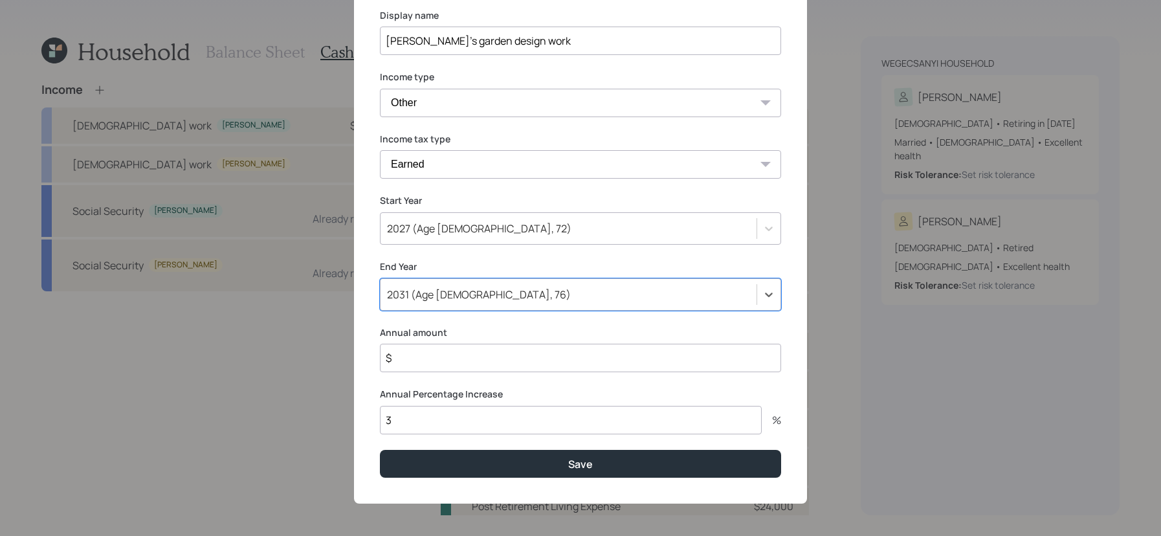
click at [500, 359] on input "$" at bounding box center [580, 358] width 401 height 28
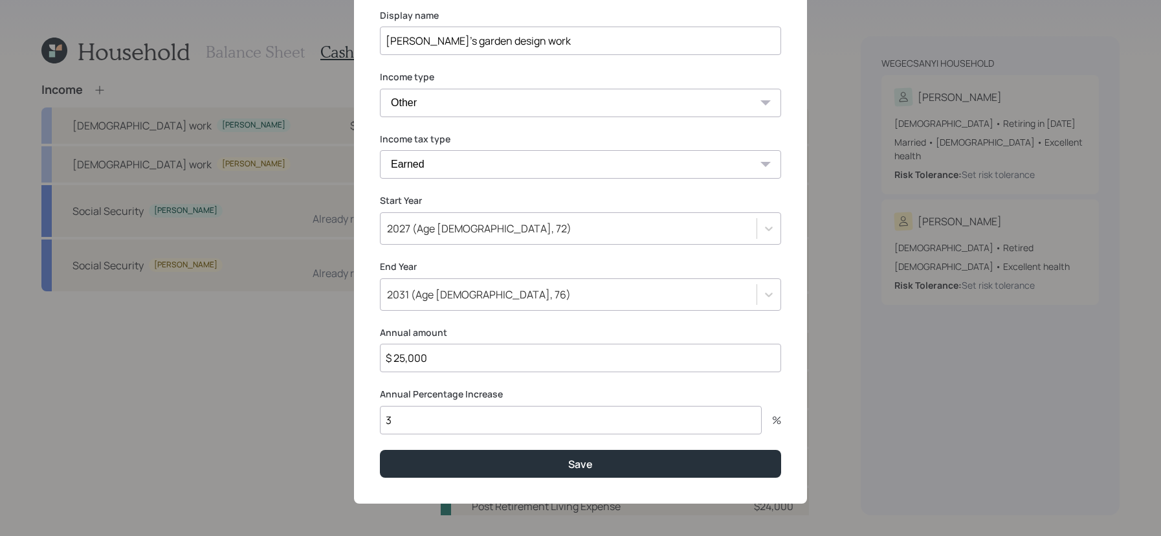
type input "$ 25,000"
click at [467, 425] on input "3" at bounding box center [571, 420] width 382 height 28
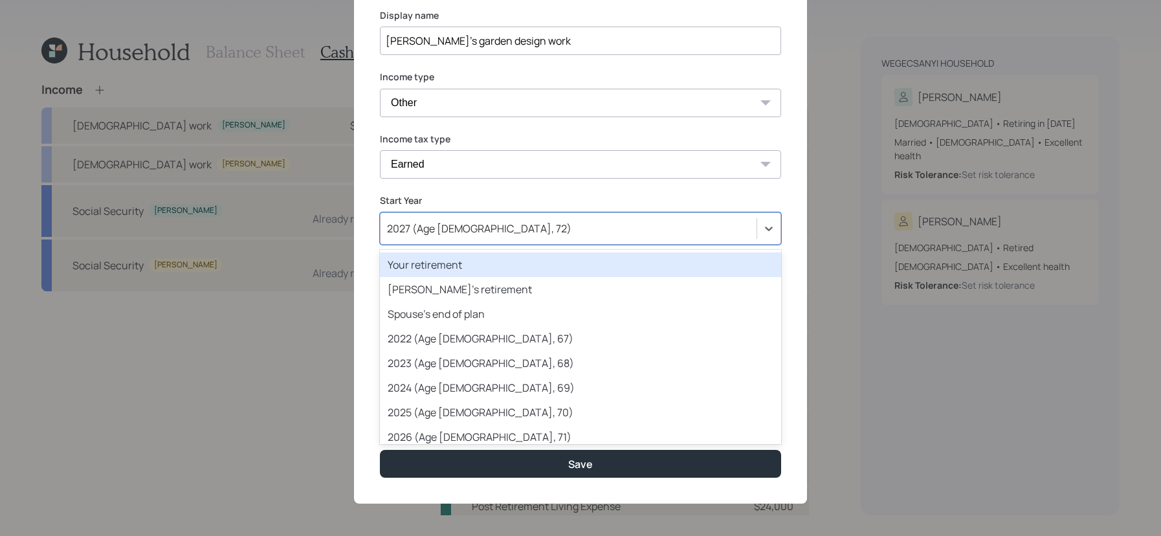
click at [460, 234] on div "2027 (Age [DEMOGRAPHIC_DATA], 72)" at bounding box center [479, 228] width 185 height 14
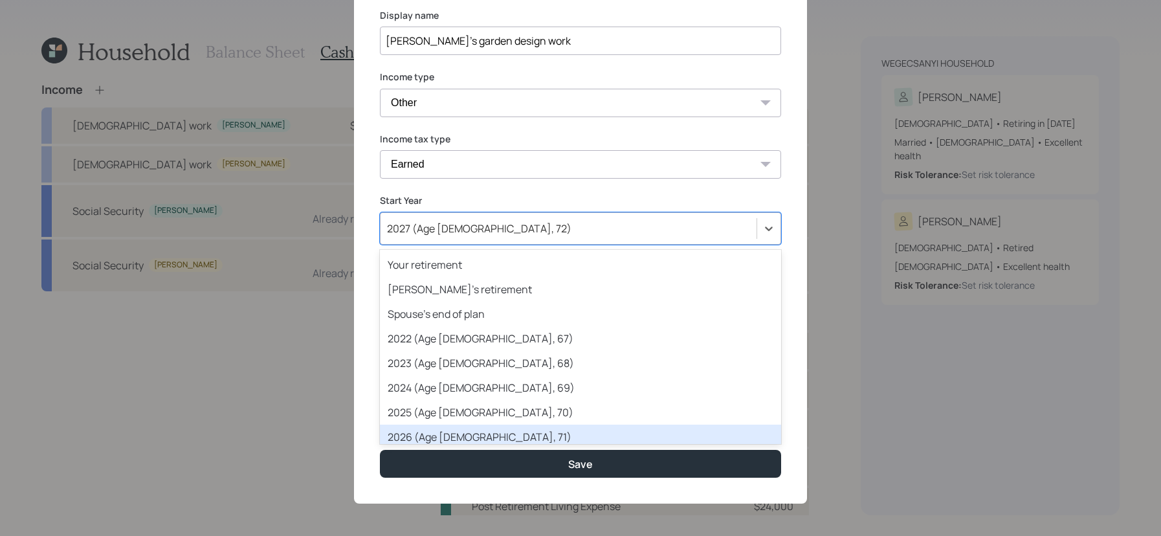
click at [438, 427] on div "2026 (Age [DEMOGRAPHIC_DATA], 71)" at bounding box center [580, 437] width 401 height 25
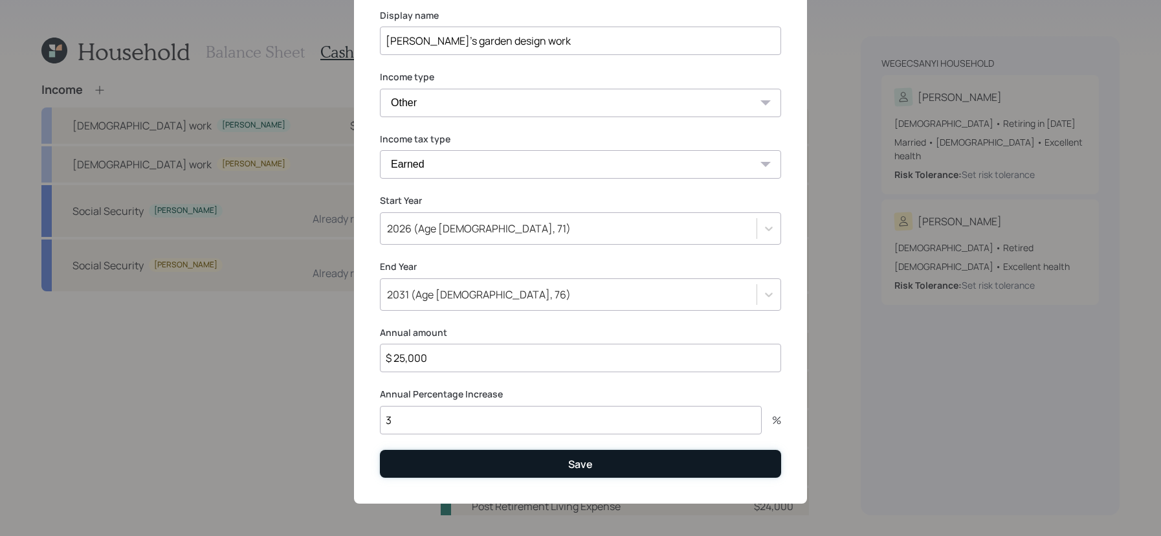
click at [465, 471] on button "Save" at bounding box center [580, 464] width 401 height 28
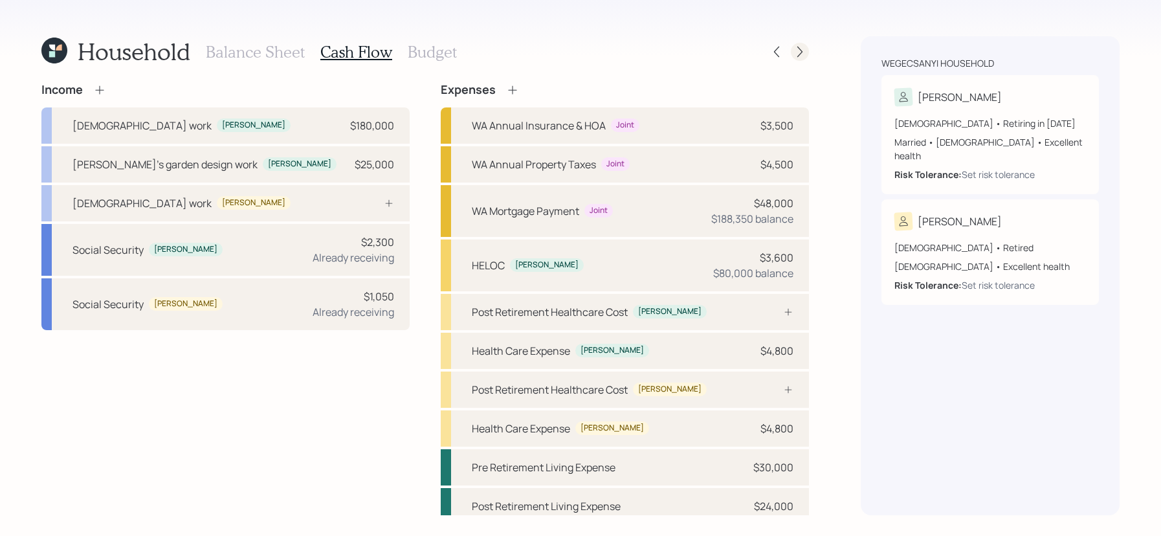
click at [801, 47] on icon at bounding box center [800, 51] width 13 height 13
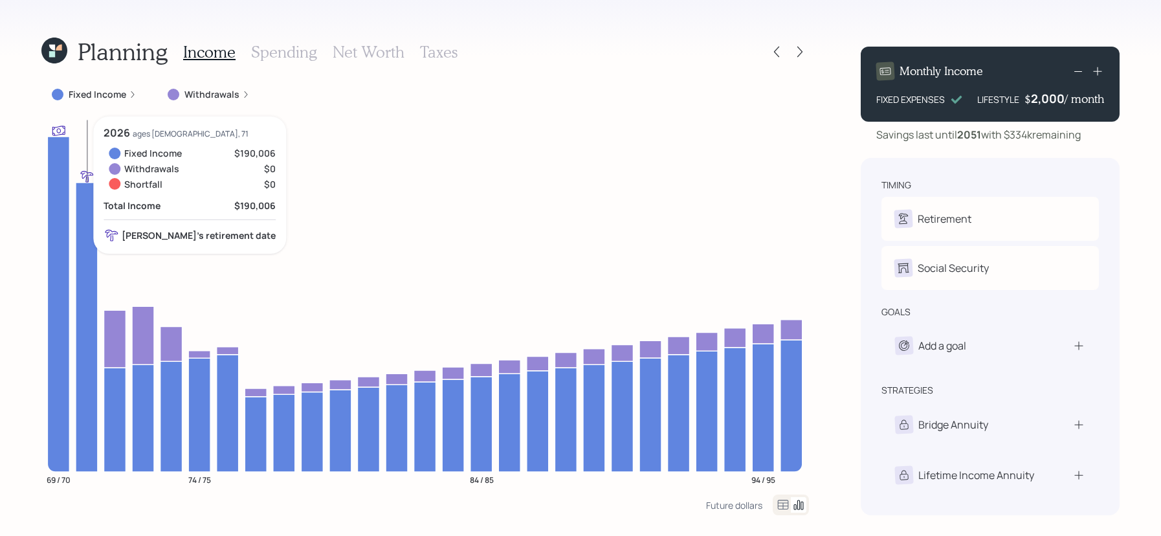
click at [100, 218] on icon "69 / 70 74 / 75 84 / 85 94 / 95" at bounding box center [425, 306] width 768 height 378
click at [93, 221] on icon at bounding box center [87, 327] width 22 height 289
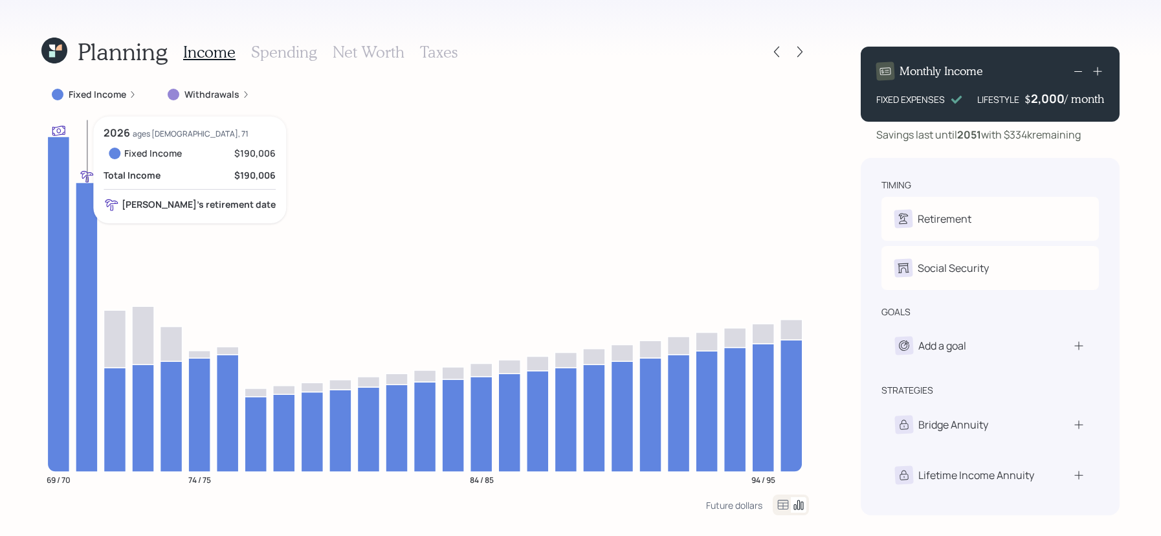
click at [93, 221] on icon at bounding box center [87, 327] width 22 height 289
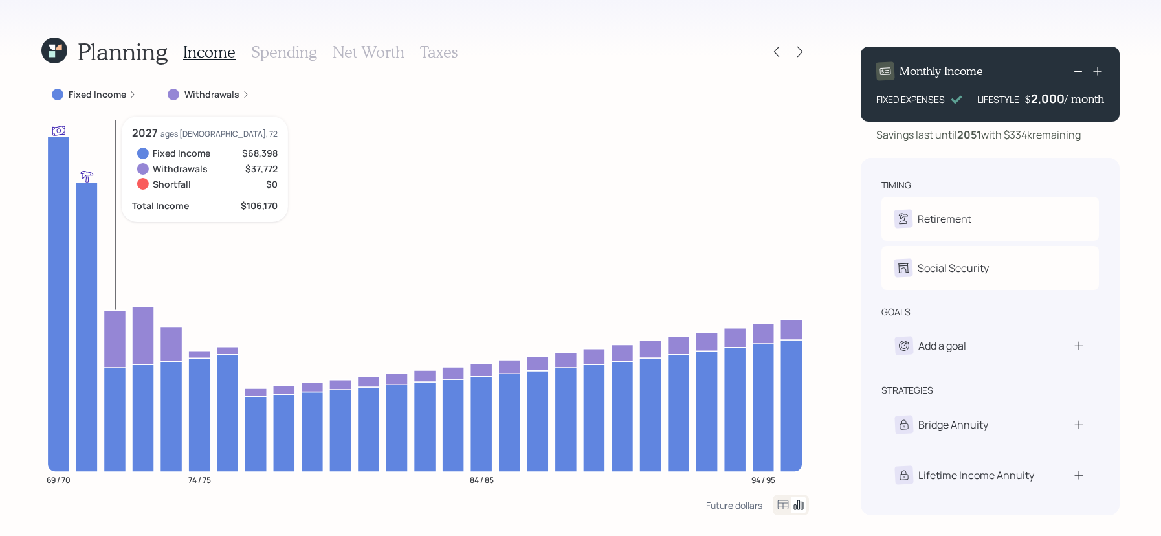
click at [111, 401] on icon at bounding box center [115, 420] width 22 height 104
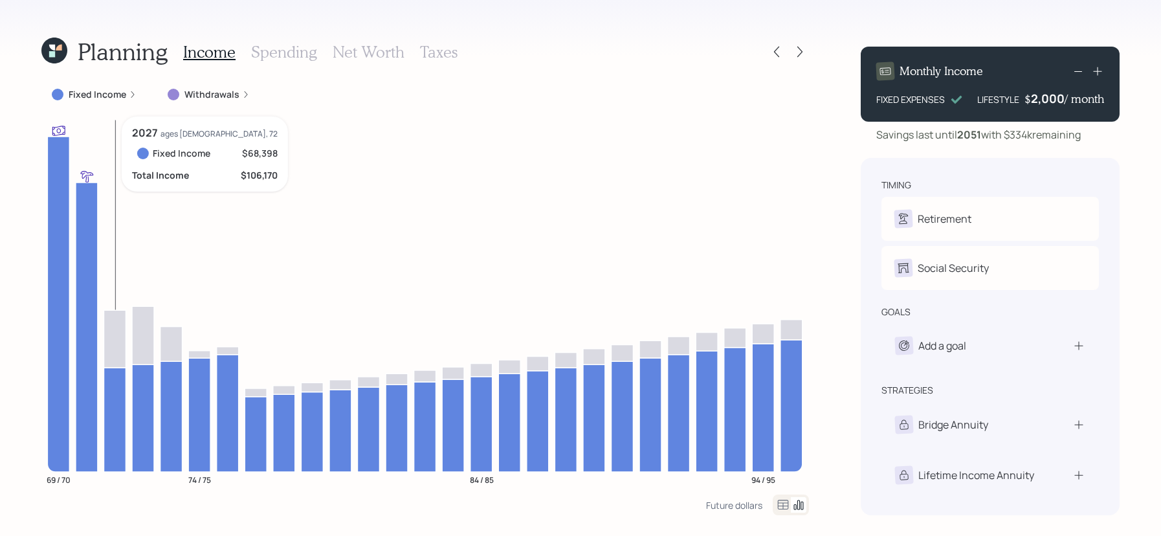
click at [111, 401] on icon at bounding box center [115, 420] width 22 height 104
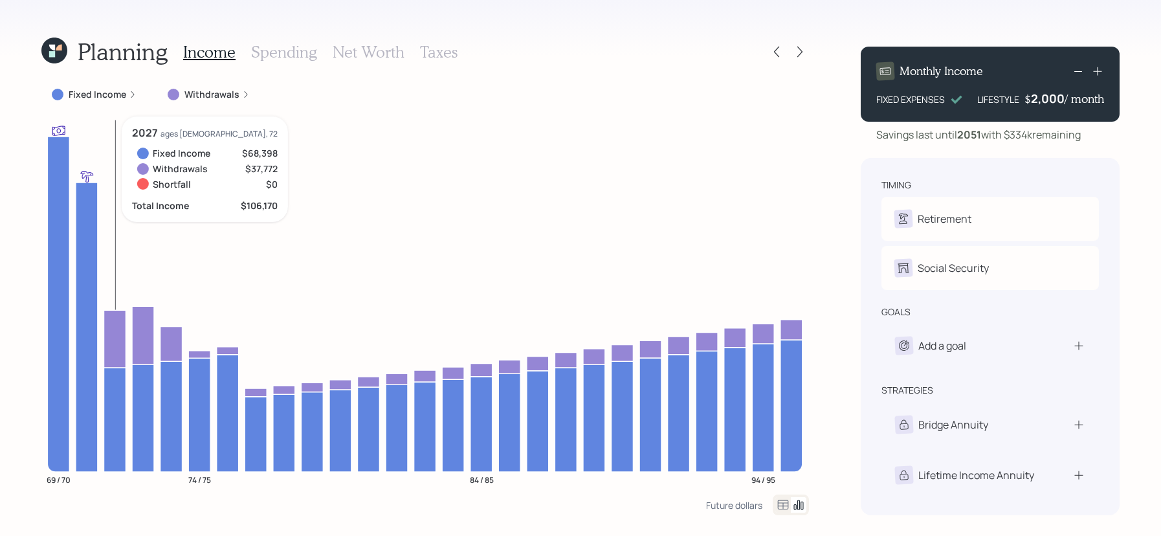
click at [113, 342] on icon at bounding box center [115, 339] width 22 height 58
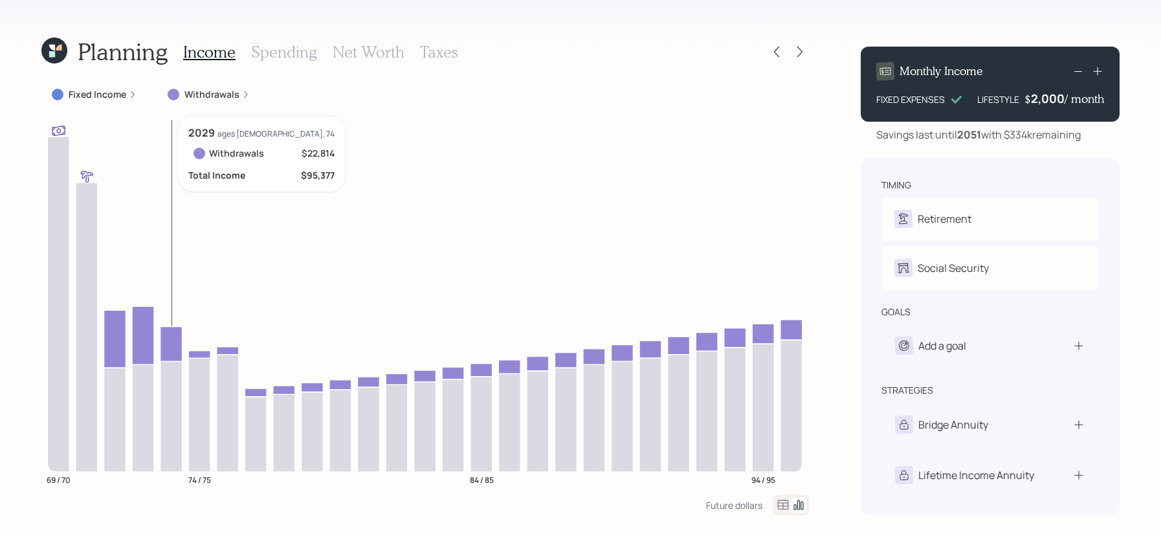
click at [172, 345] on icon at bounding box center [172, 343] width 22 height 35
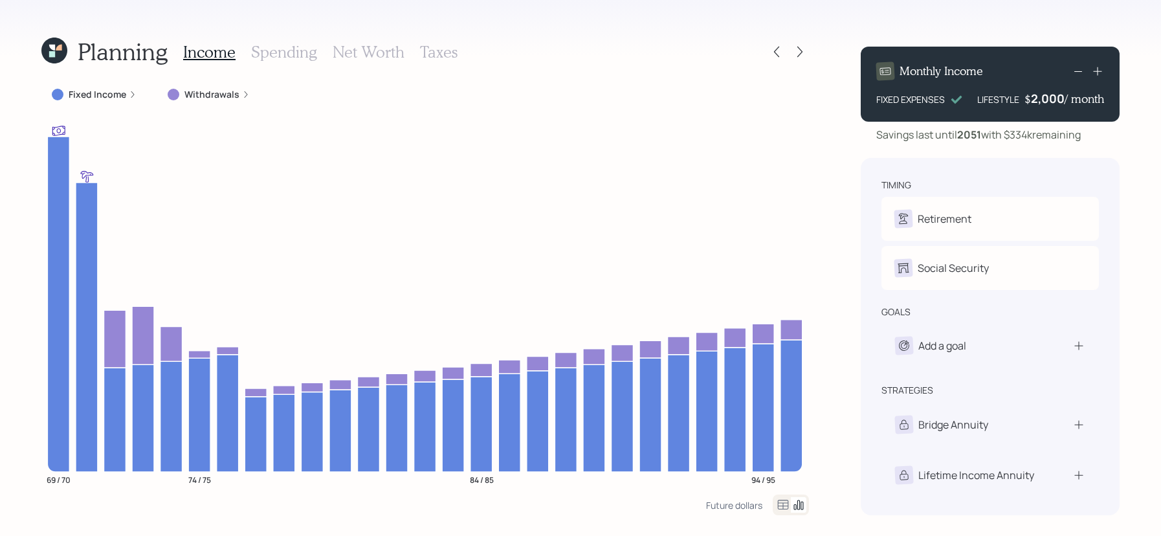
drag, startPoint x: 1007, startPoint y: 137, endPoint x: 1089, endPoint y: 132, distance: 82.3
click at [1089, 132] on div "Savings last until [DATE] with $334k remaining" at bounding box center [990, 135] width 259 height 16
click at [1055, 139] on div "Savings last until [DATE] with $334k remaining" at bounding box center [979, 135] width 205 height 16
drag, startPoint x: 1012, startPoint y: 137, endPoint x: 1090, endPoint y: 136, distance: 77.7
click at [1090, 136] on div "Savings last until [DATE] with $334k remaining" at bounding box center [990, 135] width 259 height 16
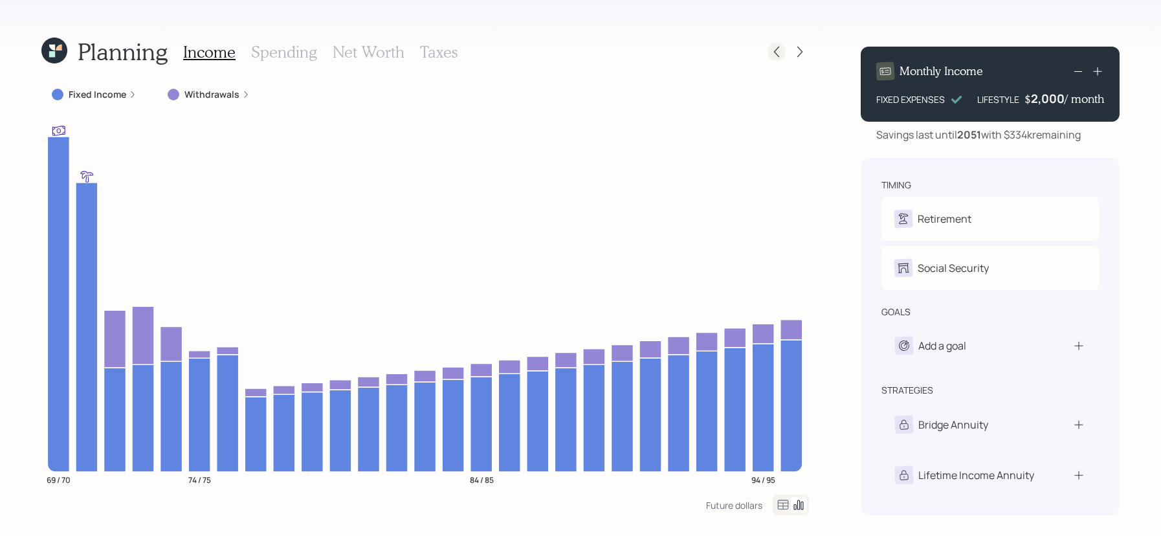
click at [785, 58] on div at bounding box center [788, 52] width 41 height 18
click at [774, 56] on icon at bounding box center [776, 51] width 13 height 13
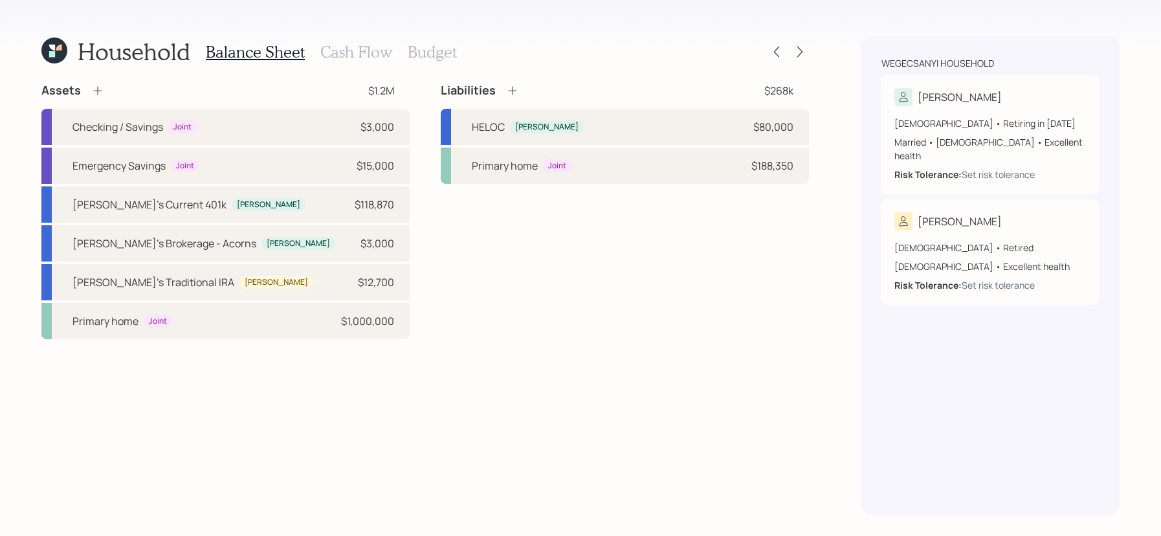
click at [370, 60] on h3 "Cash Flow" at bounding box center [356, 52] width 72 height 19
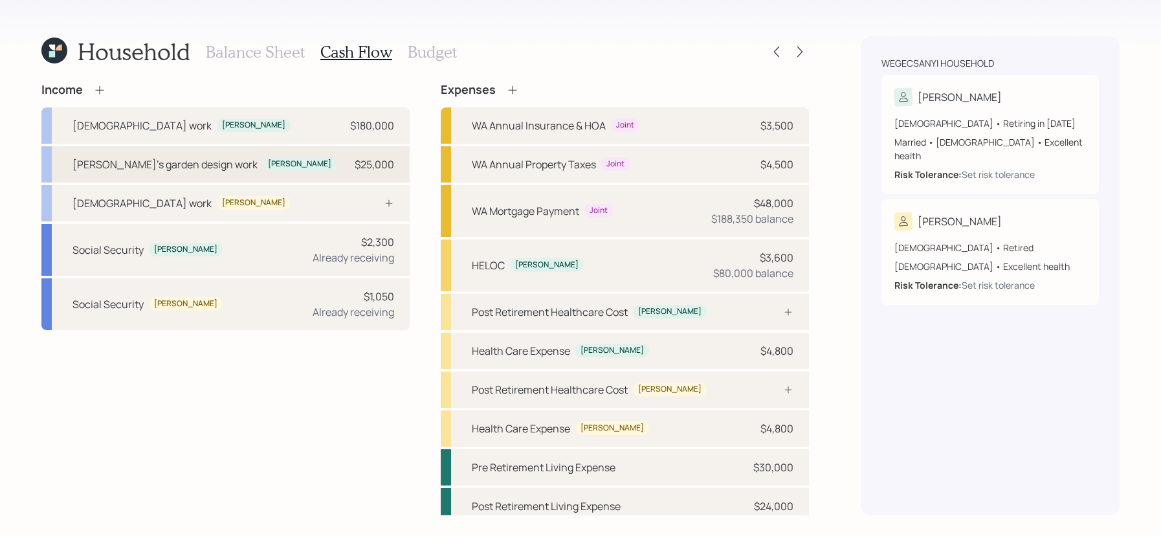
click at [315, 170] on div "[PERSON_NAME]'s garden design work [PERSON_NAME] $25,000" at bounding box center [225, 164] width 368 height 36
select select "other"
select select "earned"
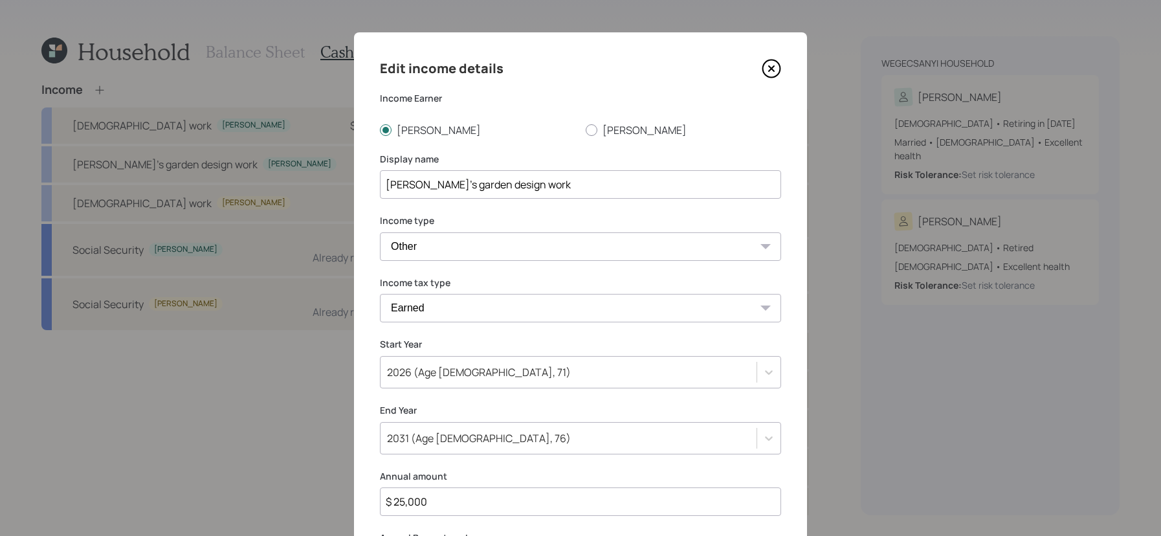
scroll to position [85, 0]
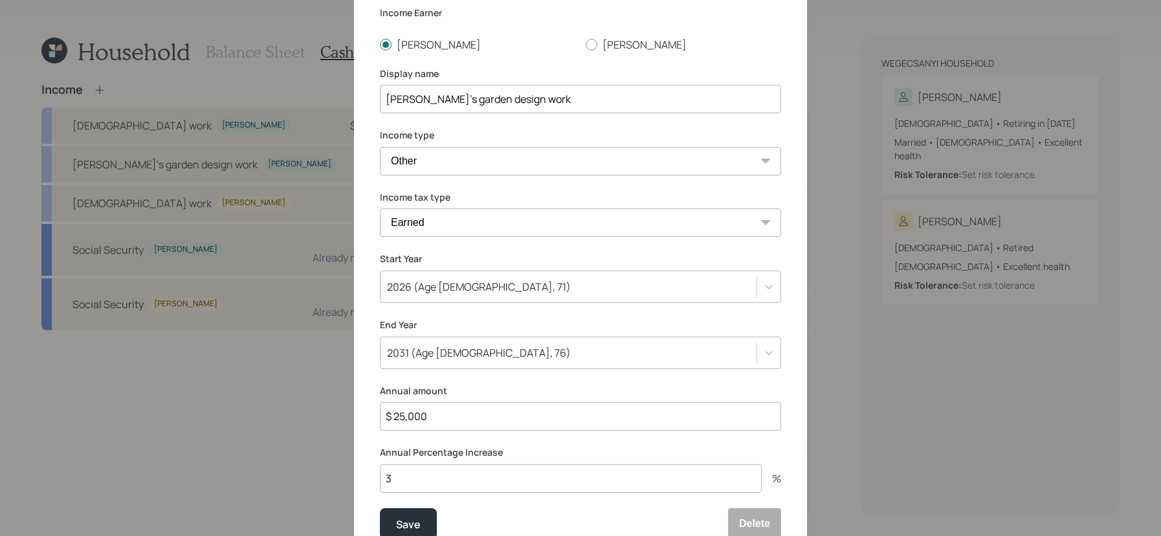
drag, startPoint x: 464, startPoint y: 422, endPoint x: 342, endPoint y: 422, distance: 121.7
click at [342, 422] on div "Edit income details Income Earner [PERSON_NAME] Display name [PERSON_NAME]'s ga…" at bounding box center [580, 268] width 1161 height 536
type input "$ 0"
click at [380, 508] on button "Save" at bounding box center [408, 523] width 57 height 31
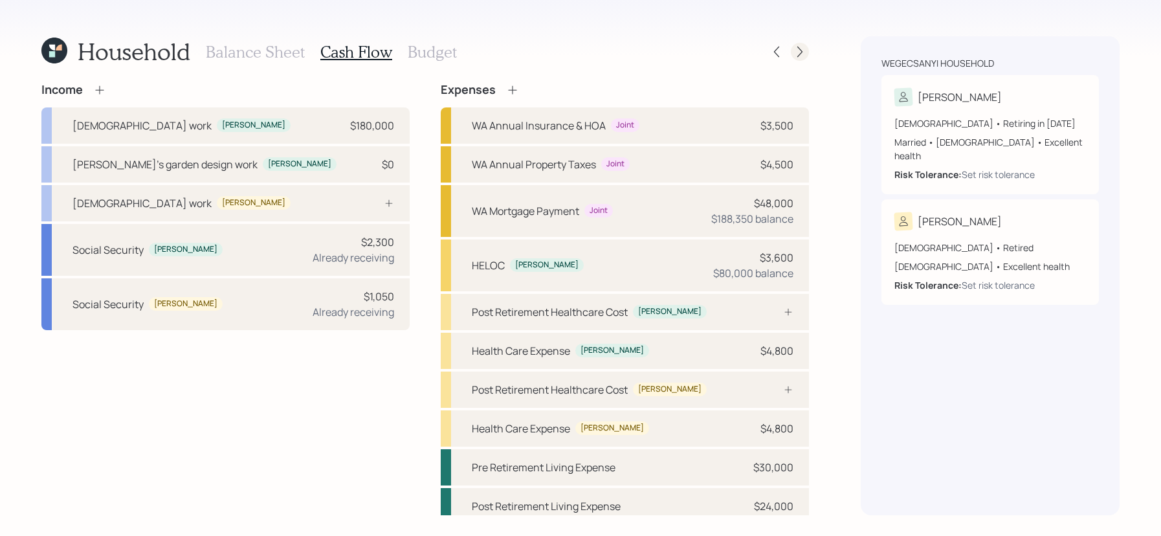
click at [801, 50] on icon at bounding box center [800, 51] width 13 height 13
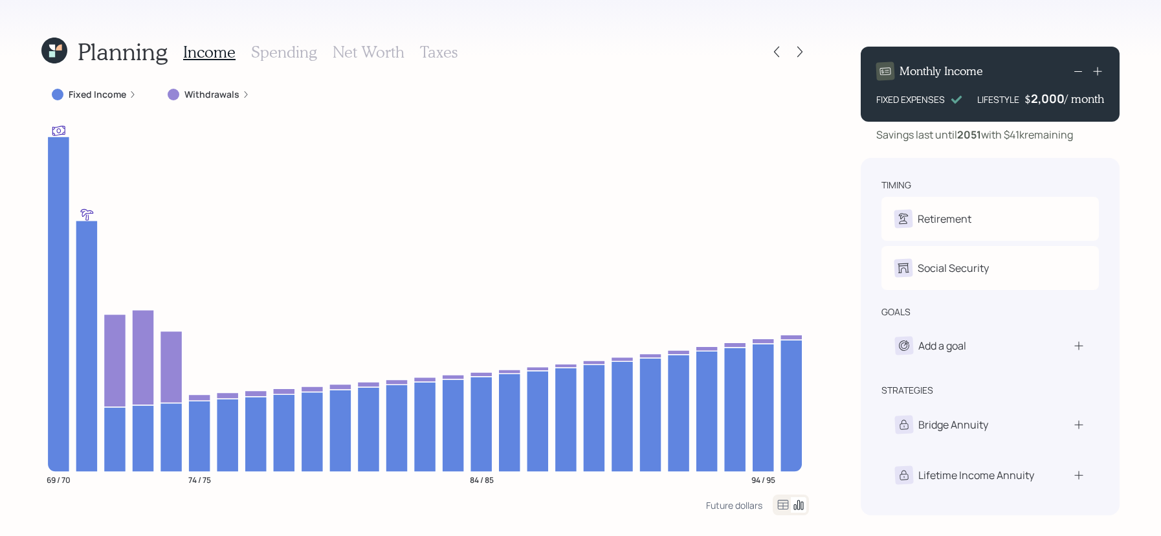
drag, startPoint x: 1109, startPoint y: 133, endPoint x: 1009, endPoint y: 133, distance: 100.3
click at [1009, 133] on div "Savings last until [DATE] with $41k remaining" at bounding box center [990, 135] width 259 height 16
click at [1022, 150] on div "Monthly Income FIXED EXPENSES LIFESTYLE $ 2,000 / month Savings last until [DAT…" at bounding box center [990, 275] width 259 height 479
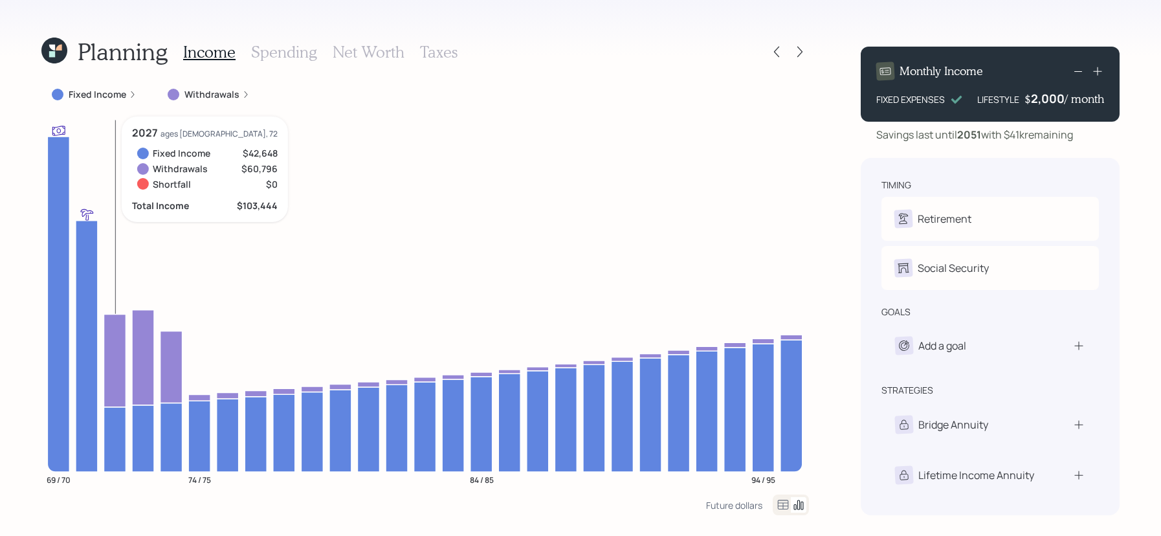
click at [121, 368] on icon at bounding box center [115, 360] width 22 height 93
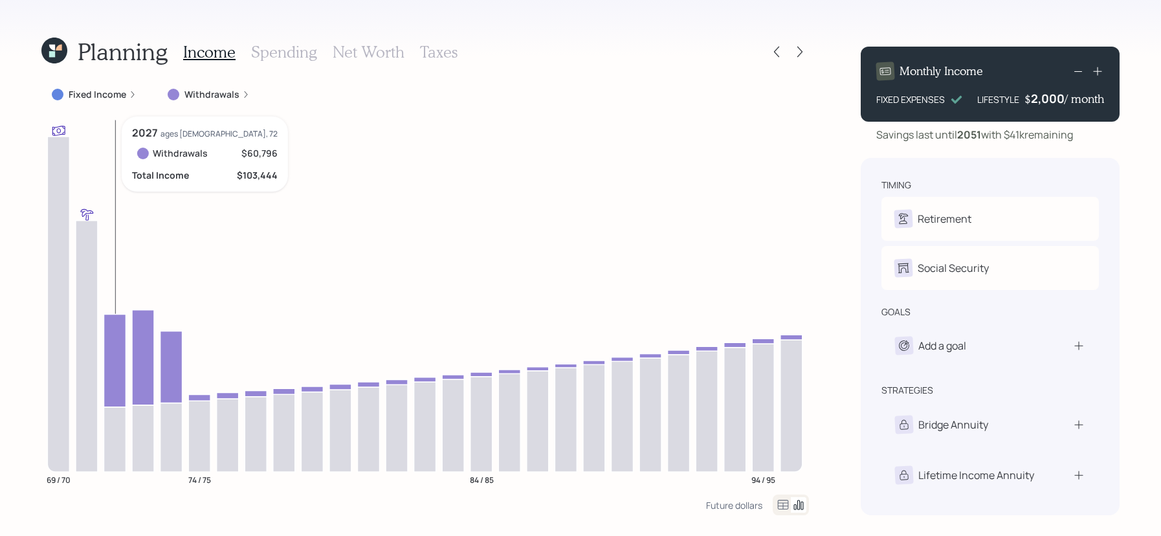
click at [121, 368] on icon at bounding box center [115, 360] width 22 height 93
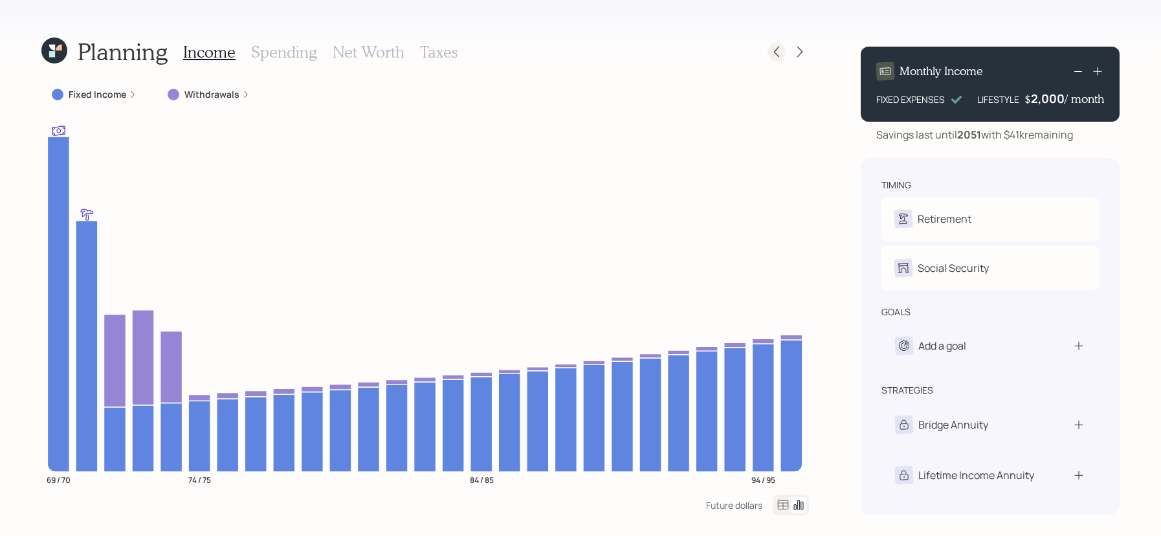
click at [772, 44] on div at bounding box center [777, 52] width 18 height 18
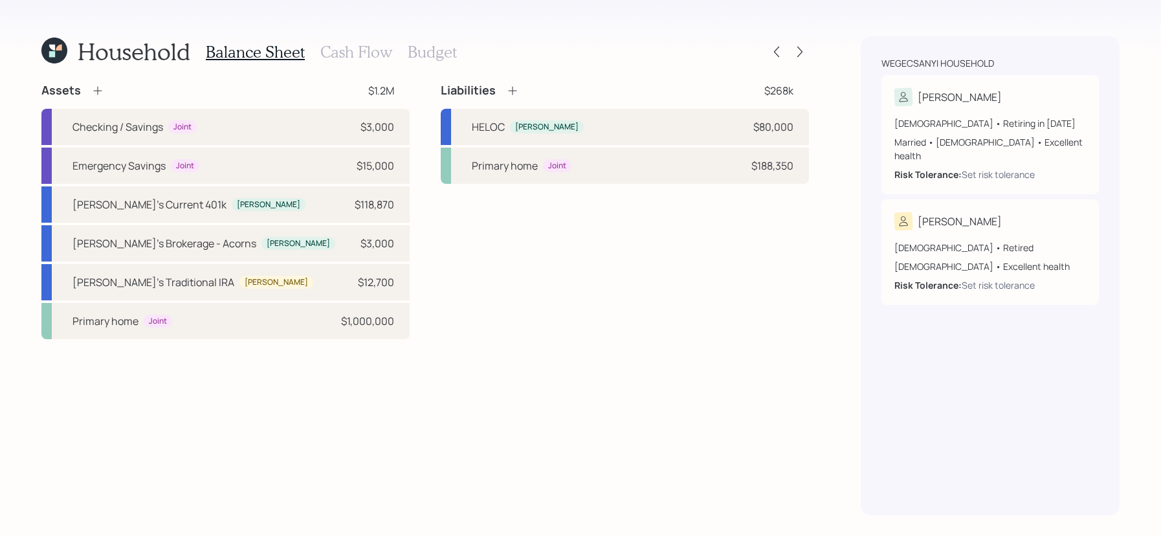
click at [392, 42] on div "Balance Sheet Cash Flow Budget" at bounding box center [331, 51] width 251 height 31
click at [377, 54] on h3 "Cash Flow" at bounding box center [356, 52] width 72 height 19
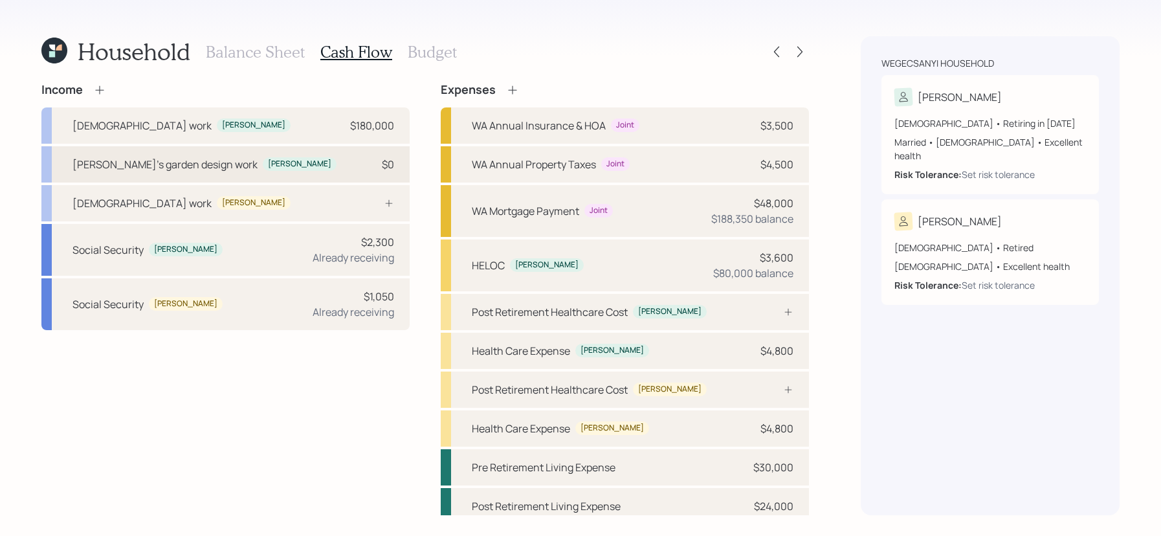
click at [296, 162] on div "[PERSON_NAME]'s garden design work [PERSON_NAME] $0" at bounding box center [225, 164] width 368 height 36
select select "other"
select select "earned"
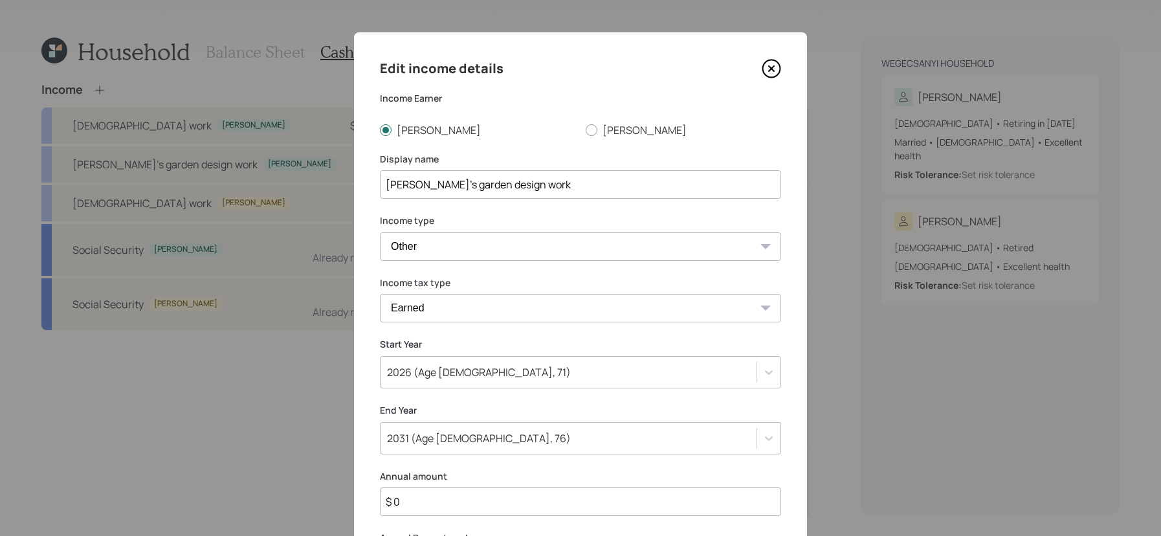
scroll to position [147, 0]
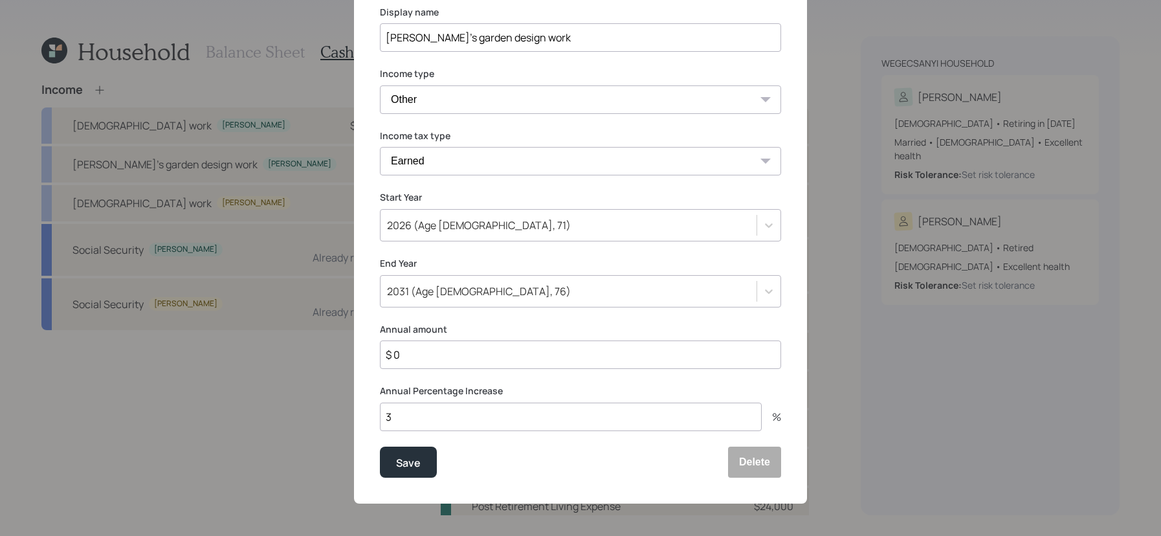
click at [444, 364] on input "$ 0" at bounding box center [580, 355] width 401 height 28
type input "$ 25,000"
click at [380, 447] on button "Save" at bounding box center [408, 462] width 57 height 31
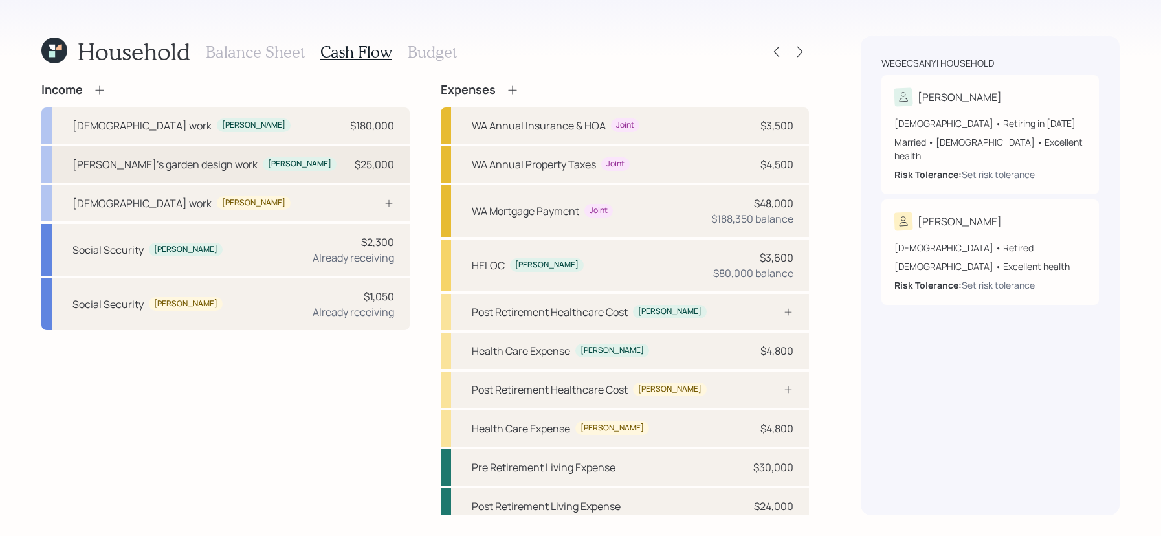
click at [269, 160] on div "[PERSON_NAME]'s garden design work [PERSON_NAME] $25,000" at bounding box center [225, 164] width 368 height 36
select select "other"
select select "earned"
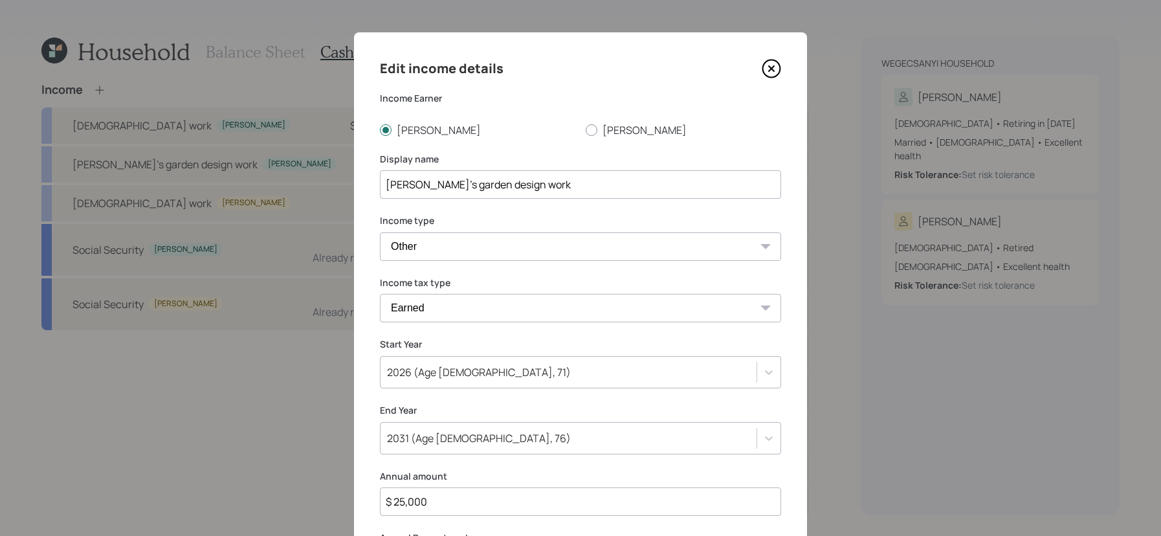
scroll to position [81, 0]
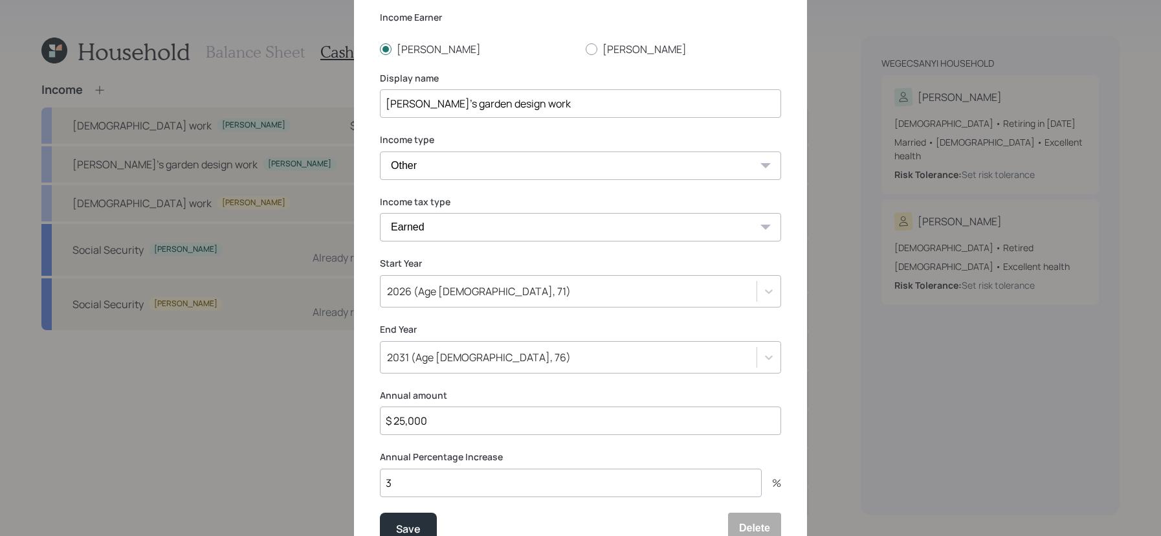
drag, startPoint x: 453, startPoint y: 418, endPoint x: 312, endPoint y: 415, distance: 141.2
click at [312, 415] on div "Edit income details Income Earner [PERSON_NAME] Display name [PERSON_NAME]'s ga…" at bounding box center [580, 268] width 1161 height 536
type input "$ 50,000"
click at [380, 513] on button "Save" at bounding box center [408, 528] width 57 height 31
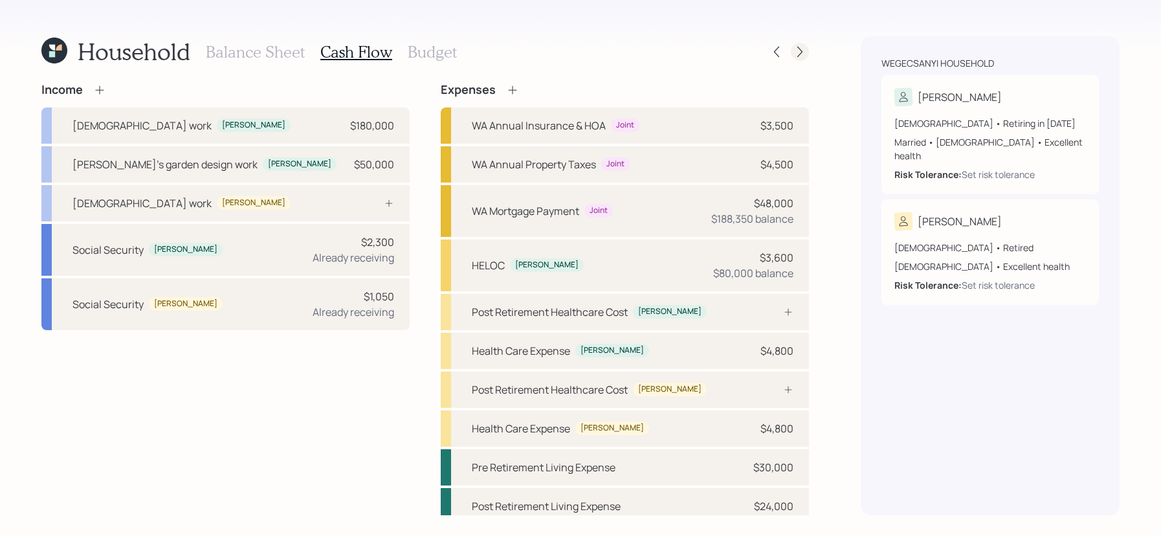
click at [797, 52] on icon at bounding box center [800, 51] width 13 height 13
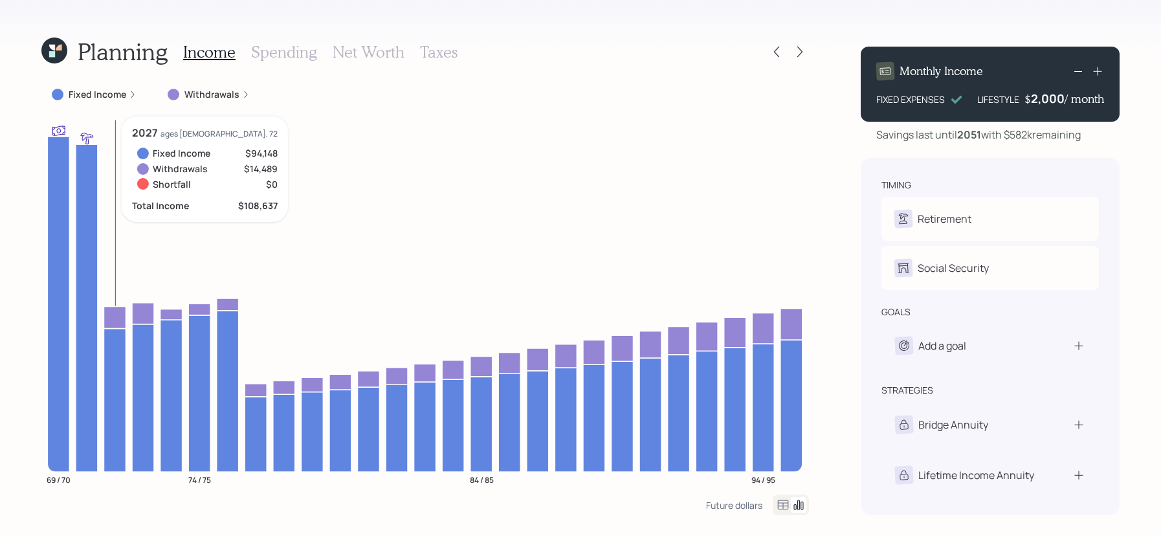
click at [113, 320] on icon at bounding box center [115, 317] width 22 height 22
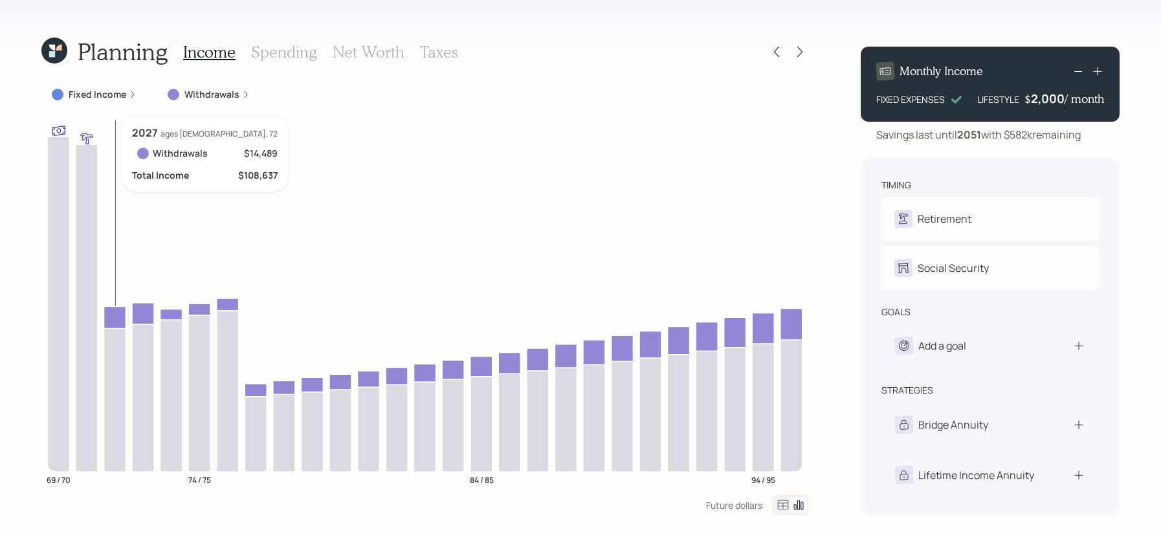
click at [113, 320] on icon at bounding box center [115, 317] width 22 height 22
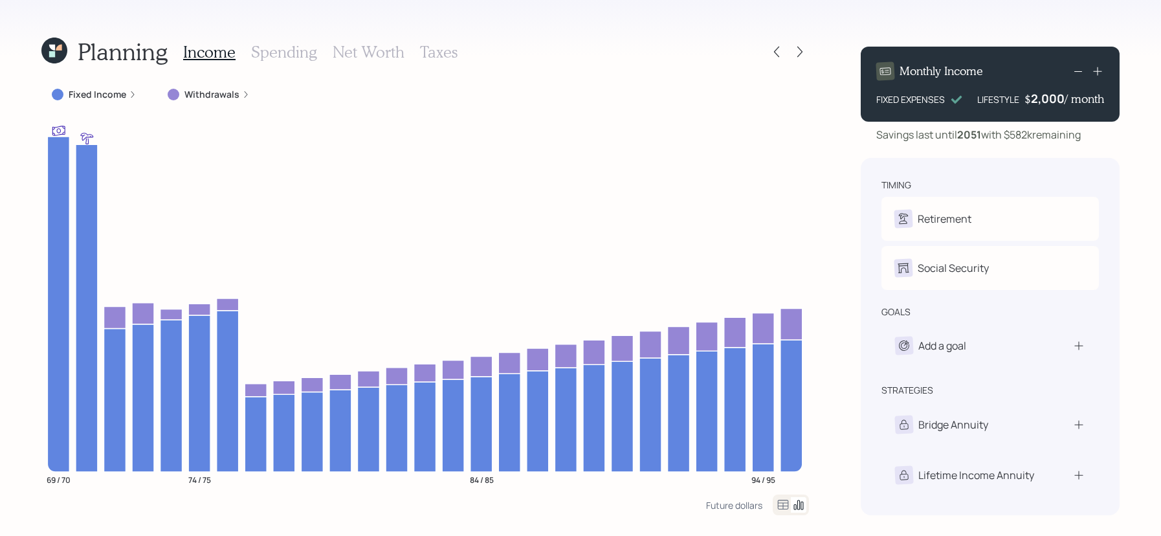
drag, startPoint x: 1093, startPoint y: 129, endPoint x: 1007, endPoint y: 138, distance: 86.5
click at [1007, 138] on div "Savings last until [DATE] with $582k remaining" at bounding box center [990, 135] width 259 height 16
click at [1009, 146] on div "Monthly Income FIXED EXPENSES LIFESTYLE $ 2,000 / month Savings last until [DAT…" at bounding box center [990, 275] width 259 height 479
click at [777, 49] on icon at bounding box center [776, 52] width 5 height 11
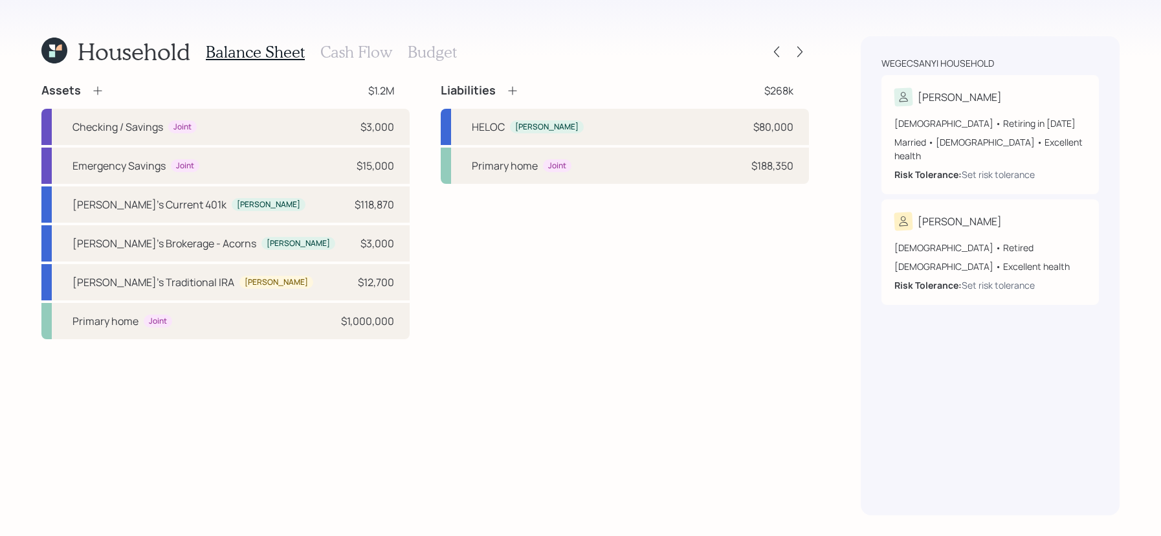
click at [335, 49] on h3 "Cash Flow" at bounding box center [356, 52] width 72 height 19
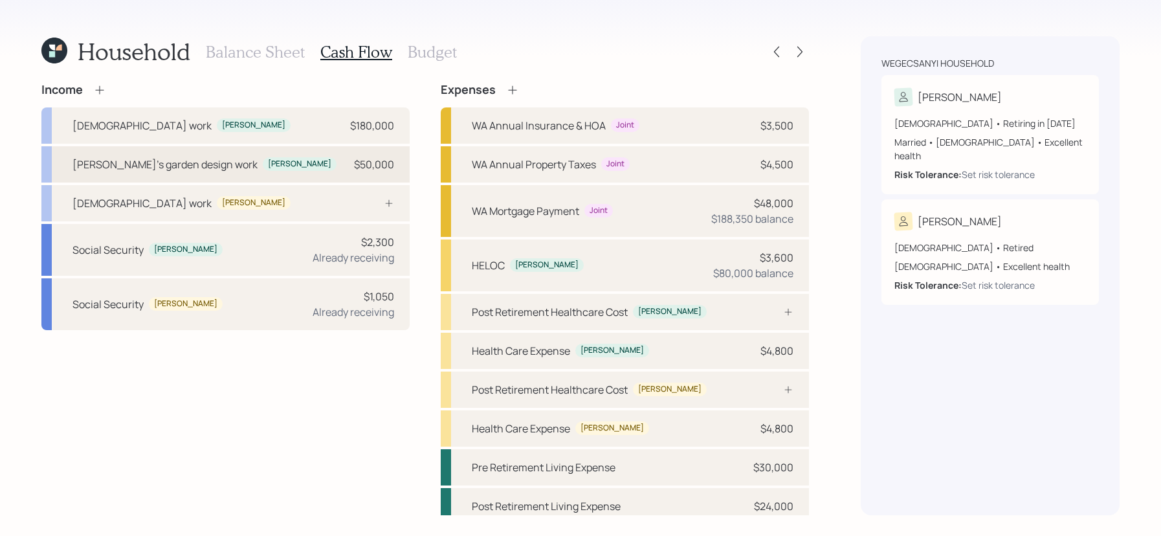
click at [263, 161] on div "[PERSON_NAME]'s garden design work [PERSON_NAME] $50,000" at bounding box center [225, 164] width 368 height 36
select select "other"
select select "earned"
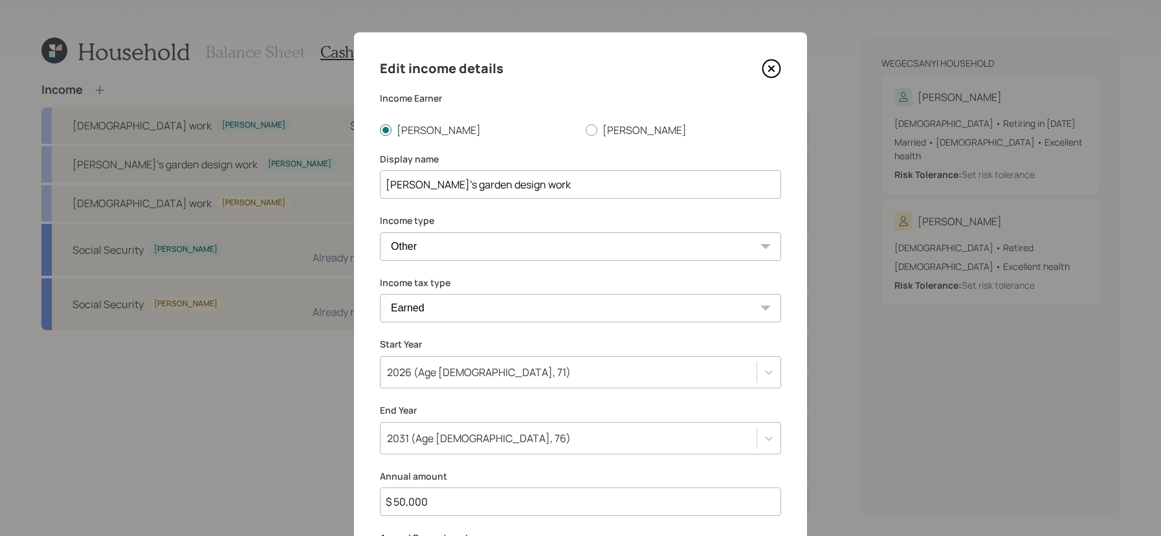
scroll to position [67, 0]
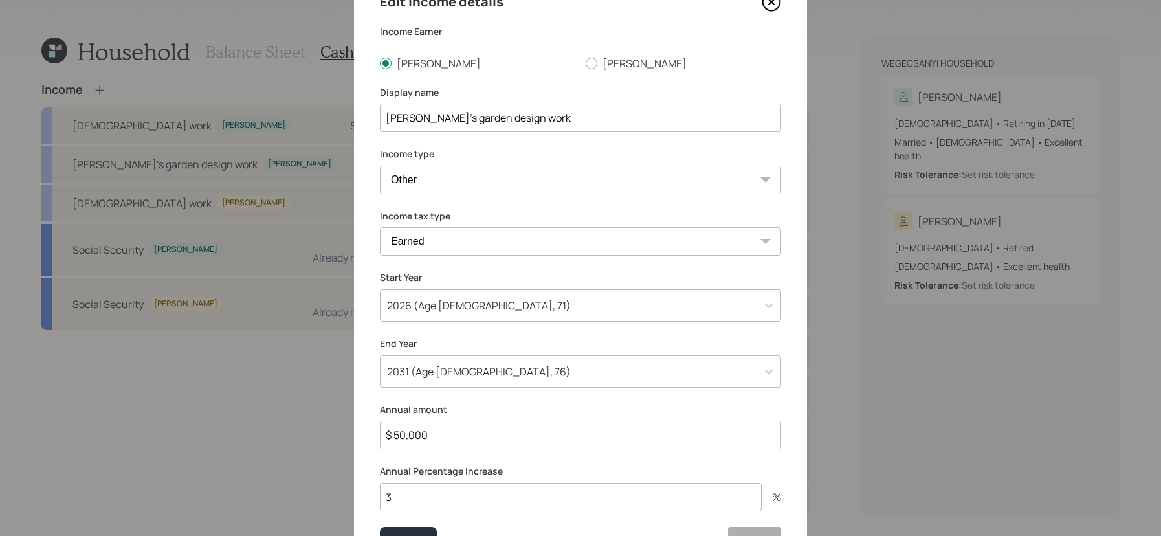
drag, startPoint x: 489, startPoint y: 440, endPoint x: 274, endPoint y: 426, distance: 215.4
click at [274, 426] on div "Edit income details Income Earner [PERSON_NAME] Display name [PERSON_NAME]'s ga…" at bounding box center [580, 268] width 1161 height 536
type input "$ 25,000"
click at [380, 527] on button "Save" at bounding box center [408, 542] width 57 height 31
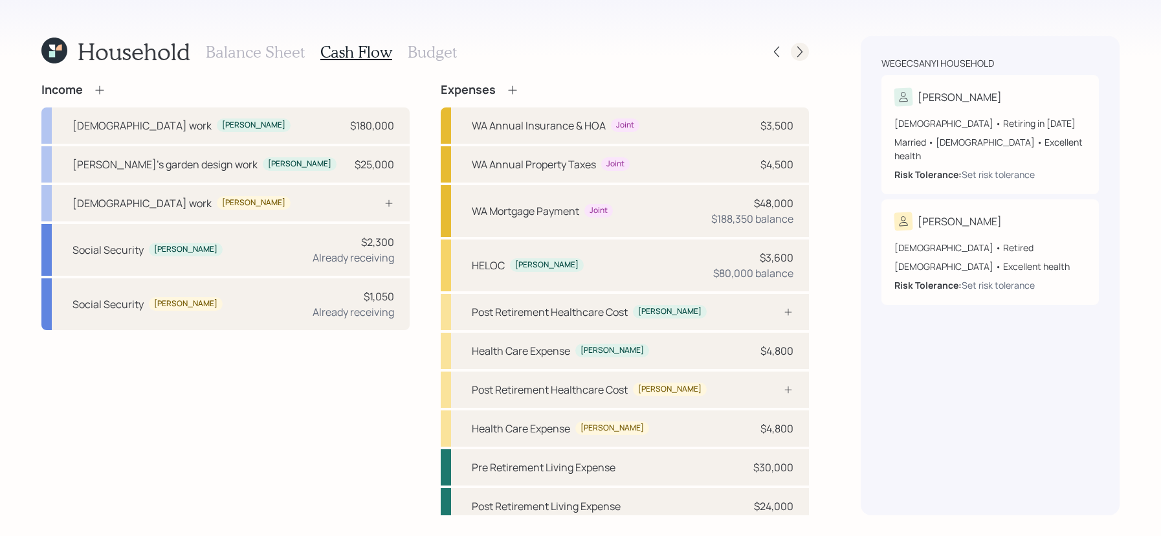
click at [803, 54] on icon at bounding box center [800, 51] width 13 height 13
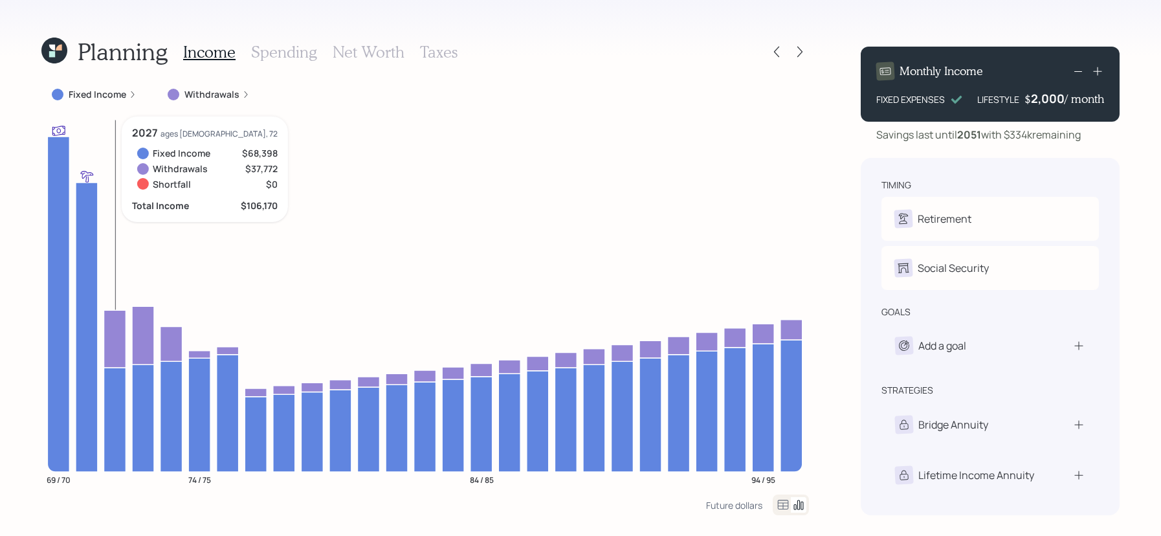
click at [121, 326] on icon at bounding box center [115, 339] width 22 height 58
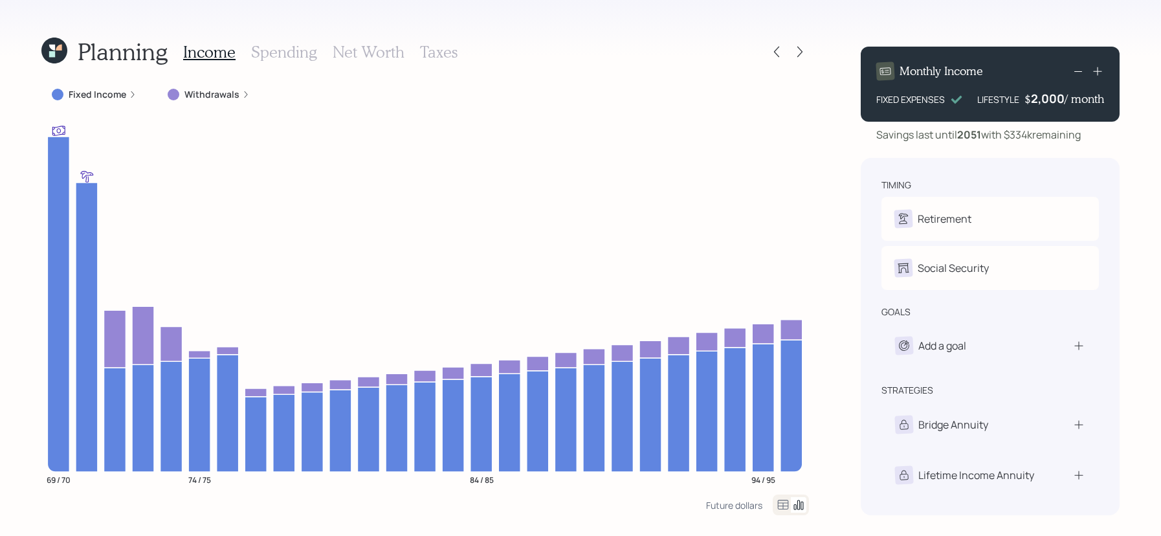
click at [371, 59] on h3 "Net Worth" at bounding box center [369, 52] width 72 height 19
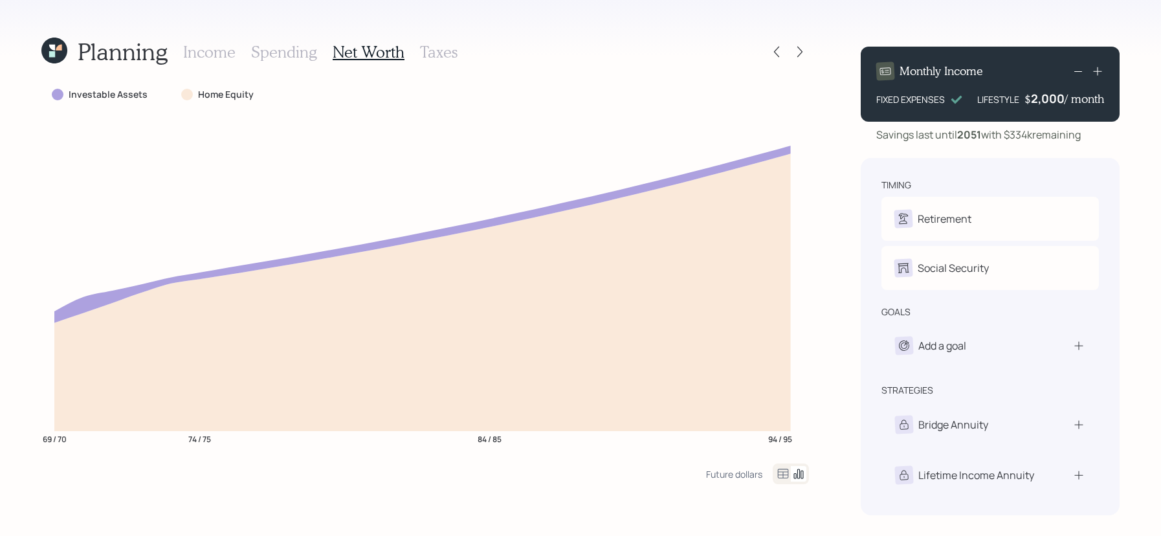
click at [781, 468] on icon at bounding box center [784, 474] width 16 height 16
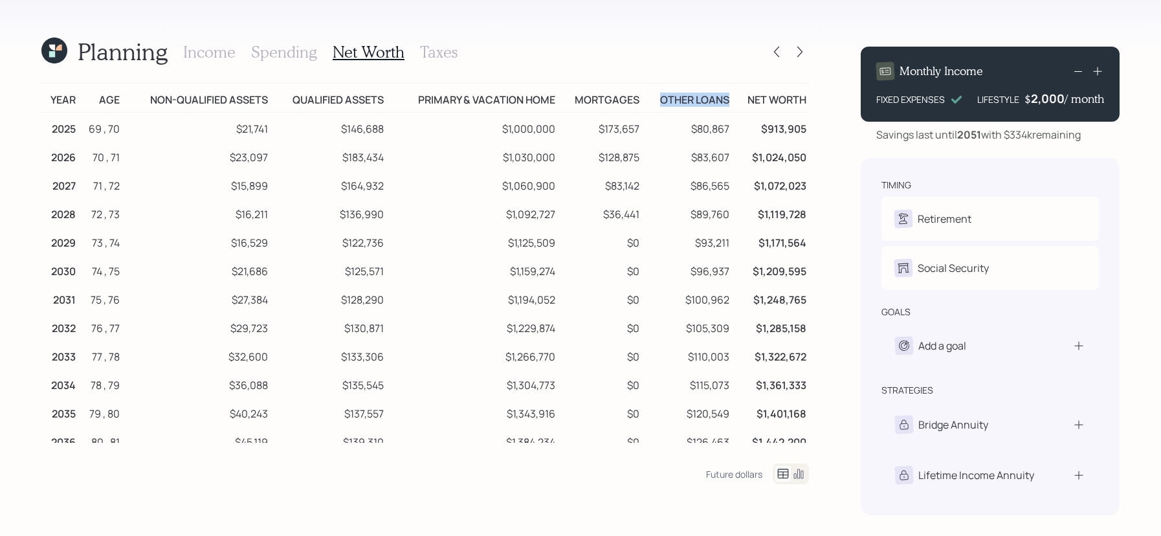
drag, startPoint x: 731, startPoint y: 104, endPoint x: 654, endPoint y: 104, distance: 77.0
click at [654, 104] on td "Other loans" at bounding box center [686, 98] width 89 height 29
click at [273, 52] on h3 "Spending" at bounding box center [284, 52] width 66 height 19
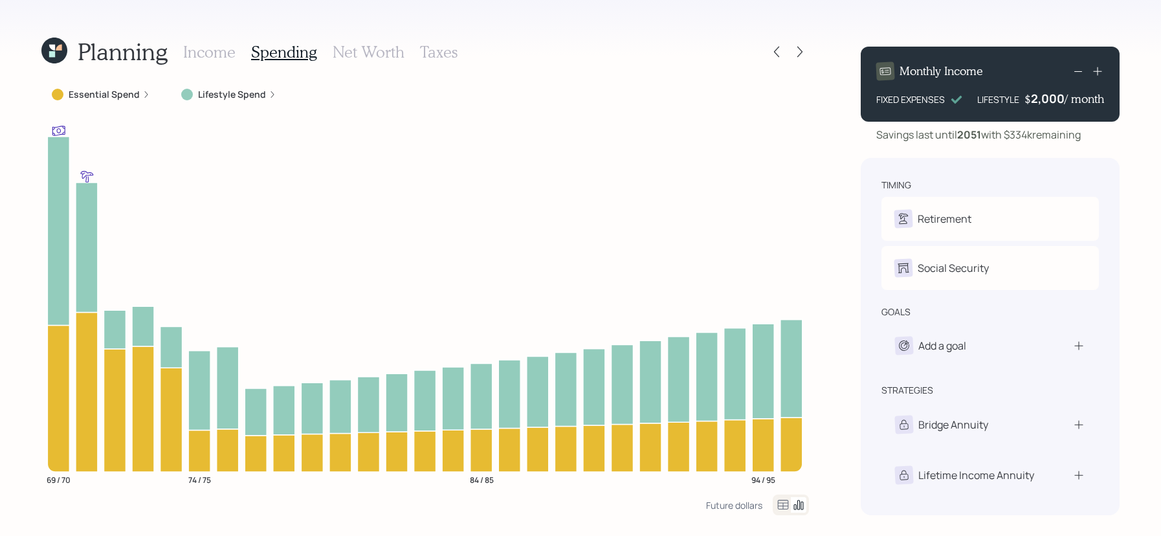
click at [783, 508] on icon at bounding box center [783, 505] width 11 height 10
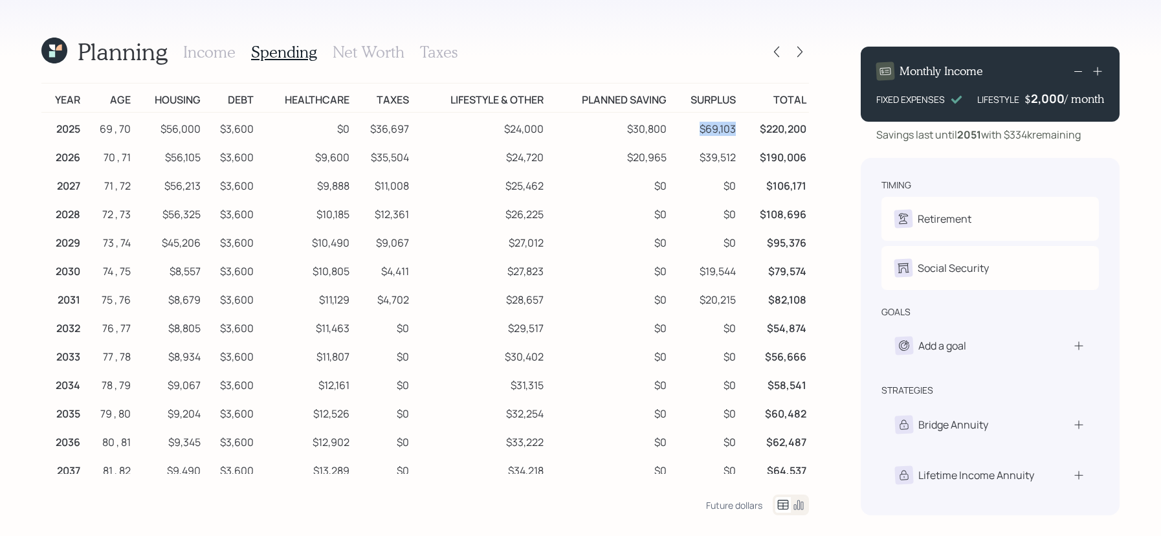
drag, startPoint x: 734, startPoint y: 132, endPoint x: 675, endPoint y: 132, distance: 58.9
click at [675, 132] on td "$69,103" at bounding box center [703, 127] width 69 height 29
drag, startPoint x: 745, startPoint y: 159, endPoint x: 680, endPoint y: 158, distance: 64.1
click at [680, 158] on tr "2026 70 , 71 $56,105 $3,600 $9,600 $35,504 $24,720 $20,965 $39,512 $190,006" at bounding box center [425, 155] width 768 height 28
click at [680, 158] on td "$39,512" at bounding box center [703, 155] width 69 height 28
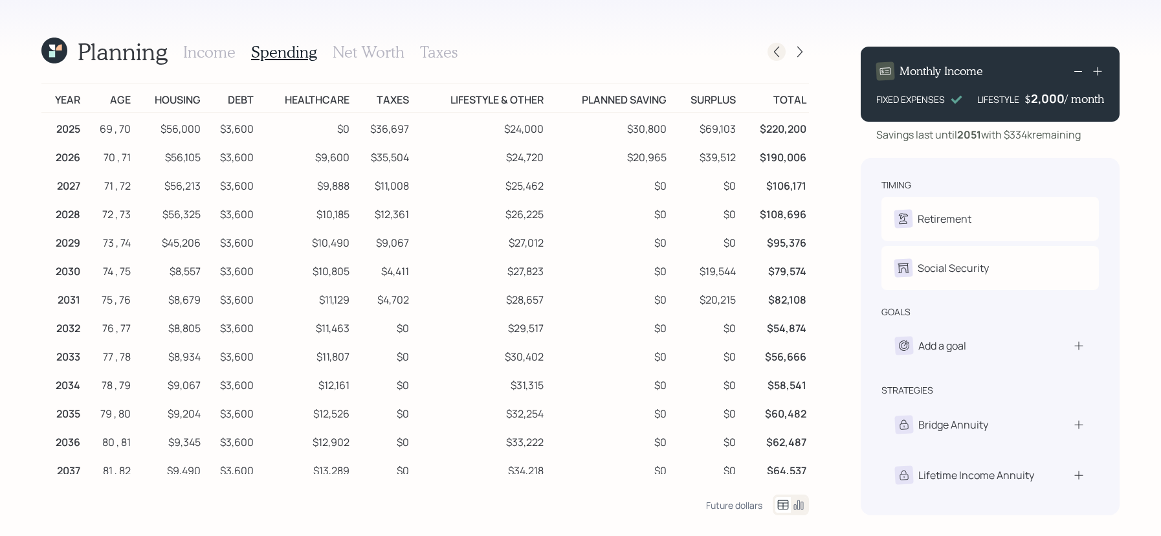
click at [779, 56] on icon at bounding box center [776, 52] width 5 height 11
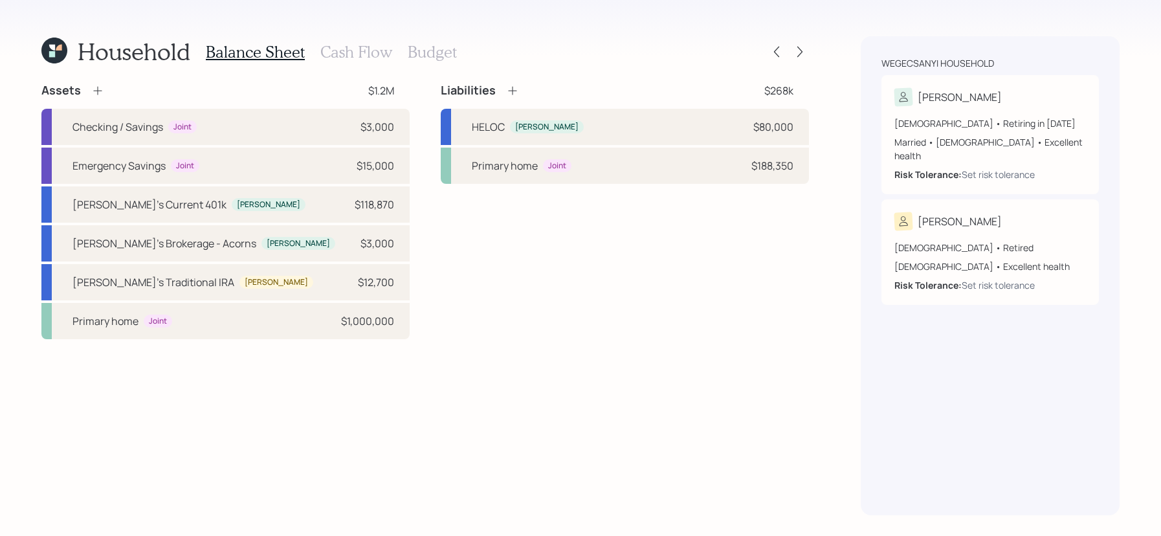
click at [45, 43] on icon at bounding box center [54, 51] width 26 height 26
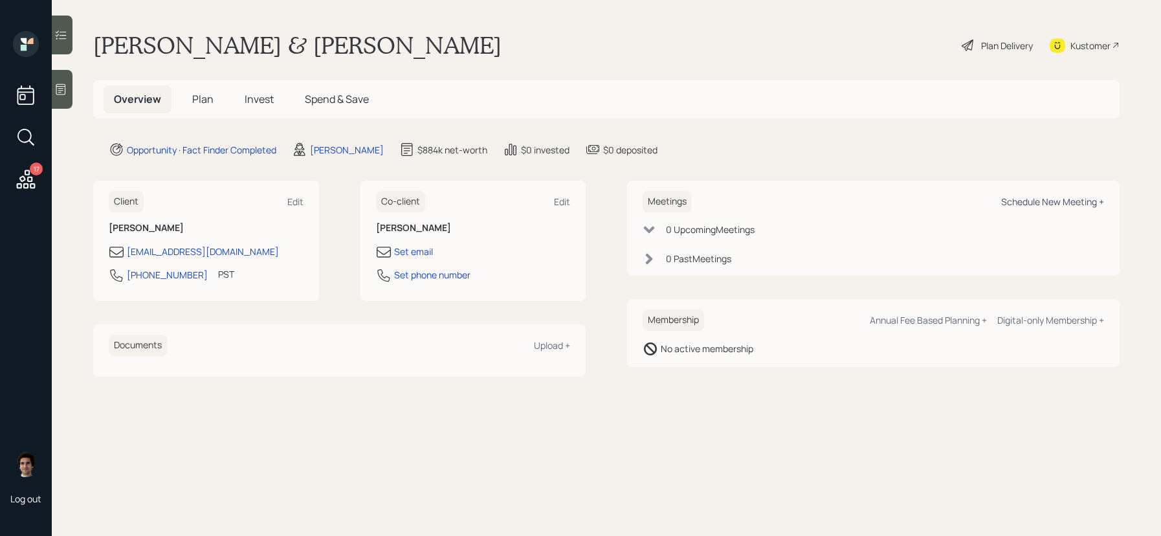
click at [1011, 196] on div "Schedule New Meeting +" at bounding box center [1053, 202] width 103 height 12
select select "59554aeb-d739-4552-90b9-0d27d70b4bf7"
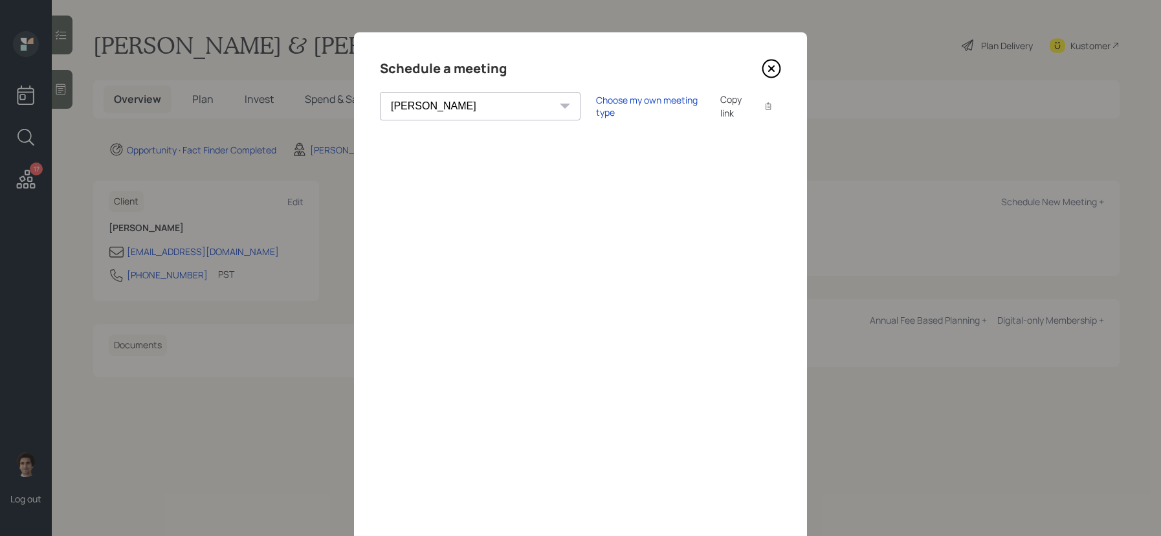
click at [774, 49] on div "Schedule a meeting [PERSON_NAME] [PERSON_NAME] [PERSON_NAME] [PERSON_NAME] [PER…" at bounding box center [580, 291] width 453 height 518
click at [774, 60] on icon at bounding box center [771, 68] width 19 height 19
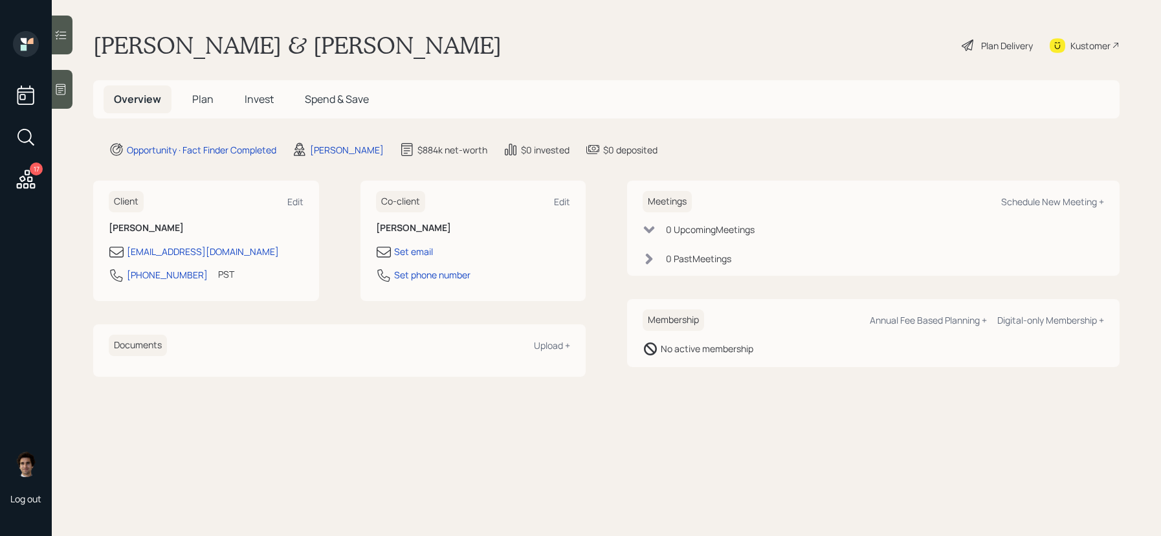
click at [1009, 39] on div "Plan Delivery" at bounding box center [1007, 46] width 52 height 14
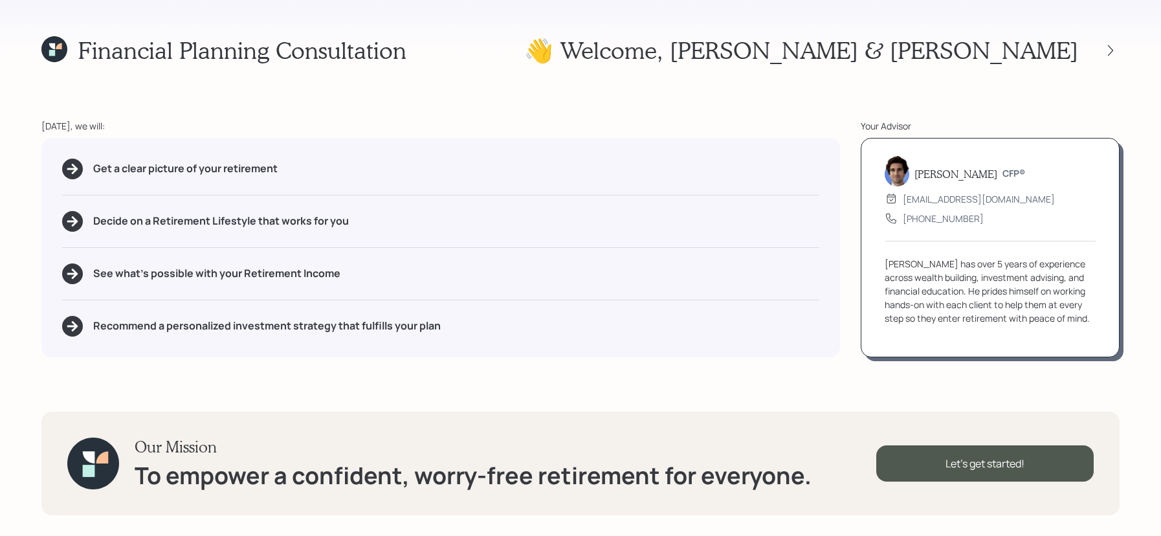
click at [1101, 49] on div at bounding box center [1099, 50] width 41 height 18
click at [1104, 49] on icon at bounding box center [1110, 50] width 13 height 13
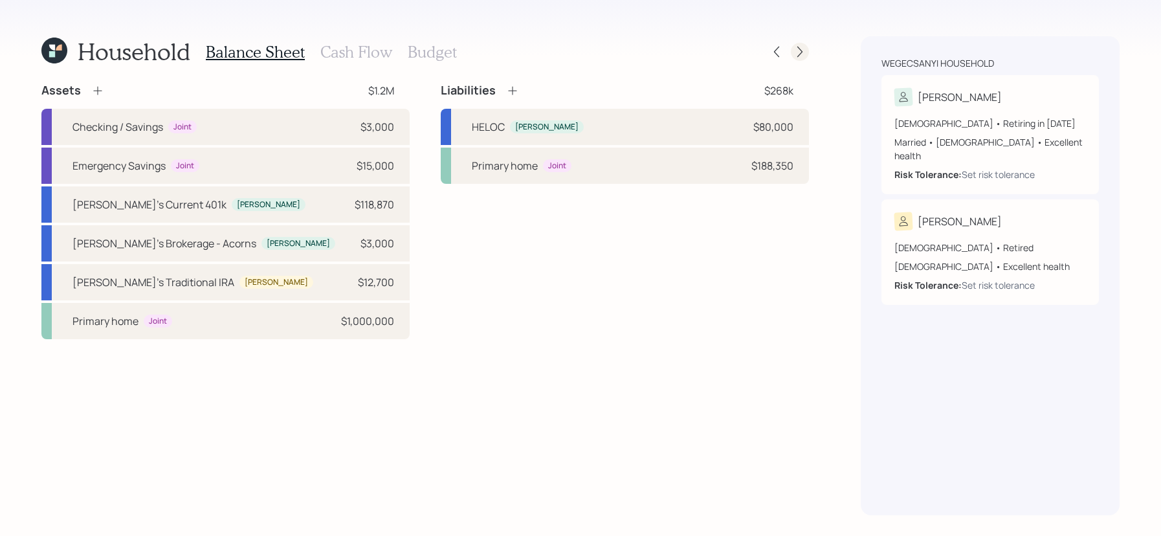
click at [803, 51] on icon at bounding box center [800, 51] width 13 height 13
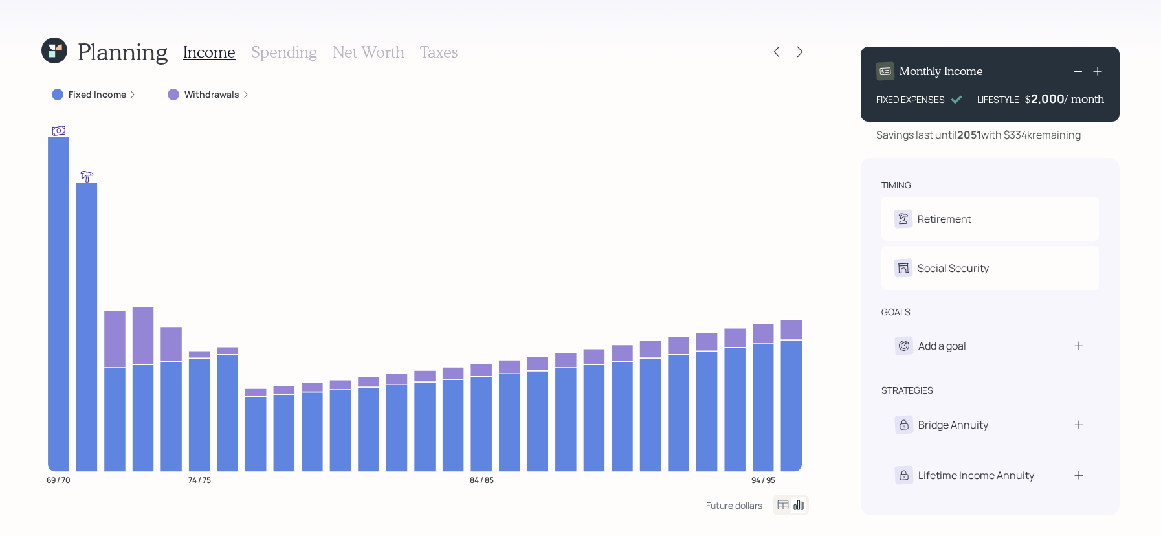
click at [1104, 73] on icon at bounding box center [1098, 71] width 13 height 13
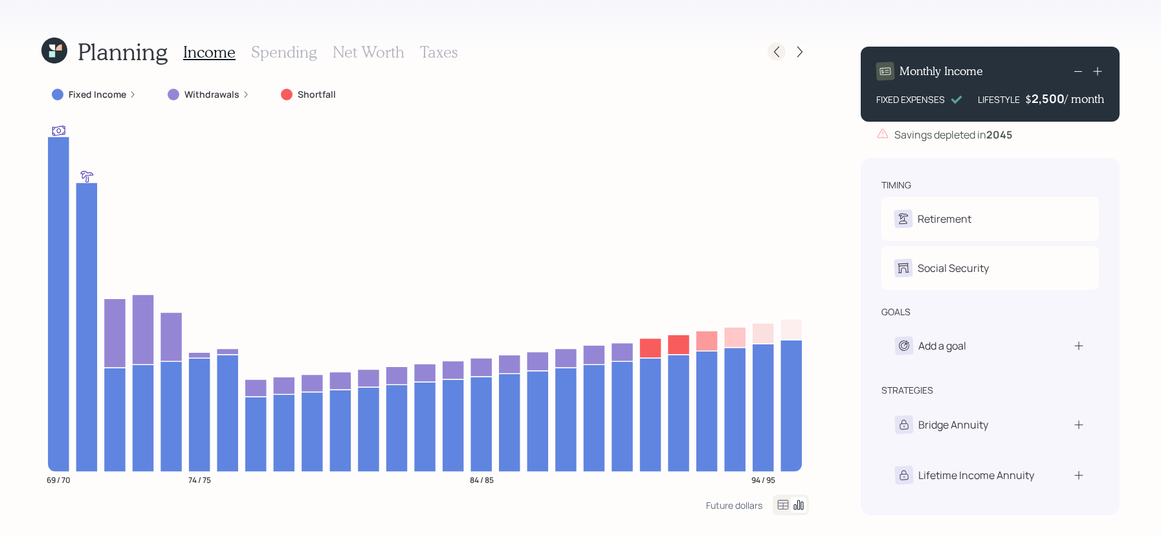
click at [774, 56] on icon at bounding box center [776, 51] width 13 height 13
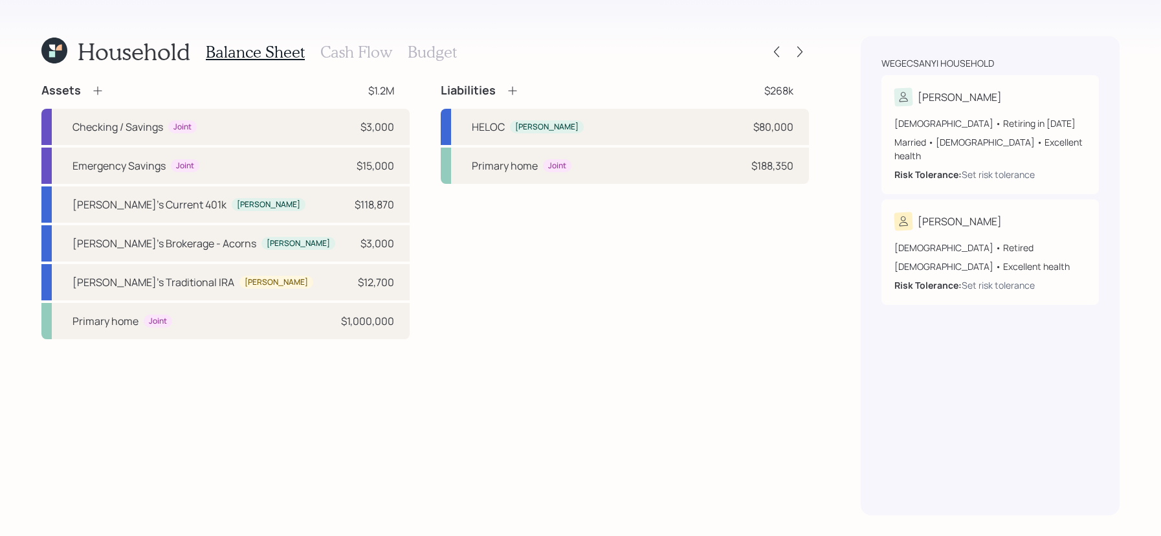
click at [349, 50] on h3 "Cash Flow" at bounding box center [356, 52] width 72 height 19
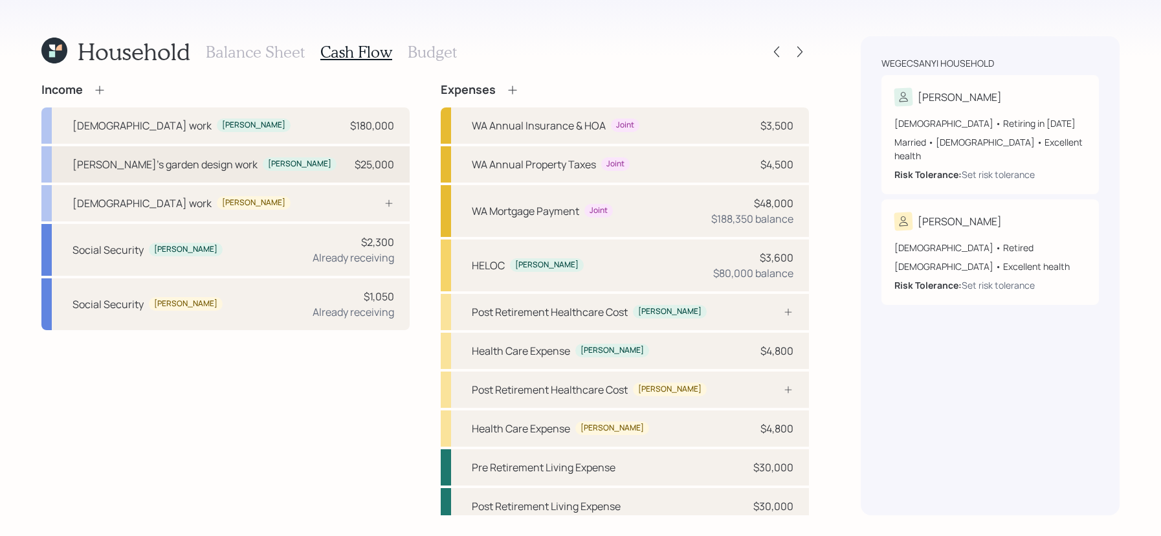
click at [284, 168] on div "[PERSON_NAME]'s garden design work [PERSON_NAME] $25,000" at bounding box center [225, 164] width 368 height 36
select select "other"
select select "earned"
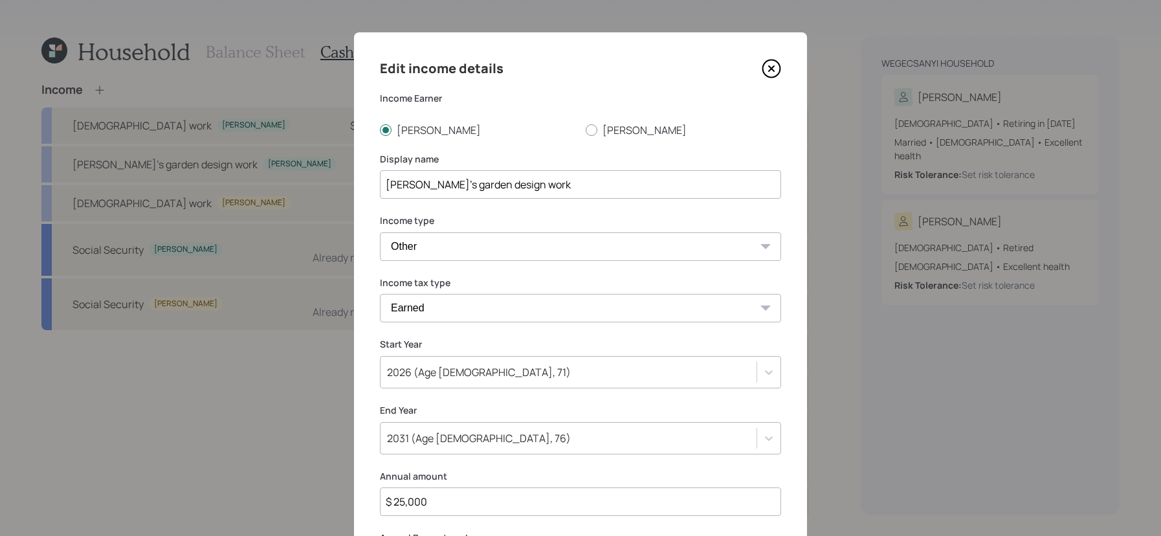
click at [771, 66] on icon at bounding box center [771, 68] width 19 height 19
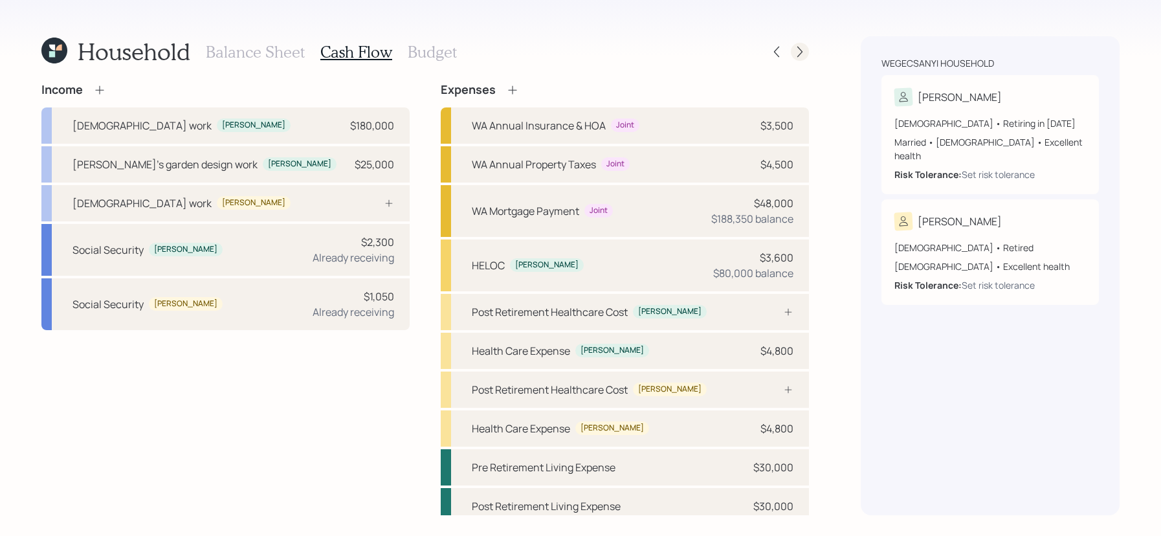
click at [798, 56] on icon at bounding box center [800, 52] width 5 height 11
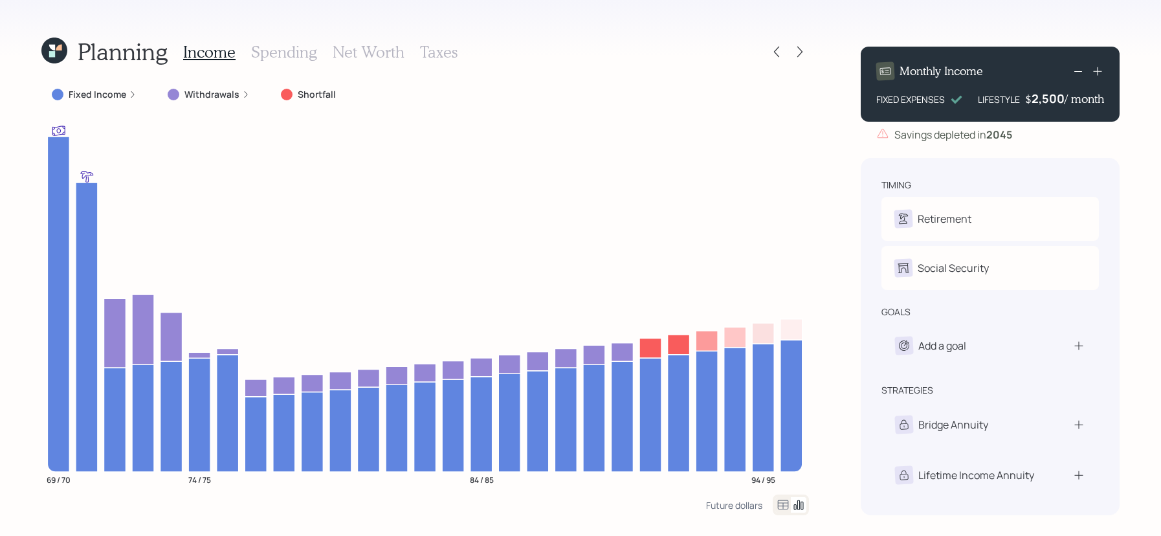
click at [1078, 73] on icon at bounding box center [1079, 71] width 16 height 16
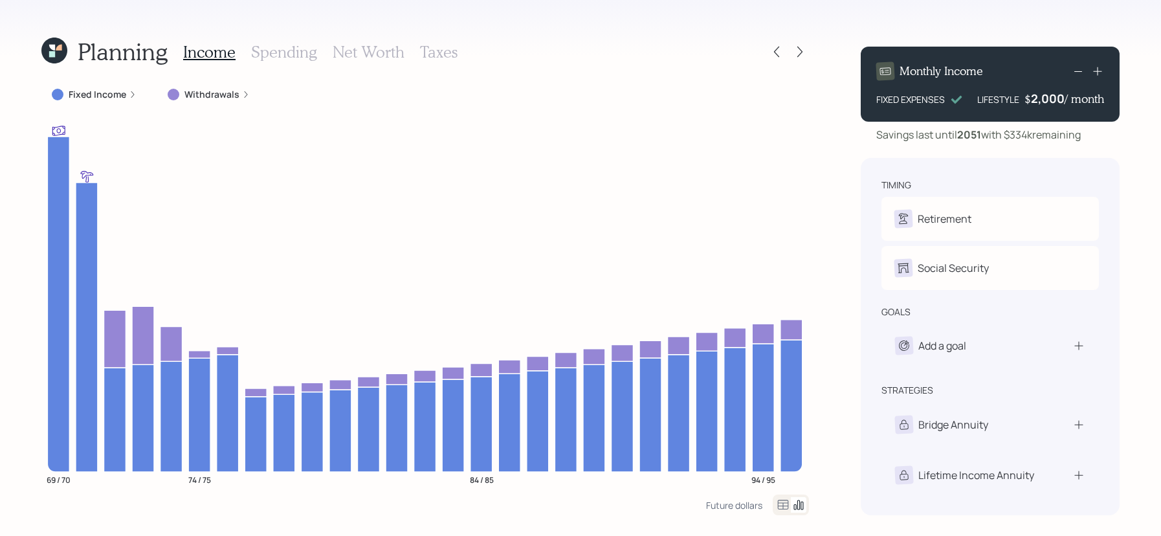
click at [50, 38] on icon at bounding box center [54, 51] width 26 height 26
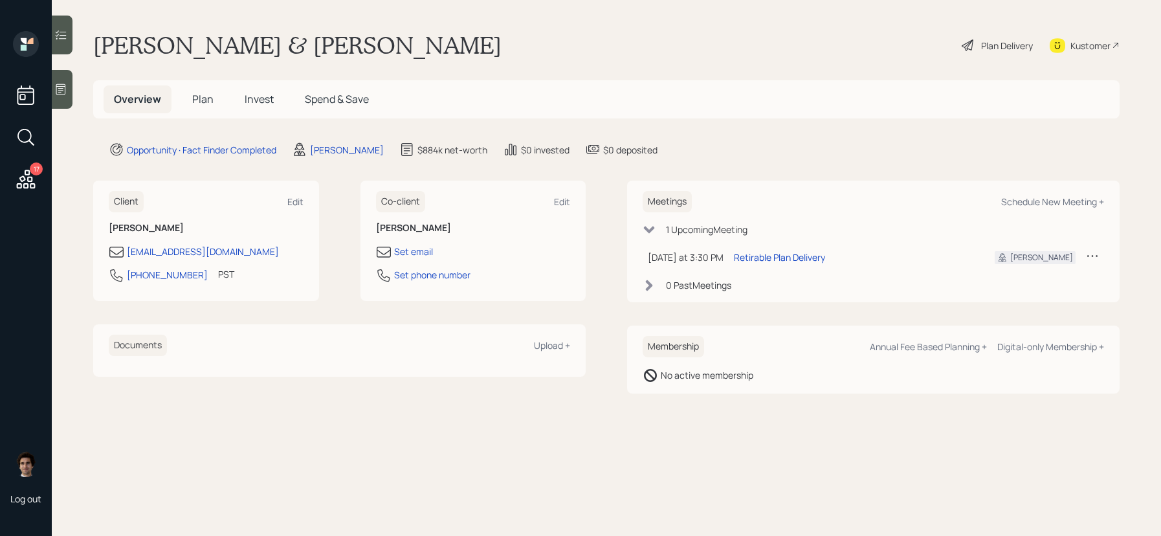
click at [19, 43] on icon at bounding box center [26, 44] width 26 height 26
click at [206, 92] on span "Plan" at bounding box center [202, 99] width 21 height 14
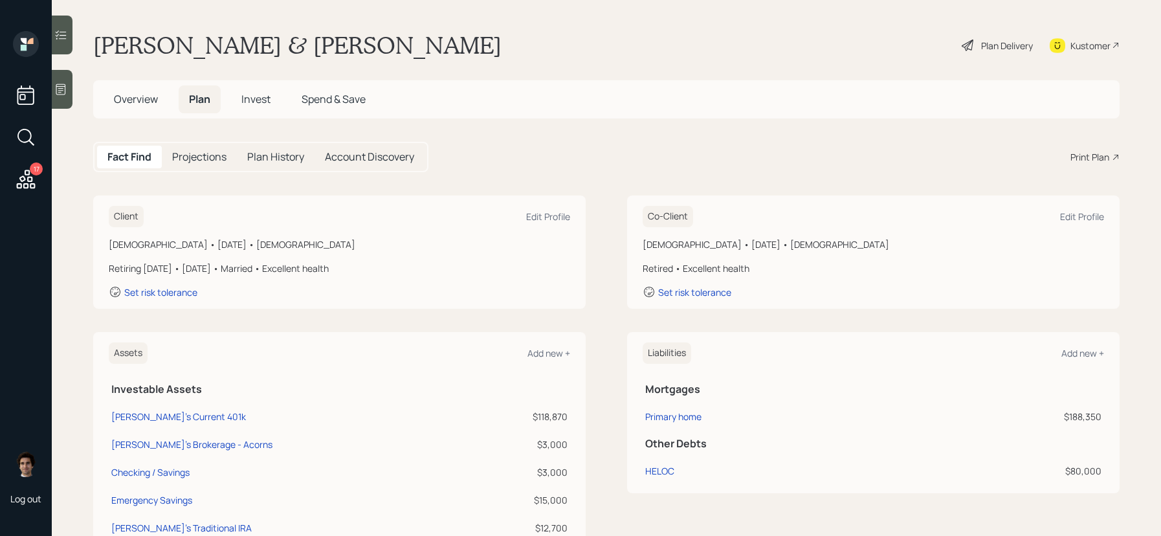
click at [1091, 151] on div "Print Plan" at bounding box center [1090, 157] width 39 height 14
click at [1072, 48] on div "Kustomer" at bounding box center [1091, 46] width 40 height 14
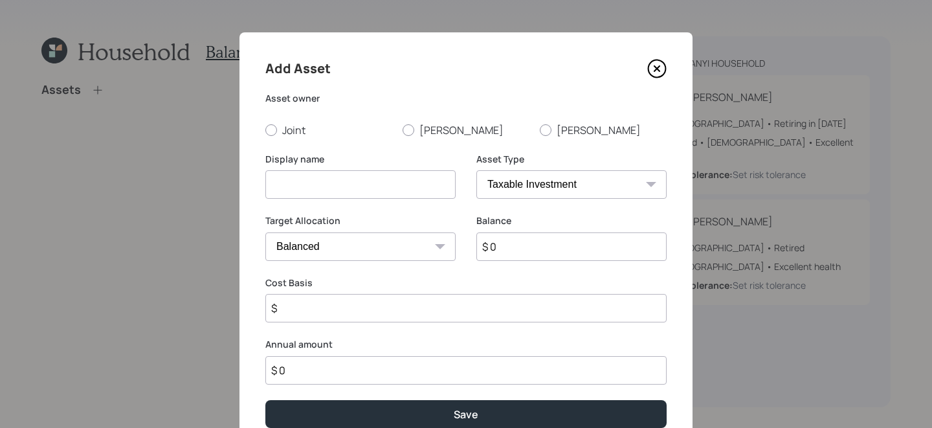
select select "taxable"
select select "balanced"
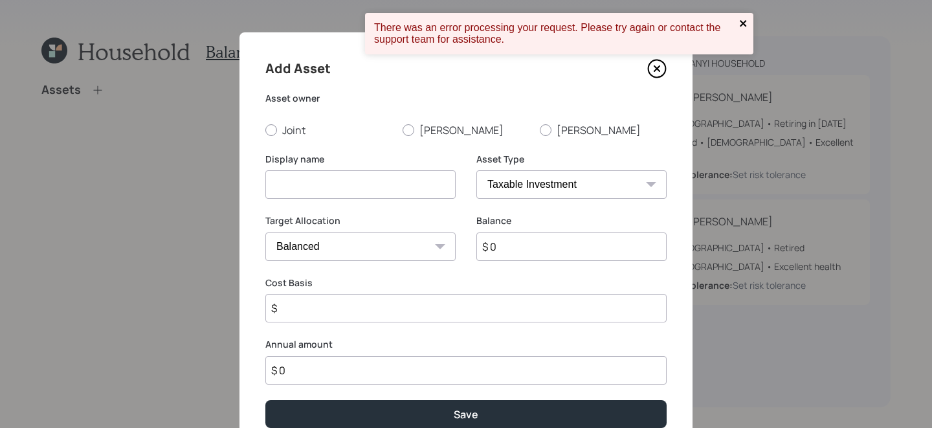
click at [746, 25] on icon "close" at bounding box center [743, 23] width 9 height 10
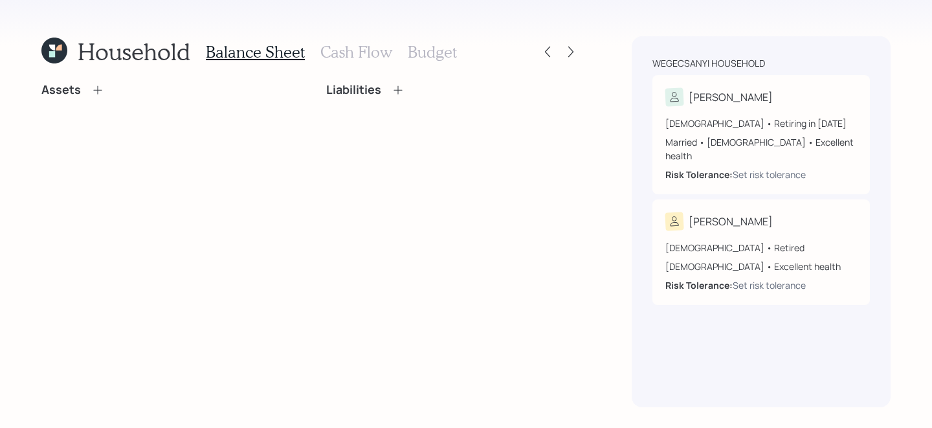
click at [63, 52] on icon at bounding box center [54, 51] width 26 height 26
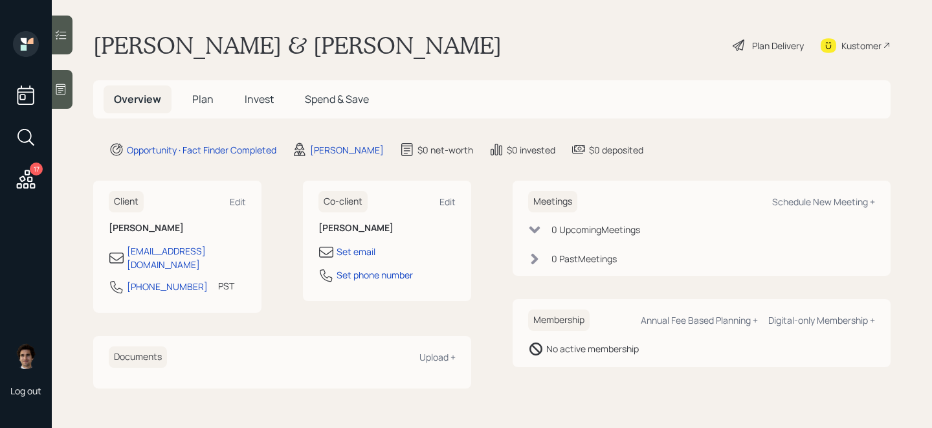
click at [263, 110] on h5 "Invest" at bounding box center [259, 99] width 50 height 28
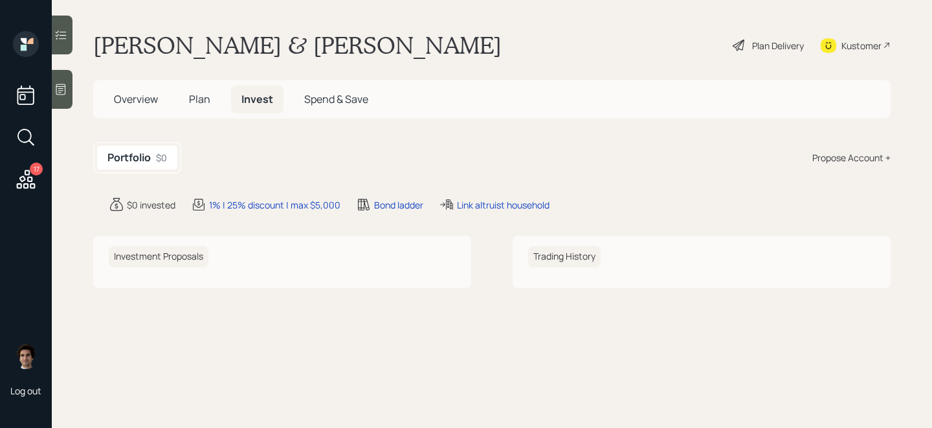
click at [231, 85] on div "Overview Plan Invest Spend & Save" at bounding box center [241, 99] width 275 height 28
click at [207, 102] on span "Plan" at bounding box center [199, 99] width 21 height 14
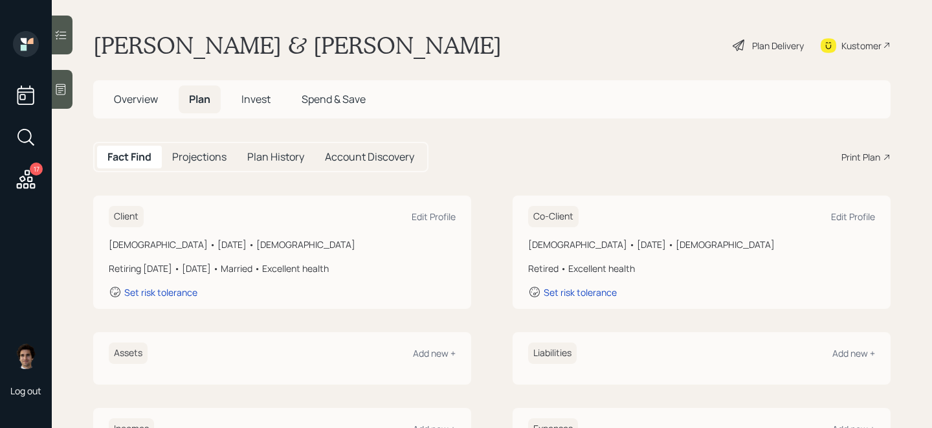
click at [140, 99] on span "Overview" at bounding box center [136, 99] width 44 height 14
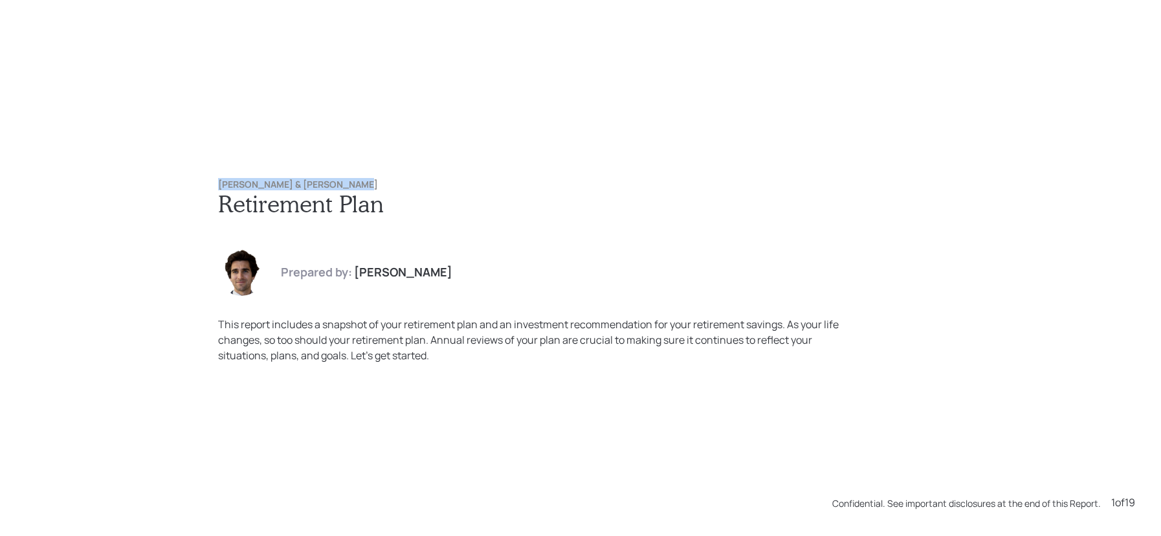
drag, startPoint x: 361, startPoint y: 183, endPoint x: 185, endPoint y: 177, distance: 176.8
click at [185, 177] on div "Michael & Suzanne Wegecsanyi Retirement Plan Prepared by: Harrison Schaefer Thi…" at bounding box center [580, 268] width 1161 height 536
copy h6 "[PERSON_NAME] & [PERSON_NAME]"
click at [458, 162] on div "Michael & Suzanne Wegecsanyi Retirement Plan Prepared by: Harrison Schaefer Thi…" at bounding box center [580, 271] width 777 height 236
click at [336, 187] on h6 "[PERSON_NAME] & [PERSON_NAME]" at bounding box center [580, 184] width 725 height 11
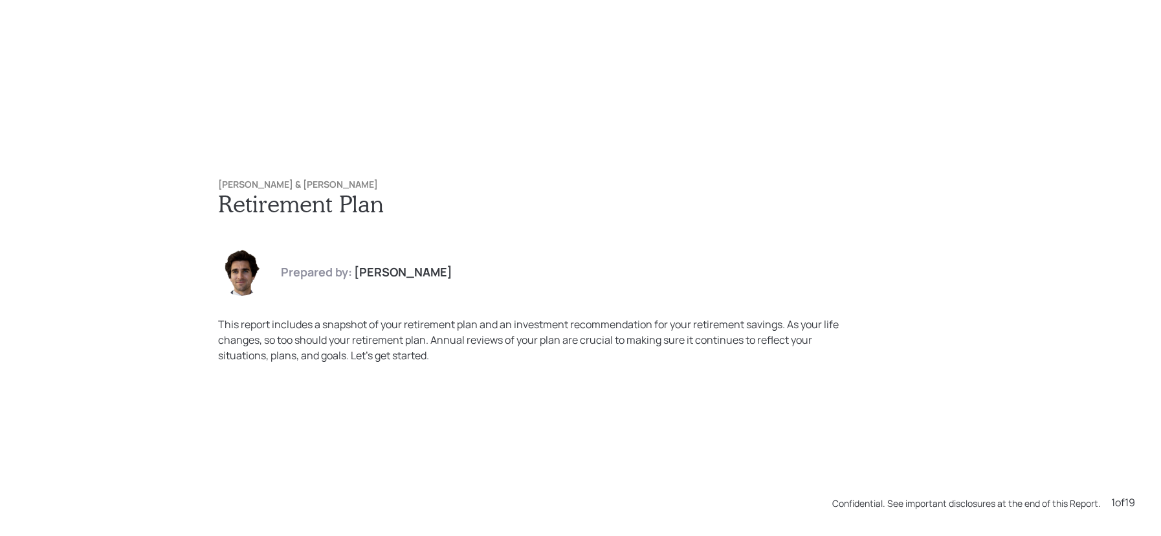
click at [452, 175] on div "Michael & Suzanne Wegecsanyi Retirement Plan Prepared by: Harrison Schaefer Thi…" at bounding box center [580, 271] width 777 height 236
